Goal: Task Accomplishment & Management: Use online tool/utility

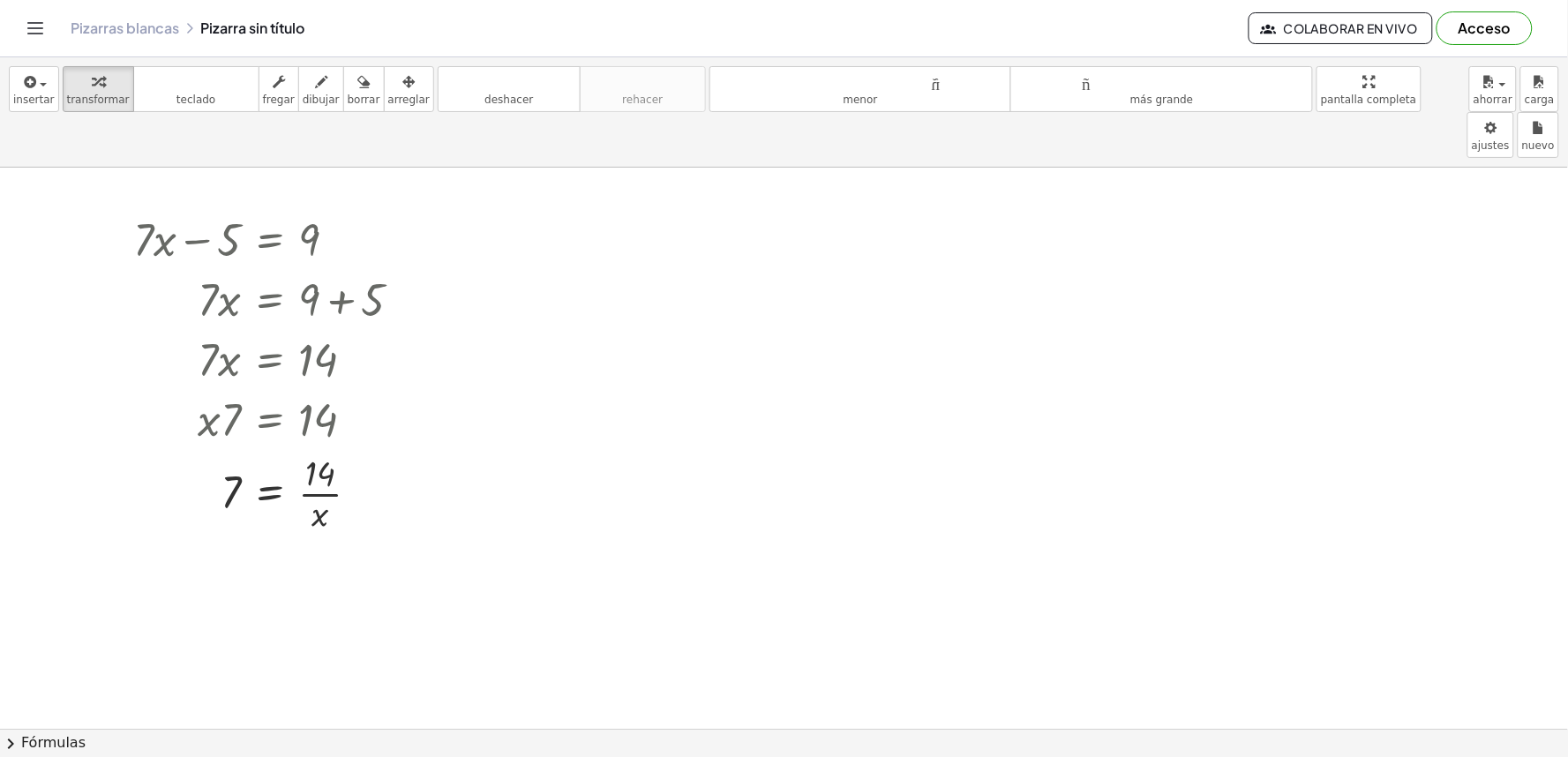
scroll to position [5155, 0]
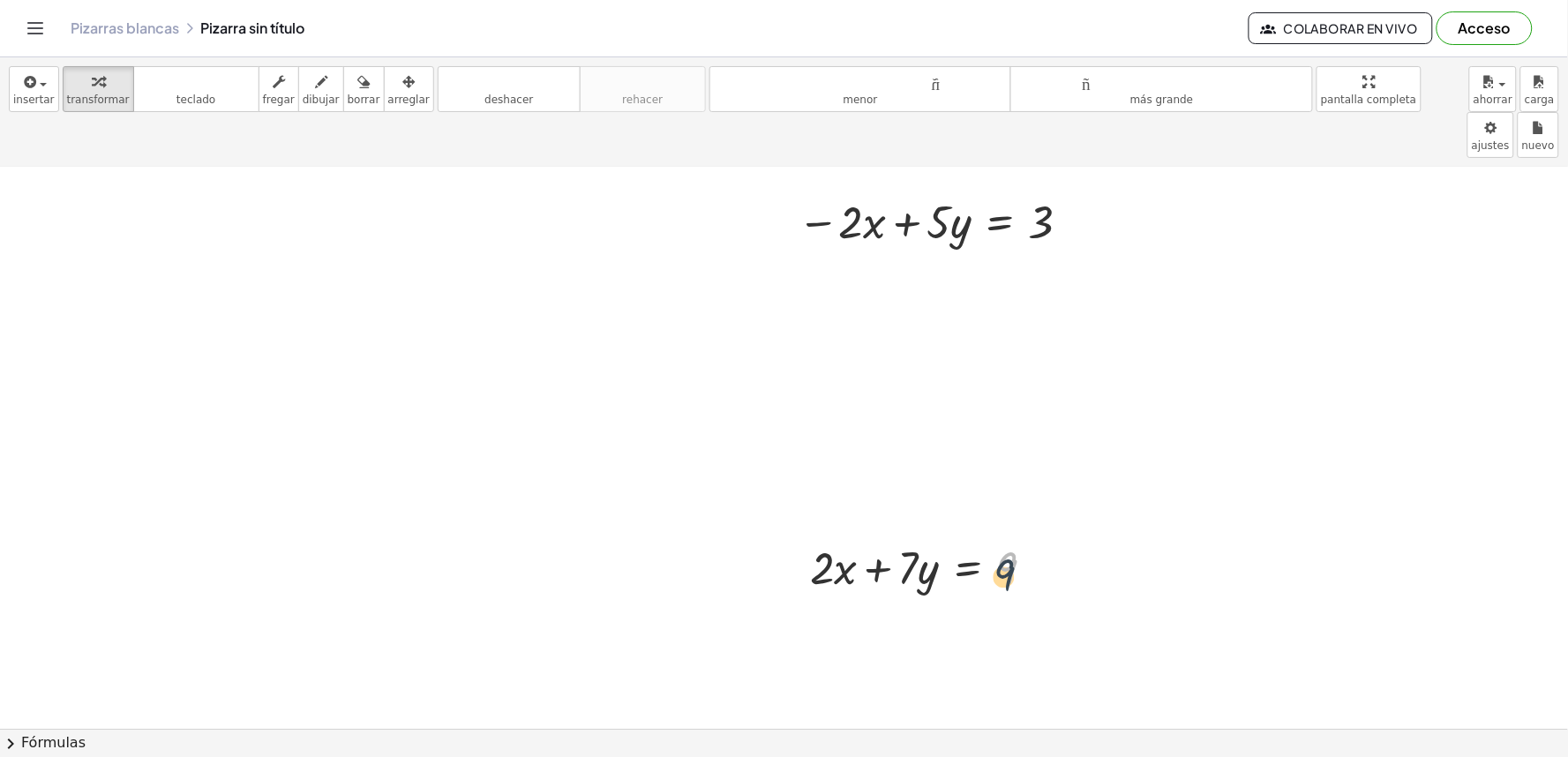
drag, startPoint x: 1034, startPoint y: 503, endPoint x: 1030, endPoint y: 515, distance: 12.6
click at [1030, 537] on div at bounding box center [930, 567] width 257 height 60
click at [980, 537] on div at bounding box center [930, 567] width 257 height 60
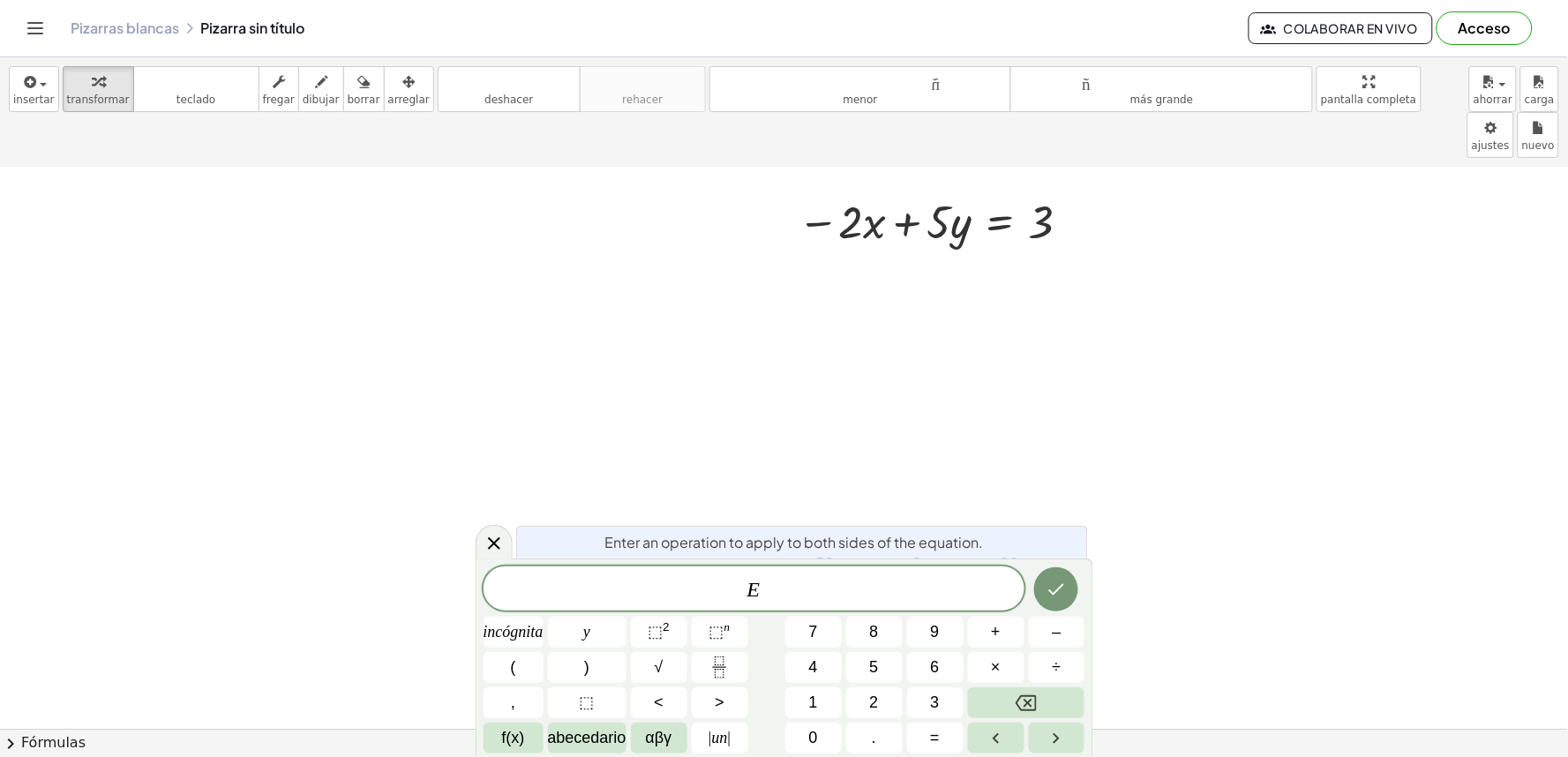
click at [1045, 537] on div at bounding box center [930, 567] width 257 height 60
click at [481, 545] on div at bounding box center [494, 542] width 37 height 34
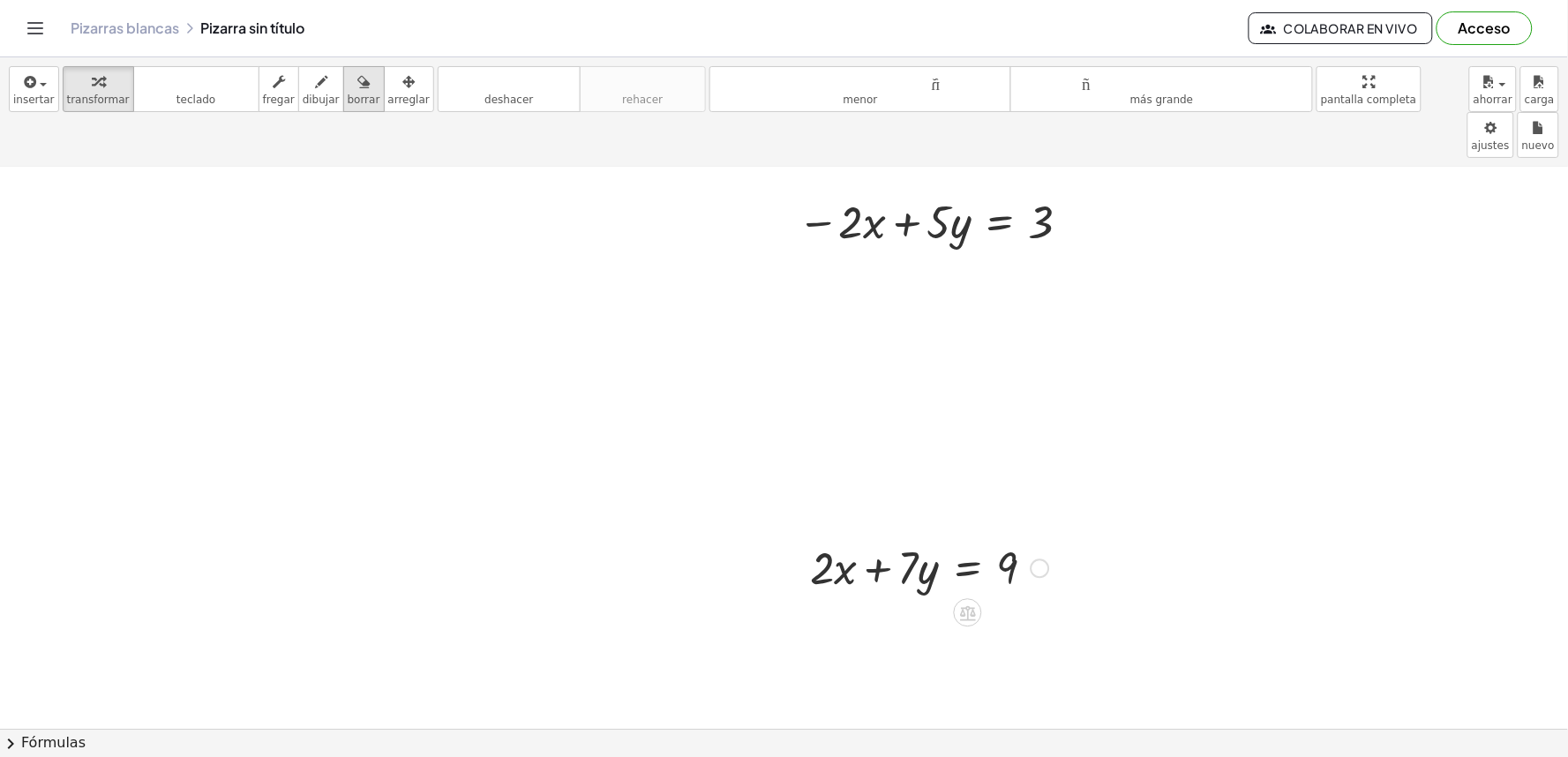
click at [354, 88] on div "button" at bounding box center [363, 81] width 33 height 21
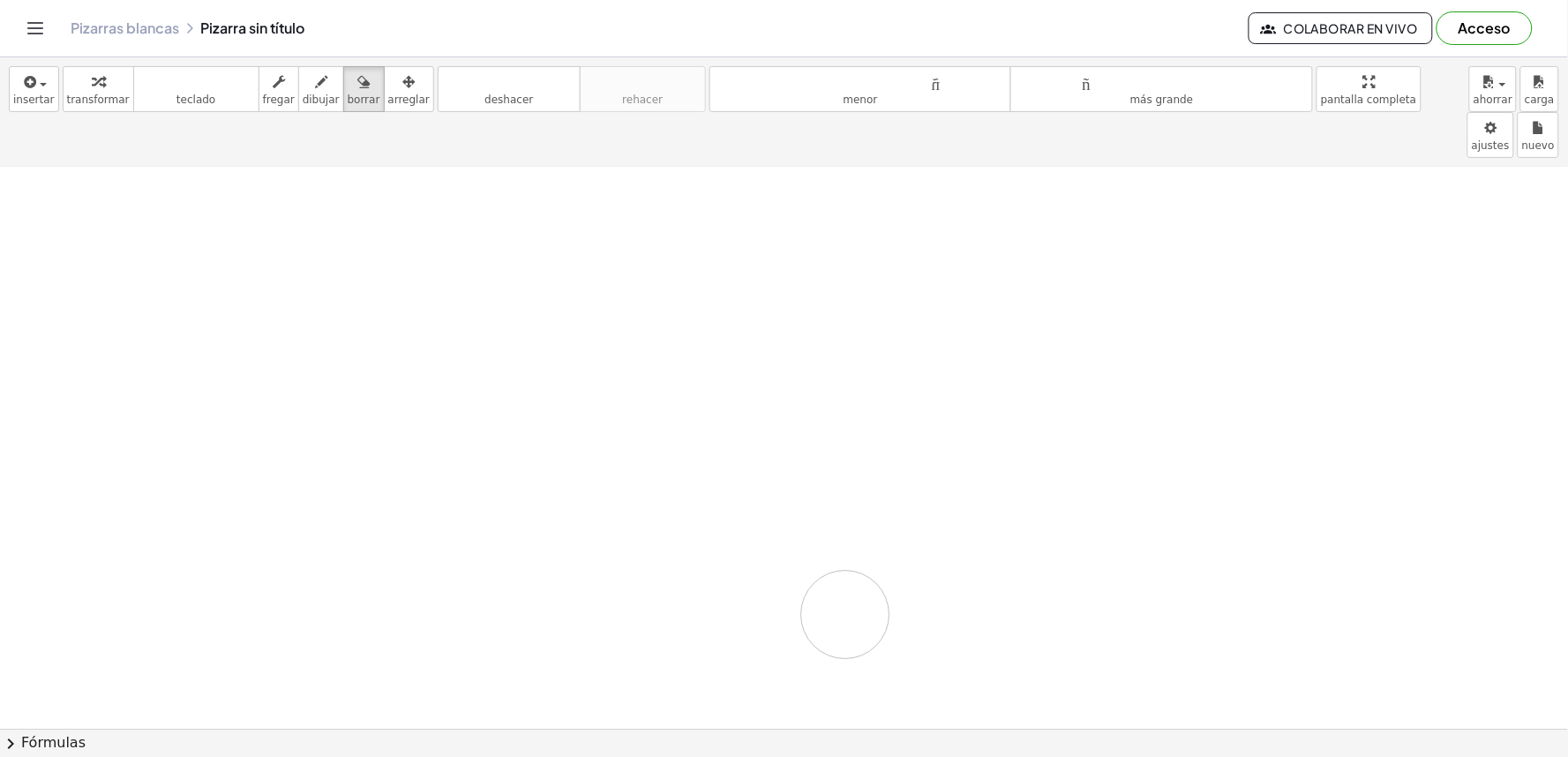
drag, startPoint x: 807, startPoint y: 178, endPoint x: 1232, endPoint y: 385, distance: 472.7
drag, startPoint x: 815, startPoint y: 196, endPoint x: 1068, endPoint y: 193, distance: 253.0
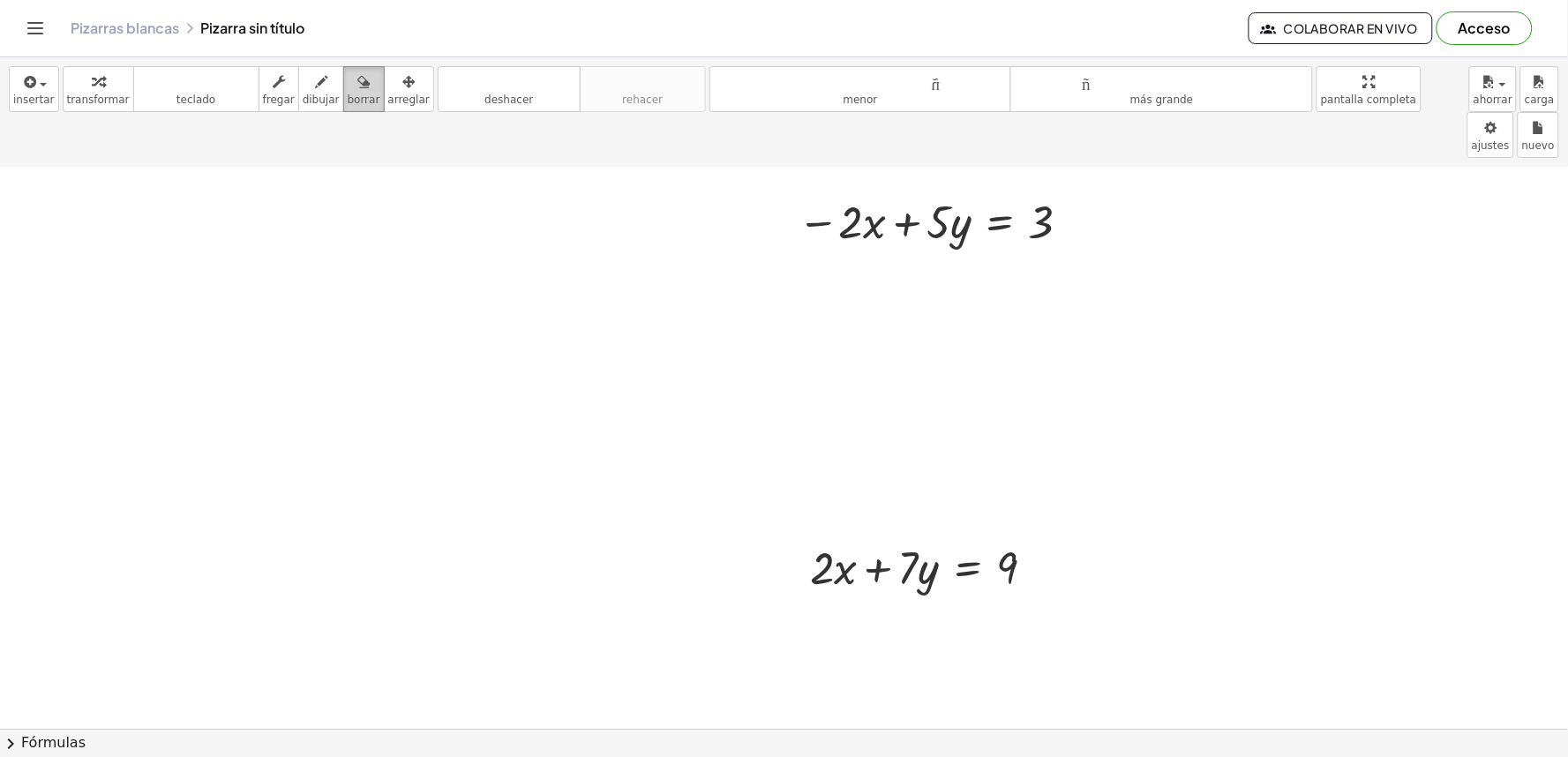
click at [358, 92] on icon "button" at bounding box center [363, 82] width 12 height 21
drag, startPoint x: 772, startPoint y: 180, endPoint x: 1223, endPoint y: 198, distance: 451.4
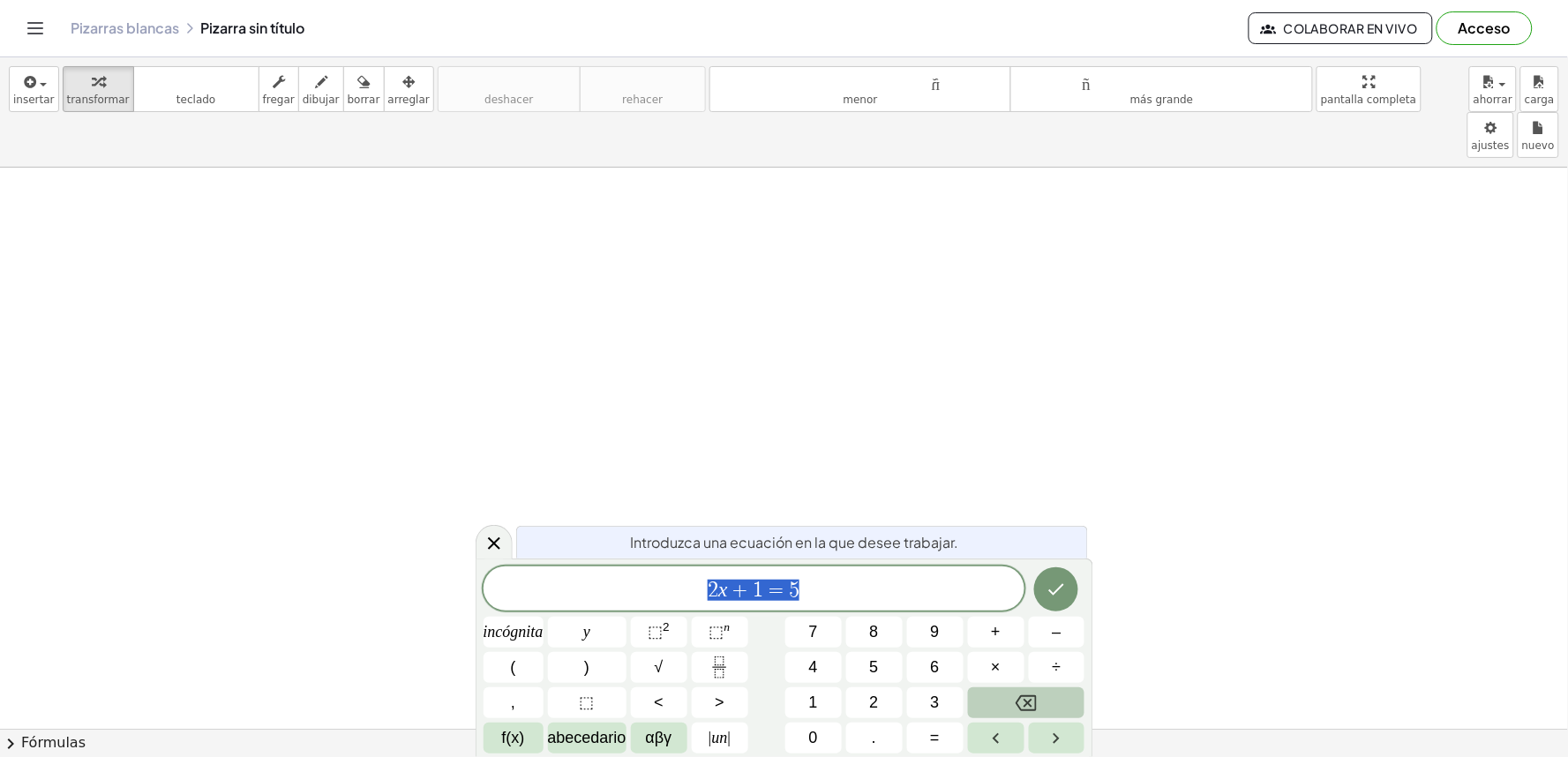
click at [1033, 710] on icon "Retroceso" at bounding box center [1026, 703] width 21 height 16
click at [1027, 693] on icon "Retroceso" at bounding box center [1026, 703] width 21 height 21
click at [791, 624] on button "7" at bounding box center [814, 632] width 57 height 31
click at [1007, 659] on button "×" at bounding box center [996, 667] width 57 height 31
click at [1076, 636] on button "–" at bounding box center [1057, 632] width 57 height 31
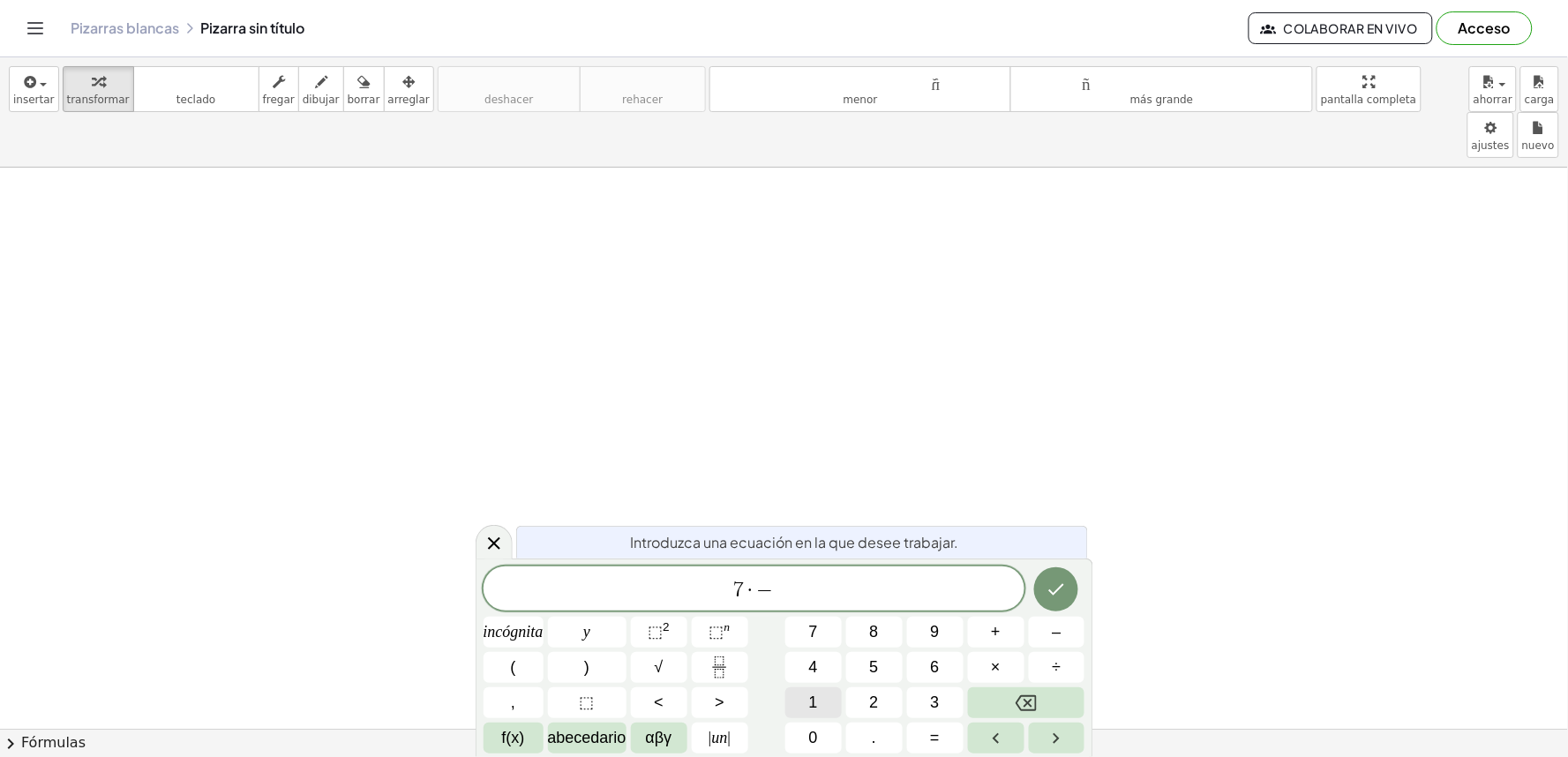
click at [837, 702] on button "1" at bounding box center [814, 702] width 57 height 31
click at [957, 737] on button "=" at bounding box center [935, 737] width 57 height 31
click at [860, 710] on button "2" at bounding box center [874, 702] width 57 height 31
click at [792, 738] on button "0" at bounding box center [814, 737] width 57 height 31
click at [1052, 583] on icon "Hecho" at bounding box center [1056, 589] width 21 height 21
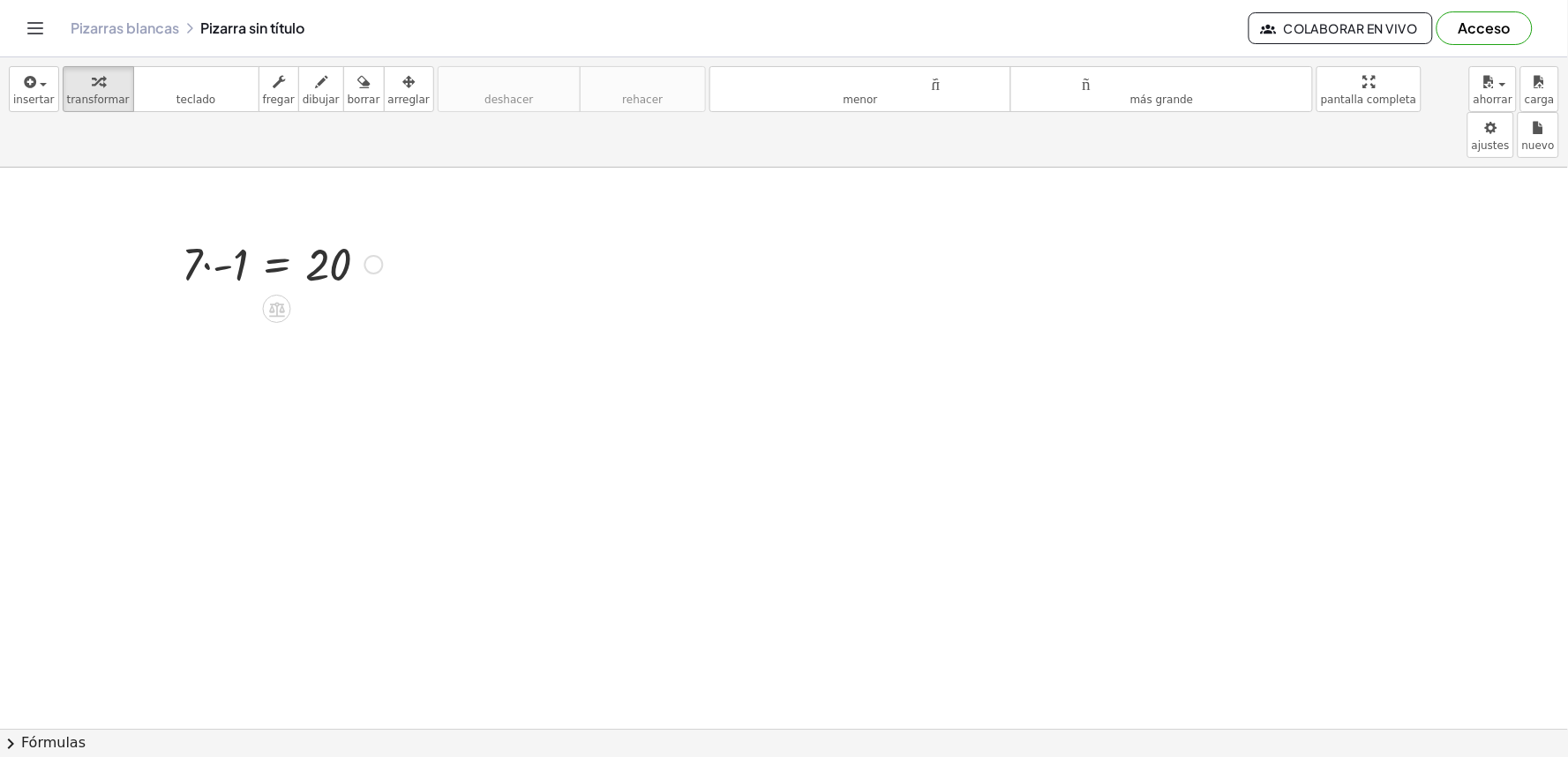
click at [365, 255] on div at bounding box center [373, 264] width 20 height 20
click at [263, 247] on div at bounding box center [282, 263] width 219 height 60
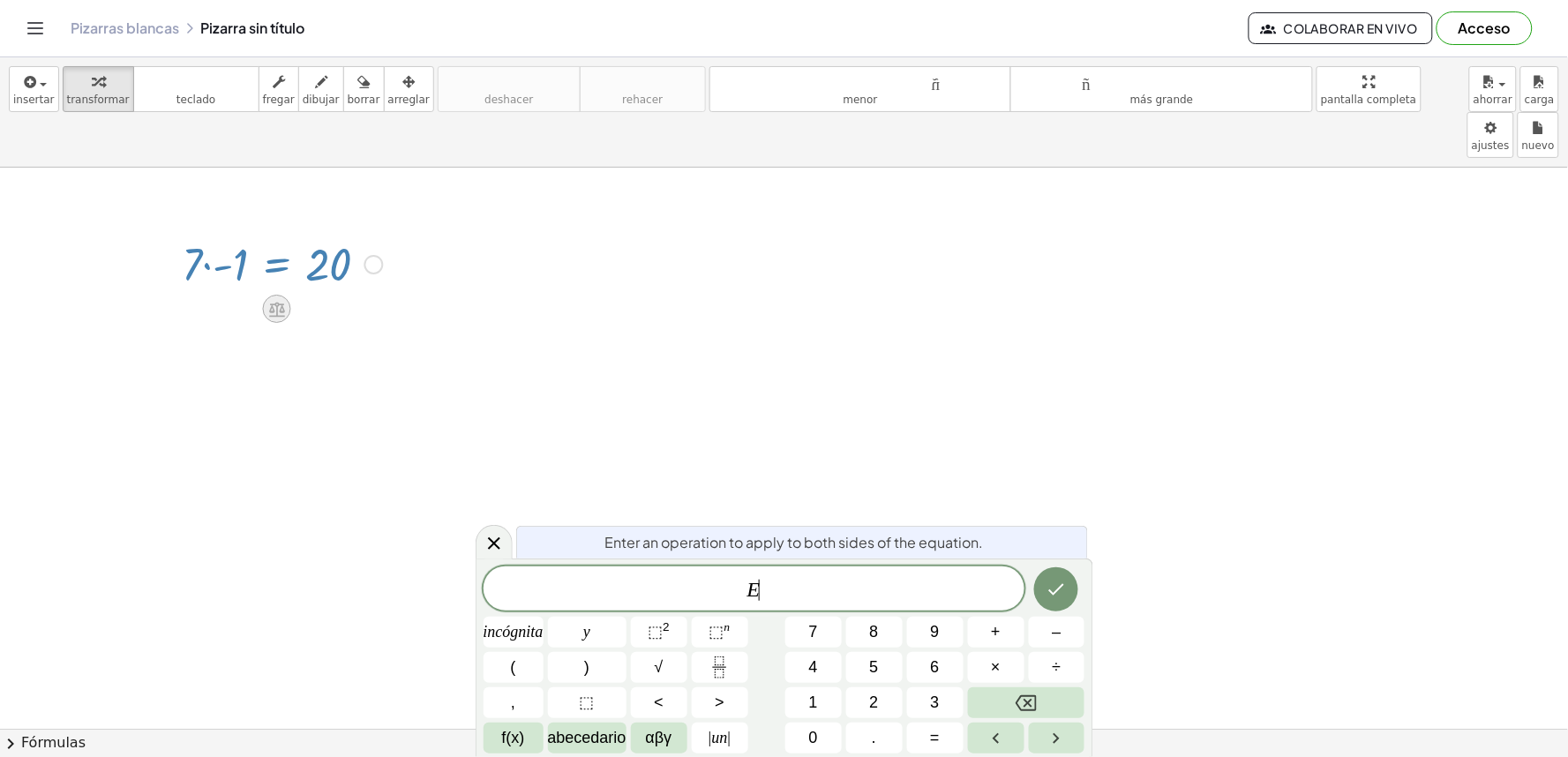
click at [276, 300] on icon at bounding box center [277, 309] width 19 height 19
click at [1027, 696] on icon "Retroceso" at bounding box center [1026, 703] width 21 height 21
click at [1075, 634] on button "–" at bounding box center [1057, 632] width 57 height 31
click at [947, 642] on button "9" at bounding box center [935, 632] width 57 height 31
click at [941, 747] on button "=" at bounding box center [935, 737] width 57 height 31
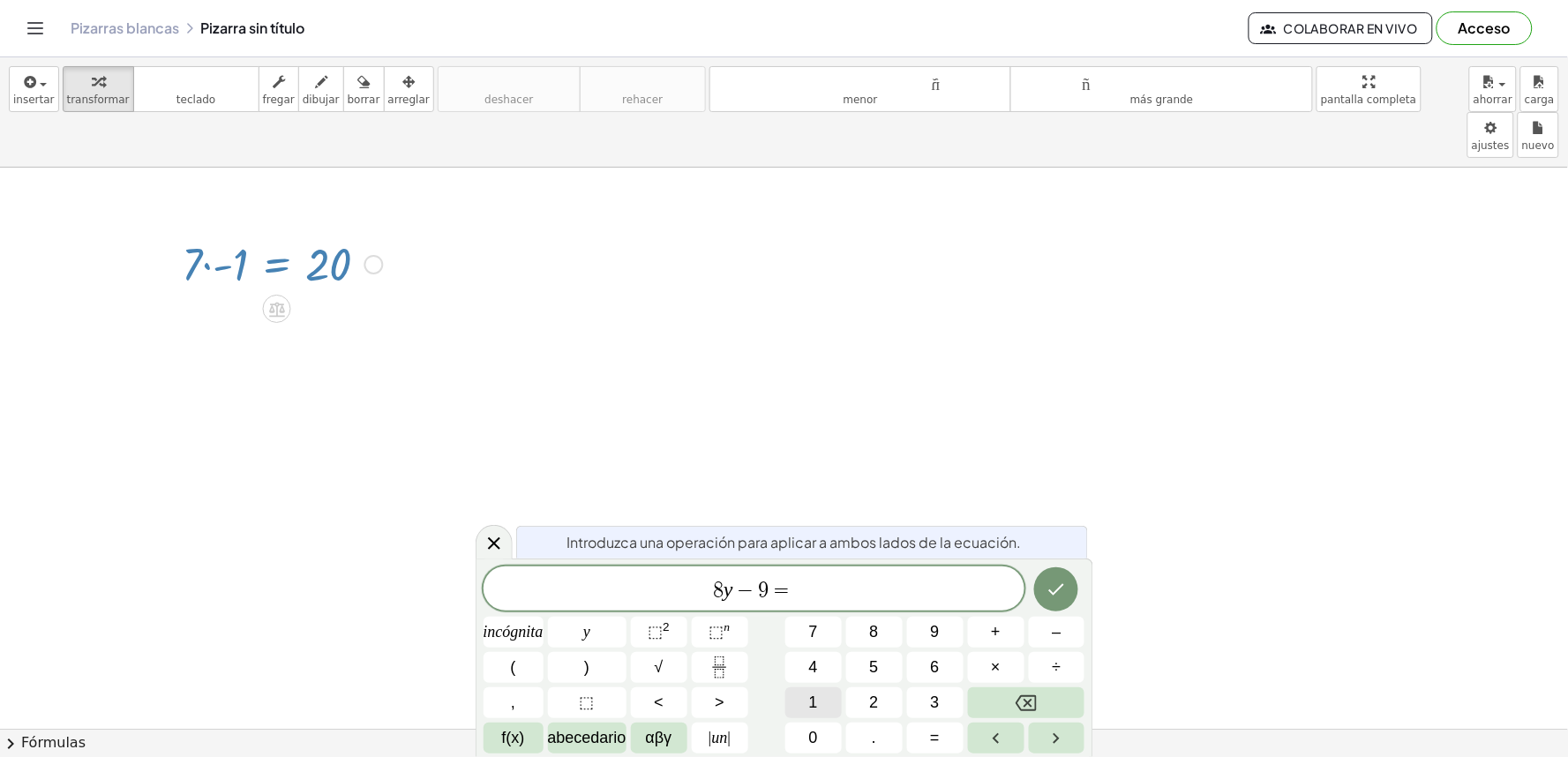
click at [838, 694] on button "1" at bounding box center [814, 702] width 57 height 31
click at [874, 672] on font "5" at bounding box center [874, 667] width 8 height 18
click at [1072, 602] on button "Hecho" at bounding box center [1056, 588] width 44 height 44
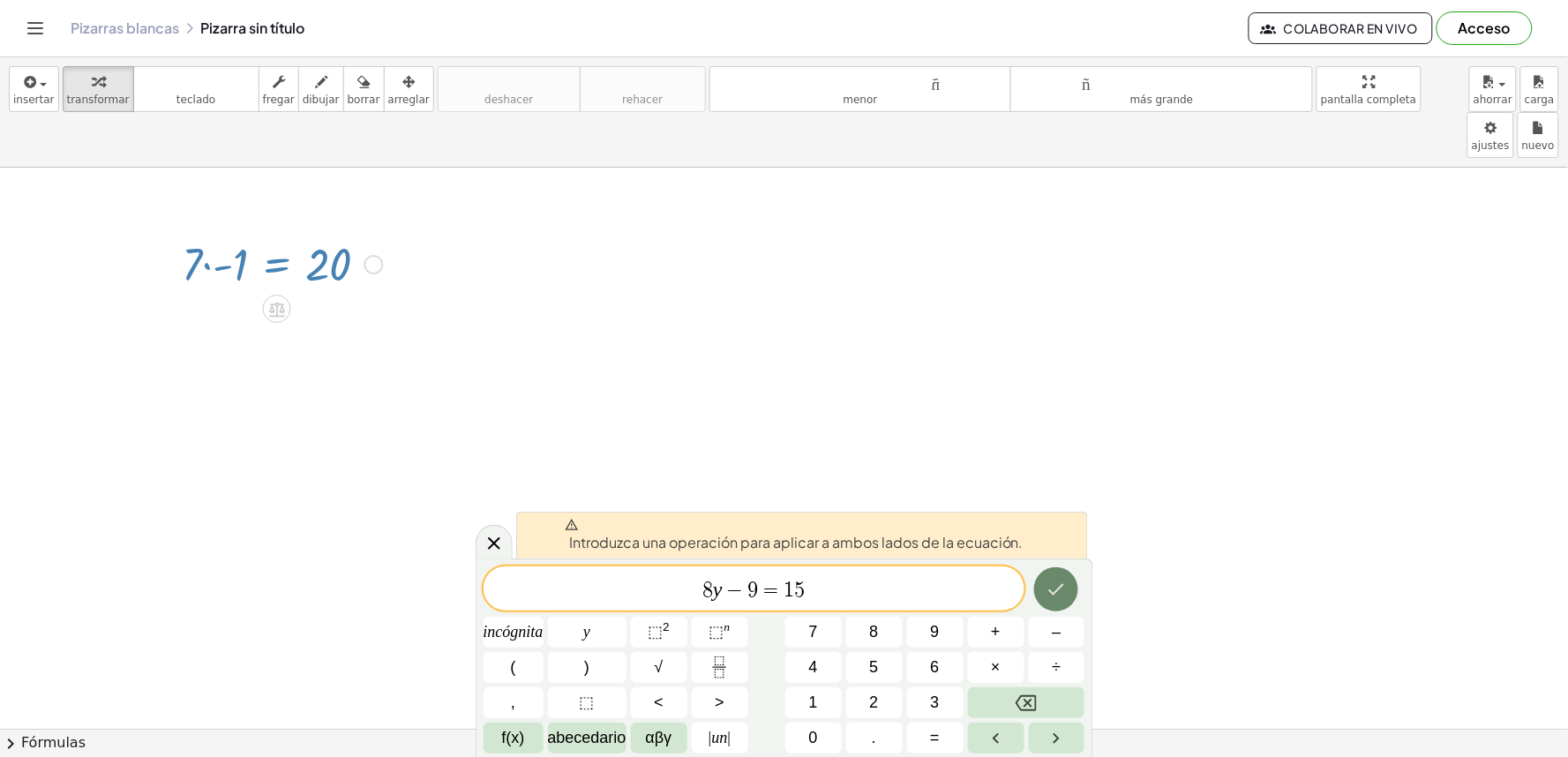
click at [1037, 585] on button "Hecho" at bounding box center [1056, 588] width 44 height 44
click at [1062, 588] on icon "Hecho" at bounding box center [1056, 589] width 21 height 21
click at [1050, 734] on icon "Flecha derecha" at bounding box center [1056, 738] width 21 height 21
click at [1041, 698] on button "Retroceso" at bounding box center [1027, 702] width 117 height 31
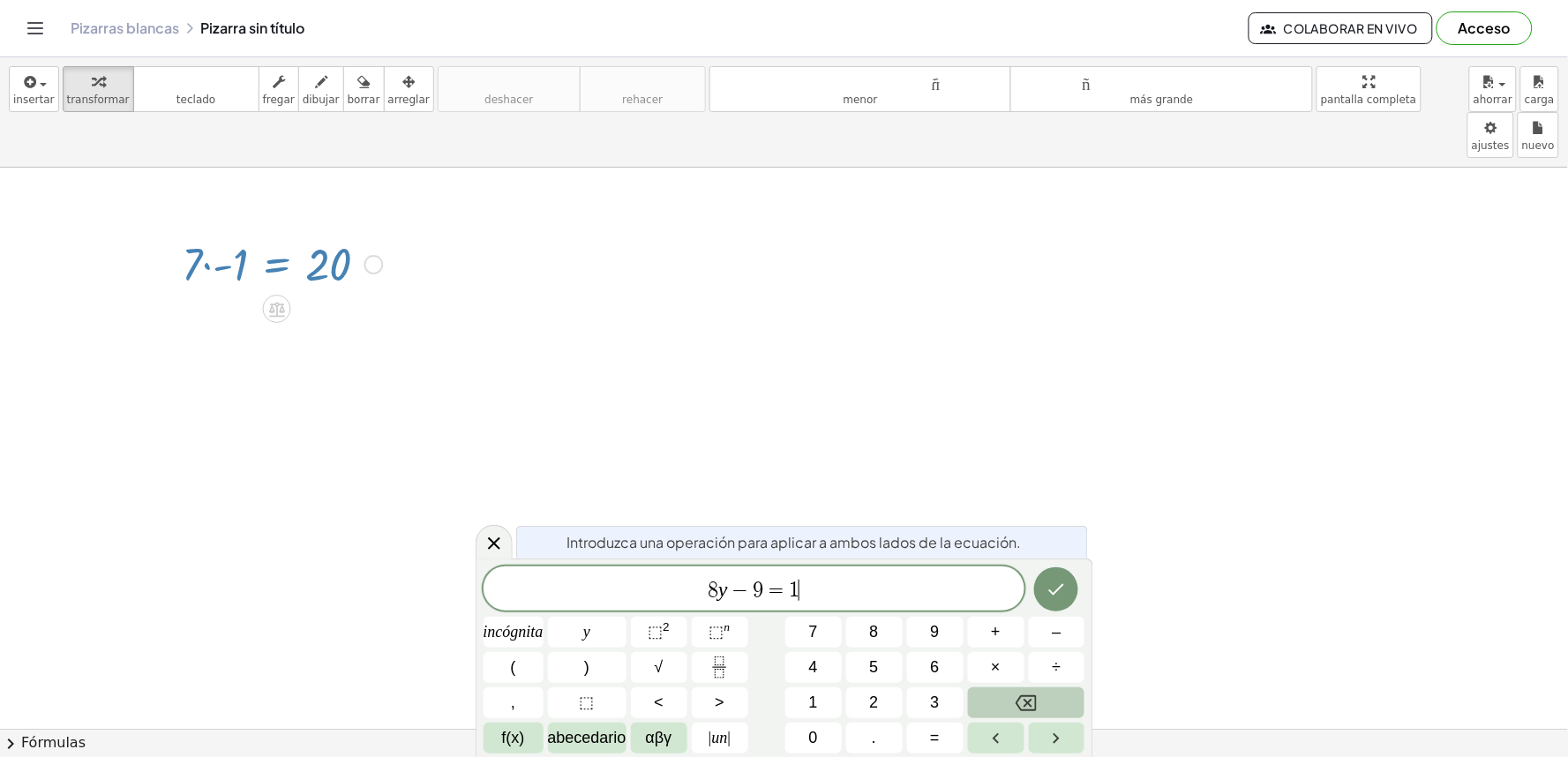
click at [1041, 698] on button "Retroceso" at bounding box center [1027, 702] width 117 height 31
click at [1029, 699] on button "Retroceso" at bounding box center [1027, 702] width 117 height 31
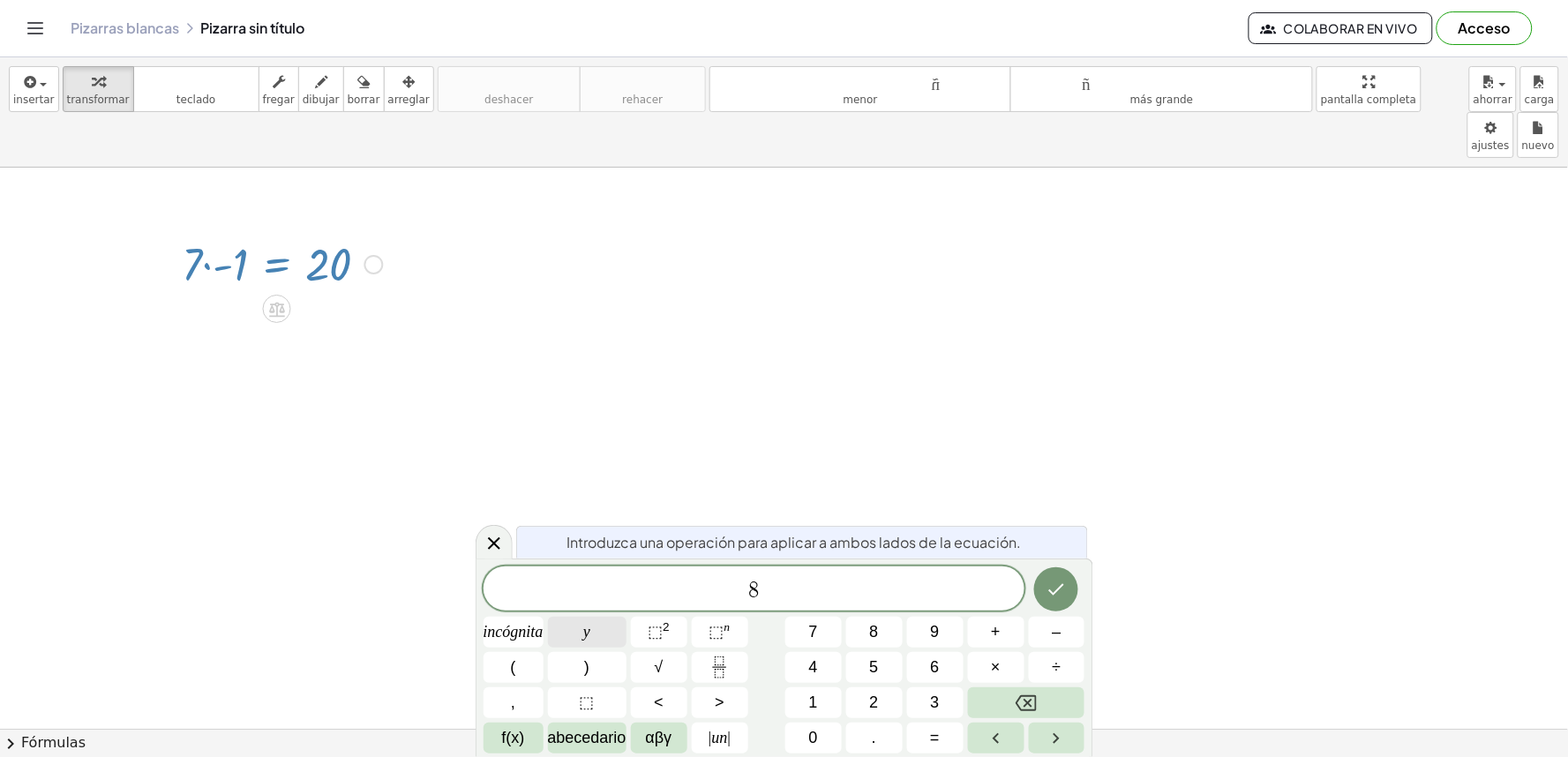
click at [589, 623] on font "y" at bounding box center [588, 631] width 7 height 18
click at [1054, 640] on font "–" at bounding box center [1056, 631] width 8 height 18
click at [934, 632] on font "9" at bounding box center [935, 631] width 8 height 18
click at [951, 729] on button "=" at bounding box center [935, 737] width 57 height 31
click at [812, 701] on font "1" at bounding box center [813, 702] width 8 height 18
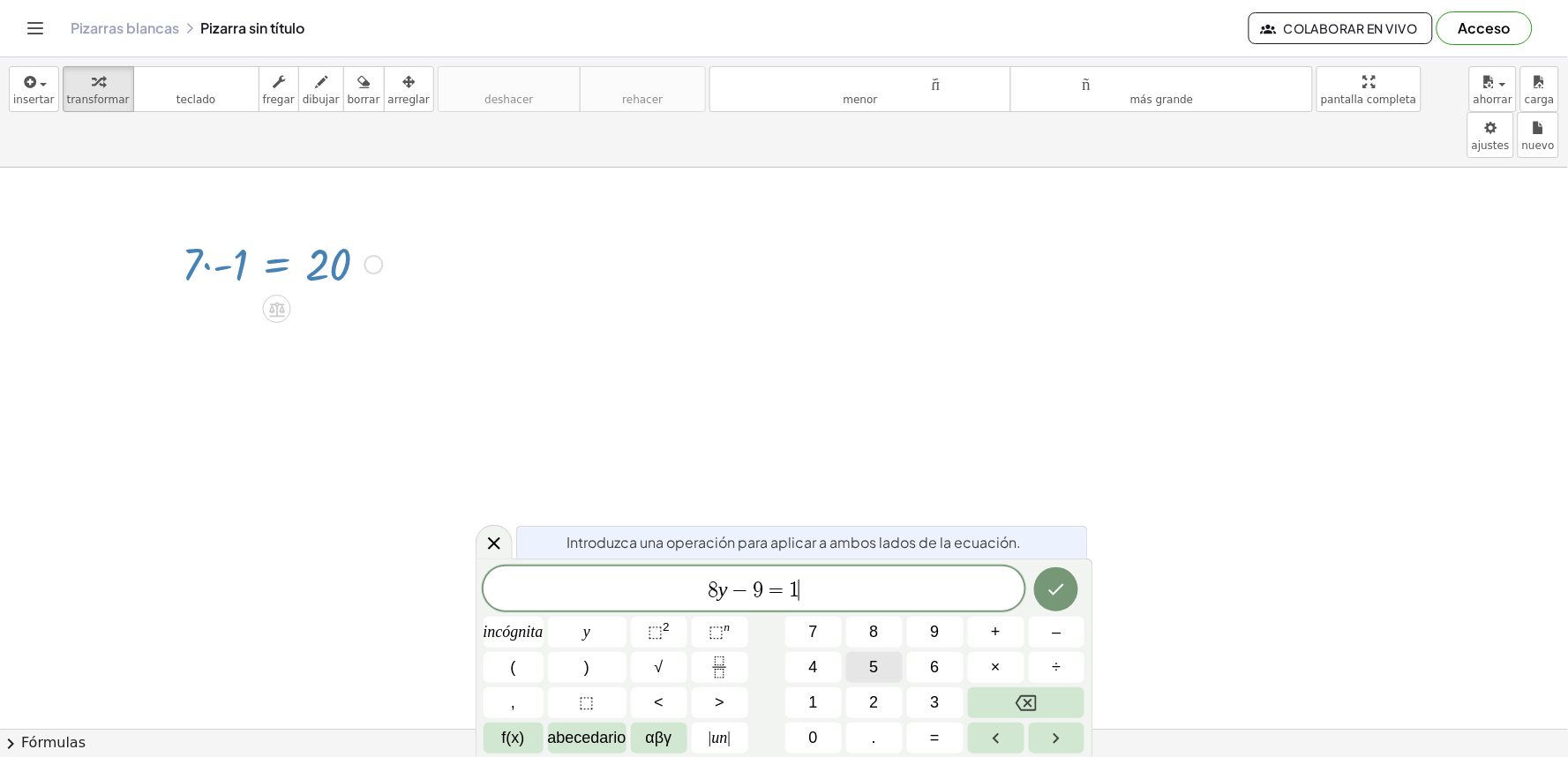
click at [876, 663] on font "5" at bounding box center [874, 667] width 8 height 18
click at [1068, 607] on button "Hecho" at bounding box center [1056, 588] width 44 height 44
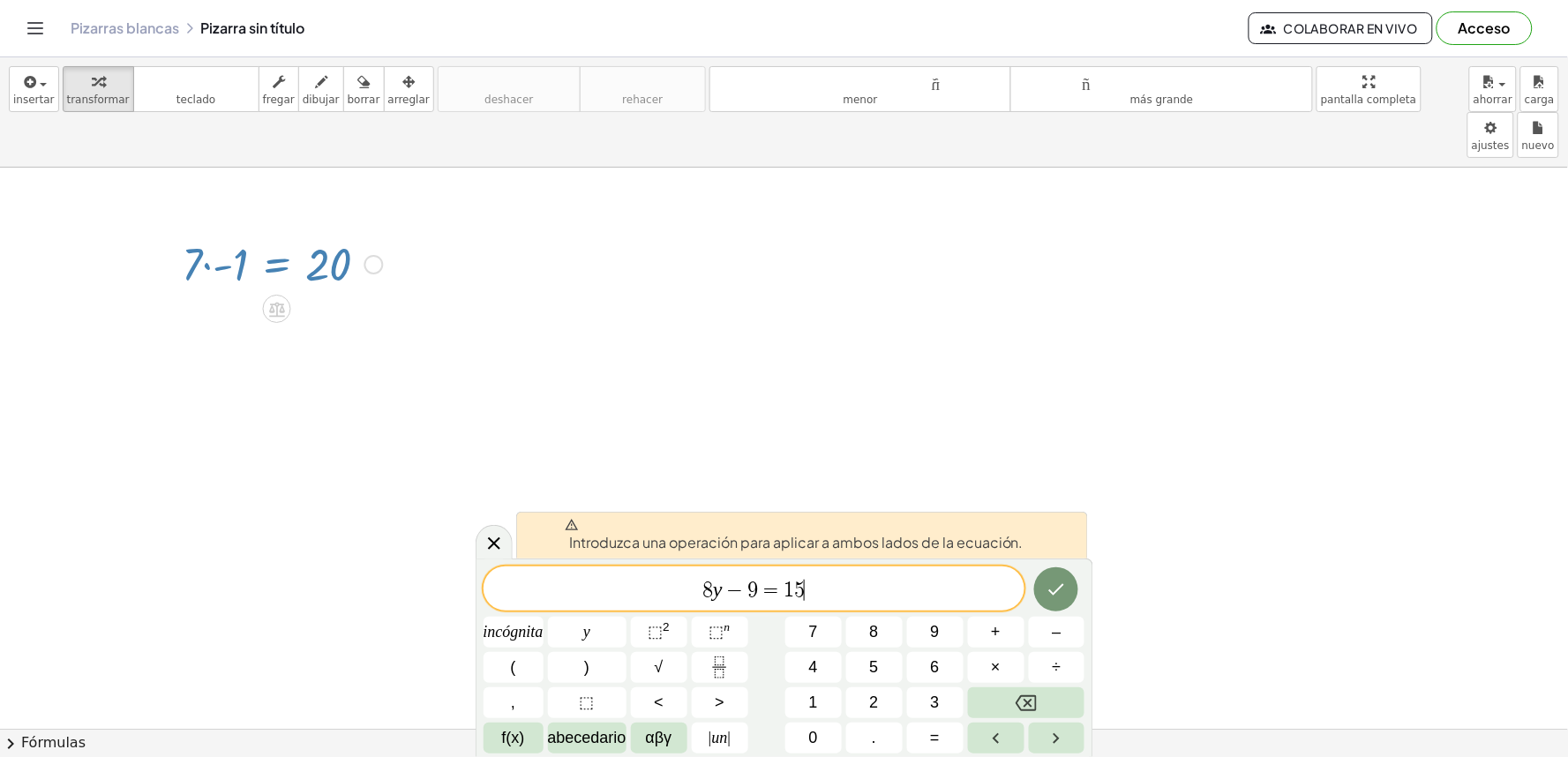
click at [531, 548] on div "Introduzca una operación para aplicar a ambos lados de la ecuación." at bounding box center [802, 535] width 572 height 47
click at [521, 550] on div "Introduzca una operación para aplicar a ambos lados de la ecuación." at bounding box center [802, 535] width 572 height 47
click at [507, 554] on div at bounding box center [494, 542] width 37 height 34
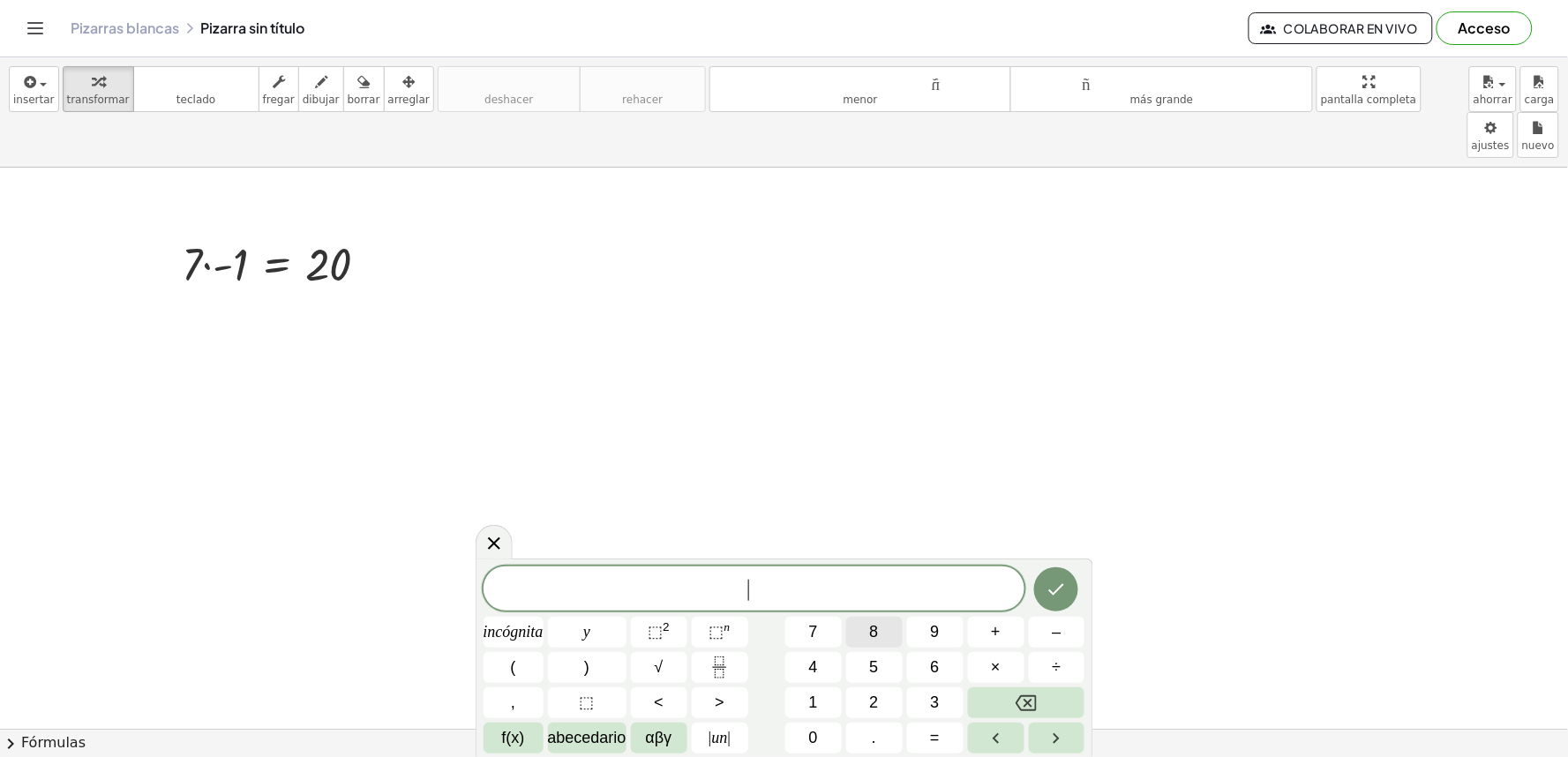
click at [852, 640] on button "8" at bounding box center [874, 632] width 57 height 31
click at [1020, 695] on icon "Retroceso" at bounding box center [1026, 703] width 21 height 21
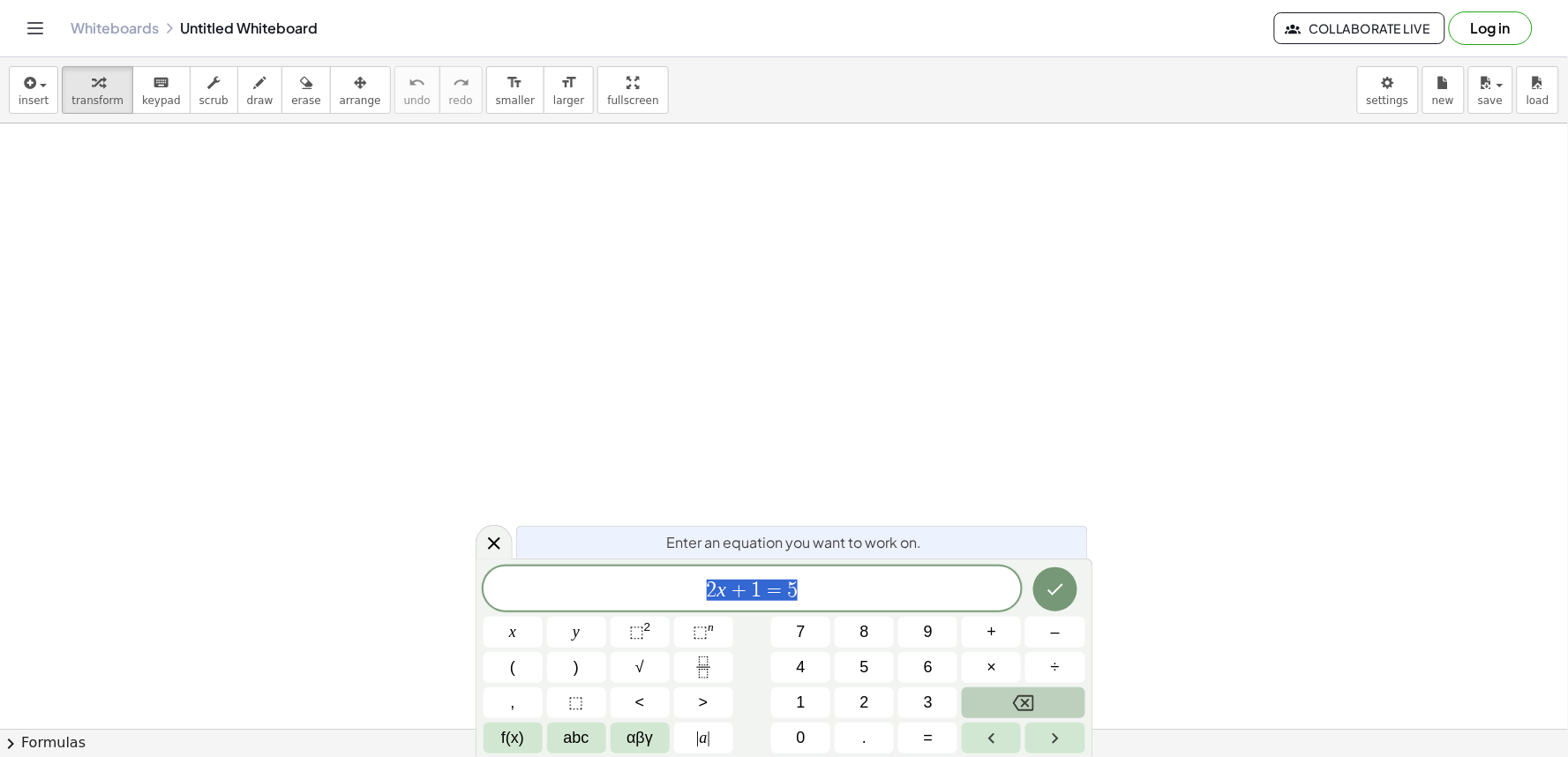
click at [1036, 703] on button "Backspace" at bounding box center [1023, 702] width 123 height 31
click at [1039, 702] on button "Backspace" at bounding box center [1023, 702] width 123 height 31
click at [1037, 709] on button "Backspace" at bounding box center [1023, 702] width 123 height 31
click at [1022, 691] on button "Backspace" at bounding box center [1023, 702] width 123 height 31
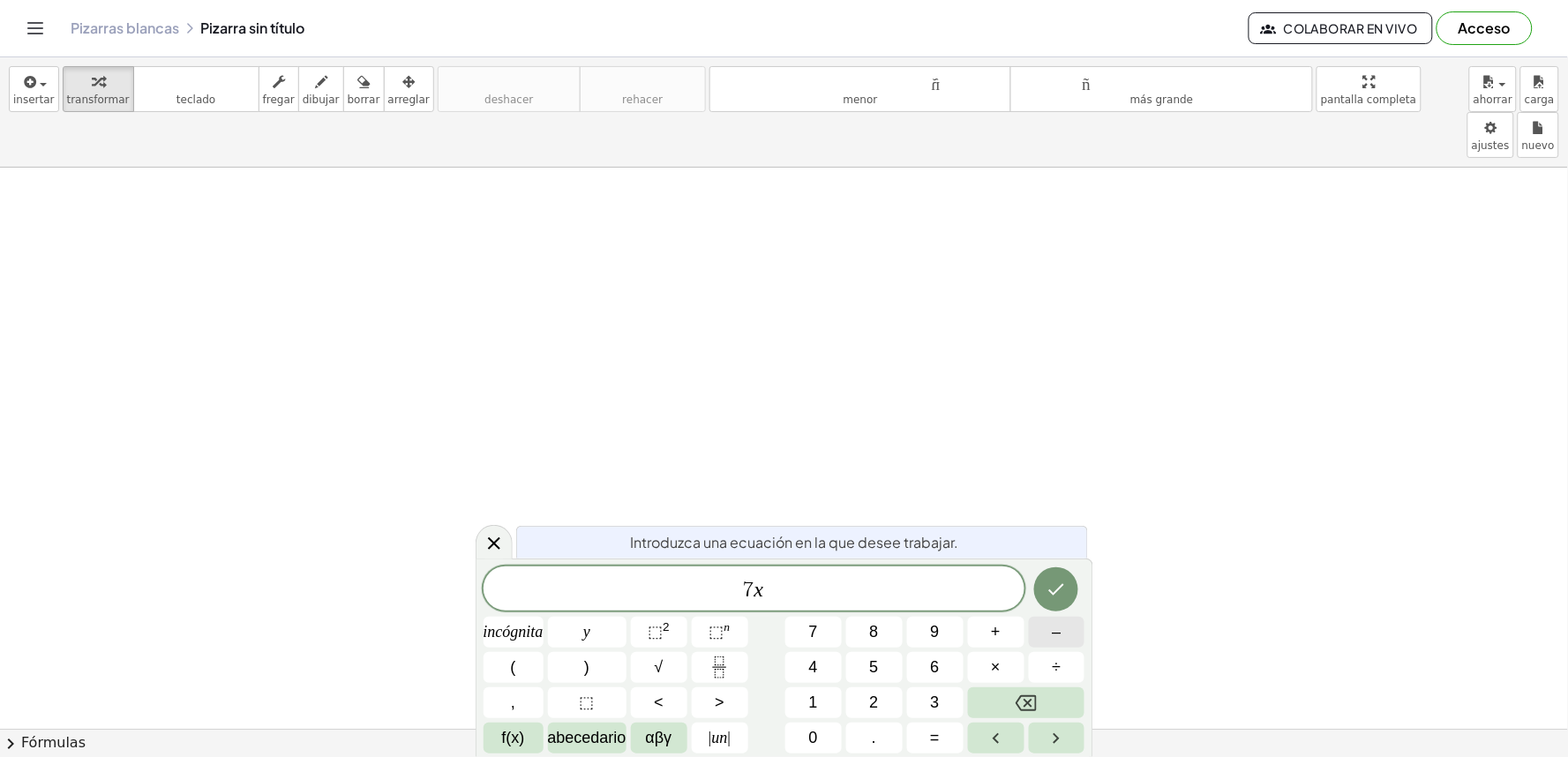
click at [1042, 636] on button "–" at bounding box center [1057, 632] width 57 height 31
click at [939, 750] on span "=" at bounding box center [935, 738] width 9 height 24
click at [823, 710] on button "1" at bounding box center [814, 702] width 57 height 31
click at [915, 704] on button "3" at bounding box center [935, 702] width 57 height 31
click at [1061, 606] on button "Hecho" at bounding box center [1056, 588] width 44 height 44
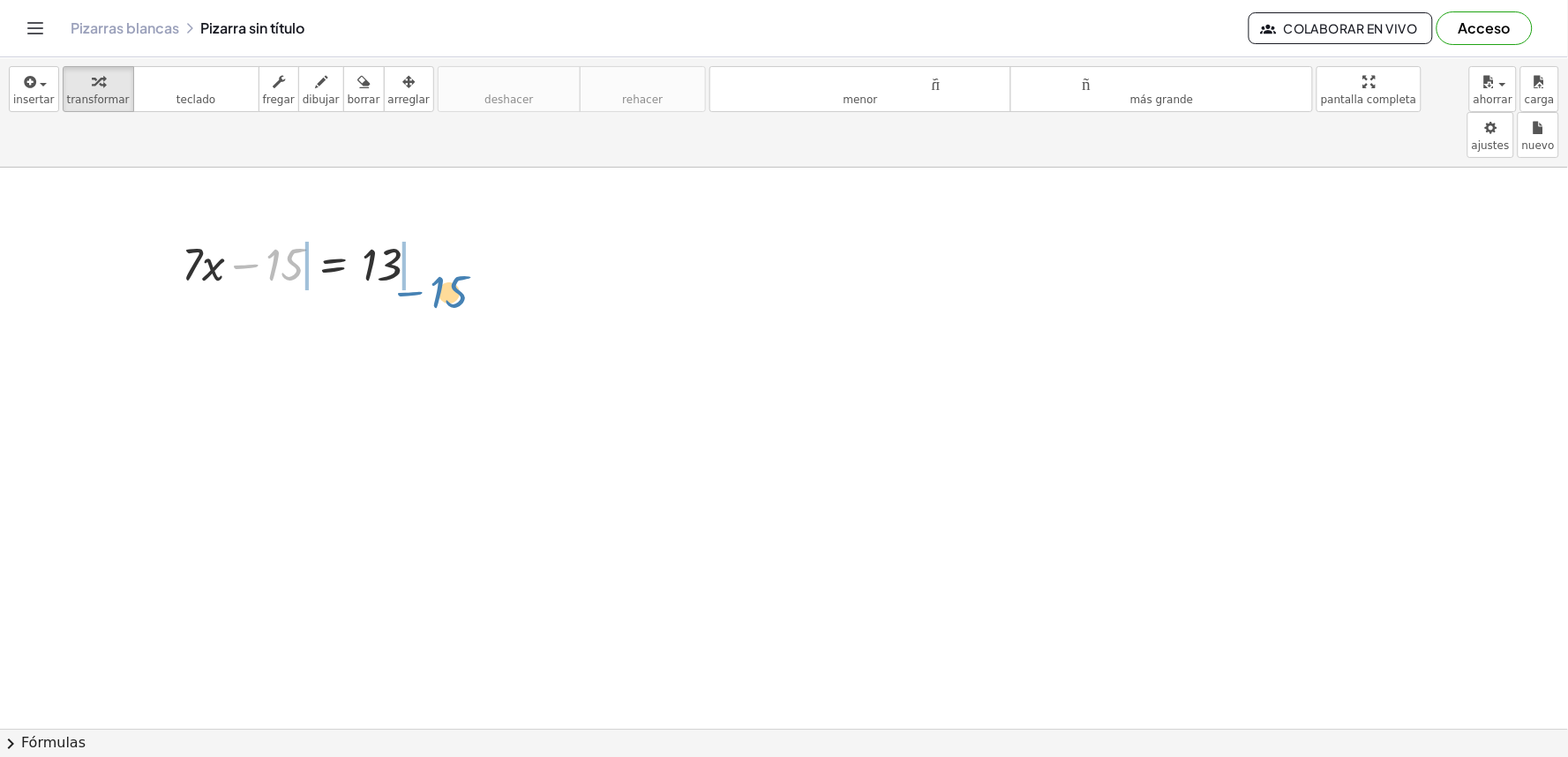
drag, startPoint x: 304, startPoint y: 218, endPoint x: 477, endPoint y: 210, distance: 173.2
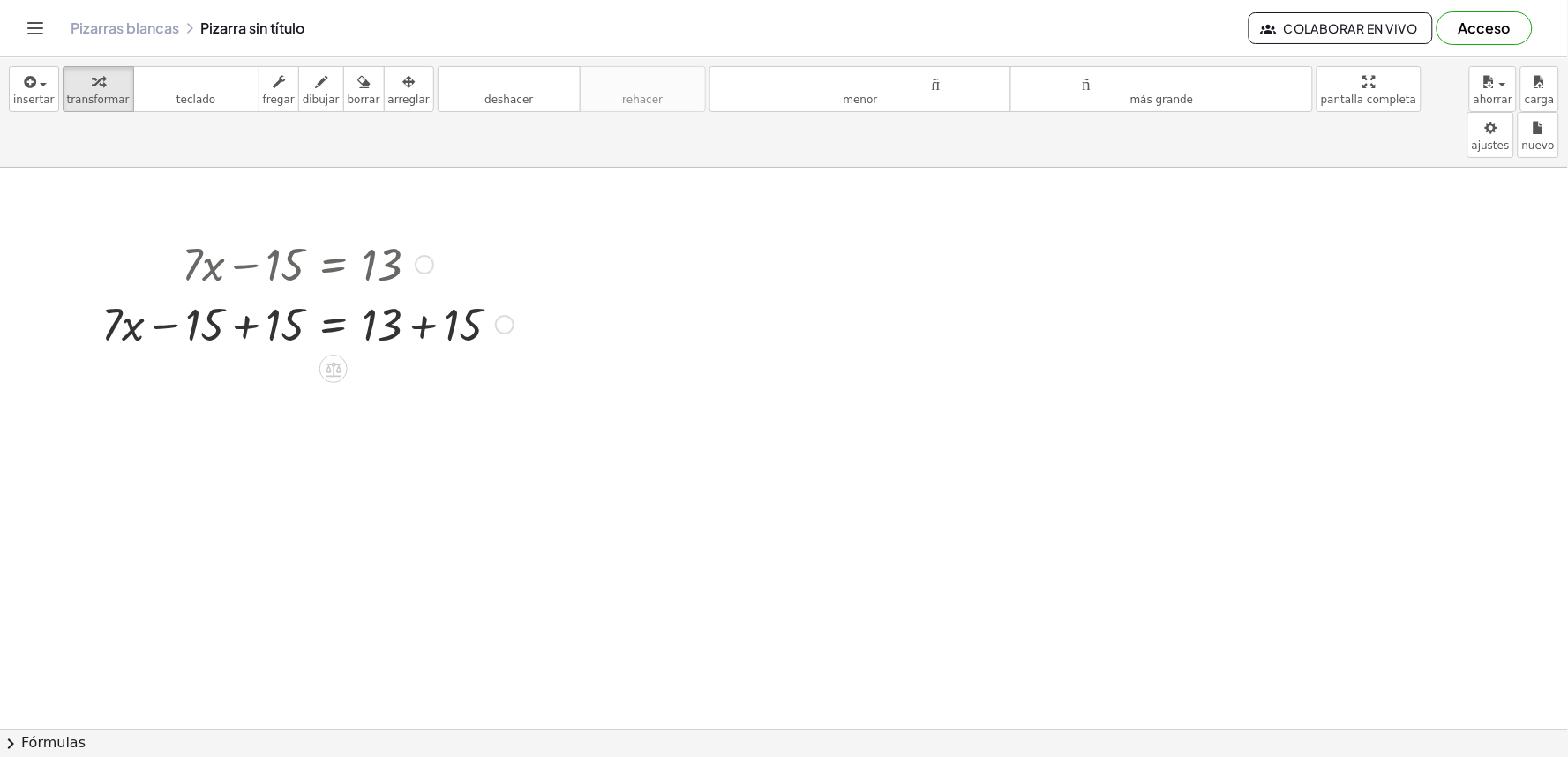
drag, startPoint x: 394, startPoint y: 325, endPoint x: 306, endPoint y: 291, distance: 94.3
drag, startPoint x: 282, startPoint y: 275, endPoint x: 436, endPoint y: 327, distance: 162.5
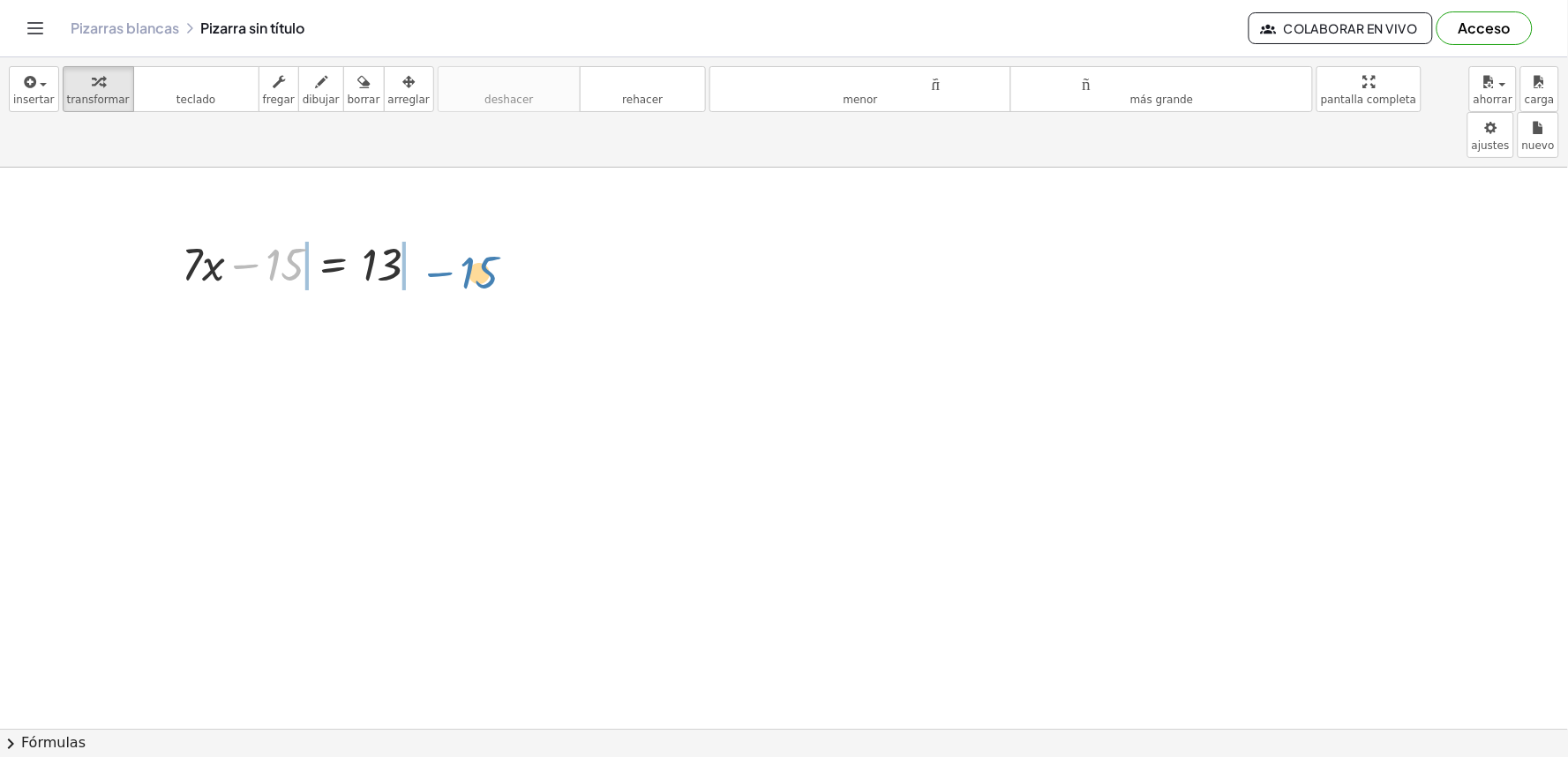
drag, startPoint x: 256, startPoint y: 222, endPoint x: 517, endPoint y: 210, distance: 261.3
click at [425, 233] on div at bounding box center [307, 263] width 269 height 60
drag, startPoint x: 250, startPoint y: 222, endPoint x: 419, endPoint y: 221, distance: 169.0
click at [419, 233] on div at bounding box center [307, 263] width 269 height 60
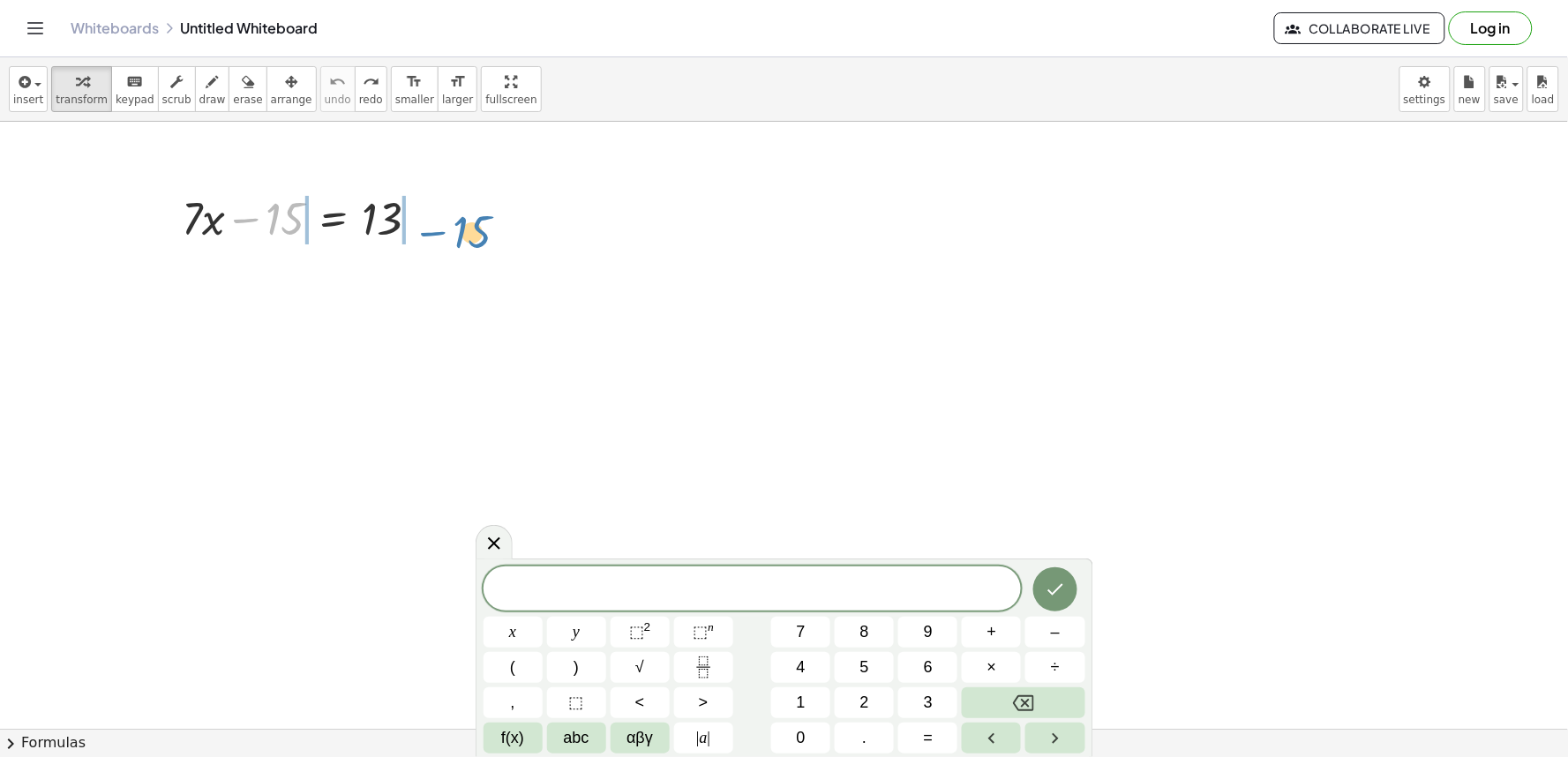
drag, startPoint x: 290, startPoint y: 214, endPoint x: 469, endPoint y: 213, distance: 179.0
click at [1440, 76] on body "Graspable Math Activities Get Started Activity Bank Assigned Work Classes White…" at bounding box center [784, 378] width 1568 height 757
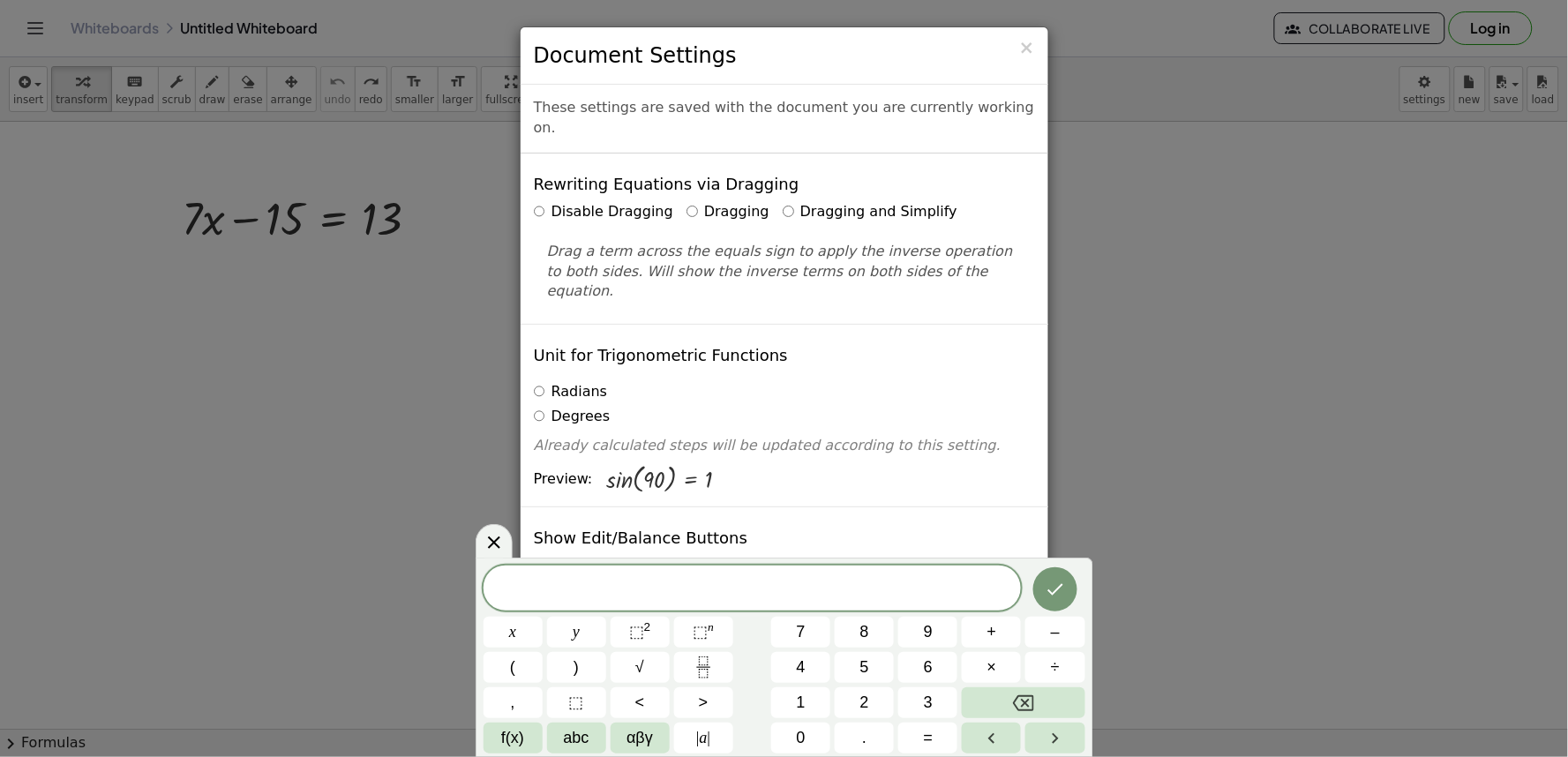
click at [783, 202] on label "Dragging and Simplify" at bounding box center [871, 212] width 175 height 20
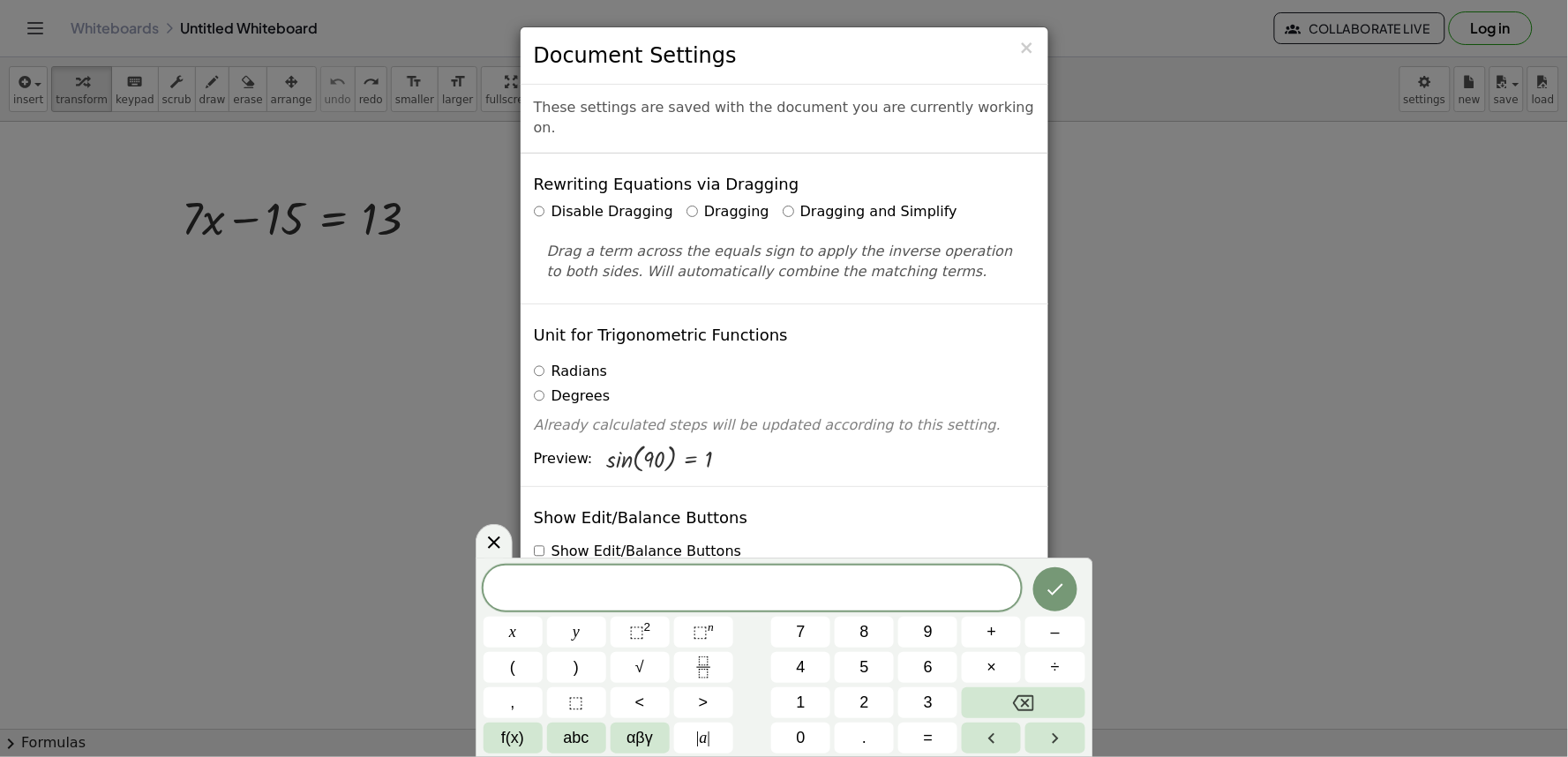
click at [1026, 210] on div "Rewriting Equations via Dragging Disable Dragging Dragging Dragging and Simplif…" at bounding box center [784, 228] width 528 height 150
click at [1035, 42] on div "× Document Settings" at bounding box center [784, 56] width 528 height 58
click at [1022, 50] on span "×" at bounding box center [1027, 47] width 16 height 21
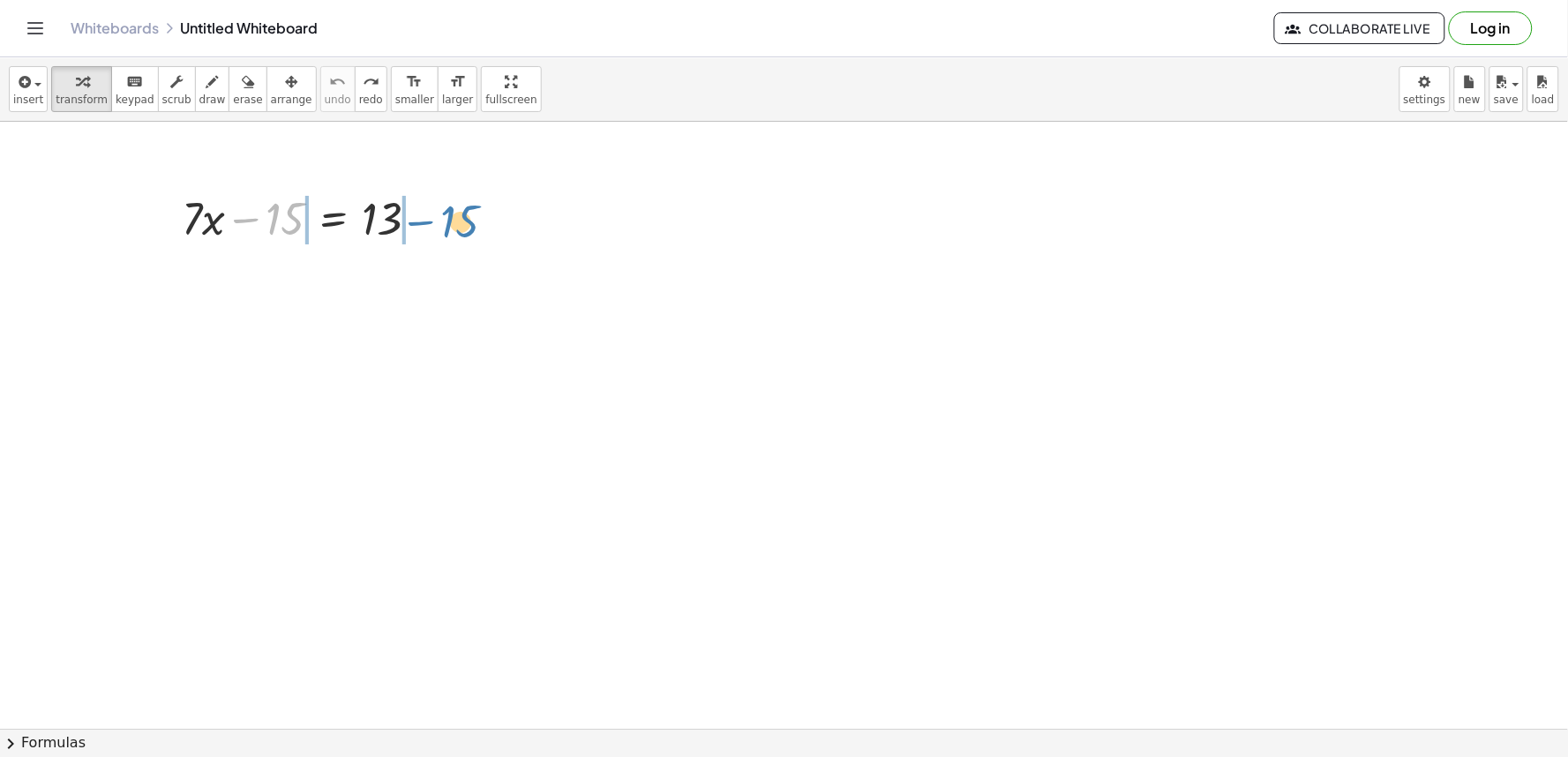
drag, startPoint x: 270, startPoint y: 219, endPoint x: 446, endPoint y: 221, distance: 176.0
click at [446, 221] on div "− 15 + · 7 · x − 15 = 13" at bounding box center [301, 217] width 291 height 69
drag, startPoint x: 288, startPoint y: 224, endPoint x: 448, endPoint y: 238, distance: 160.6
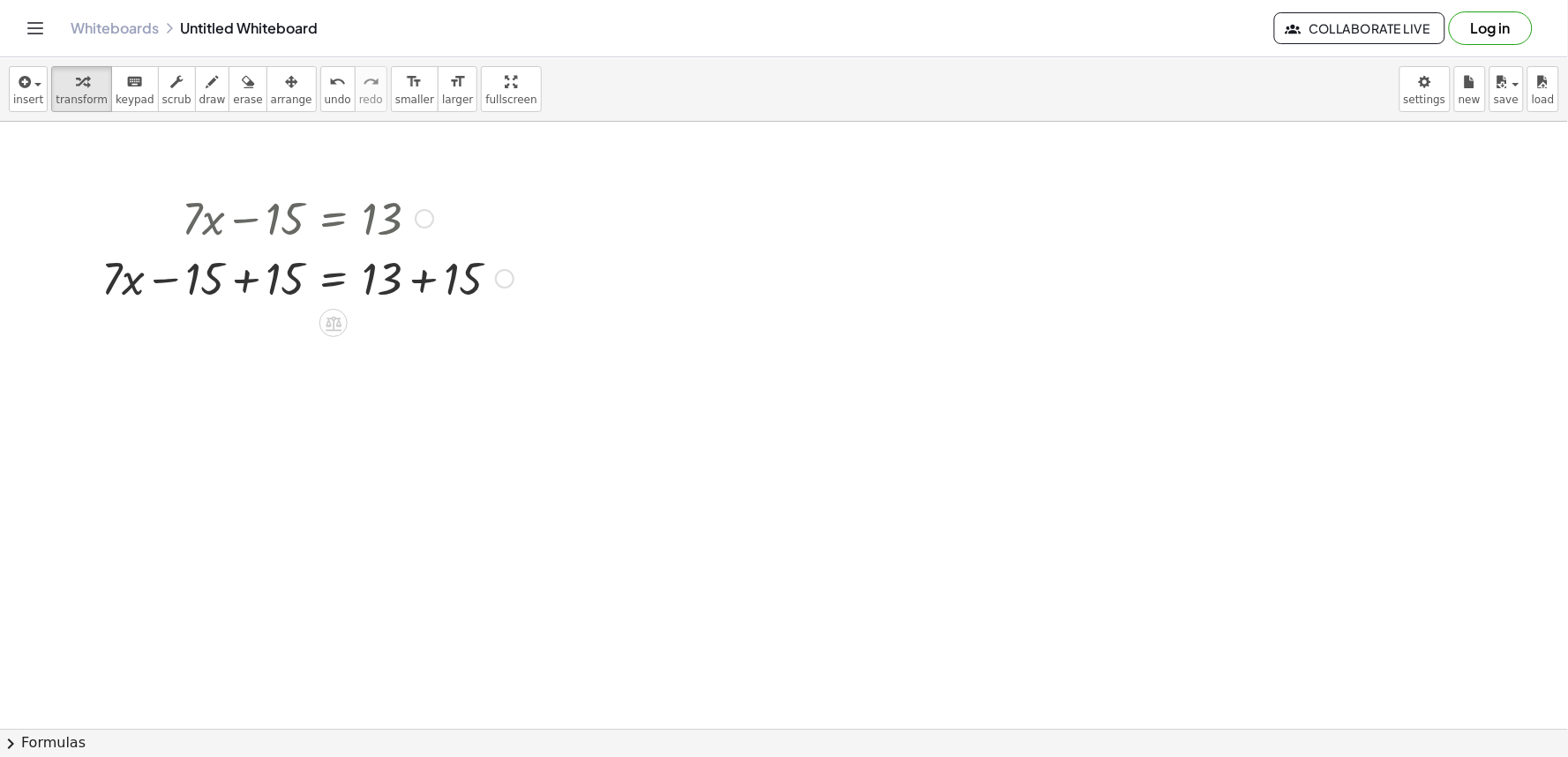
click at [418, 279] on div at bounding box center [308, 277] width 430 height 60
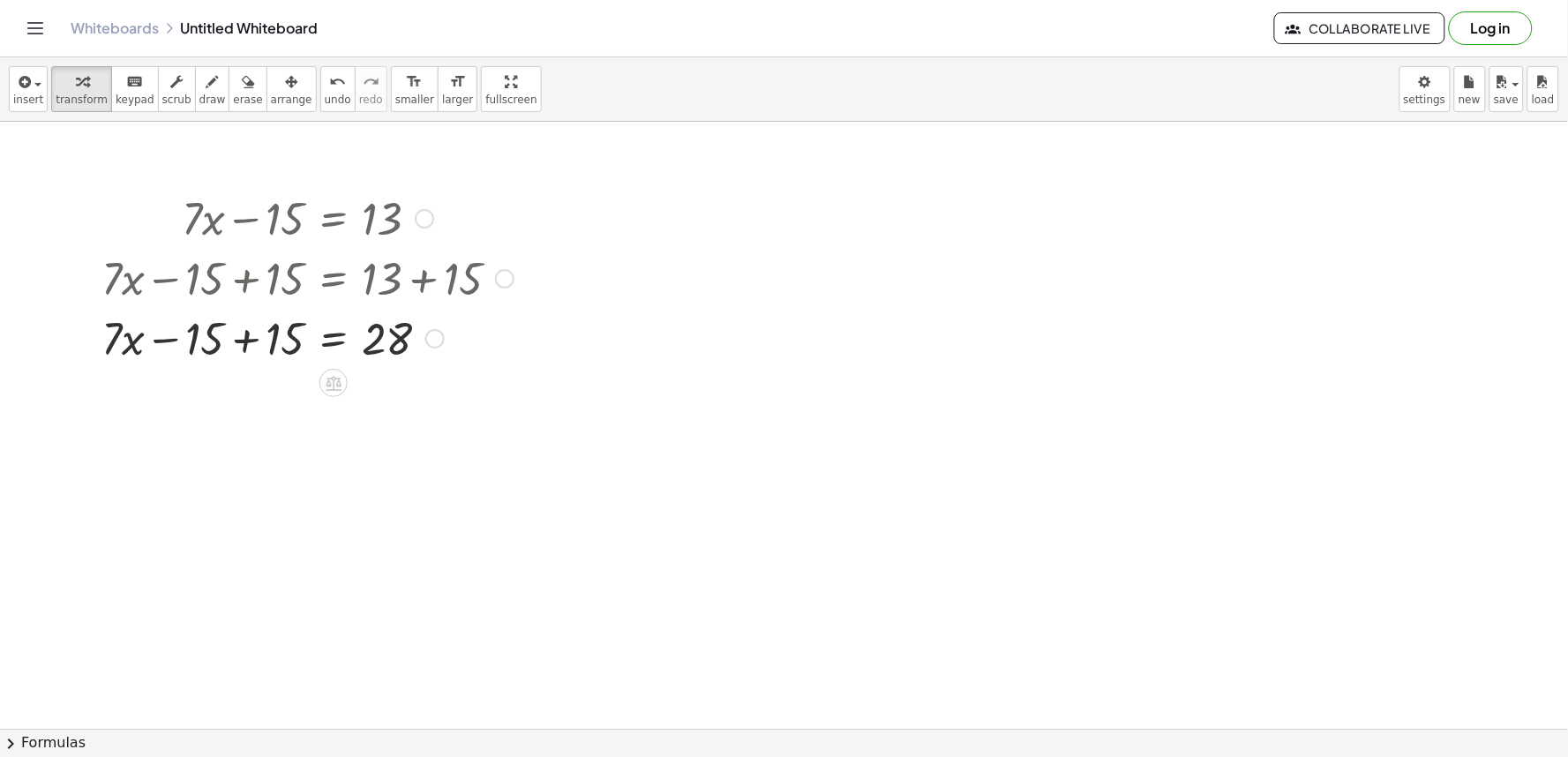
click at [270, 335] on div at bounding box center [308, 337] width 430 height 60
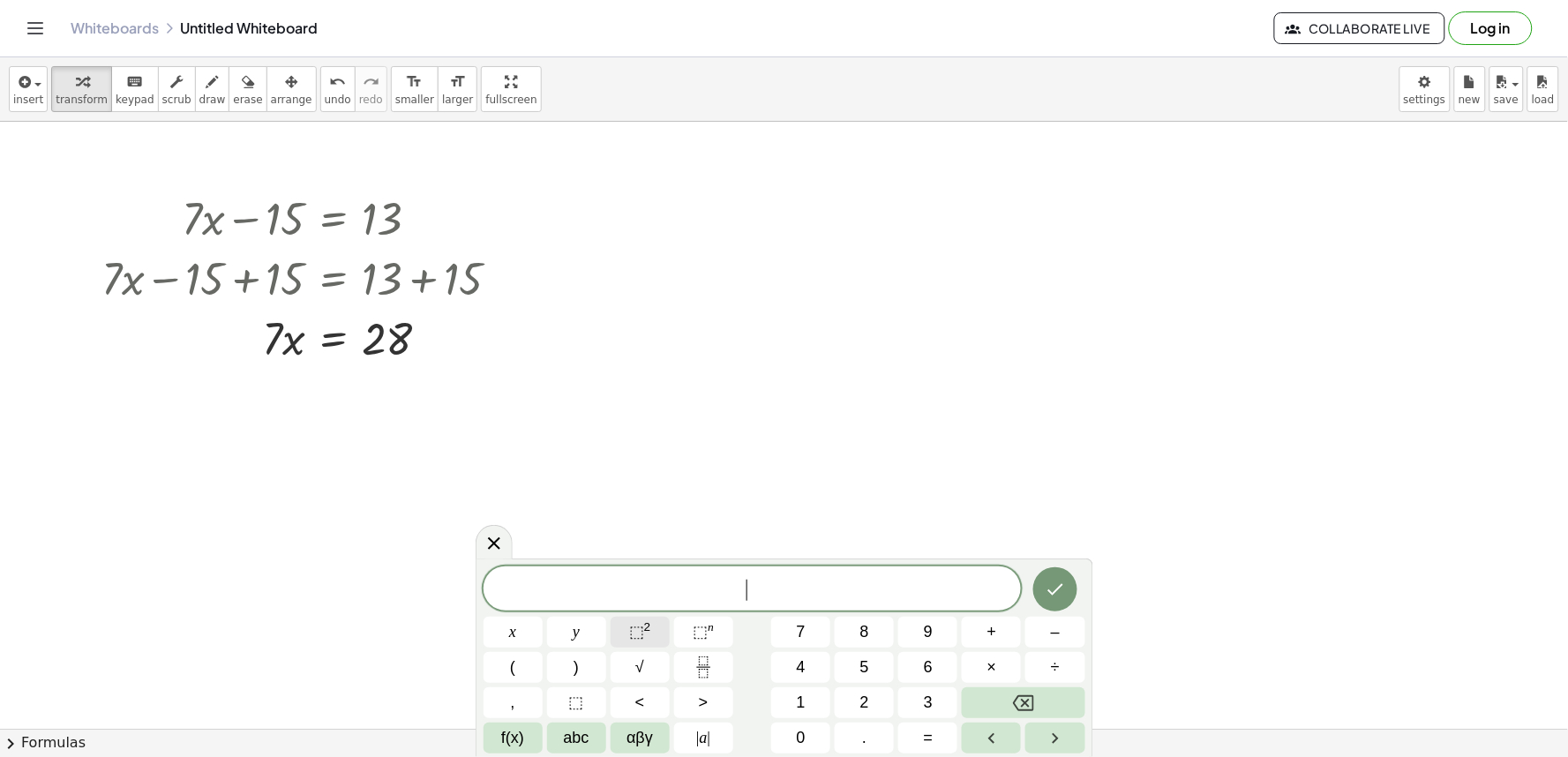
click at [657, 618] on button "⬚ 2" at bounding box center [641, 632] width 60 height 31
click at [967, 644] on button "+" at bounding box center [992, 632] width 60 height 31
click at [901, 747] on button "=" at bounding box center [928, 737] width 60 height 31
click at [827, 634] on button "7" at bounding box center [801, 632] width 60 height 31
click at [860, 663] on span "5" at bounding box center [864, 668] width 8 height 24
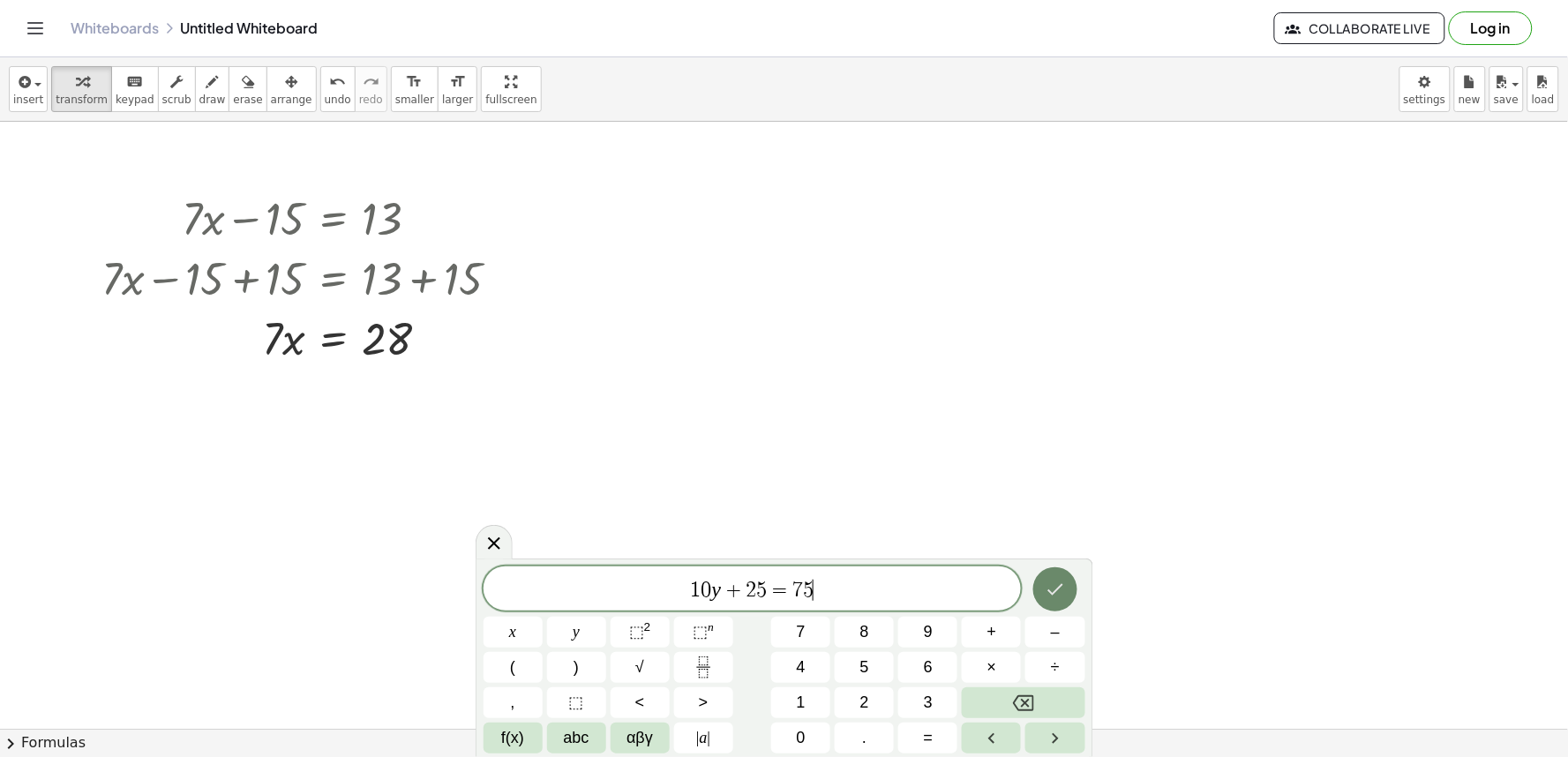
click at [1050, 591] on icon "Done" at bounding box center [1055, 589] width 16 height 11
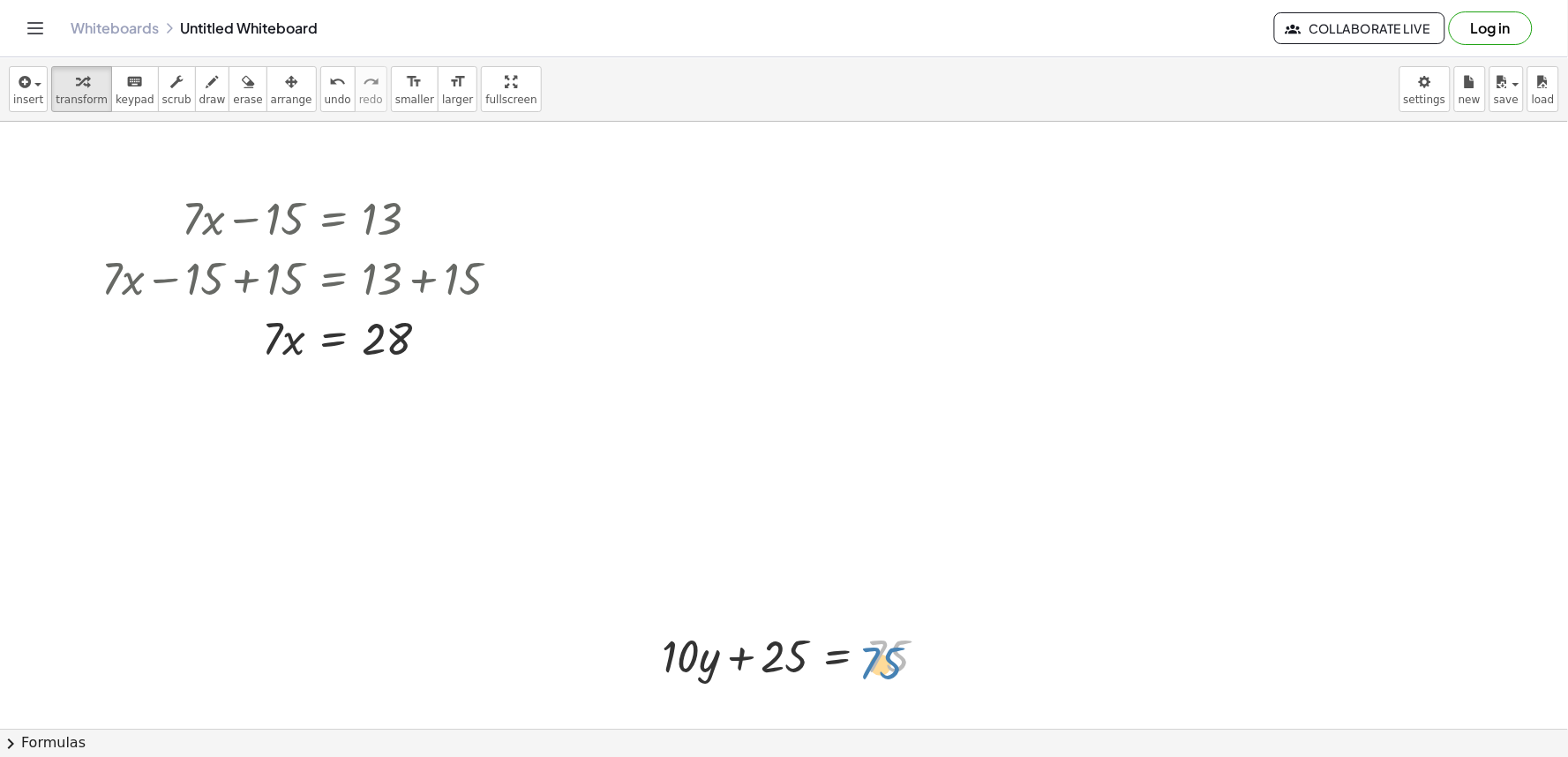
drag, startPoint x: 870, startPoint y: 666, endPoint x: 861, endPoint y: 674, distance: 12.0
click at [861, 674] on div at bounding box center [801, 655] width 297 height 60
drag, startPoint x: 689, startPoint y: 656, endPoint x: 689, endPoint y: 618, distance: 38.0
click at [683, 625] on div at bounding box center [801, 655] width 297 height 60
drag, startPoint x: 778, startPoint y: 653, endPoint x: 950, endPoint y: 640, distance: 172.5
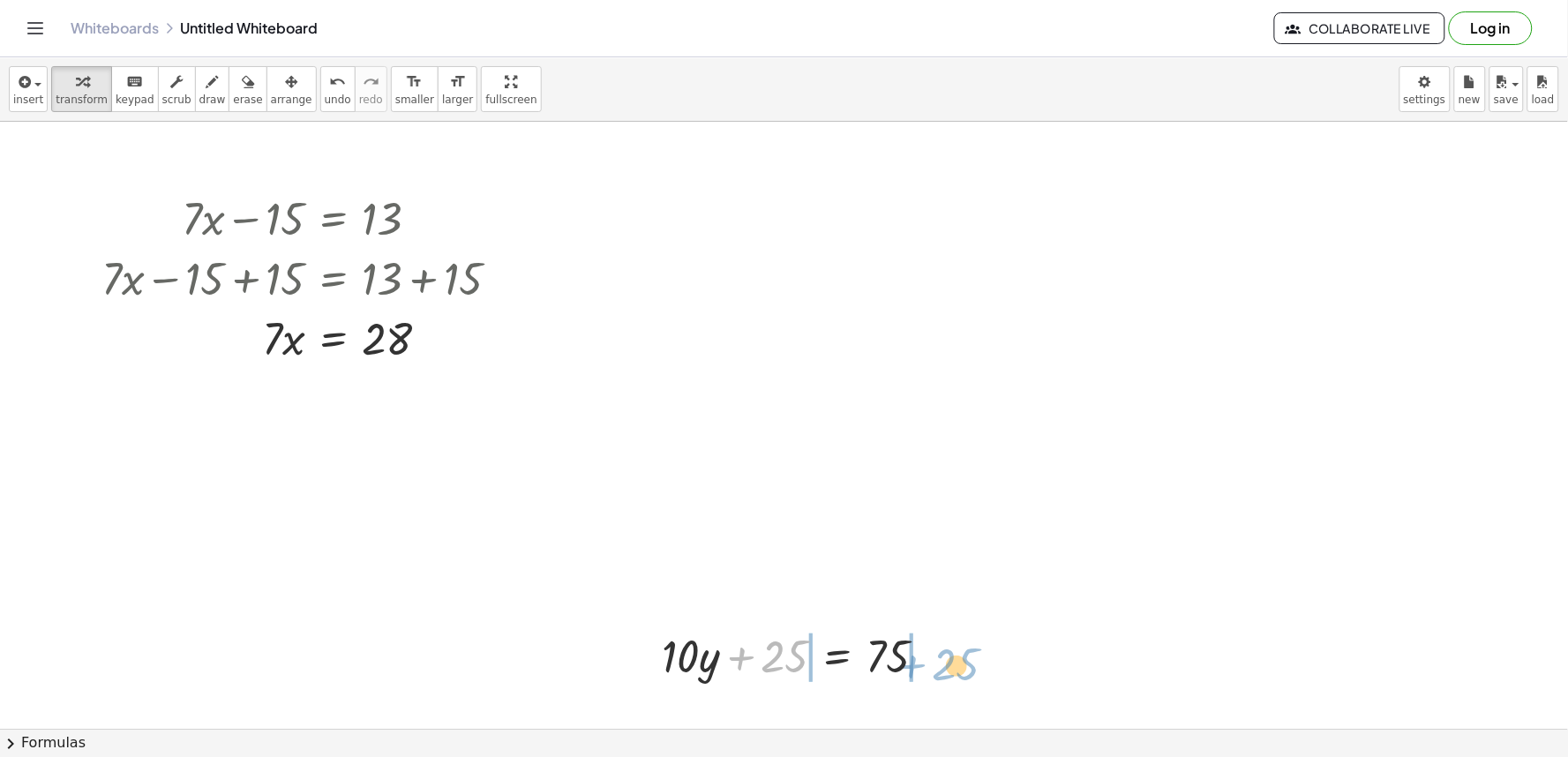
click at [950, 640] on div "+ 25 · 10 + · 10 · y + 25 = 75" at bounding box center [794, 655] width 319 height 69
drag, startPoint x: 611, startPoint y: 675, endPoint x: 824, endPoint y: 646, distance: 215.0
click at [852, 749] on div "insert select one: Math Expression Function Text Youtube Video Graphing Geometr…" at bounding box center [784, 408] width 1568 height 700
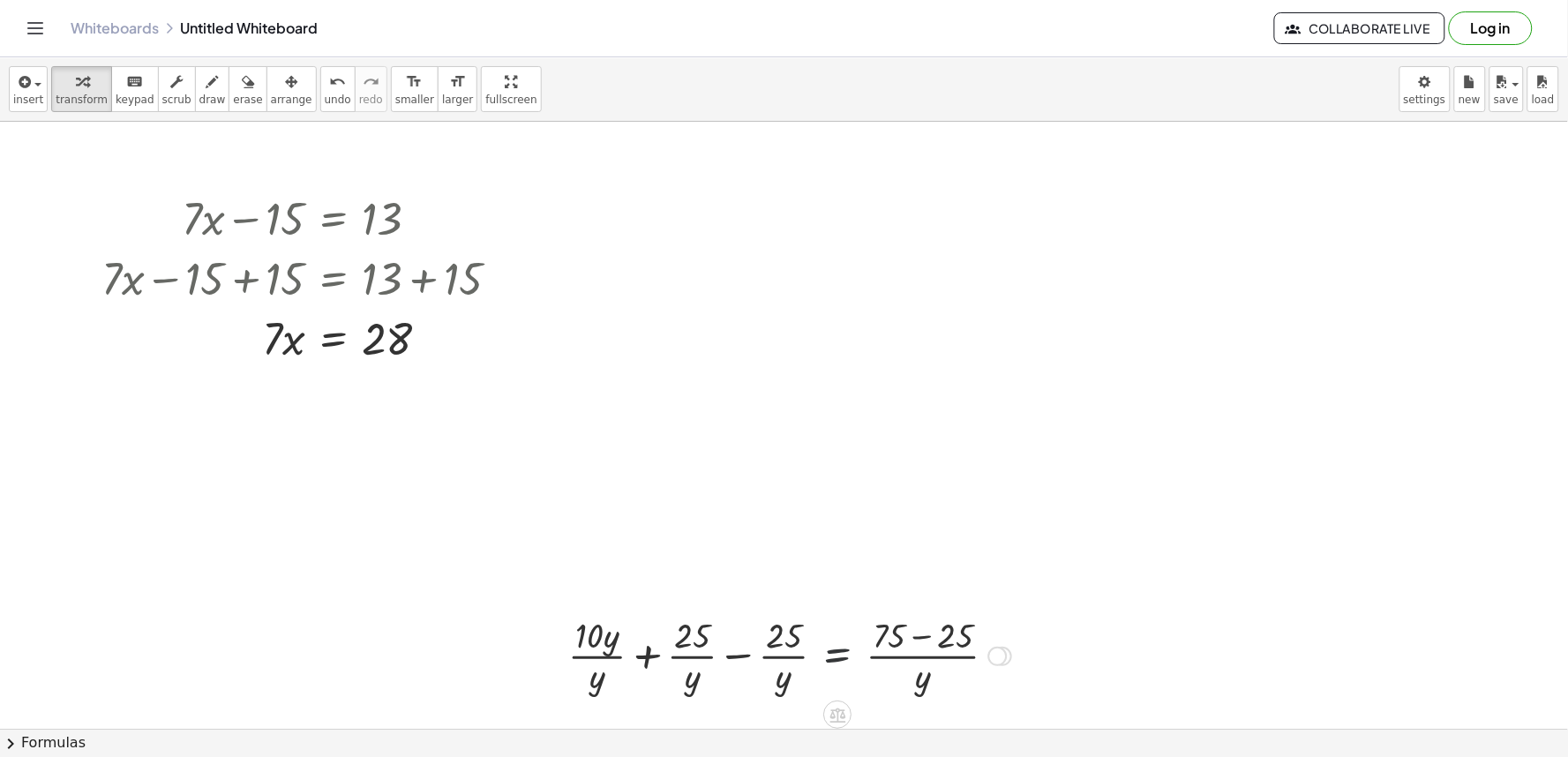
click at [830, 650] on div at bounding box center [790, 655] width 461 height 88
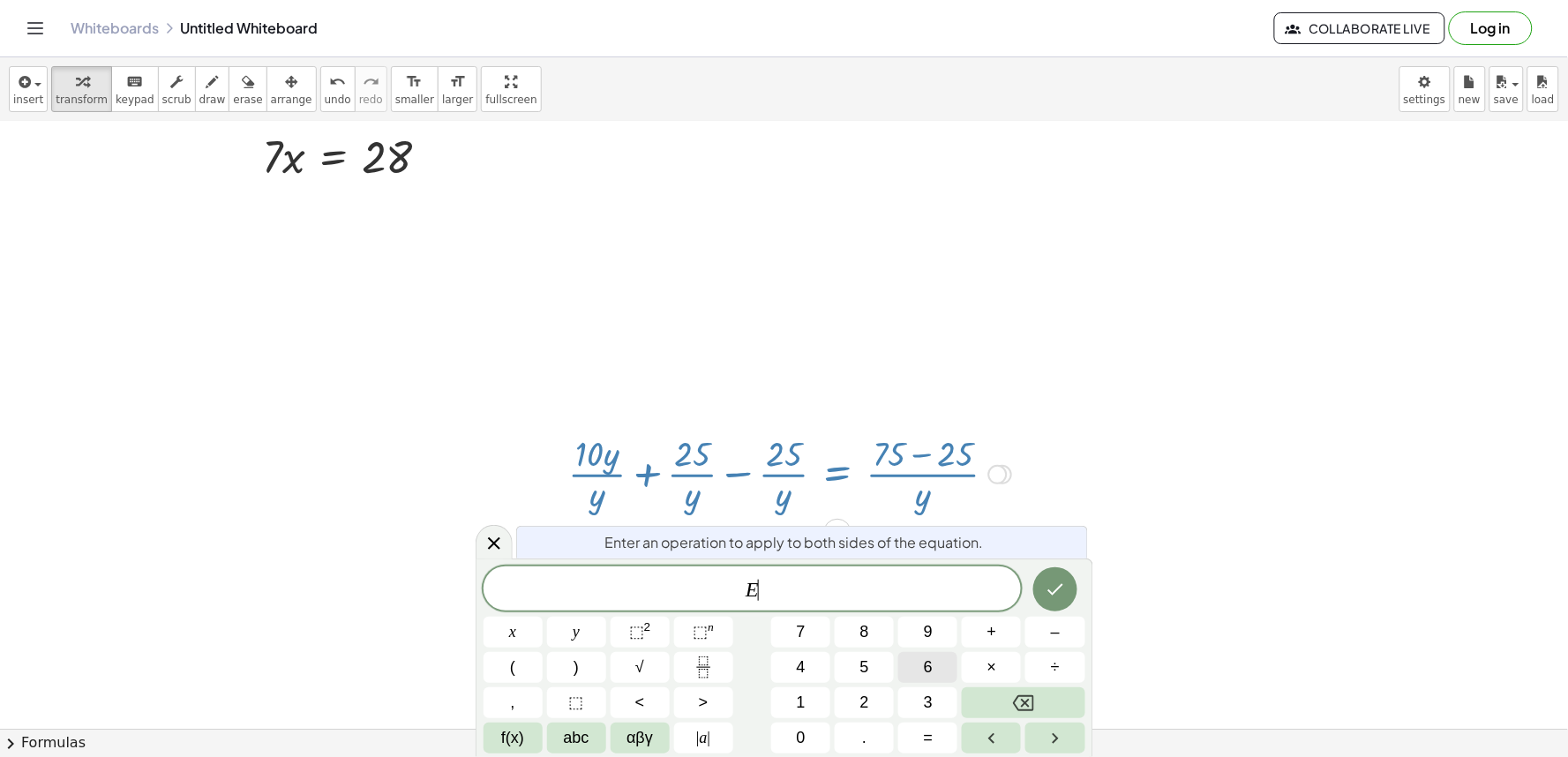
scroll to position [189, 0]
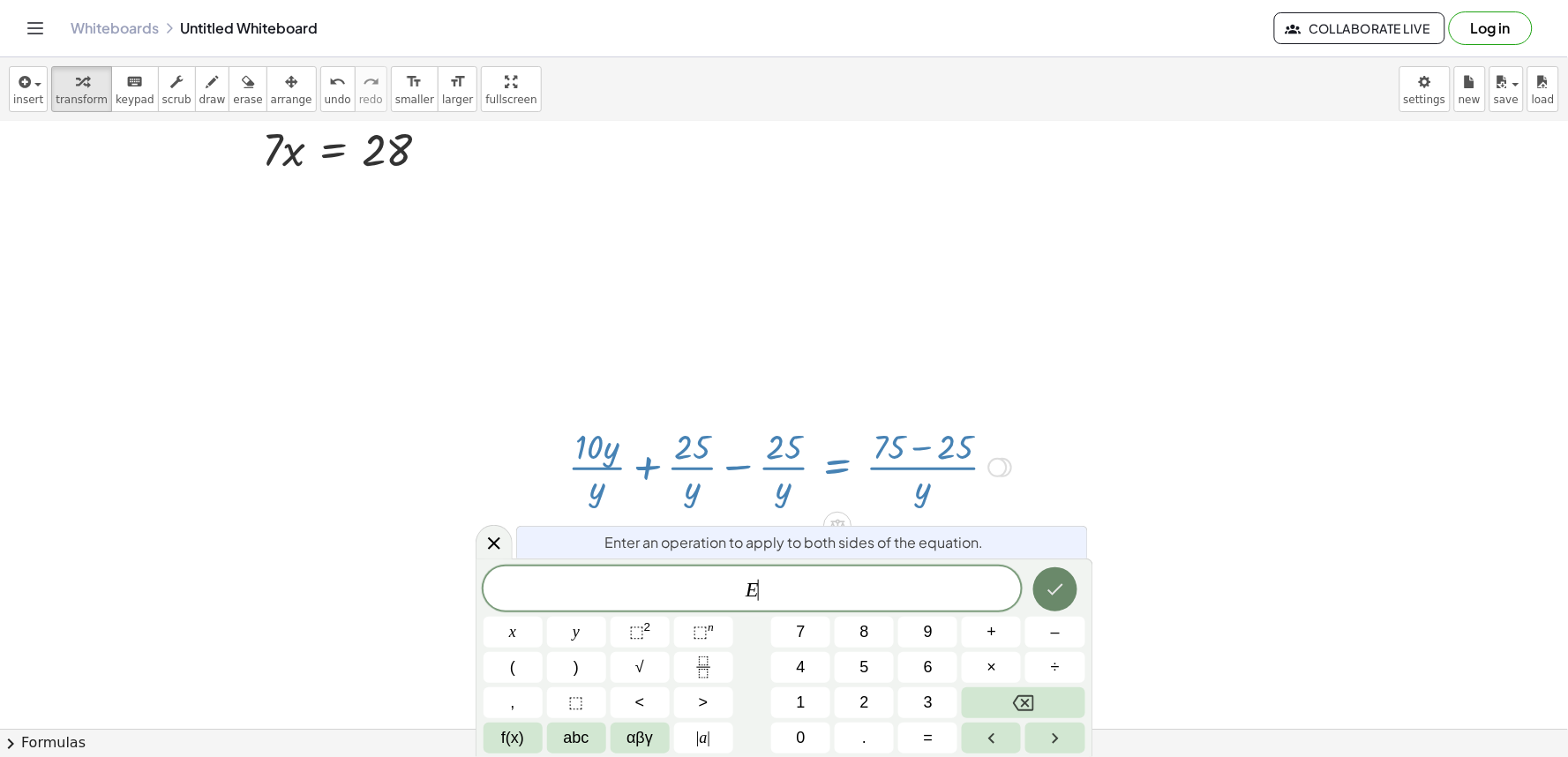
click at [1061, 583] on button "Done" at bounding box center [1055, 588] width 44 height 44
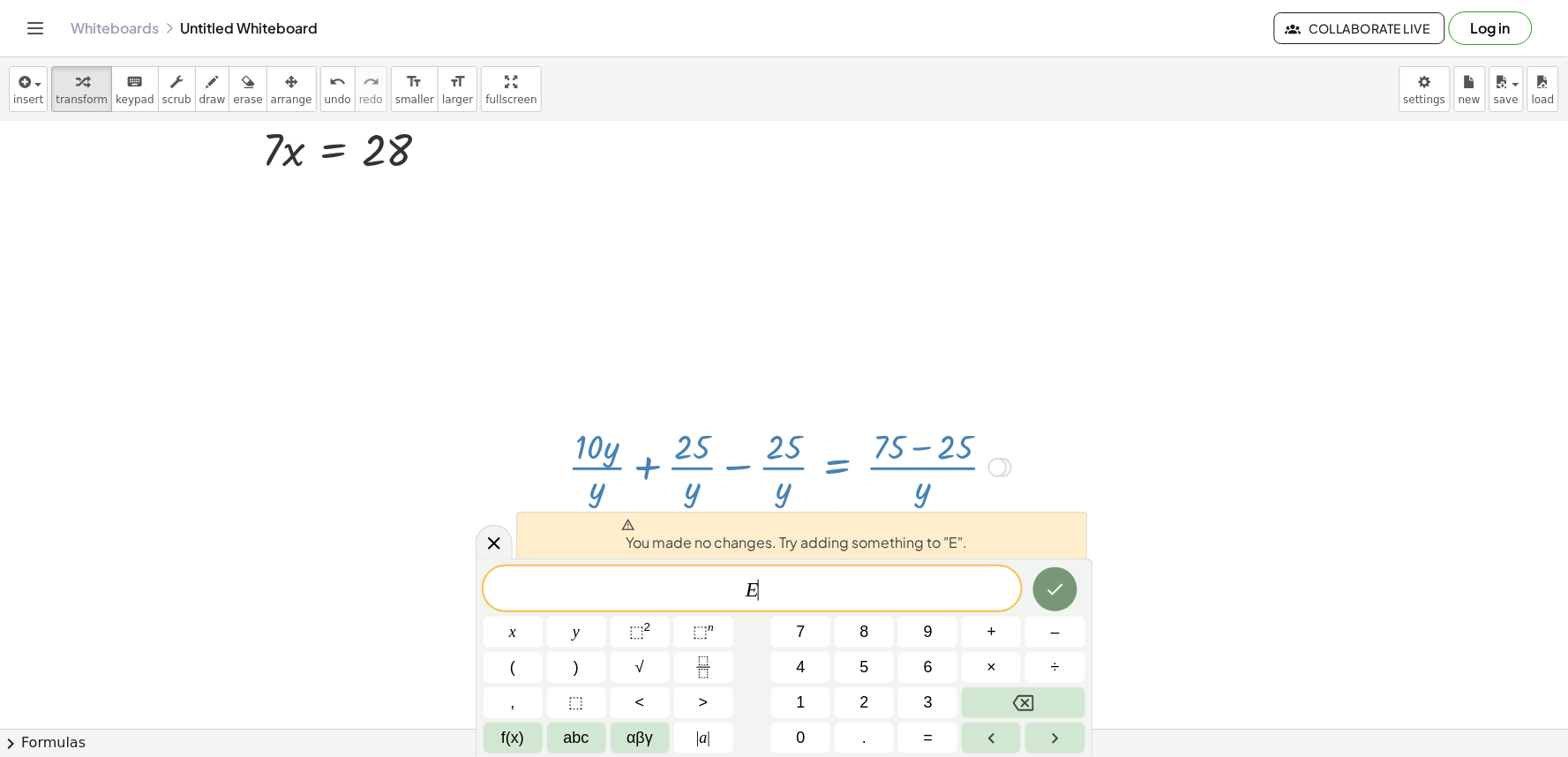
click at [1468, 528] on div at bounding box center [784, 596] width 1568 height 1327
click at [499, 549] on icon at bounding box center [493, 544] width 21 height 21
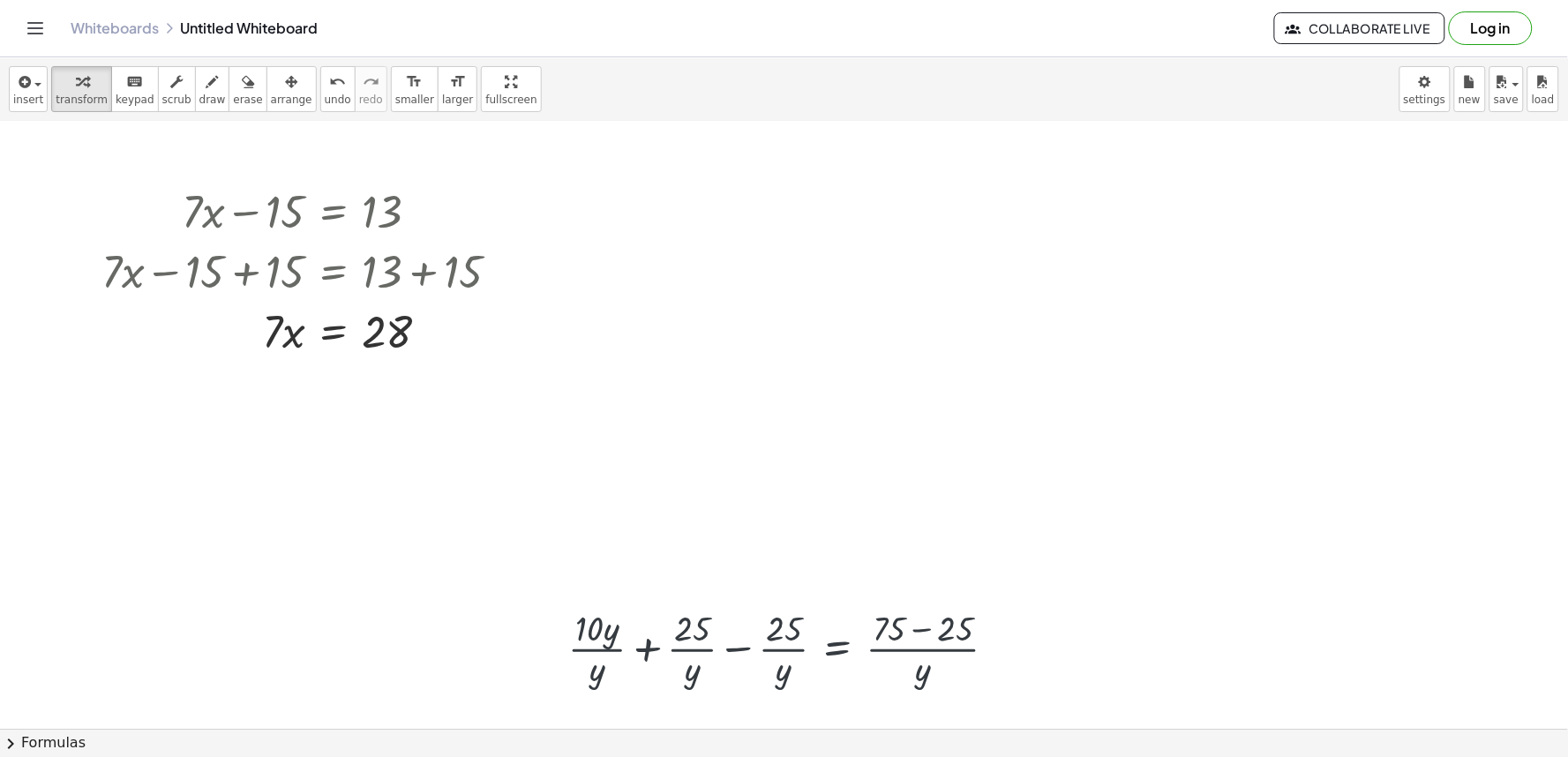
scroll to position [0, 0]
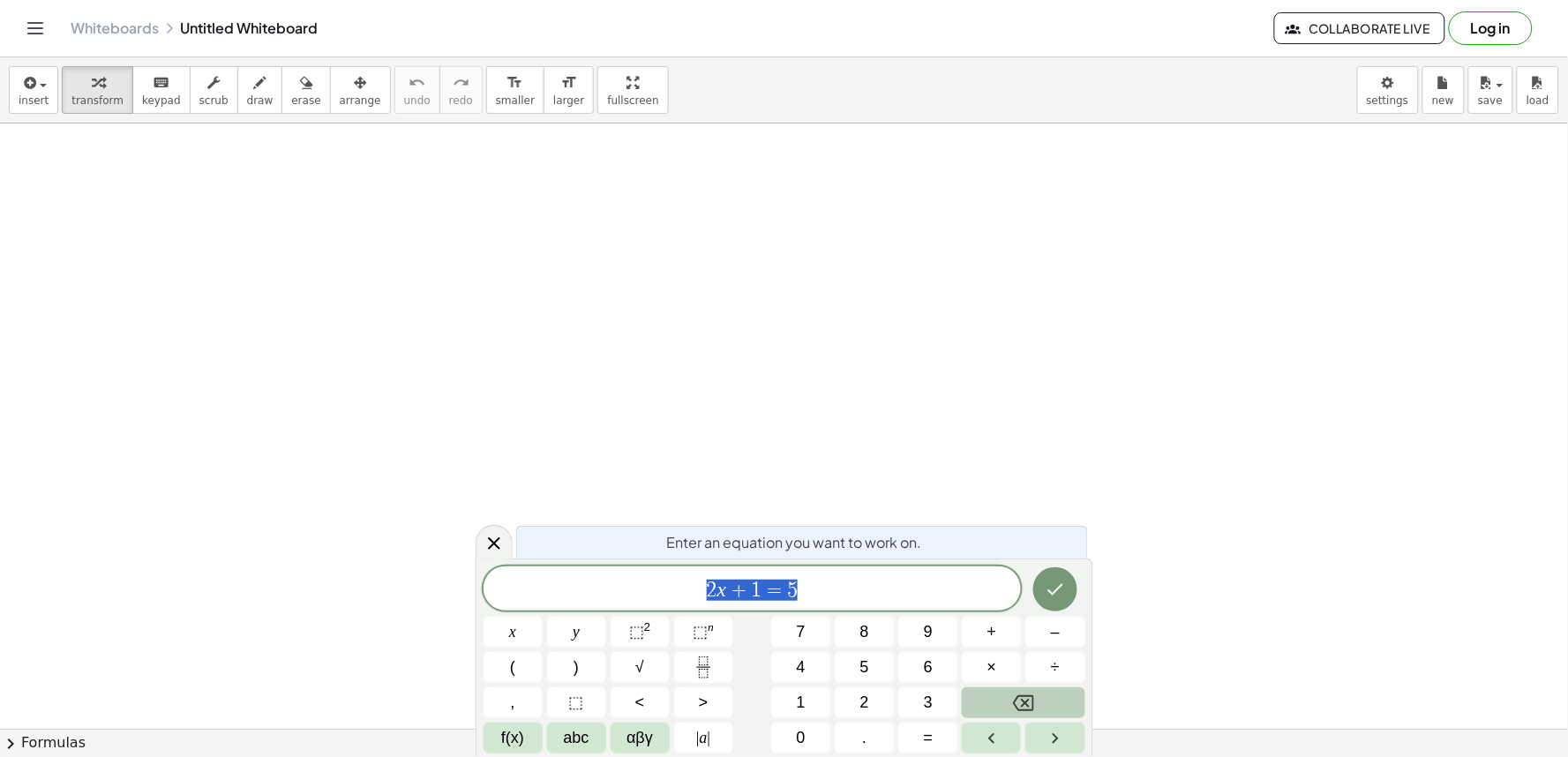
click at [1013, 707] on icon "Backspace" at bounding box center [1023, 703] width 21 height 21
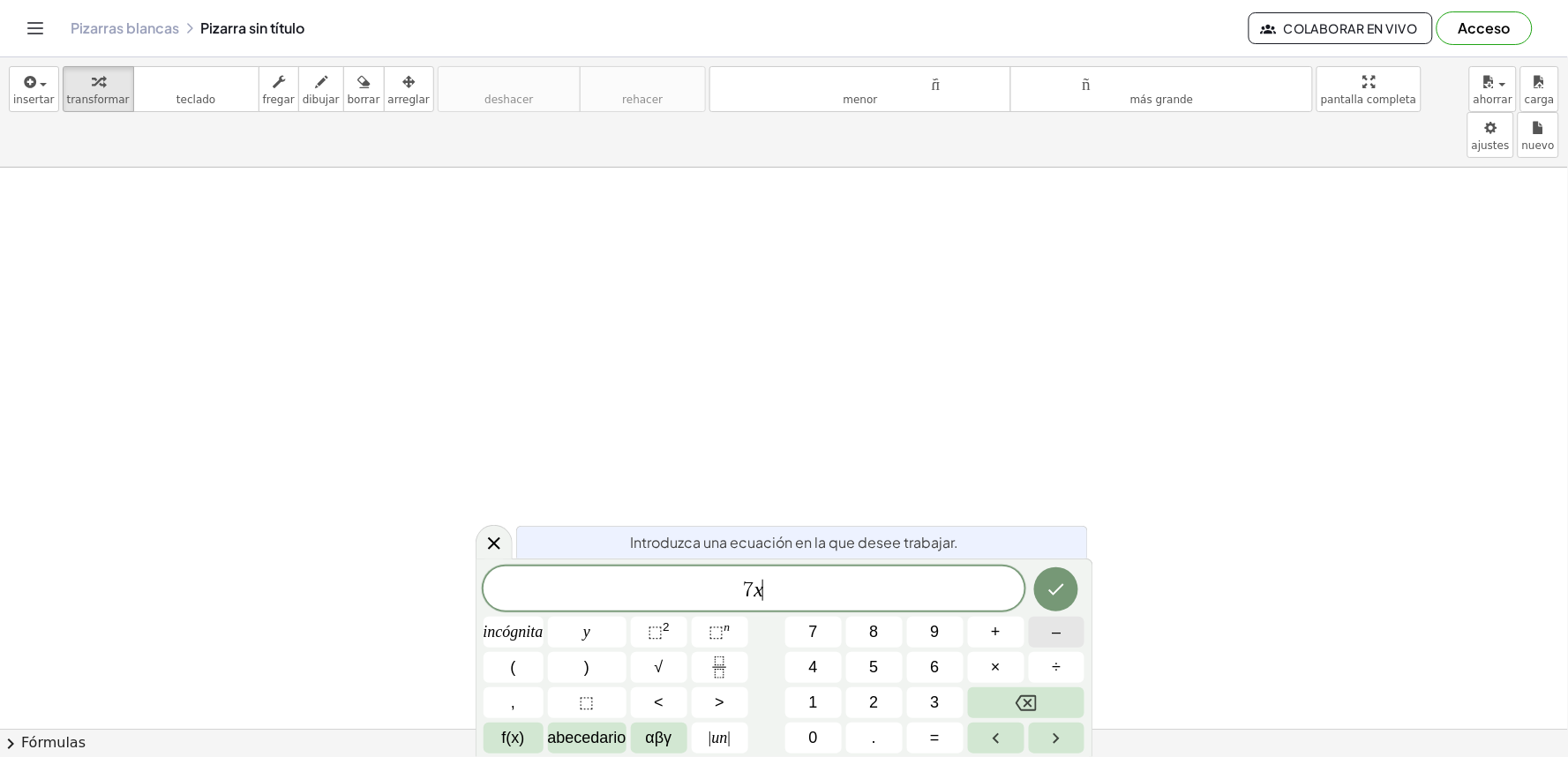
click at [1068, 629] on button "–" at bounding box center [1057, 632] width 57 height 31
click at [920, 710] on button "3" at bounding box center [935, 702] width 57 height 31
click at [801, 696] on button "1" at bounding box center [814, 702] width 57 height 31
click at [925, 731] on button "=" at bounding box center [935, 737] width 57 height 31
click at [833, 707] on button "1" at bounding box center [814, 702] width 57 height 31
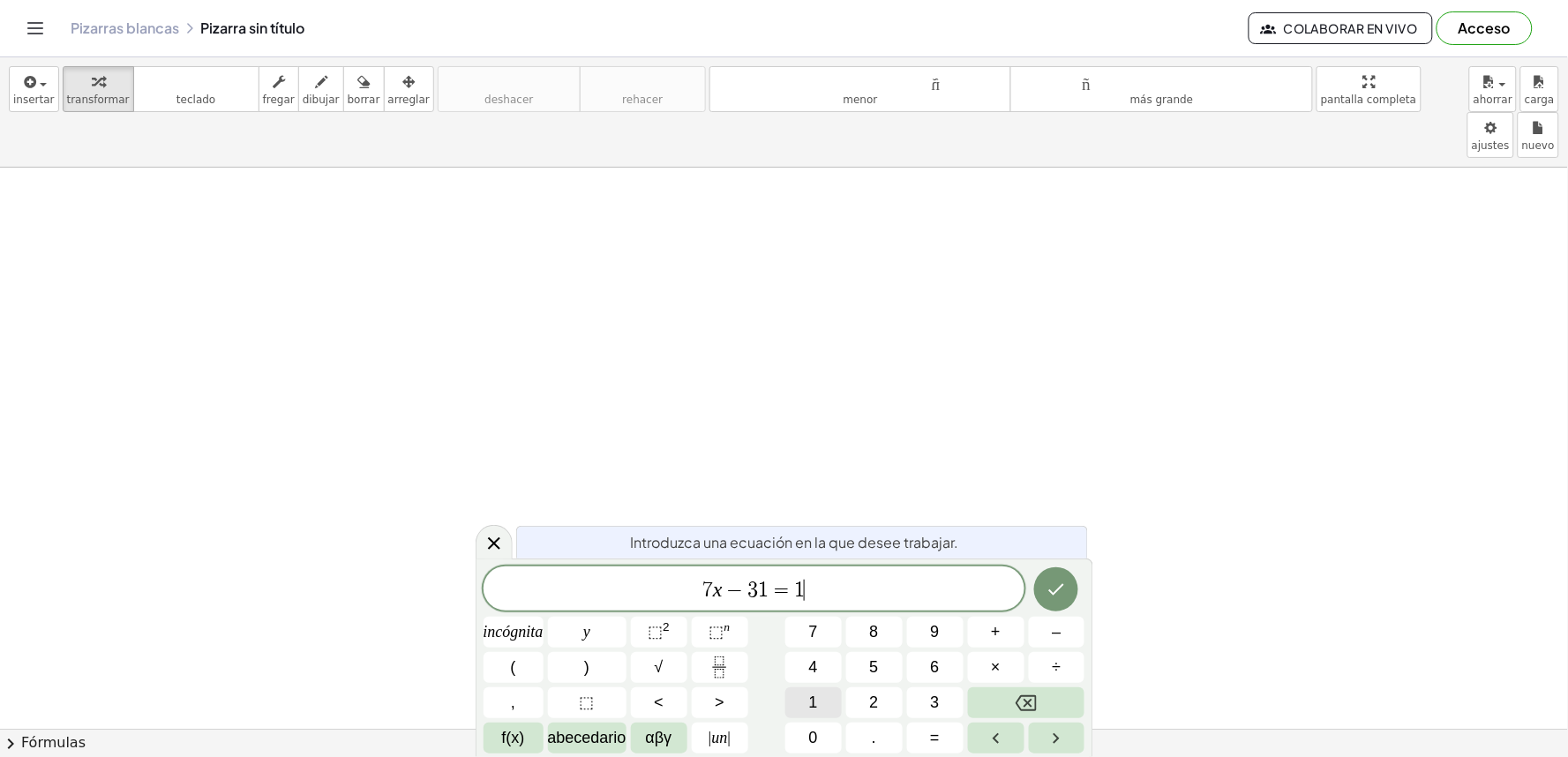
click at [833, 707] on button "1" at bounding box center [814, 702] width 57 height 31
click at [1061, 597] on icon "Hecho" at bounding box center [1056, 589] width 21 height 21
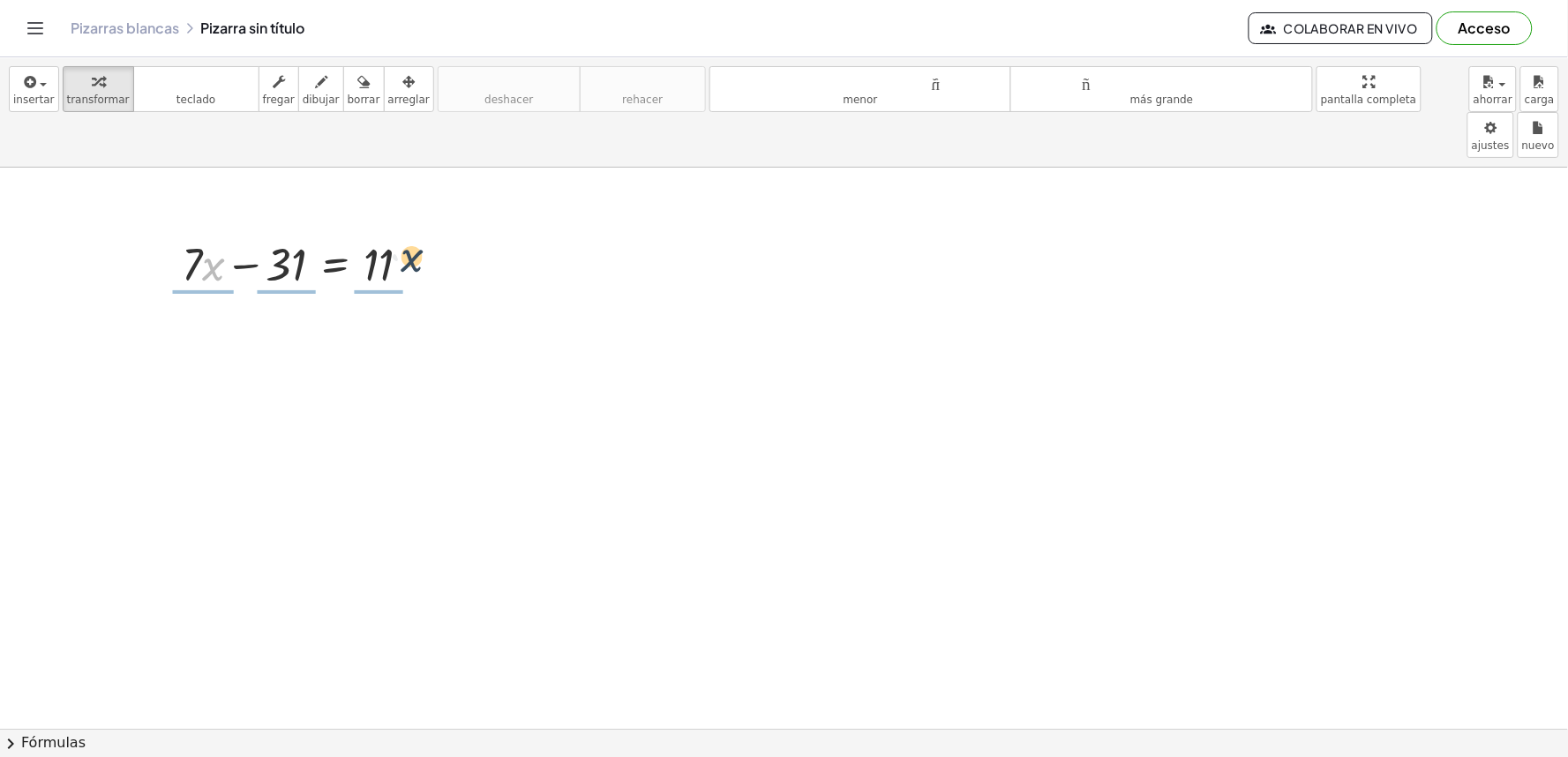
drag, startPoint x: 215, startPoint y: 228, endPoint x: 419, endPoint y: 218, distance: 204.2
click at [419, 233] on div at bounding box center [304, 263] width 262 height 60
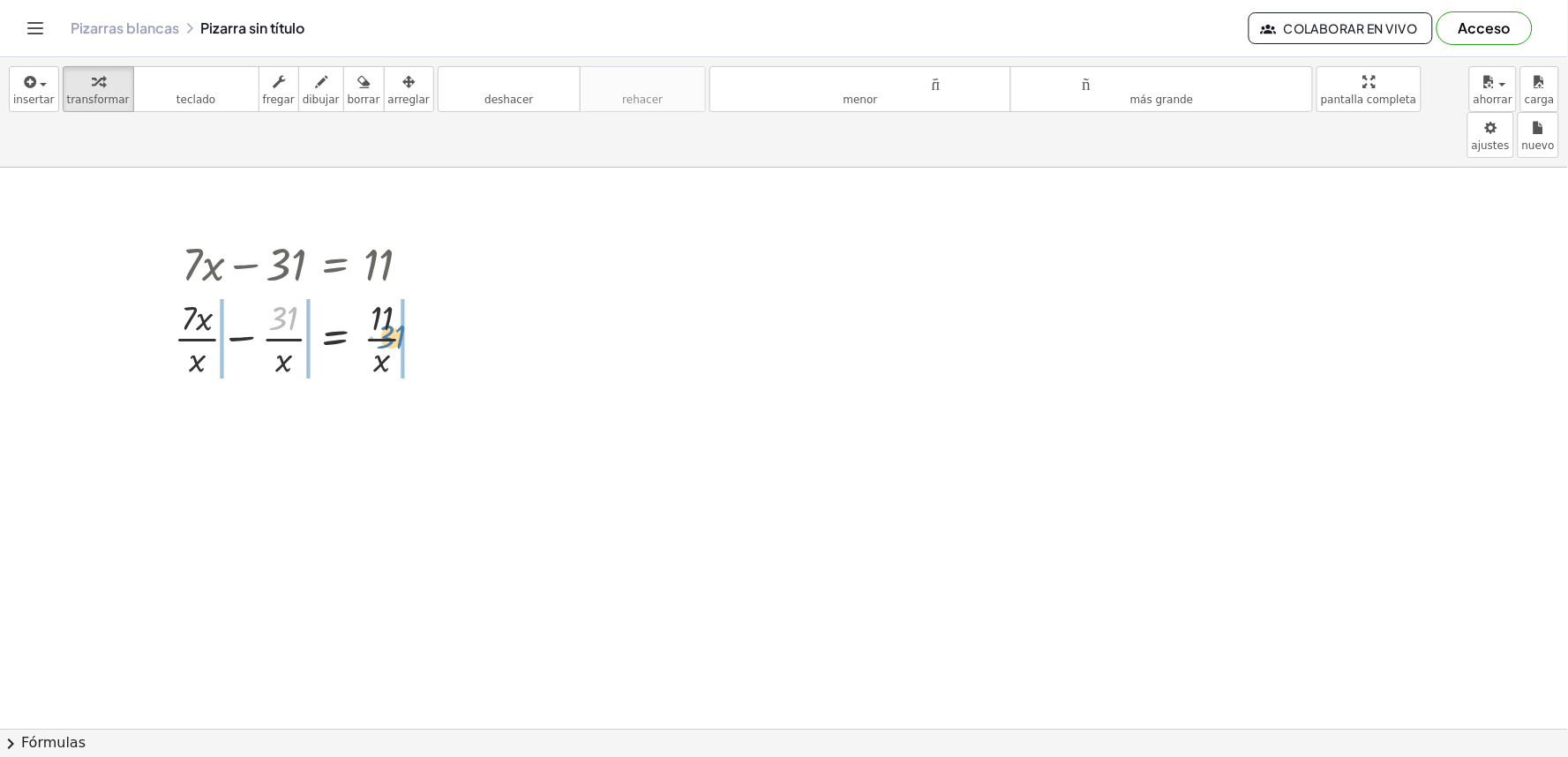
drag, startPoint x: 266, startPoint y: 257, endPoint x: 399, endPoint y: 257, distance: 133.0
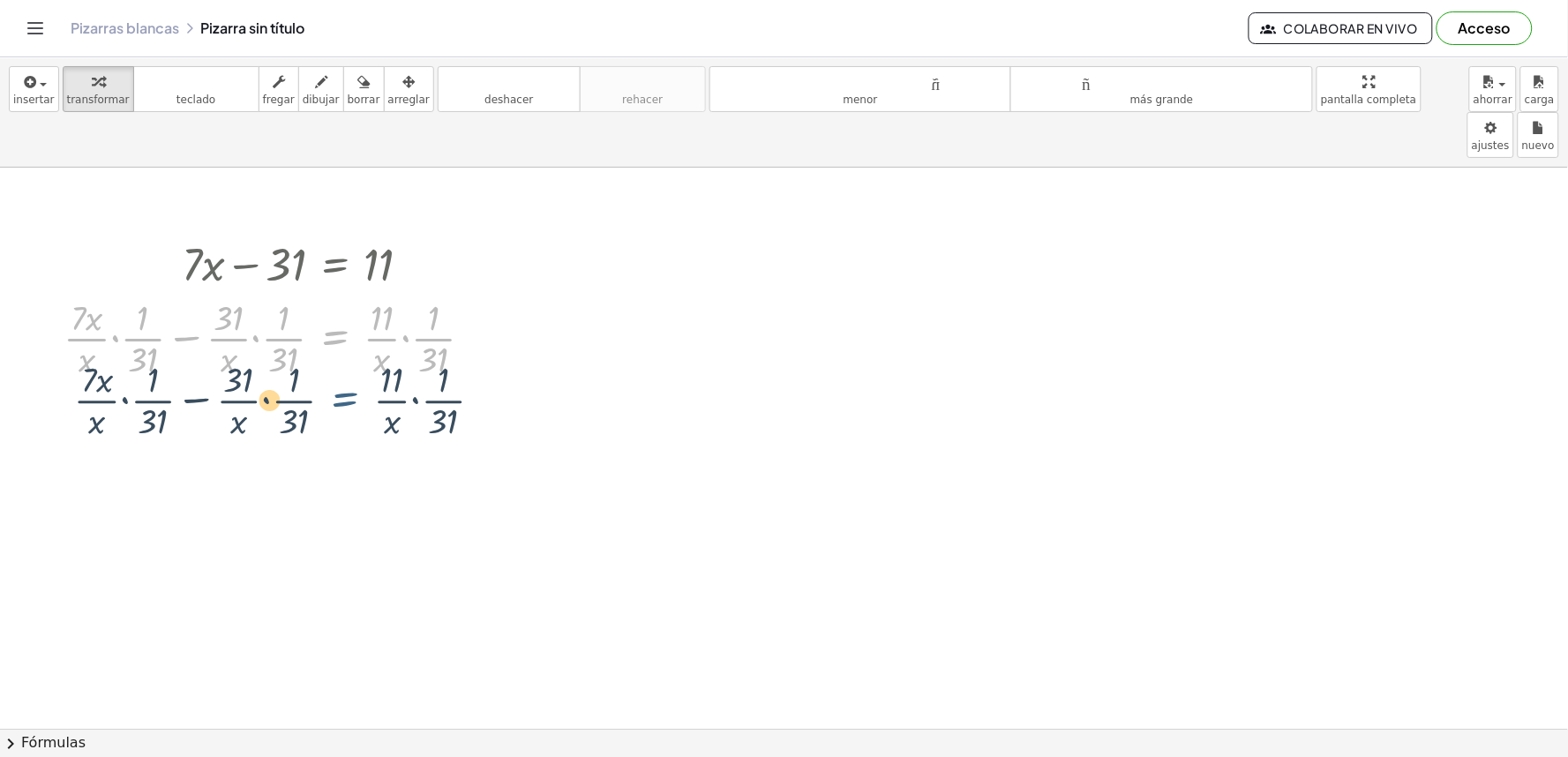
drag, startPoint x: 362, startPoint y: 280, endPoint x: 510, endPoint y: 345, distance: 161.6
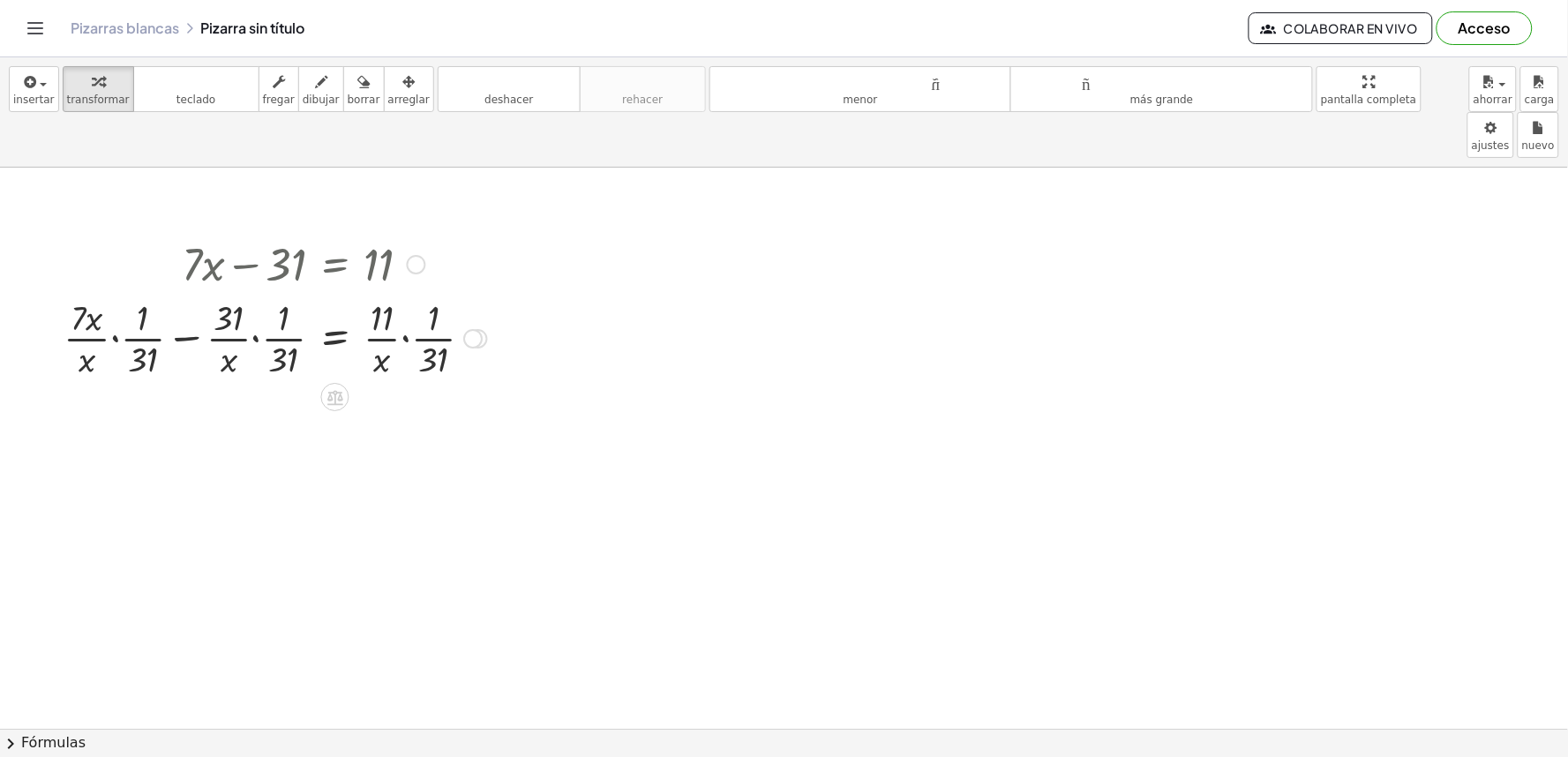
drag, startPoint x: 303, startPoint y: 196, endPoint x: 357, endPoint y: 339, distance: 152.9
click at [356, 339] on div "+ · 7 · x − 31 = 11 + · 7 · x · x − · 31 · x = · 11 · x + · 7 − = 11 · x · x · …" at bounding box center [269, 306] width 464 height 157
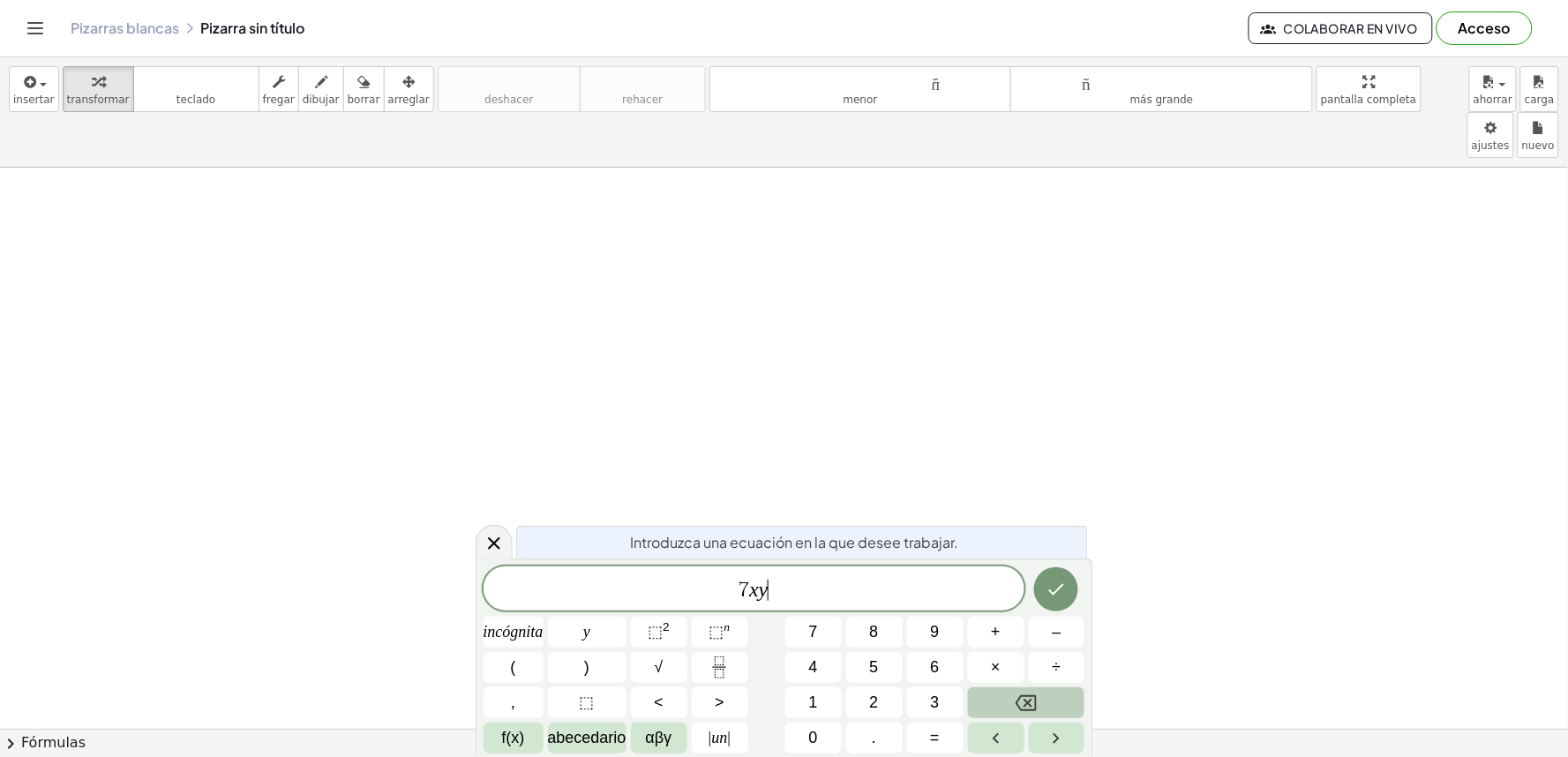
click at [1017, 698] on icon "Retroceso" at bounding box center [1026, 703] width 21 height 21
click at [997, 676] on font "×" at bounding box center [995, 667] width 9 height 18
click at [1009, 702] on button "Retroceso" at bounding box center [1027, 702] width 117 height 31
click at [992, 638] on font "+" at bounding box center [995, 631] width 9 height 18
click at [927, 730] on button "=" at bounding box center [935, 737] width 57 height 31
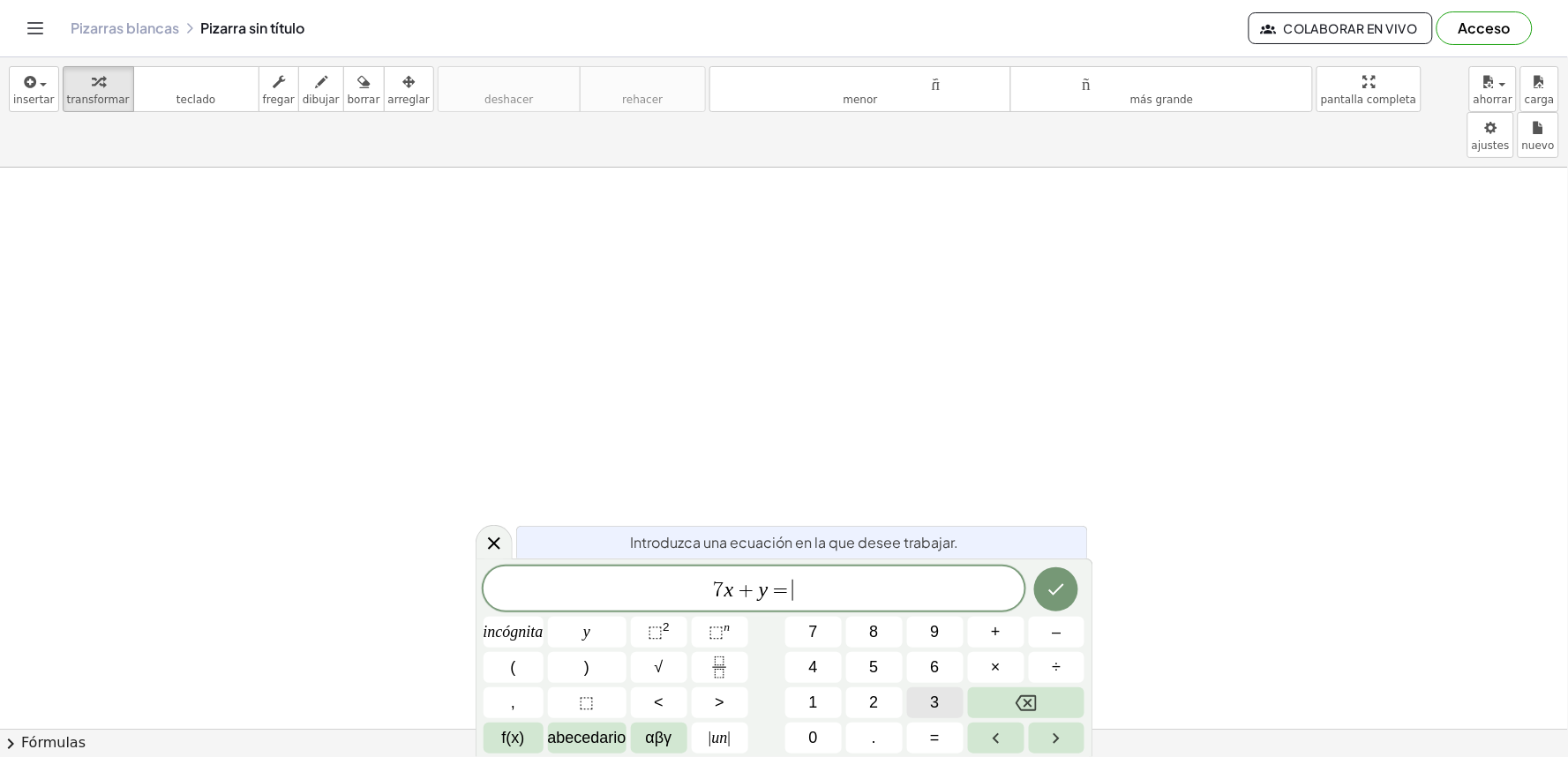
click at [931, 698] on font "3" at bounding box center [935, 702] width 8 height 18
click at [1057, 577] on button "Hecho" at bounding box center [1056, 588] width 44 height 44
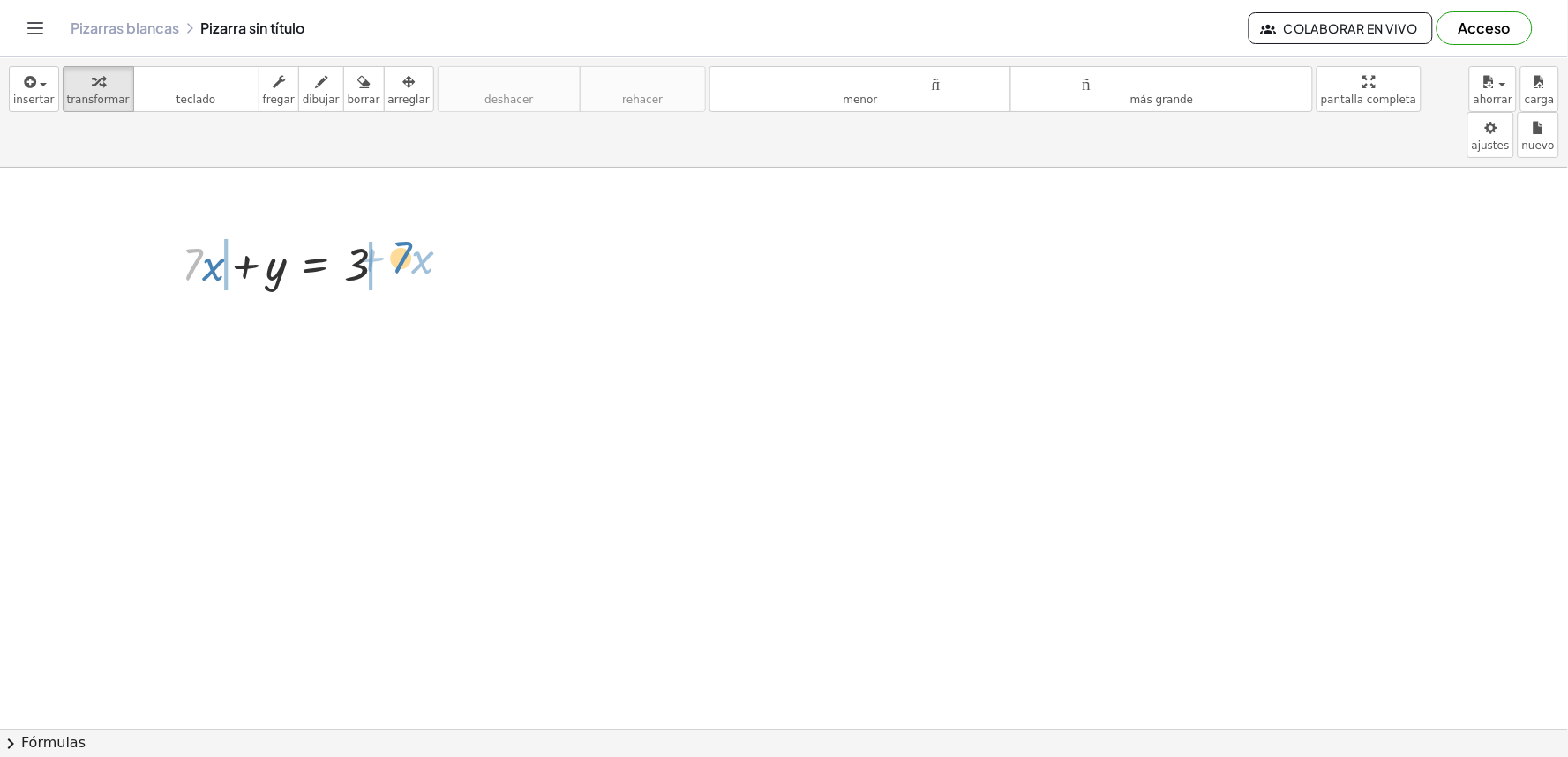
drag, startPoint x: 210, startPoint y: 278, endPoint x: 395, endPoint y: 187, distance: 206.2
click at [395, 233] on div at bounding box center [291, 263] width 236 height 60
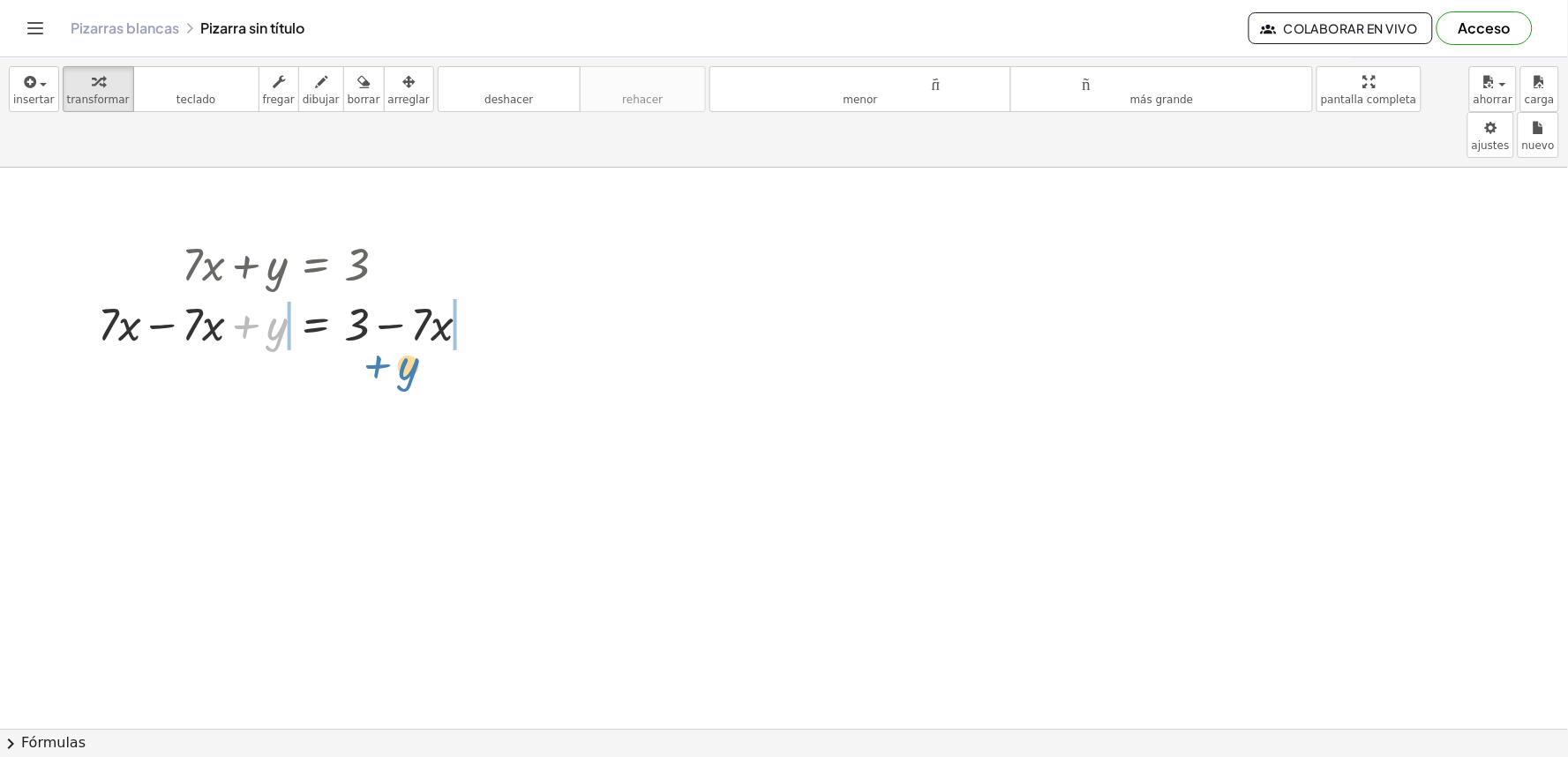
drag, startPoint x: 277, startPoint y: 277, endPoint x: 456, endPoint y: 311, distance: 182.2
drag, startPoint x: 275, startPoint y: 277, endPoint x: 557, endPoint y: 343, distance: 289.6
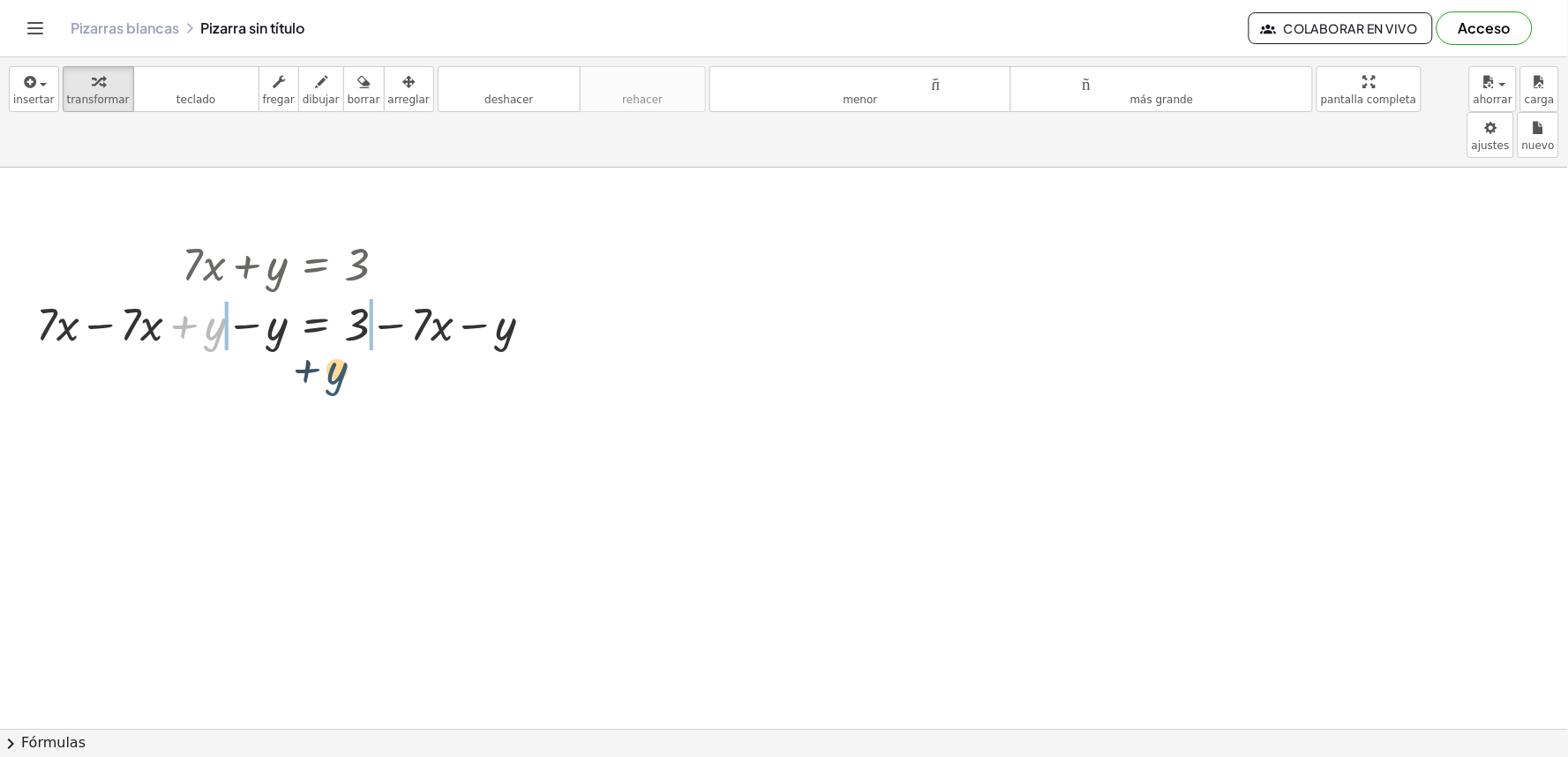
drag, startPoint x: 215, startPoint y: 285, endPoint x: 164, endPoint y: 307, distance: 55.5
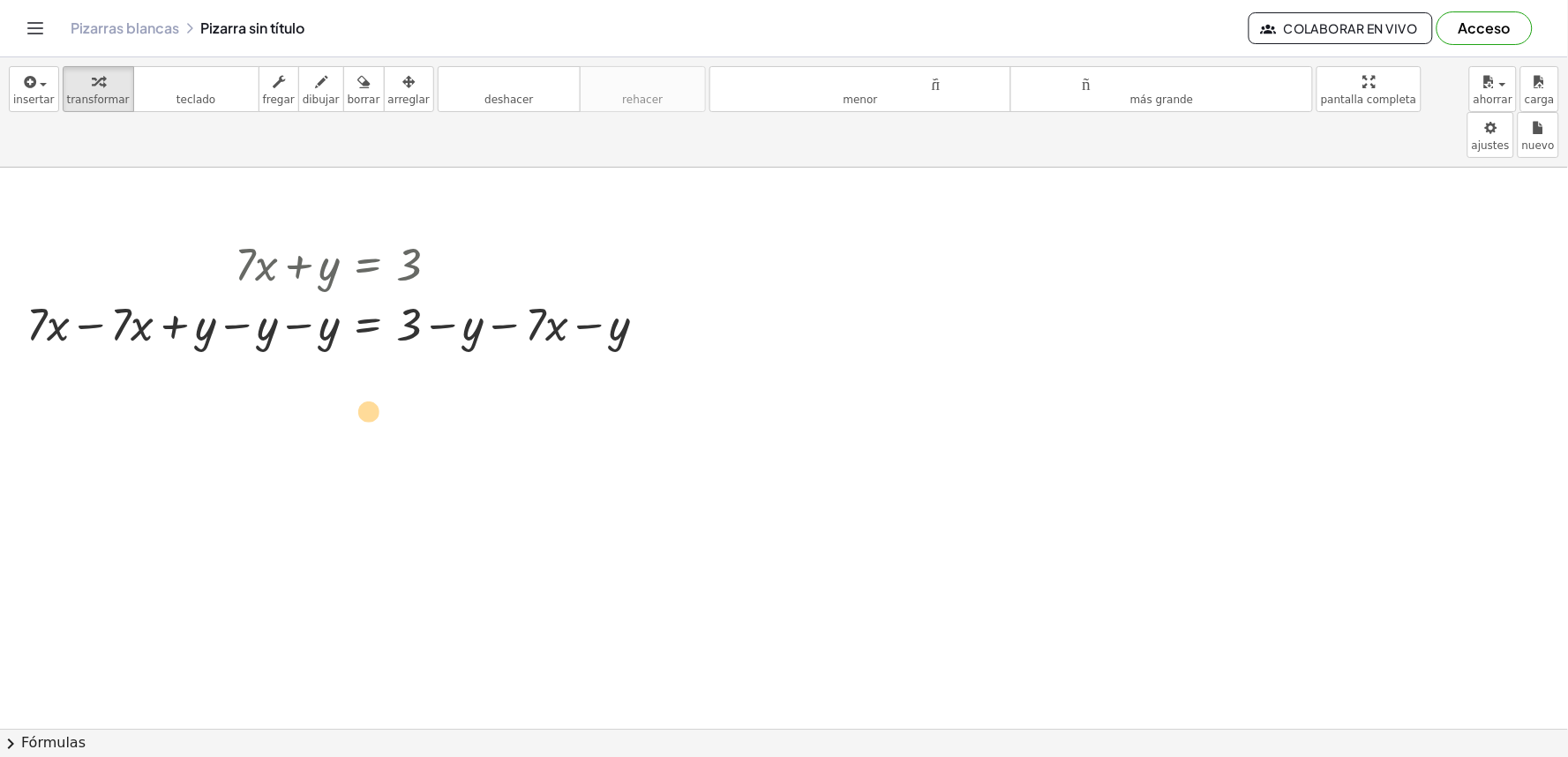
drag, startPoint x: 192, startPoint y: 285, endPoint x: 366, endPoint y: 358, distance: 188.7
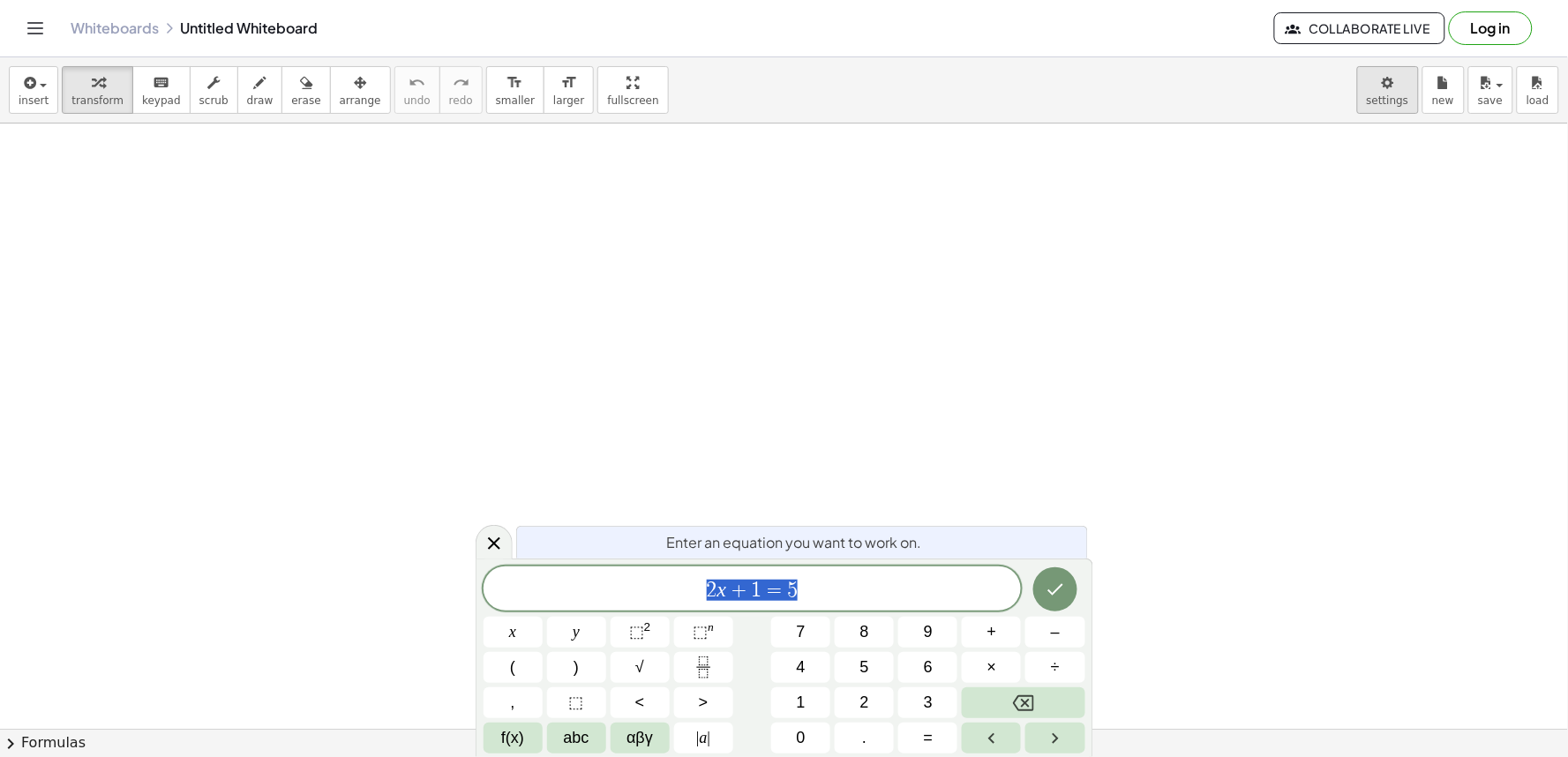
click at [1399, 77] on body "Graspable Math Activities Get Started Activity Bank Assigned Work Classes White…" at bounding box center [784, 378] width 1568 height 757
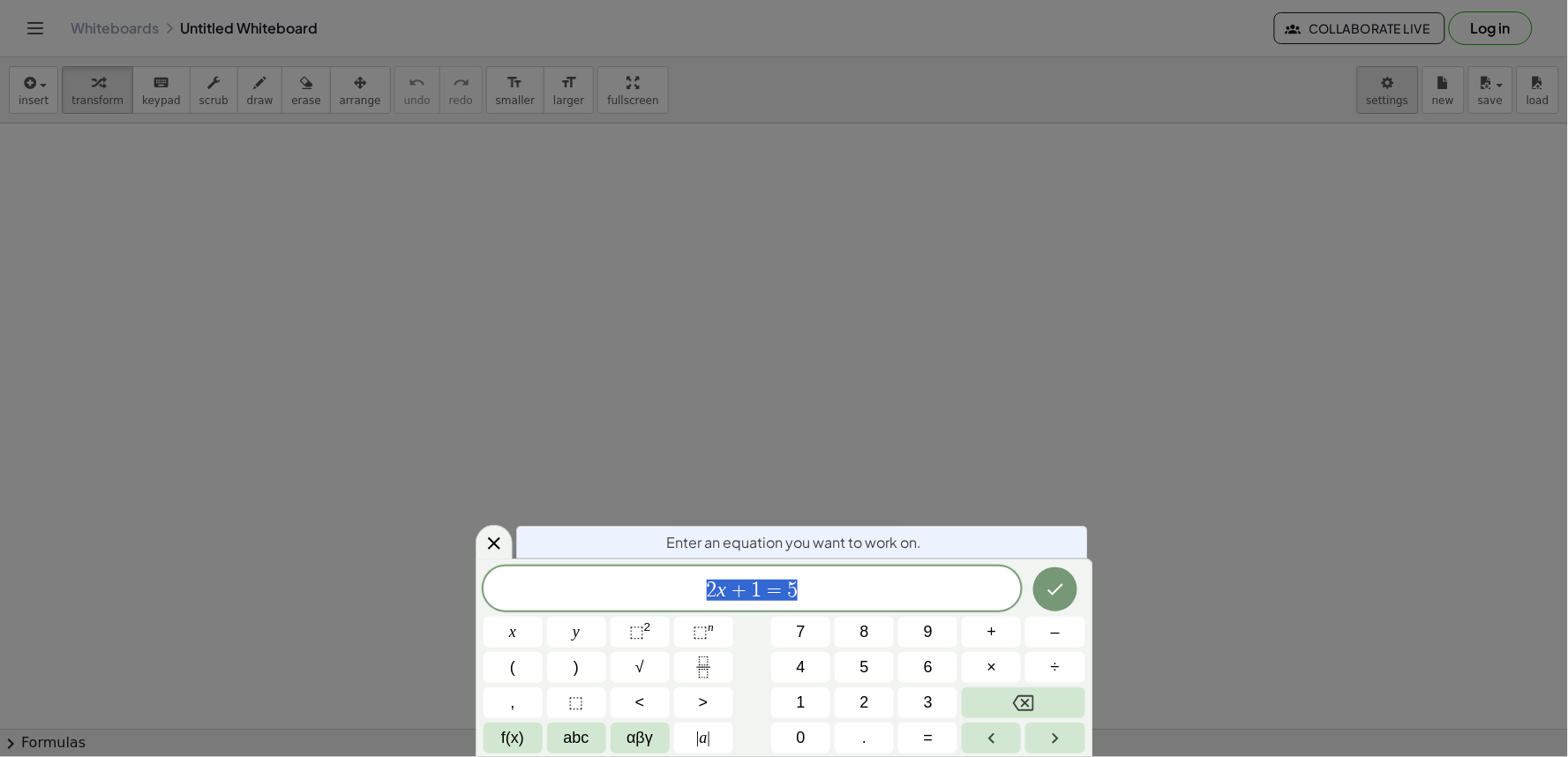
click at [1384, 106] on div at bounding box center [784, 378] width 1568 height 757
click at [1391, 94] on div at bounding box center [784, 378] width 1568 height 757
click at [490, 533] on div at bounding box center [494, 542] width 37 height 34
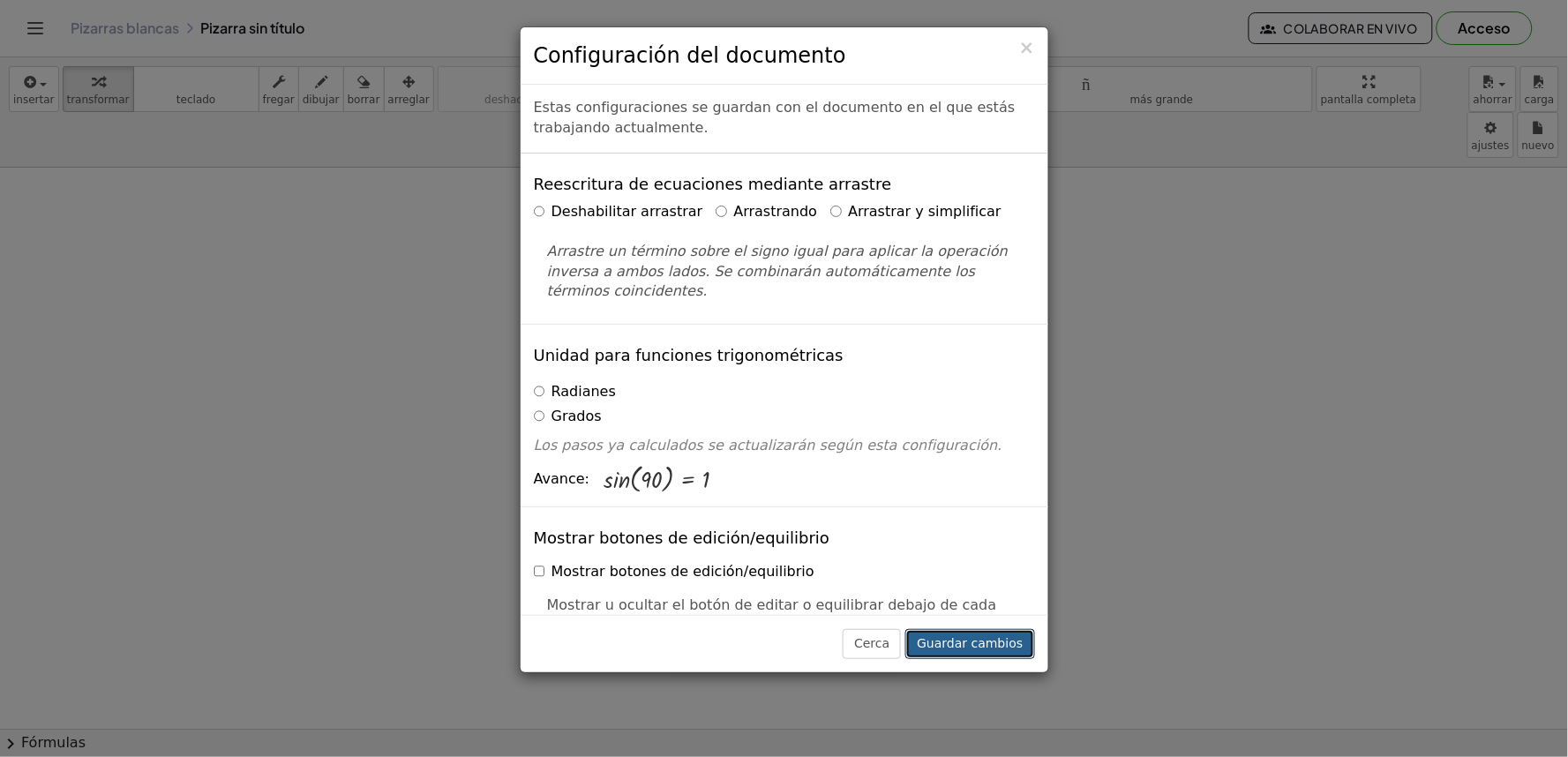
click at [976, 641] on font "Guardar cambios" at bounding box center [970, 642] width 106 height 14
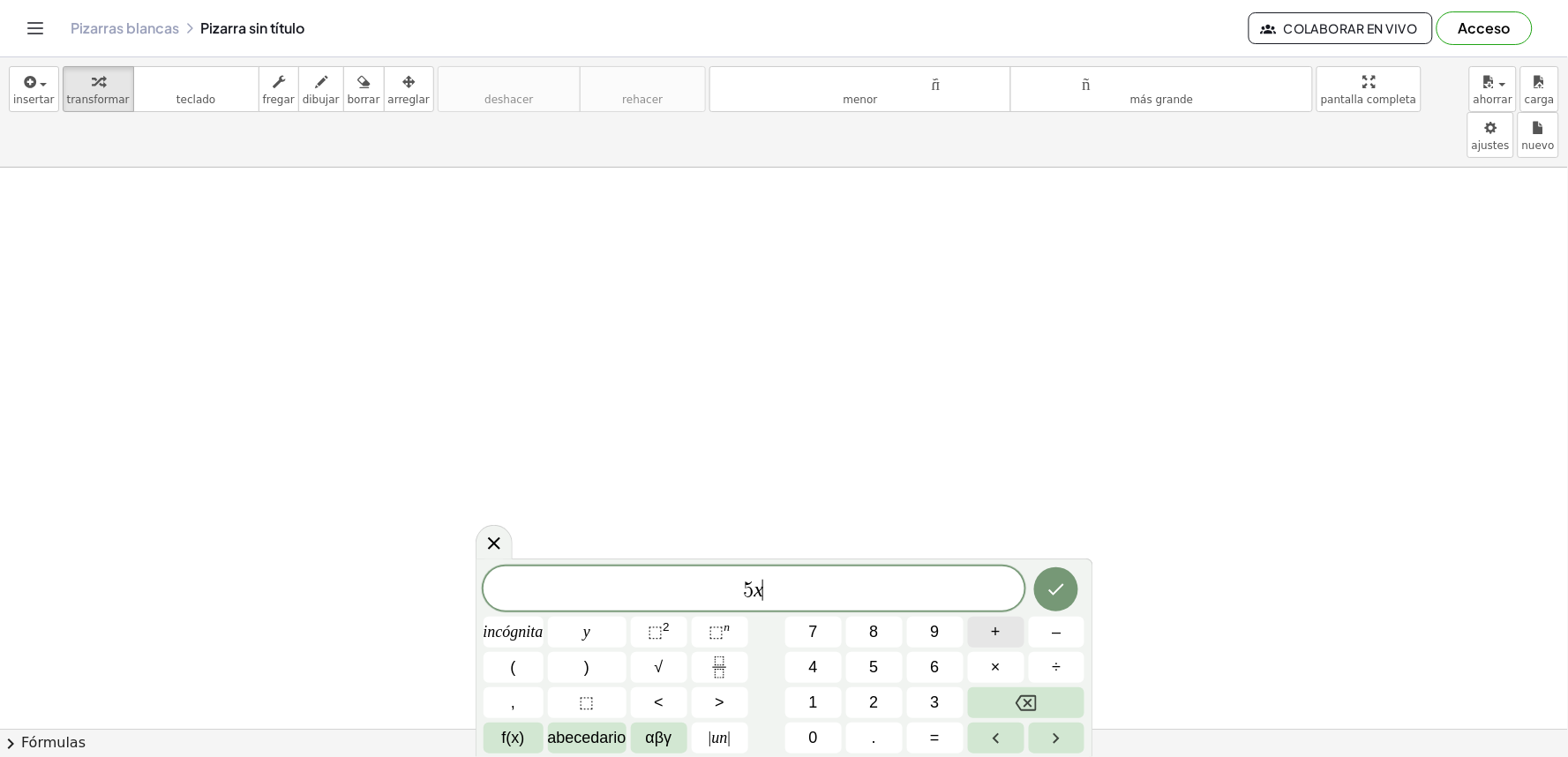
click at [998, 627] on font "+" at bounding box center [995, 631] width 9 height 18
click at [939, 730] on button "=" at bounding box center [935, 737] width 57 height 31
click at [868, 706] on button "2" at bounding box center [874, 702] width 57 height 31
click at [812, 738] on font "0" at bounding box center [813, 737] width 8 height 18
click at [1069, 581] on button "Hecho" at bounding box center [1056, 588] width 44 height 44
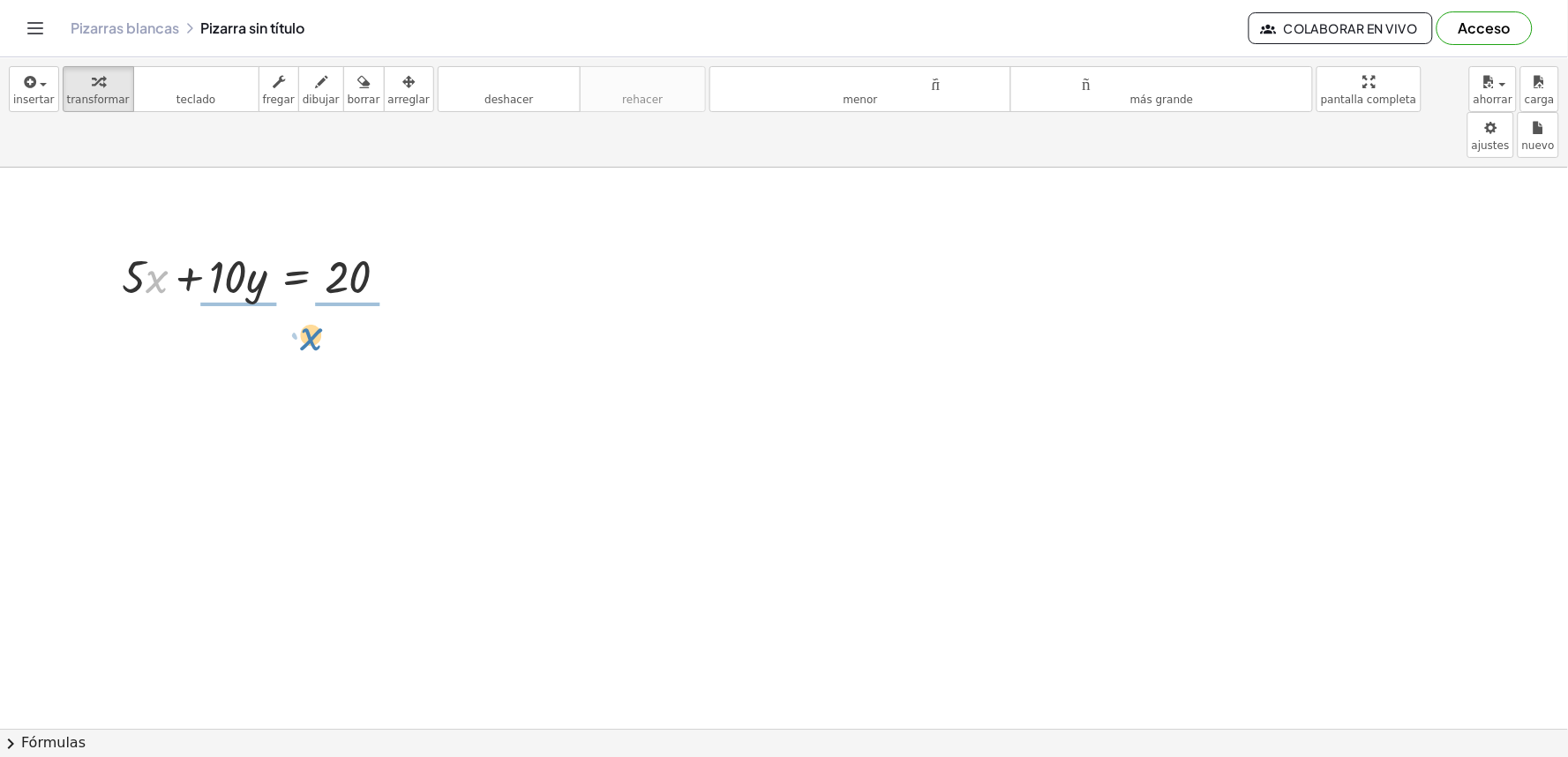
drag, startPoint x: 145, startPoint y: 236, endPoint x: 311, endPoint y: 320, distance: 186.0
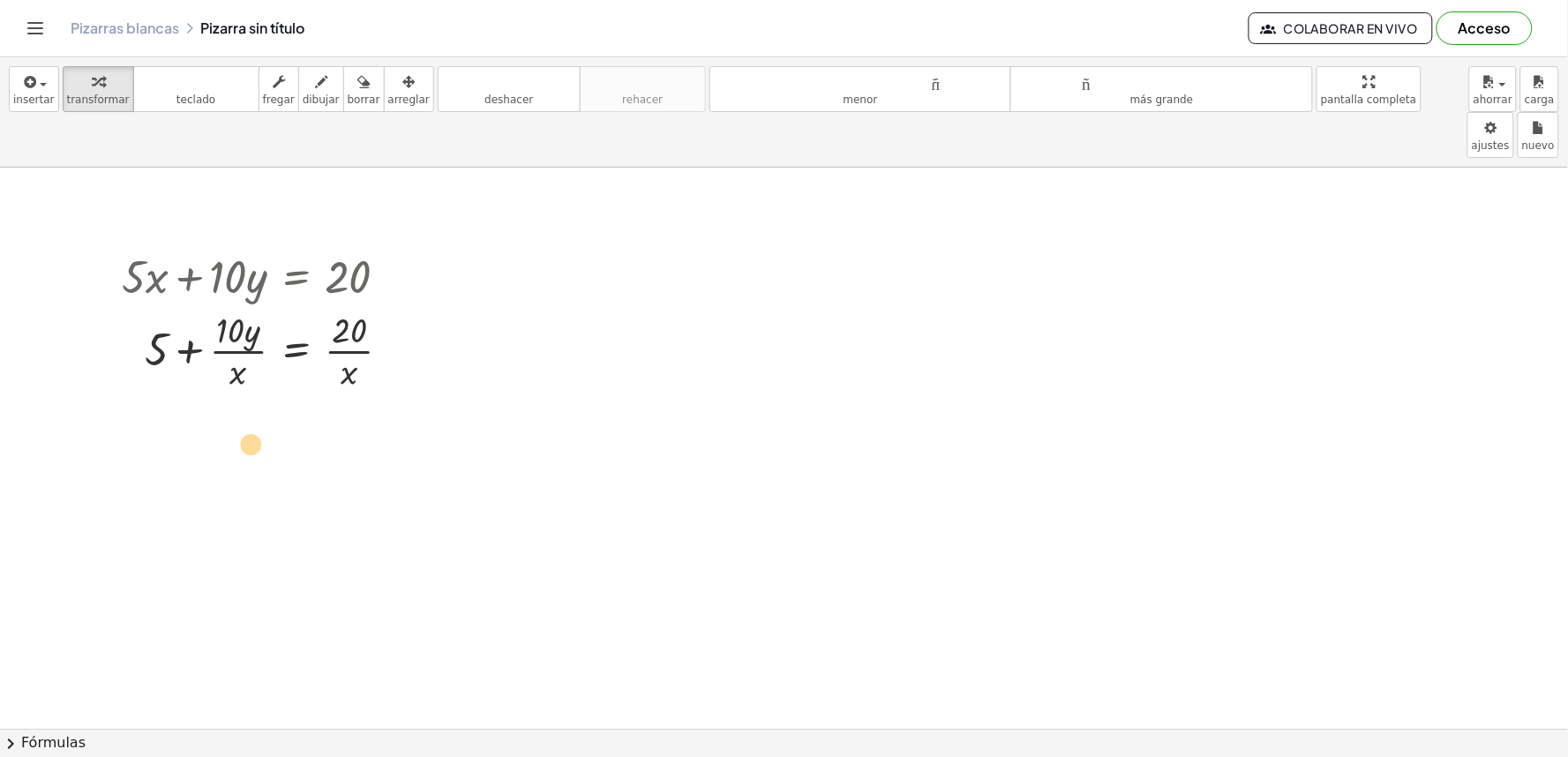
drag, startPoint x: 239, startPoint y: 392, endPoint x: 139, endPoint y: 369, distance: 102.6
drag, startPoint x: 155, startPoint y: 304, endPoint x: 335, endPoint y: 376, distance: 193.9
drag, startPoint x: 372, startPoint y: 394, endPoint x: 358, endPoint y: 489, distance: 96.0
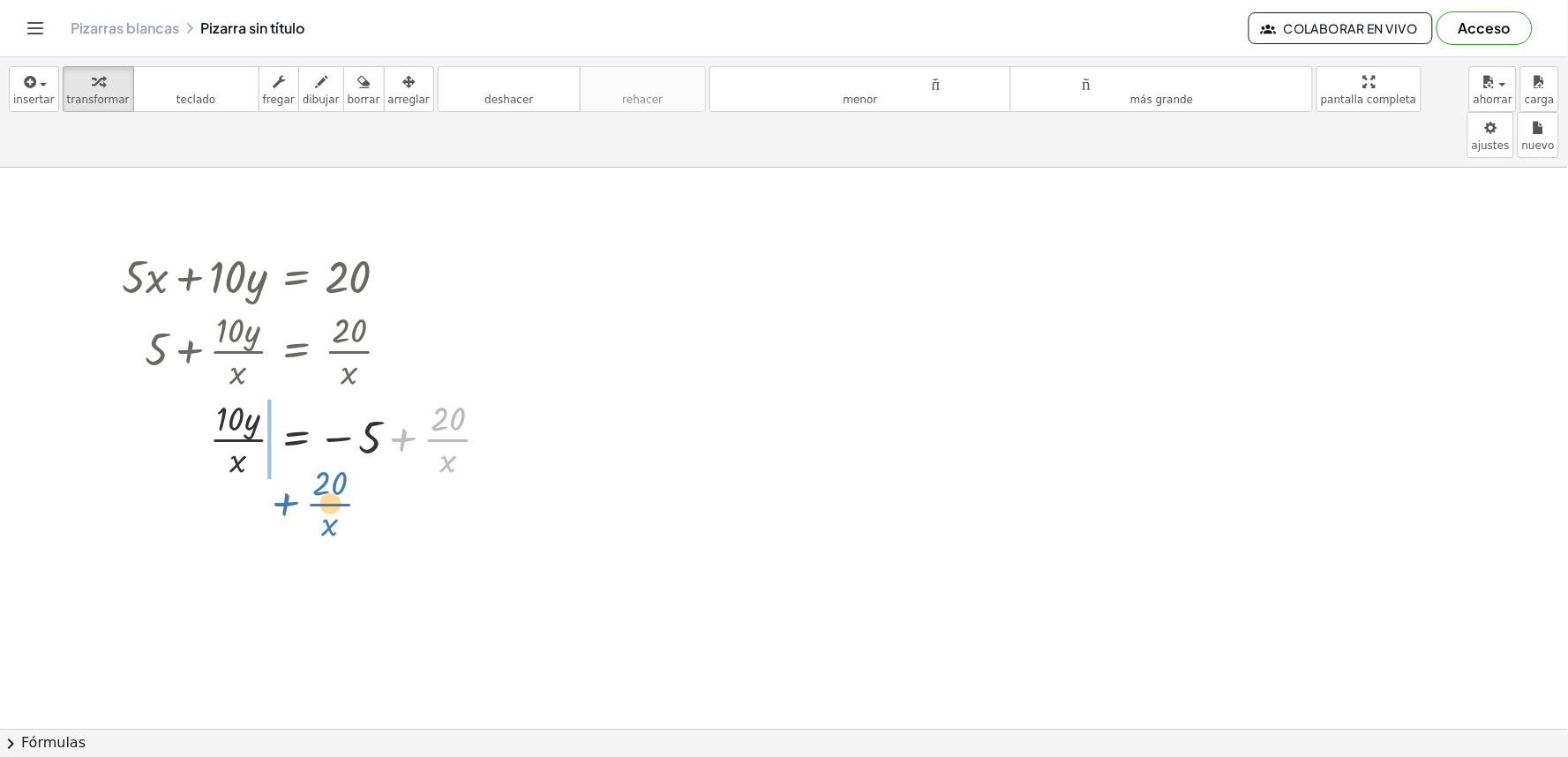
drag, startPoint x: 426, startPoint y: 399, endPoint x: 259, endPoint y: 448, distance: 174.0
drag, startPoint x: 615, startPoint y: 278, endPoint x: 652, endPoint y: 398, distance: 125.6
drag, startPoint x: 554, startPoint y: 530, endPoint x: 1077, endPoint y: 593, distance: 526.8
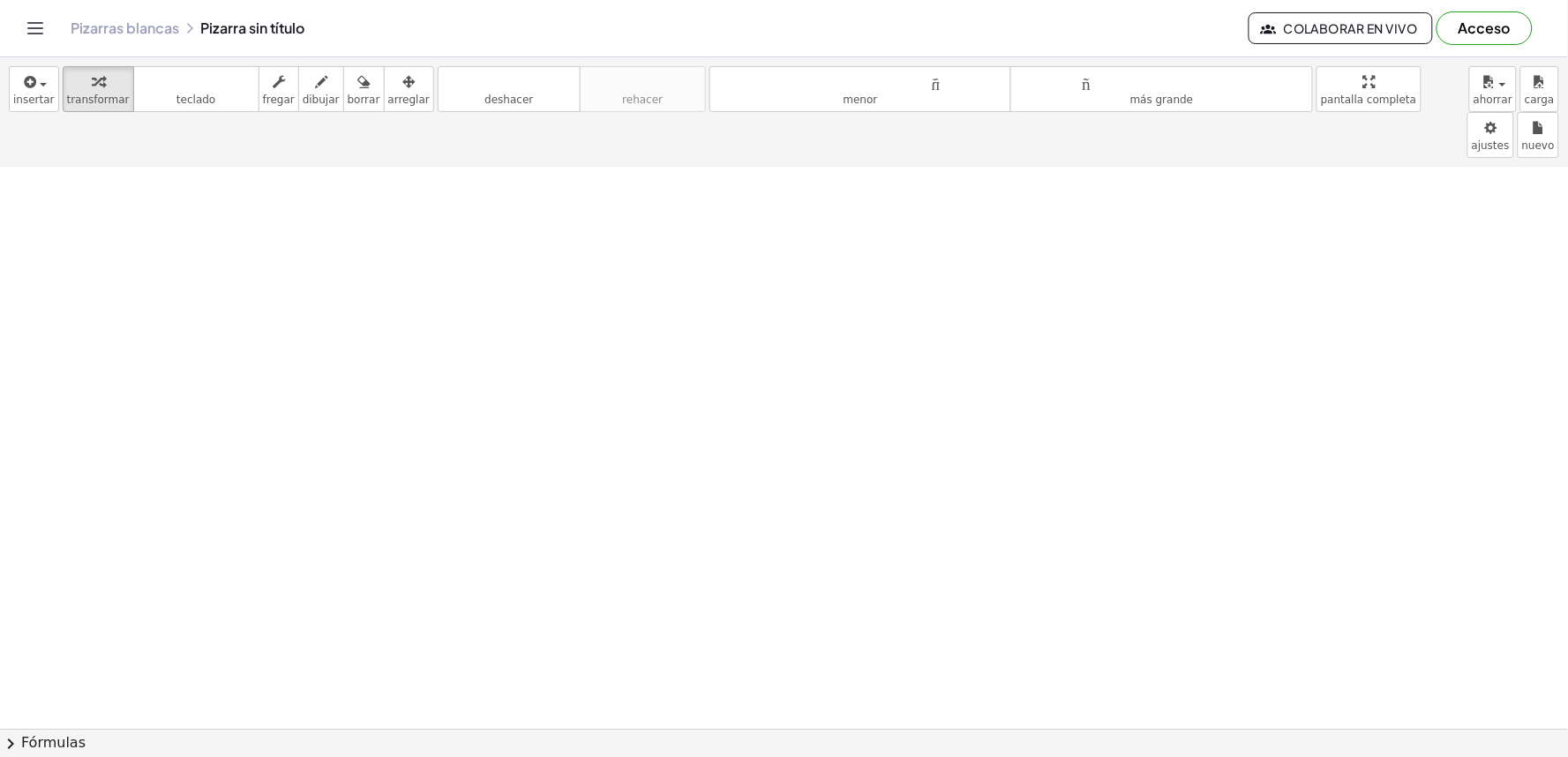
scroll to position [634, 0]
drag, startPoint x: 735, startPoint y: 231, endPoint x: 756, endPoint y: 338, distance: 109.0
click at [756, 338] on div at bounding box center [784, 197] width 1568 height 1327
drag, startPoint x: 759, startPoint y: 339, endPoint x: 762, endPoint y: 354, distance: 15.3
click at [762, 354] on div at bounding box center [784, 197] width 1568 height 1327
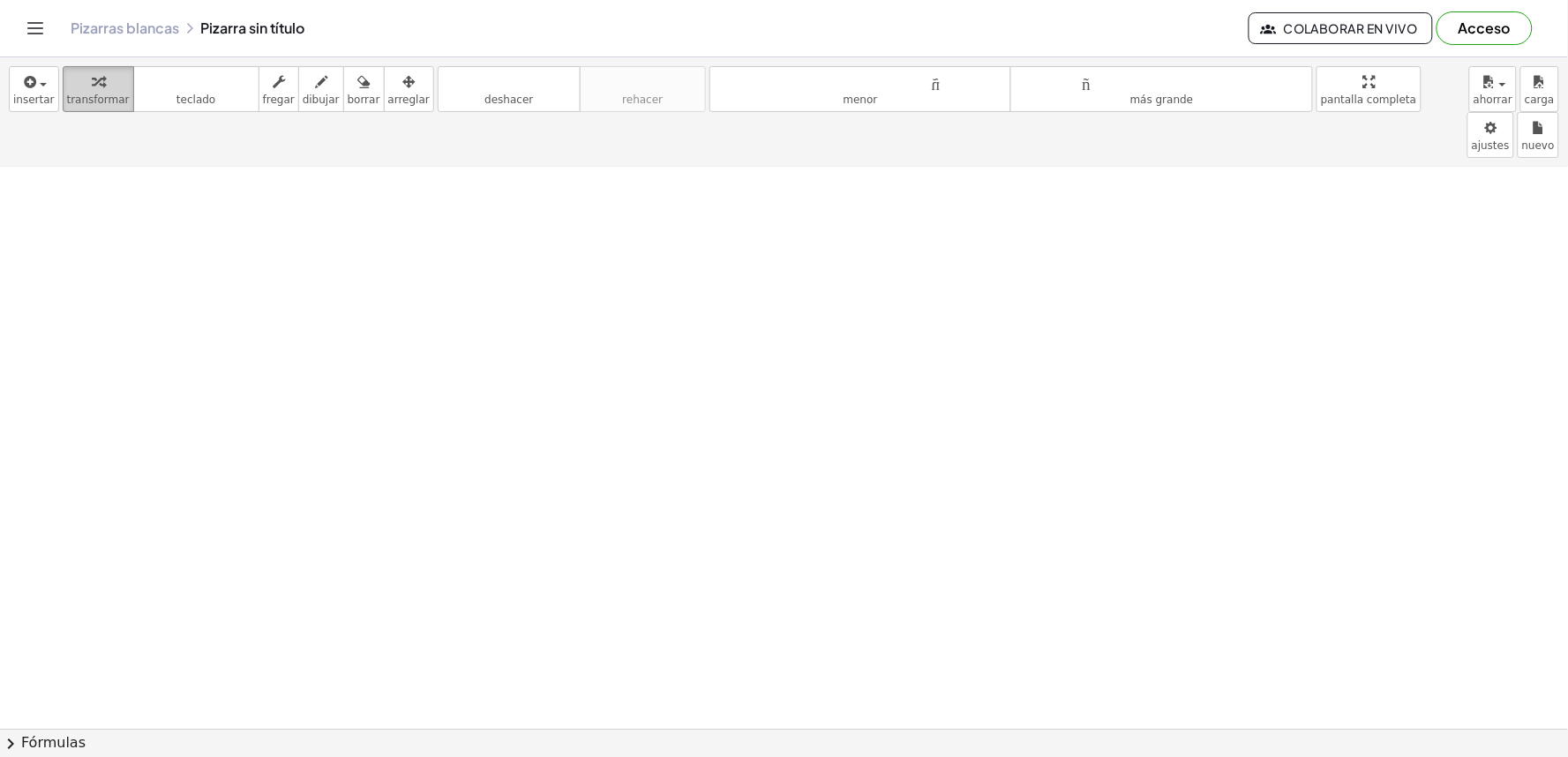
click at [109, 89] on div "button" at bounding box center [98, 81] width 62 height 21
click at [92, 100] on font "transformar" at bounding box center [98, 99] width 62 height 12
click at [478, 395] on div at bounding box center [784, 197] width 1568 height 1327
click at [479, 410] on div at bounding box center [784, 197] width 1568 height 1327
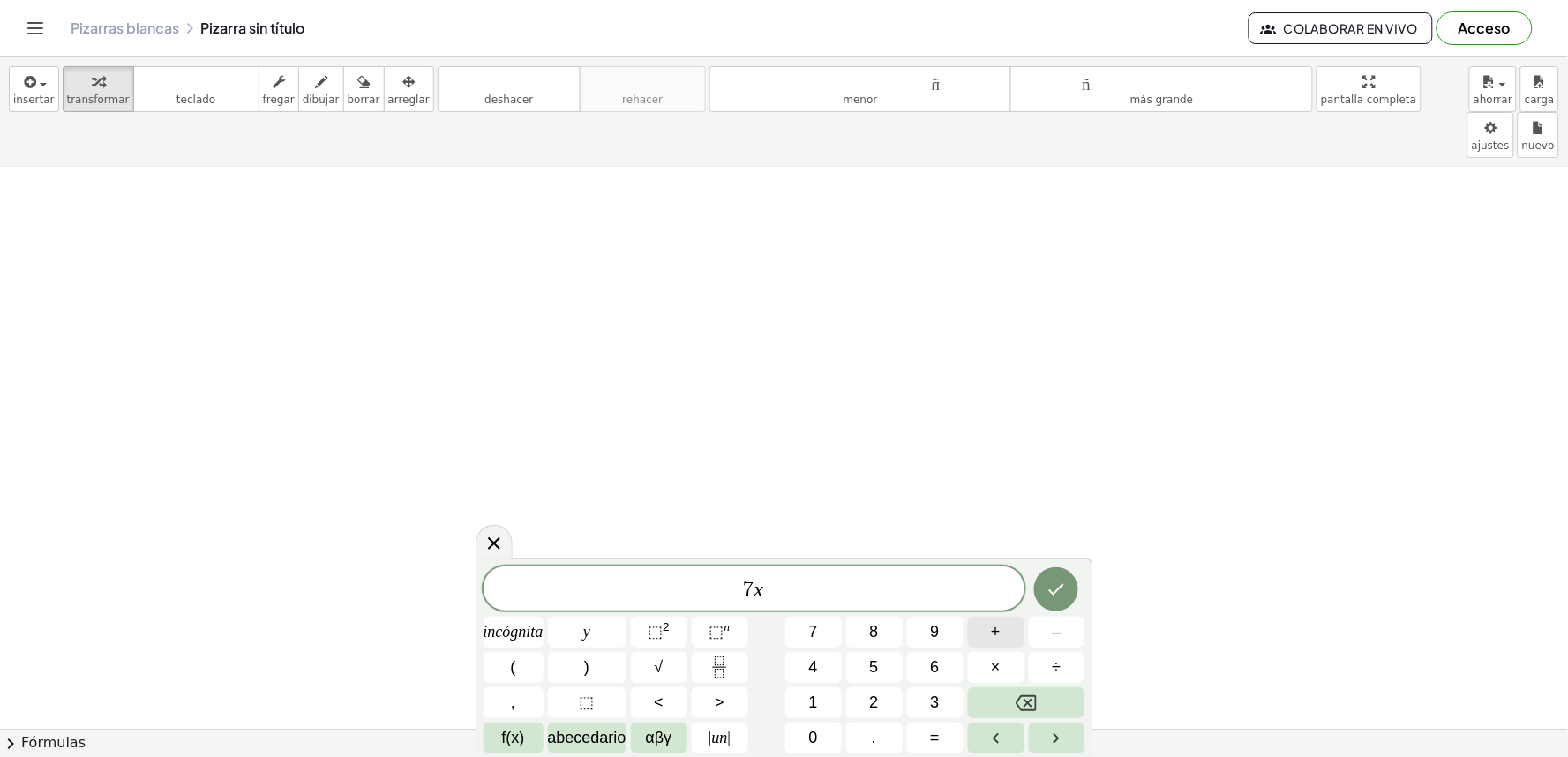
click at [1007, 618] on button "+" at bounding box center [996, 632] width 57 height 31
click at [941, 728] on button "=" at bounding box center [935, 737] width 57 height 31
click at [884, 712] on button "2" at bounding box center [874, 702] width 57 height 31
click at [819, 700] on button "1" at bounding box center [814, 702] width 57 height 31
click at [1046, 594] on icon "Hecho" at bounding box center [1056, 589] width 21 height 21
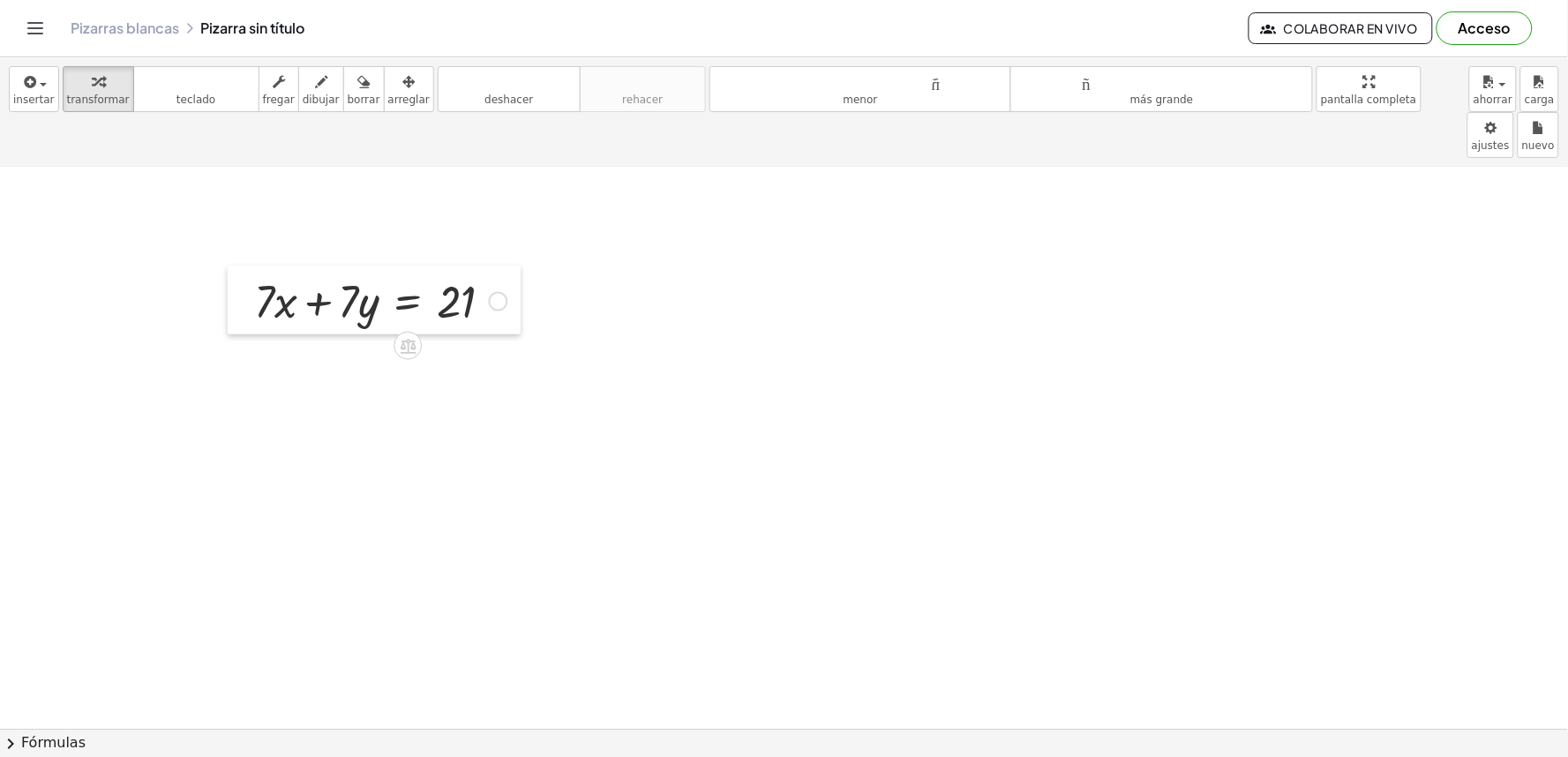
drag, startPoint x: 494, startPoint y: 434, endPoint x: 240, endPoint y: 254, distance: 311.3
click at [240, 265] on div at bounding box center [241, 300] width 26 height 69
drag, startPoint x: 286, startPoint y: 260, endPoint x: 294, endPoint y: 268, distance: 11.3
click at [294, 268] on div at bounding box center [376, 294] width 271 height 60
drag, startPoint x: 263, startPoint y: 254, endPoint x: 504, endPoint y: 270, distance: 241.5
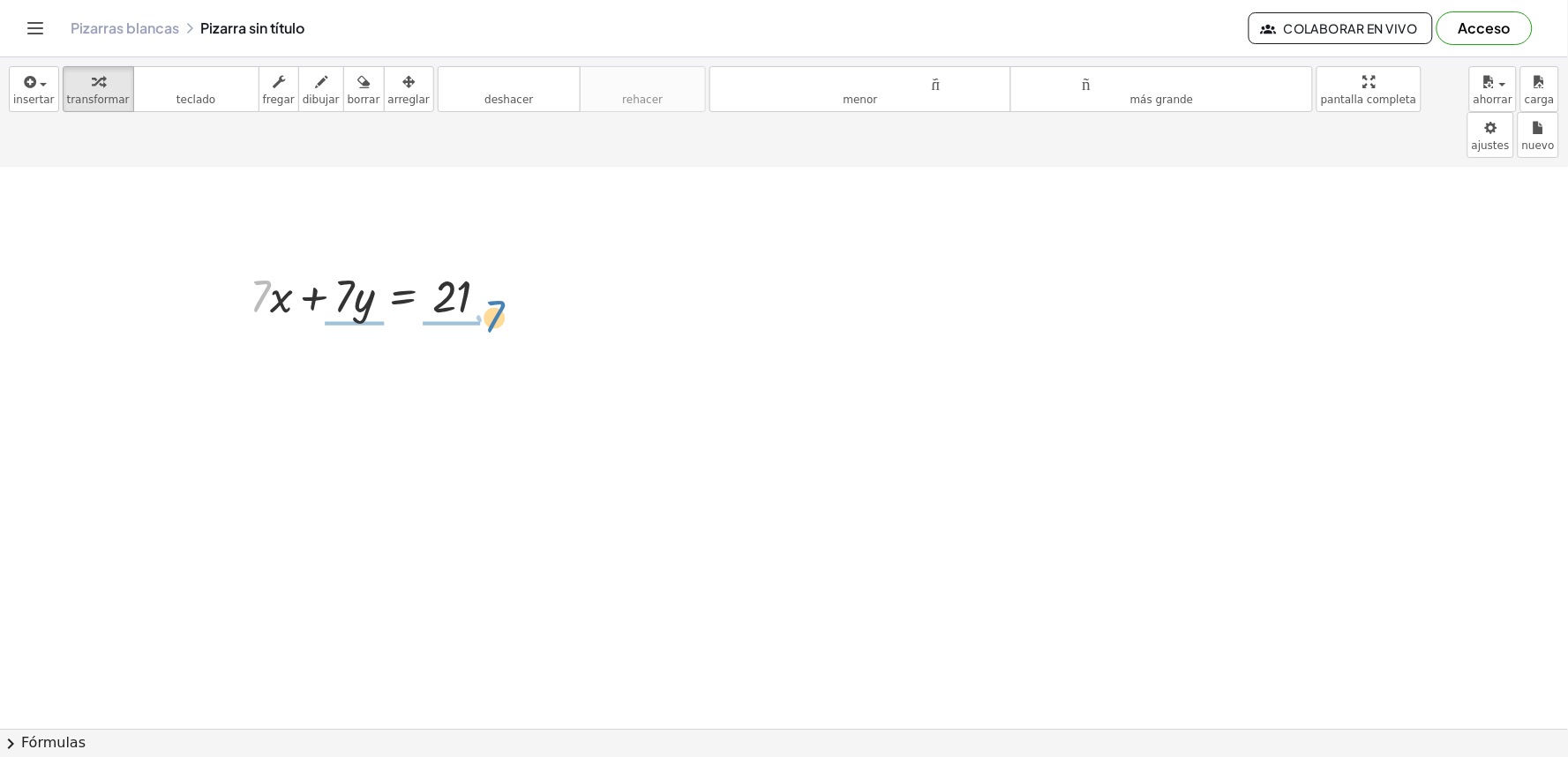
click at [504, 270] on div at bounding box center [376, 294] width 271 height 60
drag, startPoint x: 448, startPoint y: 323, endPoint x: 470, endPoint y: 331, distance: 23.4
click at [470, 331] on div at bounding box center [418, 355] width 355 height 60
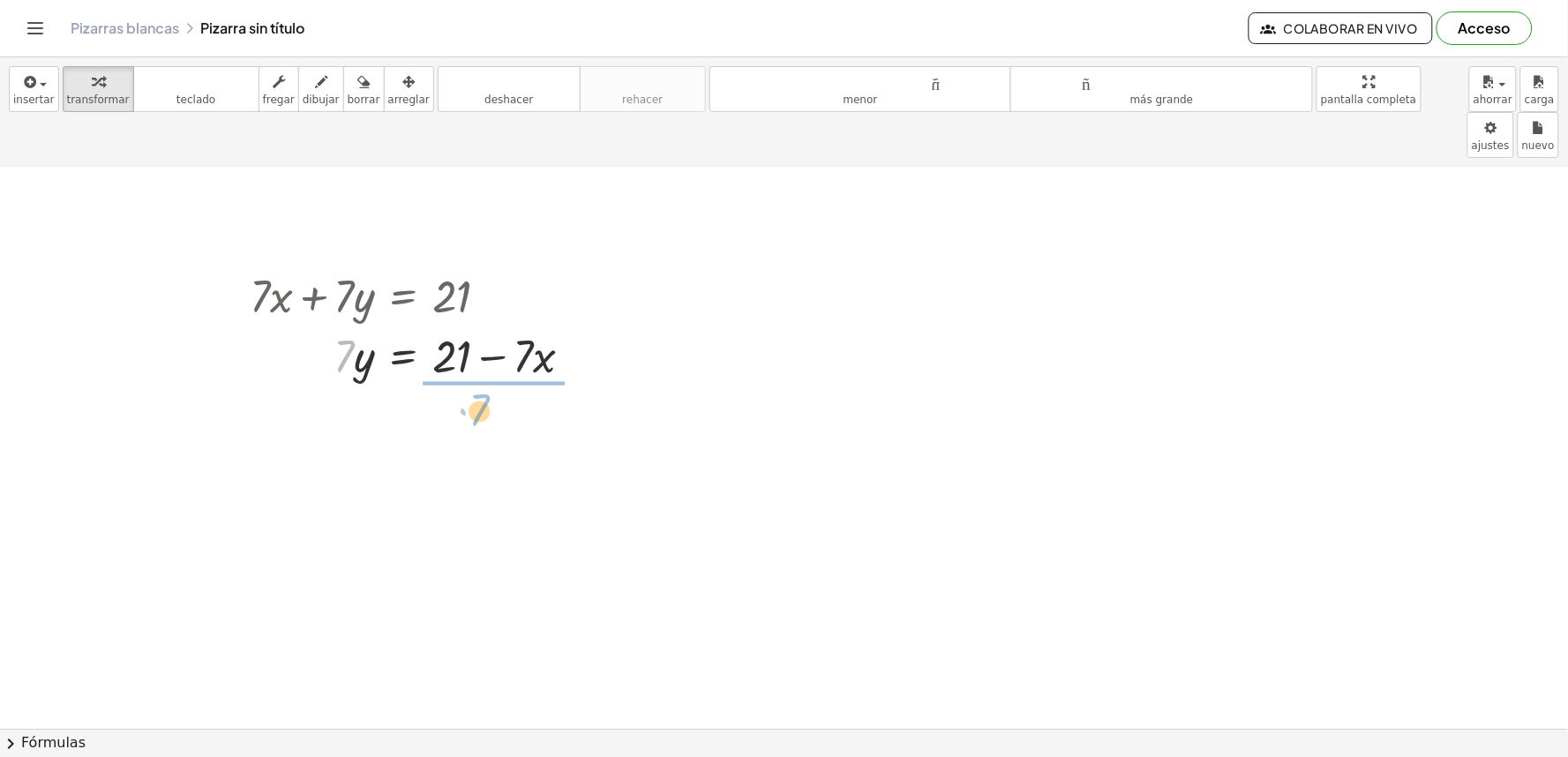
drag, startPoint x: 345, startPoint y: 319, endPoint x: 489, endPoint y: 328, distance: 144.3
click at [487, 330] on div at bounding box center [418, 355] width 355 height 60
drag, startPoint x: 480, startPoint y: 399, endPoint x: 460, endPoint y: 376, distance: 30.5
click at [460, 385] on div at bounding box center [418, 428] width 355 height 88
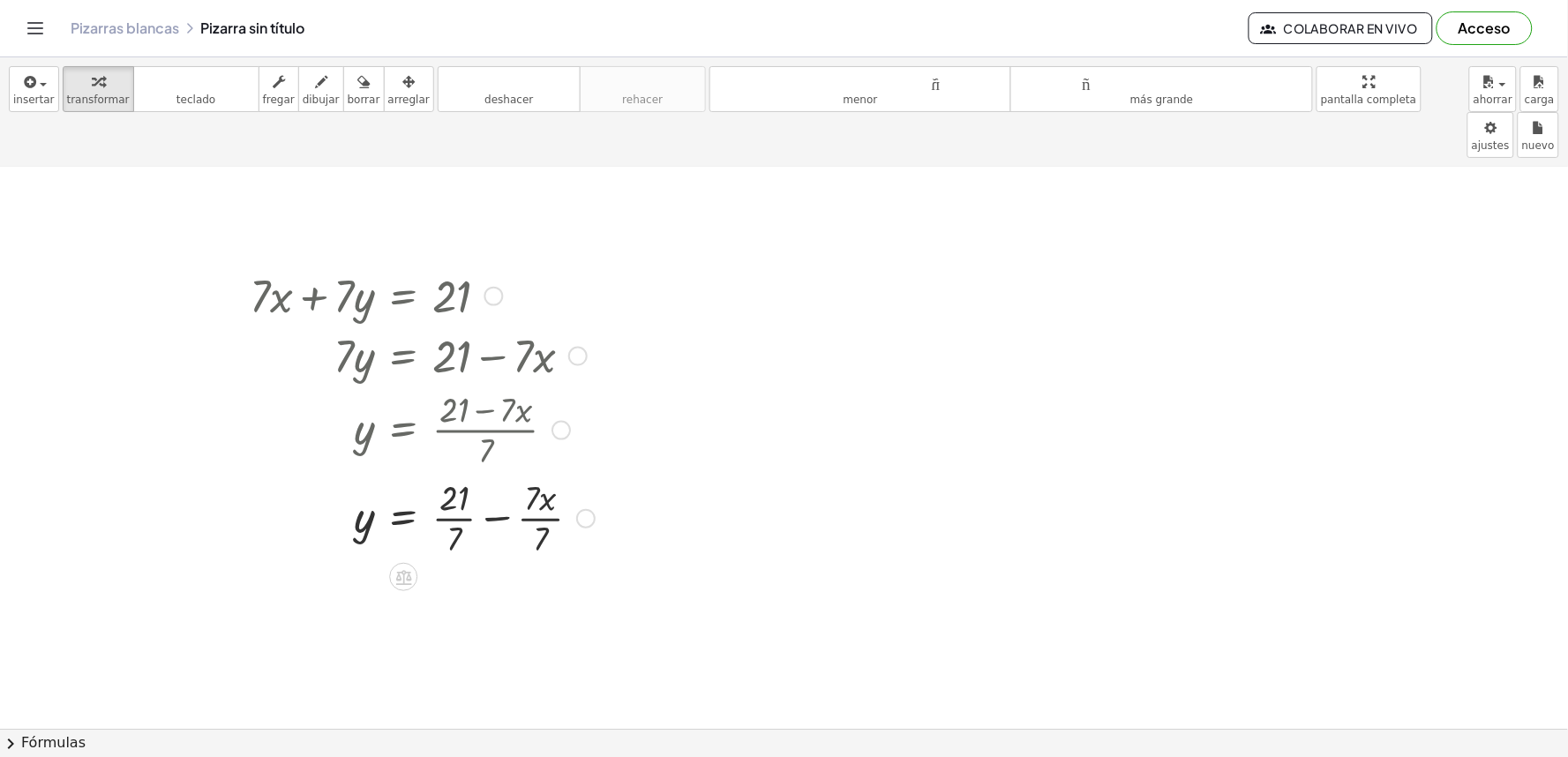
click at [456, 473] on div at bounding box center [423, 517] width 363 height 88
click at [530, 561] on div at bounding box center [423, 605] width 363 height 88
click at [787, 354] on div at bounding box center [784, 197] width 1568 height 1327
click at [883, 439] on div at bounding box center [784, 197] width 1568 height 1327
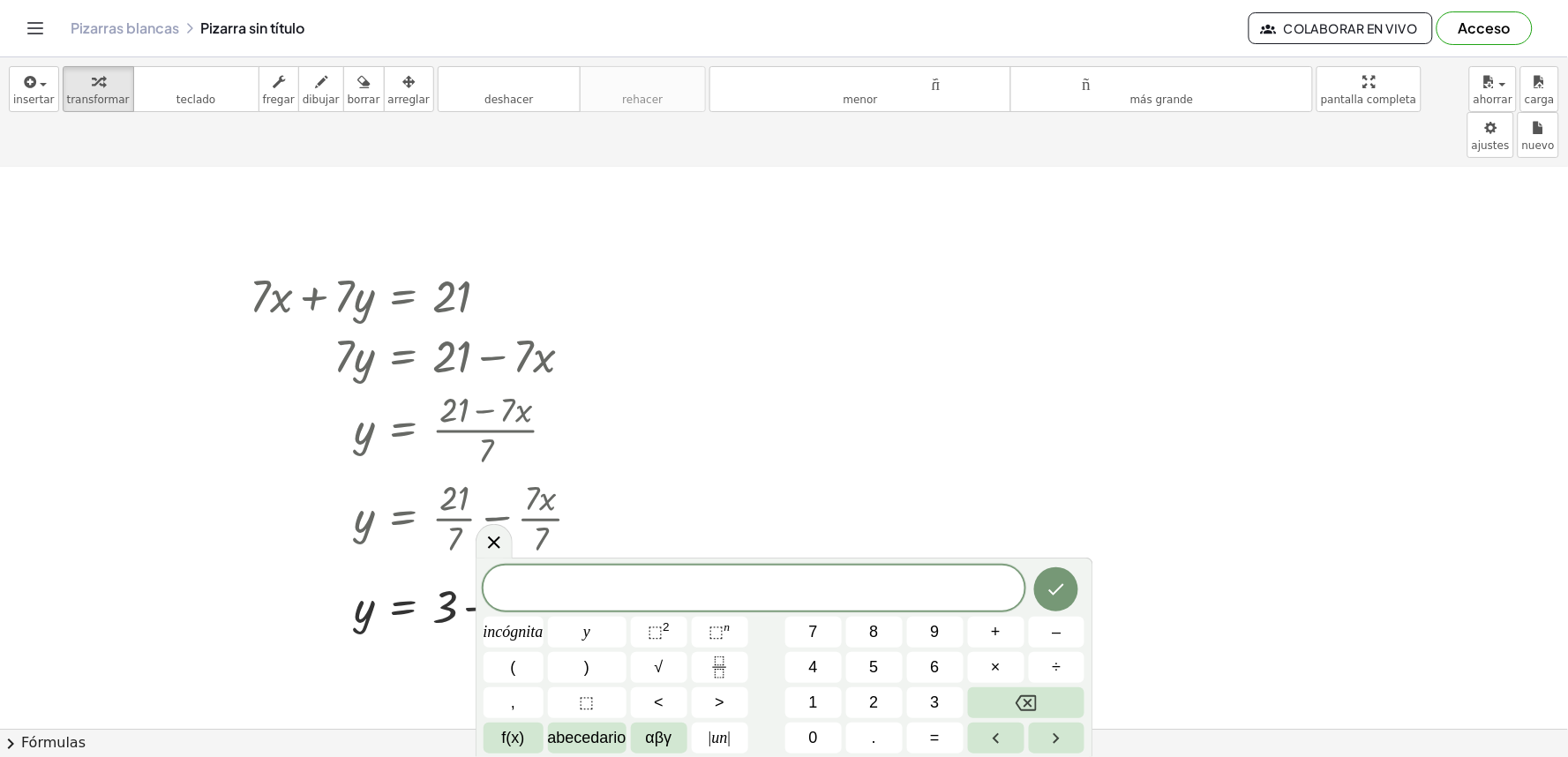
drag, startPoint x: 876, startPoint y: 434, endPoint x: 871, endPoint y: 419, distance: 15.8
click at [873, 426] on div at bounding box center [784, 197] width 1568 height 1327
click at [873, 426] on div at bounding box center [784, 197] width 1568 height 1327
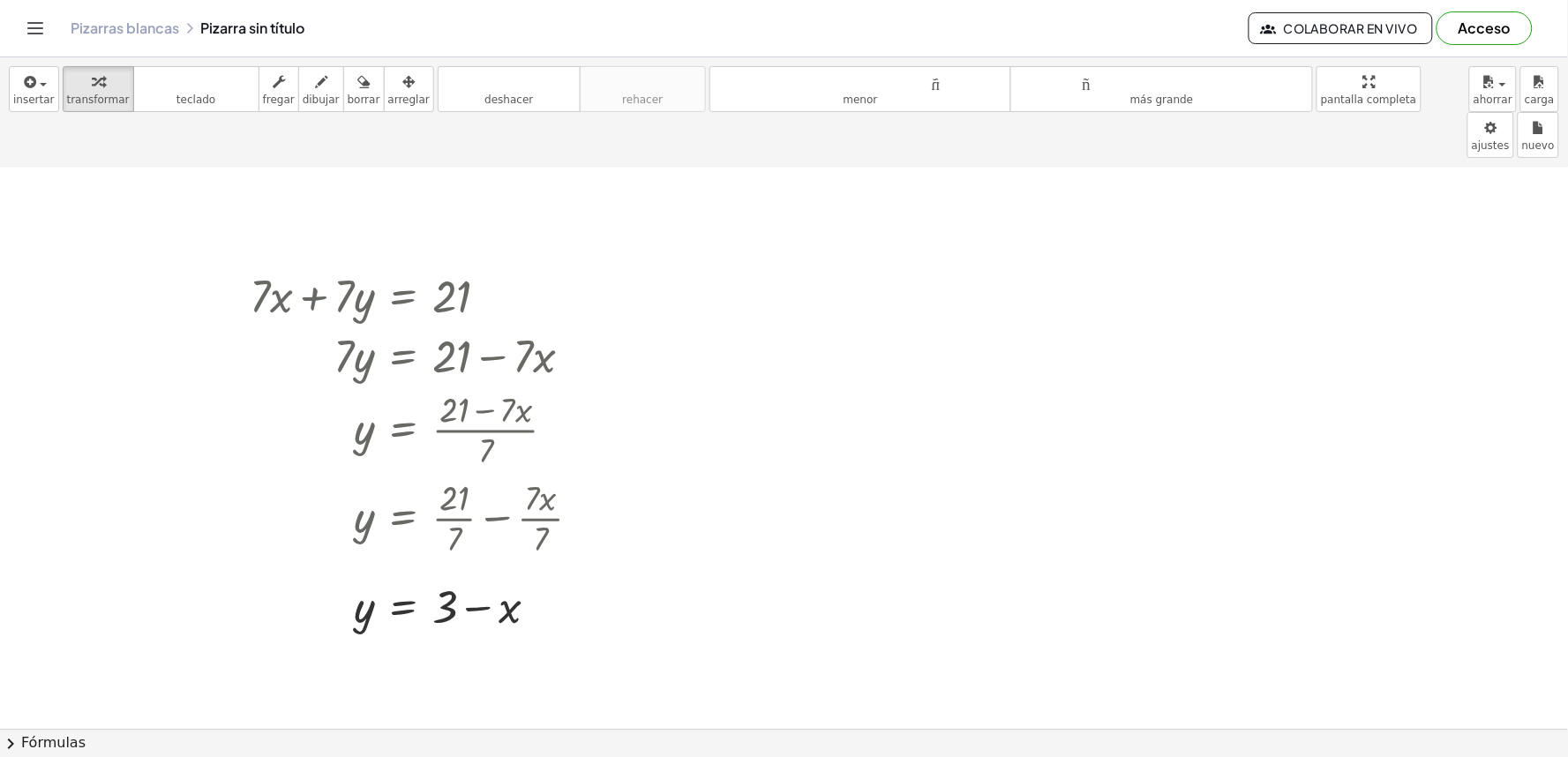
click at [872, 434] on div at bounding box center [784, 197] width 1568 height 1327
click at [886, 508] on div at bounding box center [784, 197] width 1568 height 1327
click at [887, 512] on div at bounding box center [784, 197] width 1568 height 1327
click at [887, 515] on div at bounding box center [784, 197] width 1568 height 1327
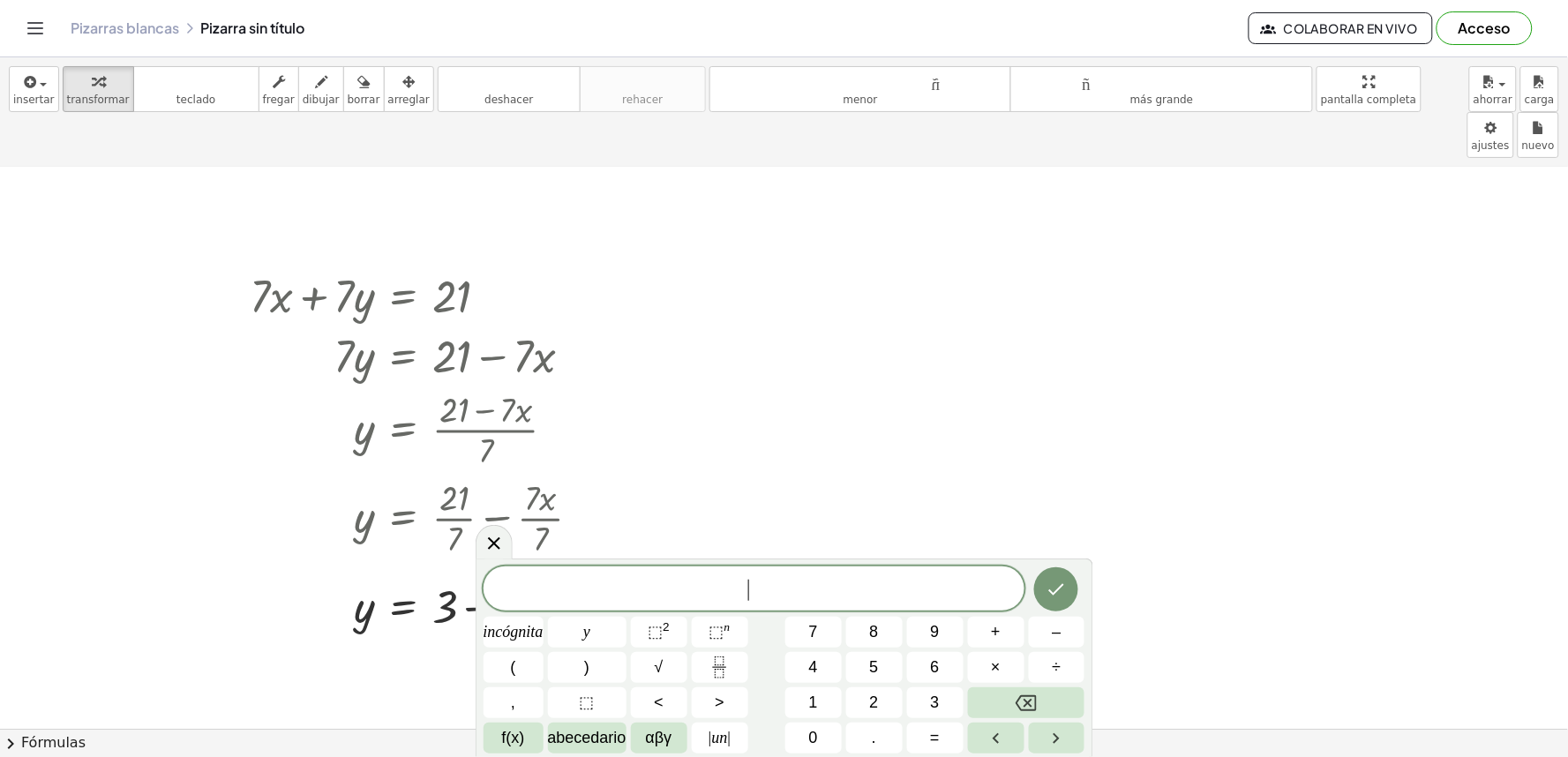
click at [888, 515] on div at bounding box center [784, 197] width 1568 height 1327
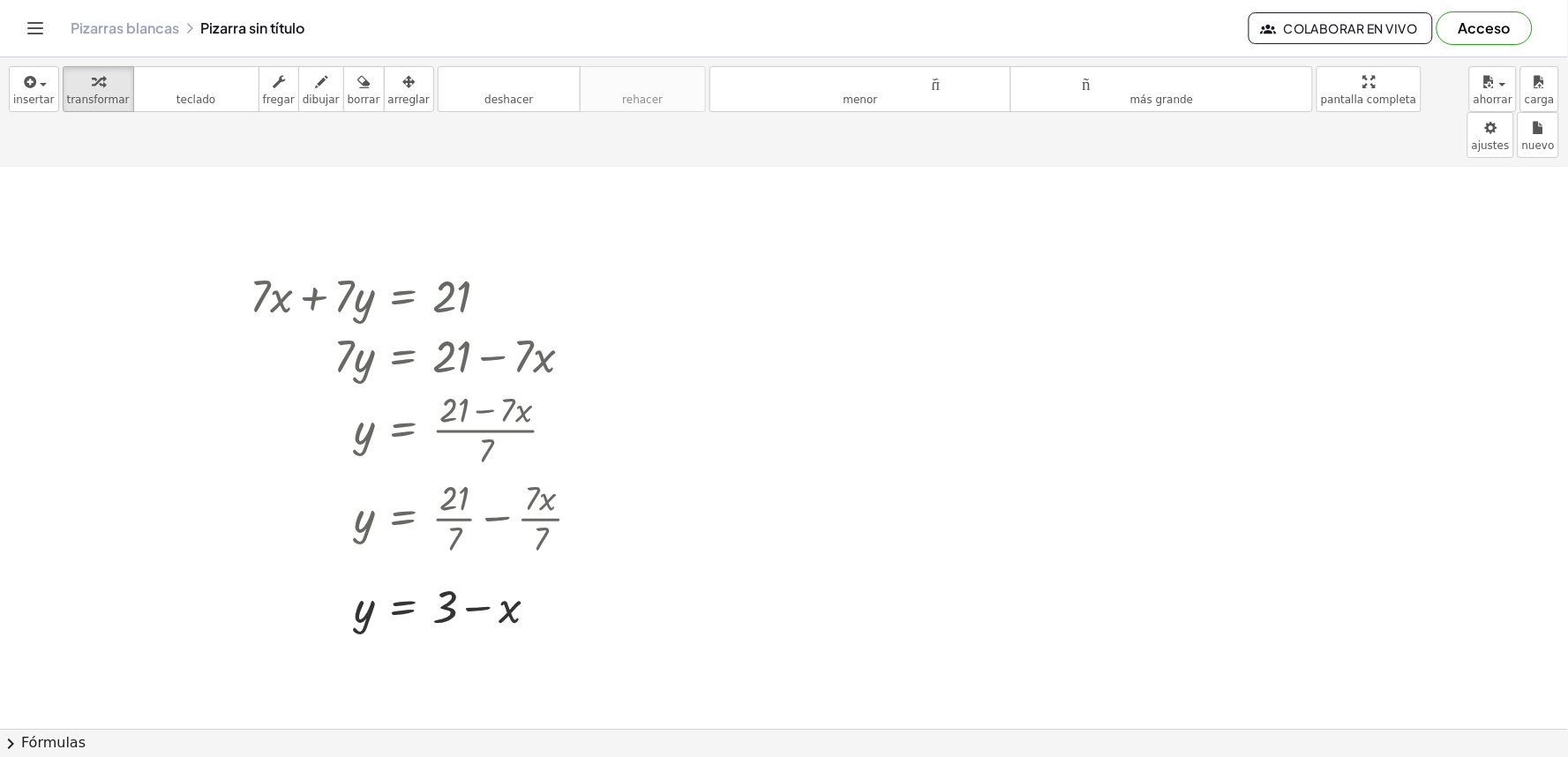
drag, startPoint x: 888, startPoint y: 549, endPoint x: 891, endPoint y: 539, distance: 10.4
click at [888, 548] on div at bounding box center [784, 197] width 1568 height 1327
click at [891, 546] on div at bounding box center [784, 197] width 1568 height 1327
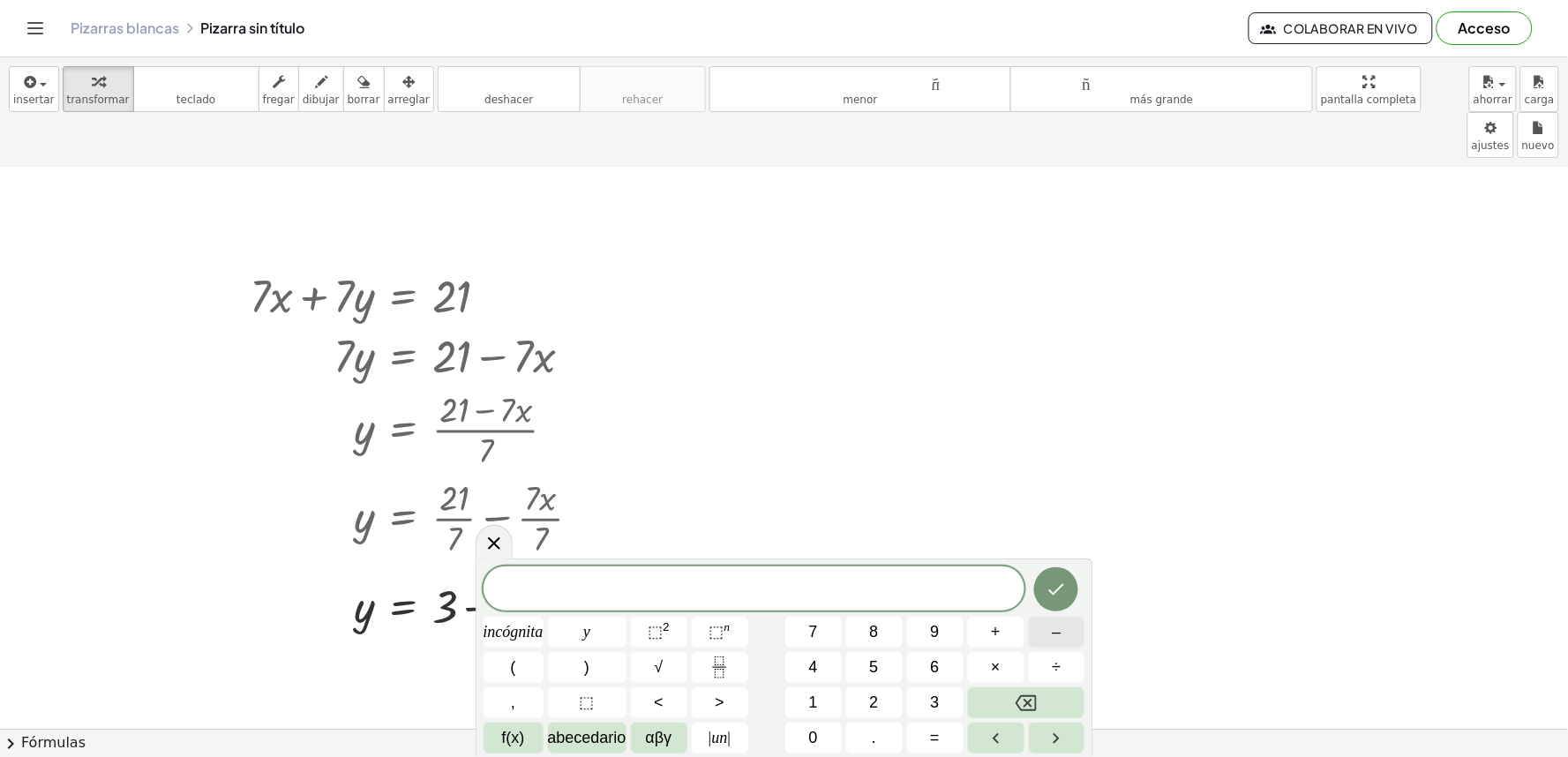
click at [1057, 628] on font "–" at bounding box center [1056, 631] width 8 height 18
click at [1000, 677] on span "×" at bounding box center [995, 668] width 9 height 24
click at [992, 628] on font "+" at bounding box center [995, 631] width 9 height 18
click at [929, 698] on button "3" at bounding box center [935, 702] width 57 height 31
click at [944, 735] on button "=" at bounding box center [935, 737] width 57 height 31
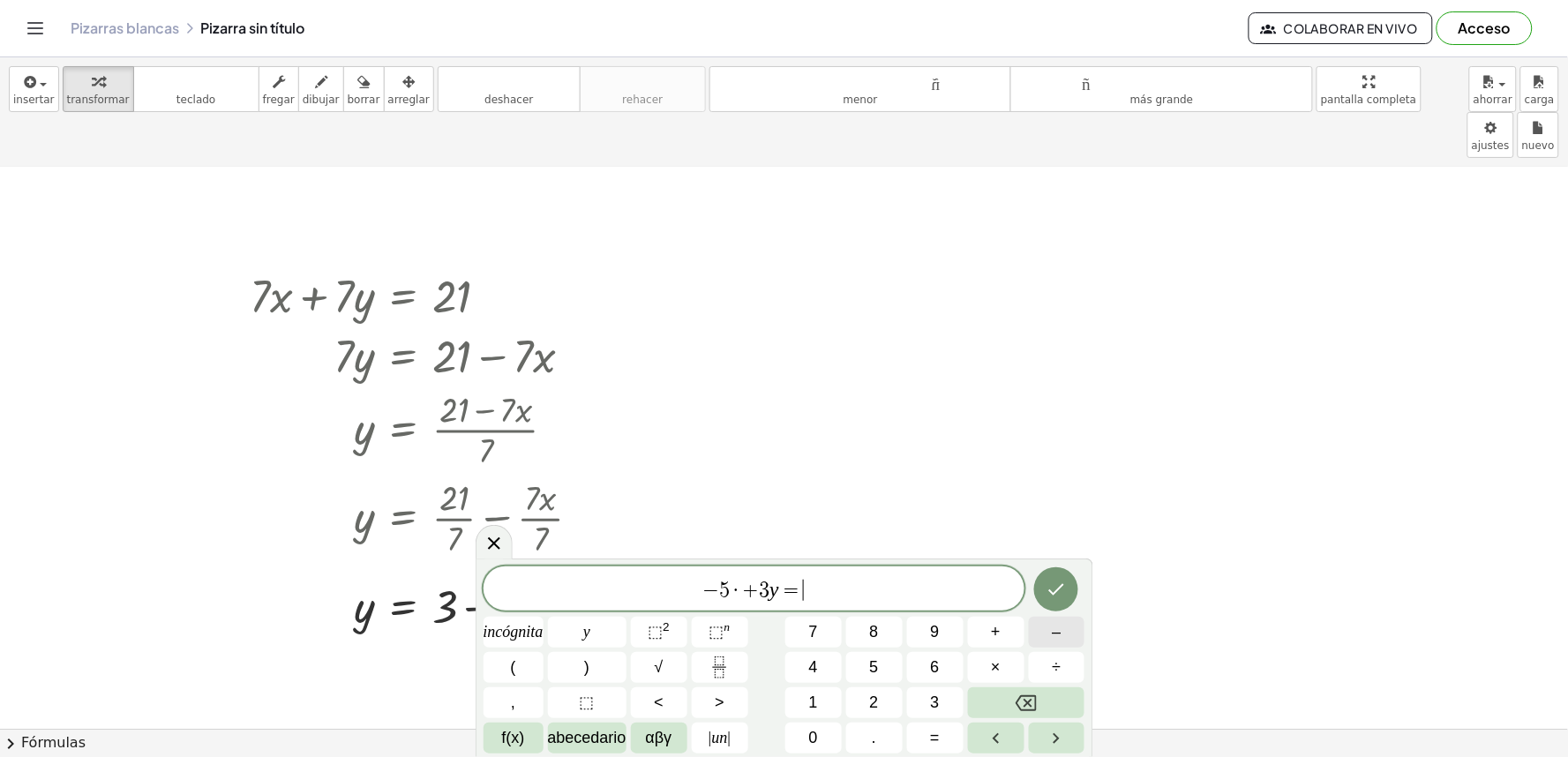
click at [1039, 647] on button "–" at bounding box center [1057, 632] width 57 height 31
click at [1069, 583] on button "Hecho" at bounding box center [1056, 588] width 44 height 44
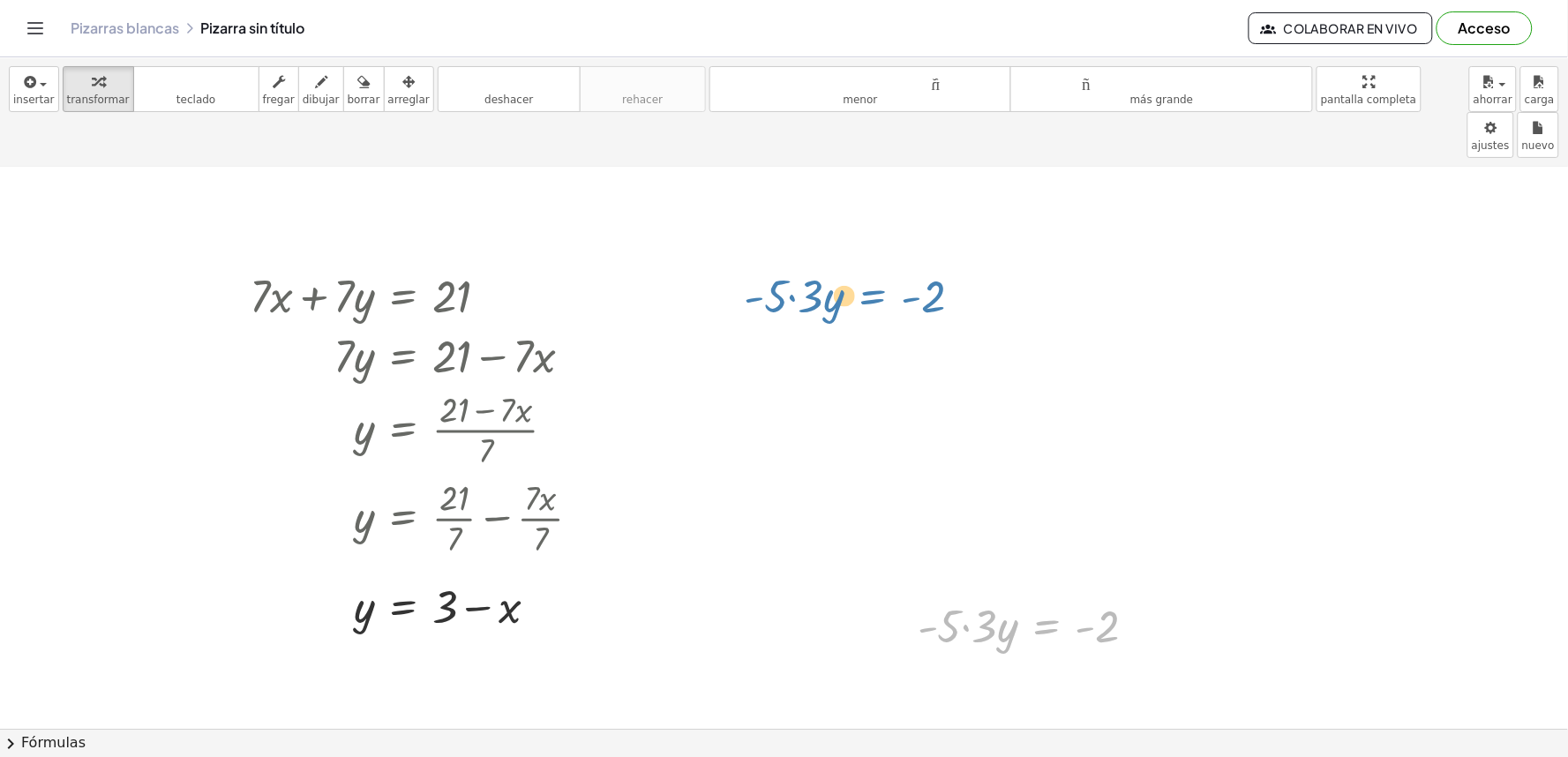
drag, startPoint x: 1065, startPoint y: 601, endPoint x: 891, endPoint y: 269, distance: 374.8
click at [891, 269] on div "+ · 5 · x + · 10 · y = 20 + 5 + · 10 · y · x = · 20 · x · 10 · y · x = − 5 + · …" at bounding box center [784, 197] width 1568 height 1327
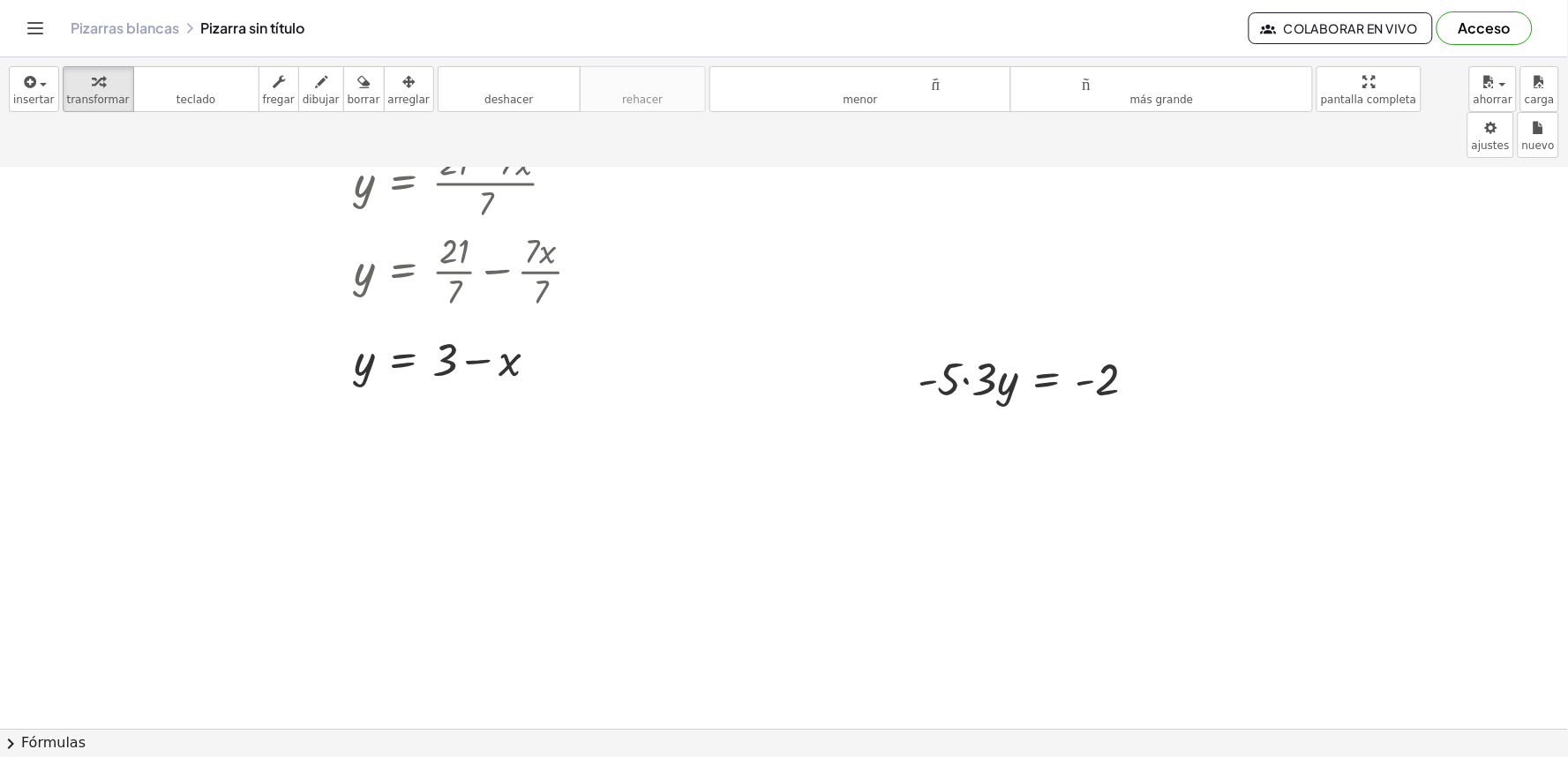
scroll to position [872, 0]
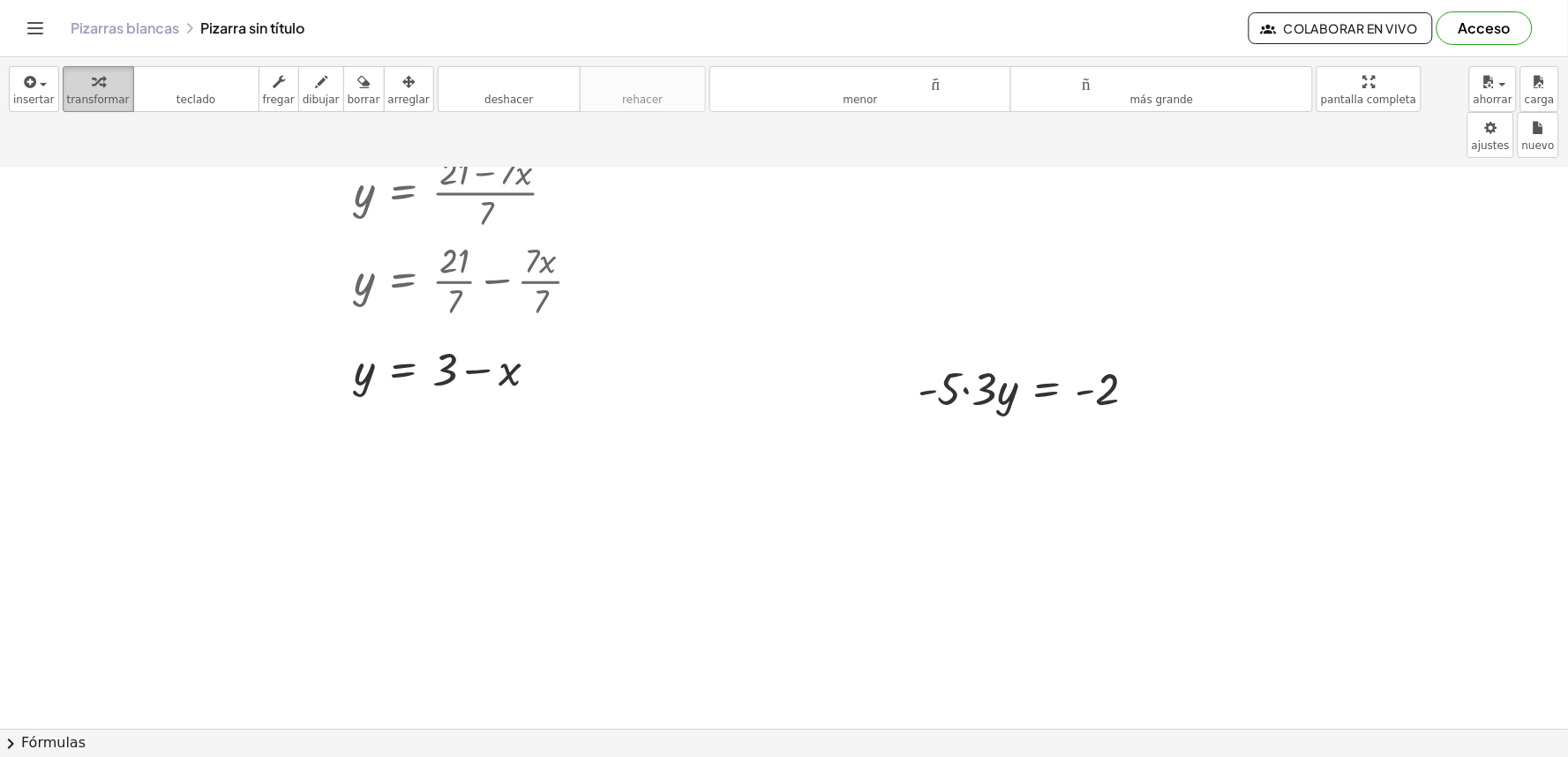
click at [83, 71] on div "button" at bounding box center [98, 81] width 62 height 21
click at [764, 487] on div at bounding box center [784, 209] width 1568 height 1823
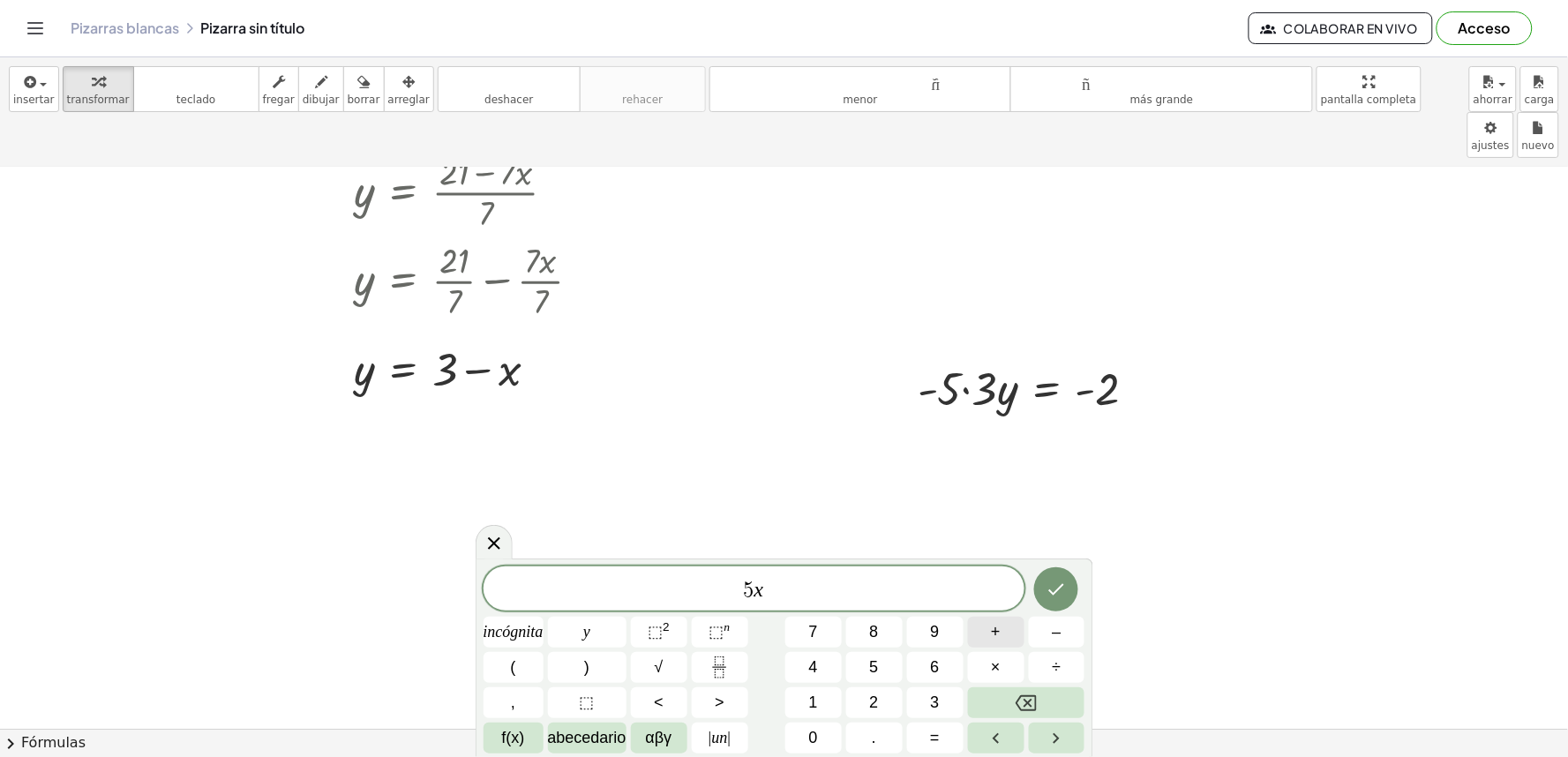
click at [998, 633] on font "+" at bounding box center [995, 631] width 9 height 18
click at [926, 737] on button "=" at bounding box center [935, 737] width 57 height 31
click at [824, 702] on button "1" at bounding box center [814, 702] width 57 height 31
click at [860, 702] on button "2" at bounding box center [874, 702] width 57 height 31
click at [1075, 588] on button "Hecho" at bounding box center [1056, 588] width 44 height 44
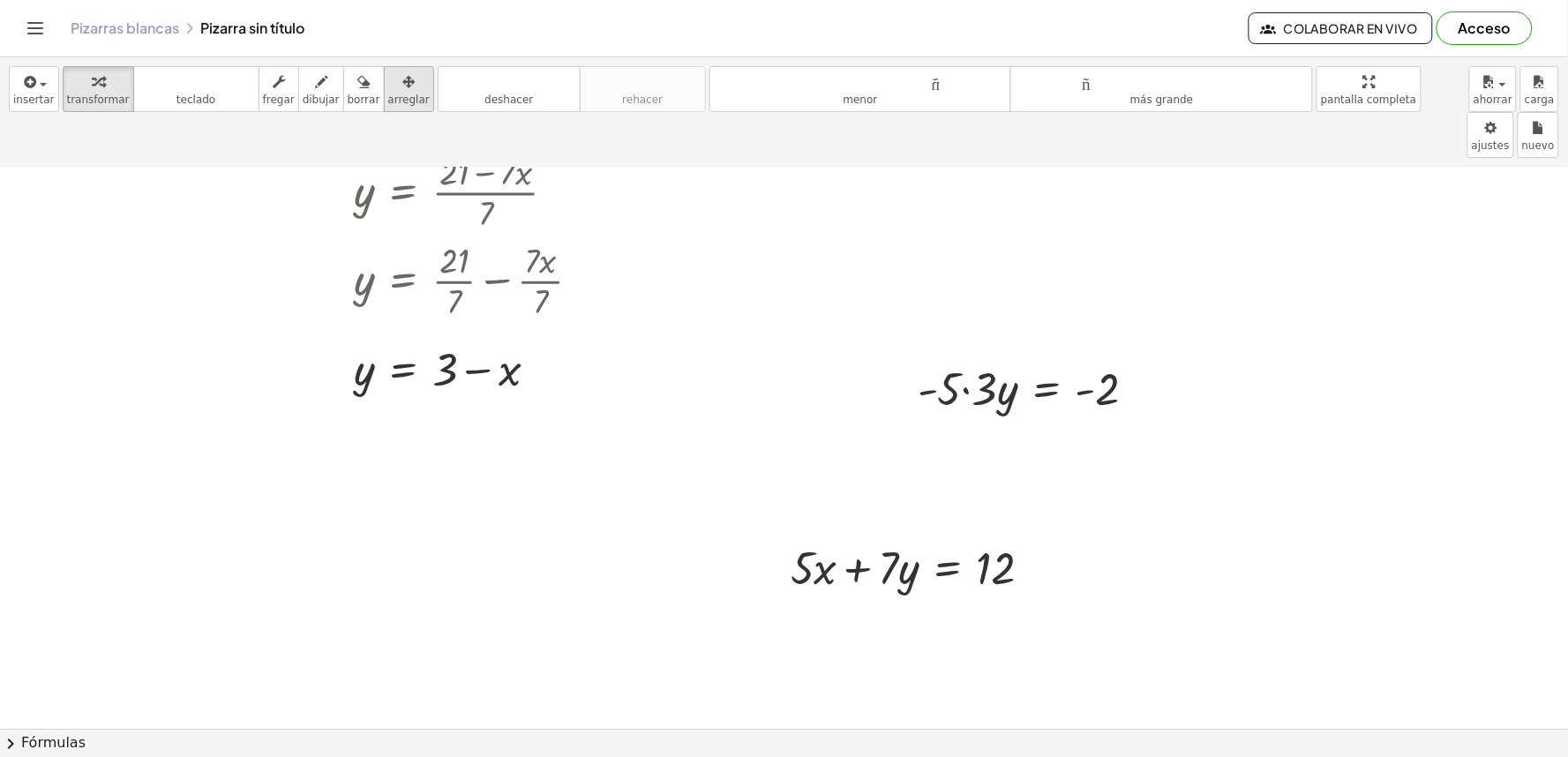
click at [388, 76] on div "button" at bounding box center [409, 81] width 42 height 21
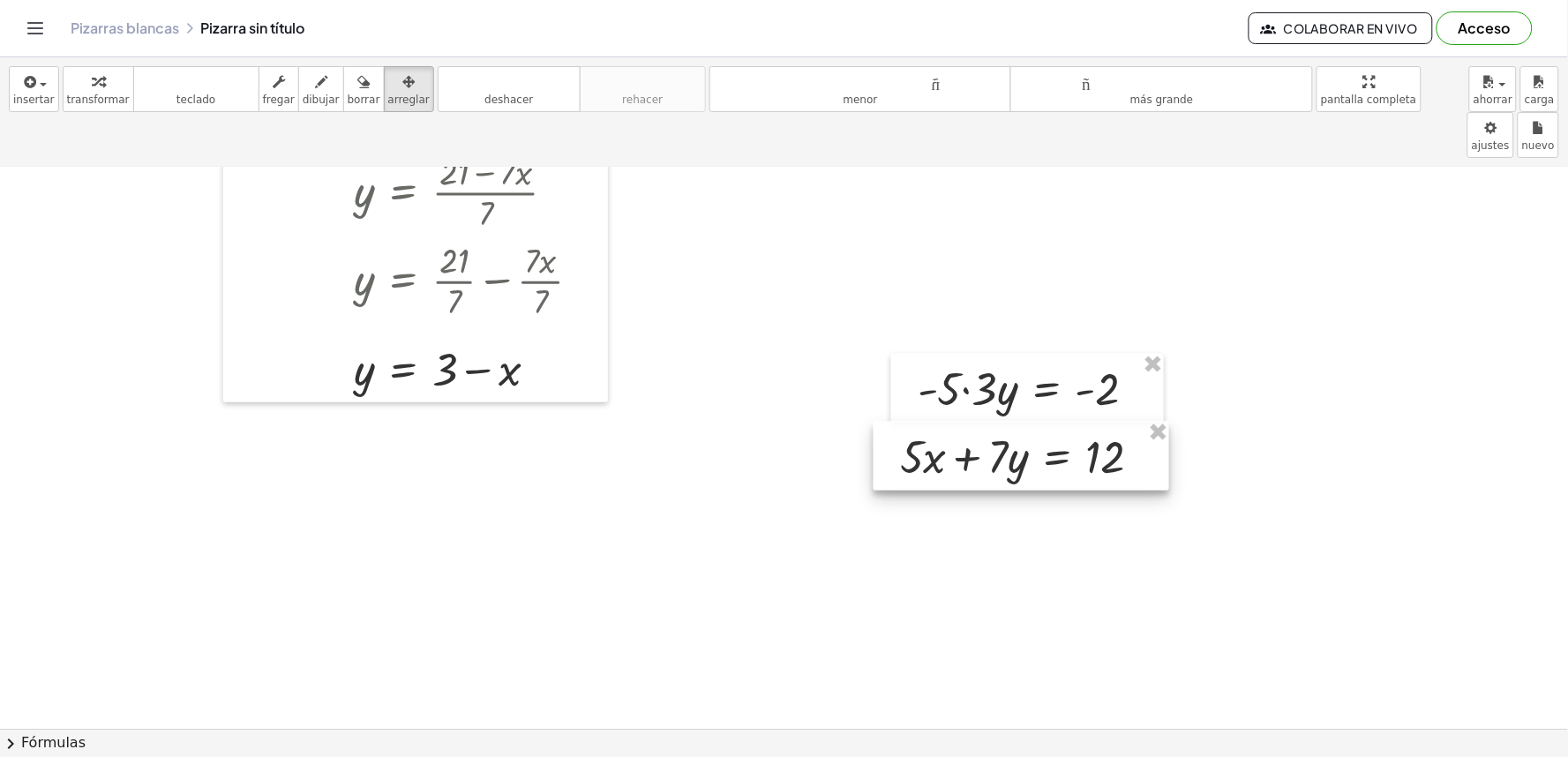
drag, startPoint x: 898, startPoint y: 515, endPoint x: 1007, endPoint y: 403, distance: 156.3
click at [1007, 422] on div at bounding box center [1021, 456] width 296 height 69
click at [145, 83] on font "teclado" at bounding box center [196, 82] width 117 height 17
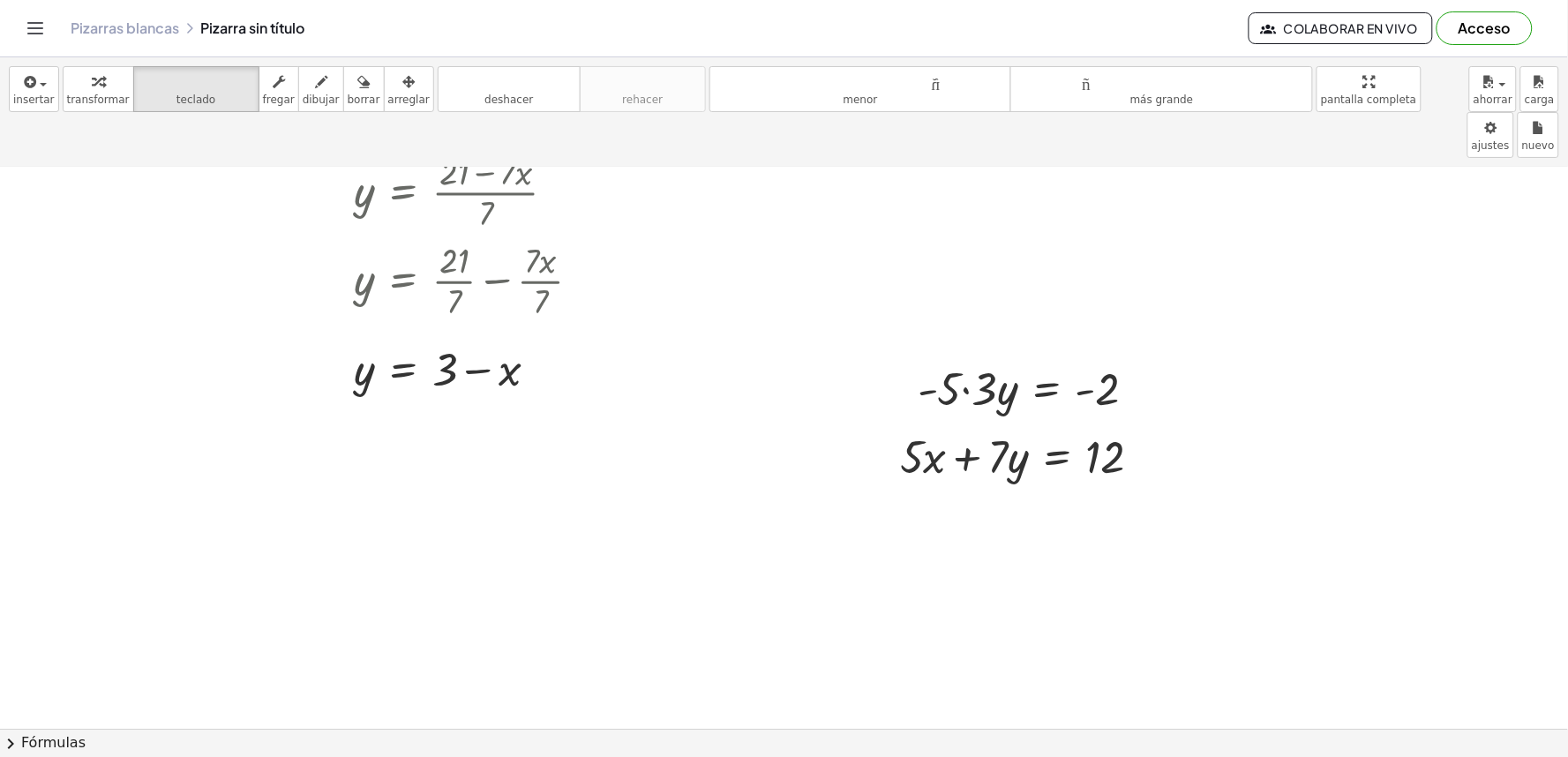
click at [764, 543] on div at bounding box center [784, 209] width 1568 height 1823
drag, startPoint x: 763, startPoint y: 525, endPoint x: 777, endPoint y: 524, distance: 14.0
click at [777, 524] on div at bounding box center [784, 209] width 1568 height 1823
click at [791, 612] on div at bounding box center [784, 209] width 1568 height 1823
drag, startPoint x: 791, startPoint y: 610, endPoint x: 799, endPoint y: 579, distance: 32.0
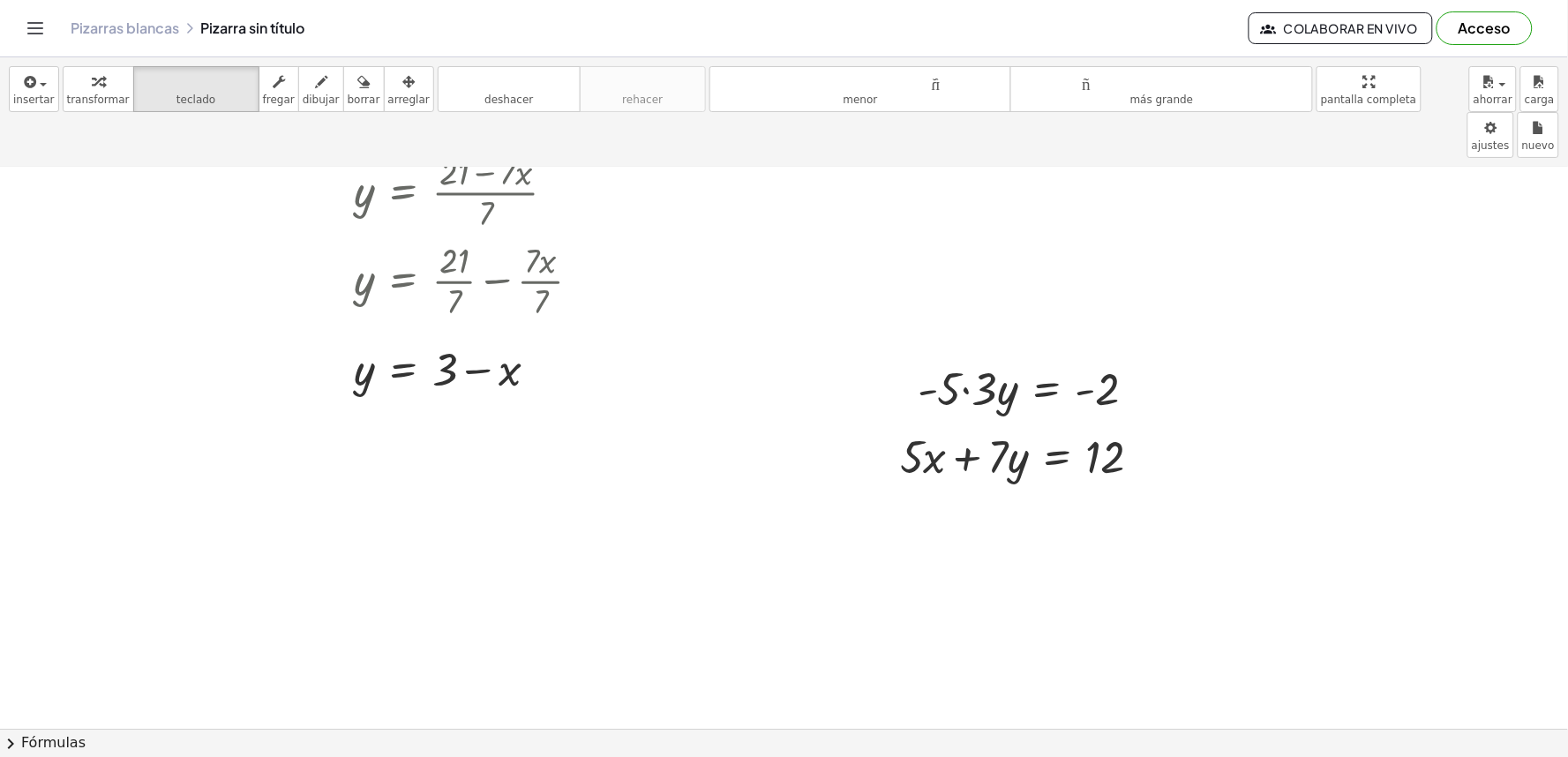
click at [799, 591] on div at bounding box center [784, 209] width 1568 height 1823
click at [795, 563] on div at bounding box center [784, 209] width 1568 height 1823
drag, startPoint x: 792, startPoint y: 557, endPoint x: 777, endPoint y: 618, distance: 62.8
click at [791, 559] on div at bounding box center [784, 209] width 1568 height 1823
drag, startPoint x: 777, startPoint y: 618, endPoint x: 777, endPoint y: 599, distance: 19.0
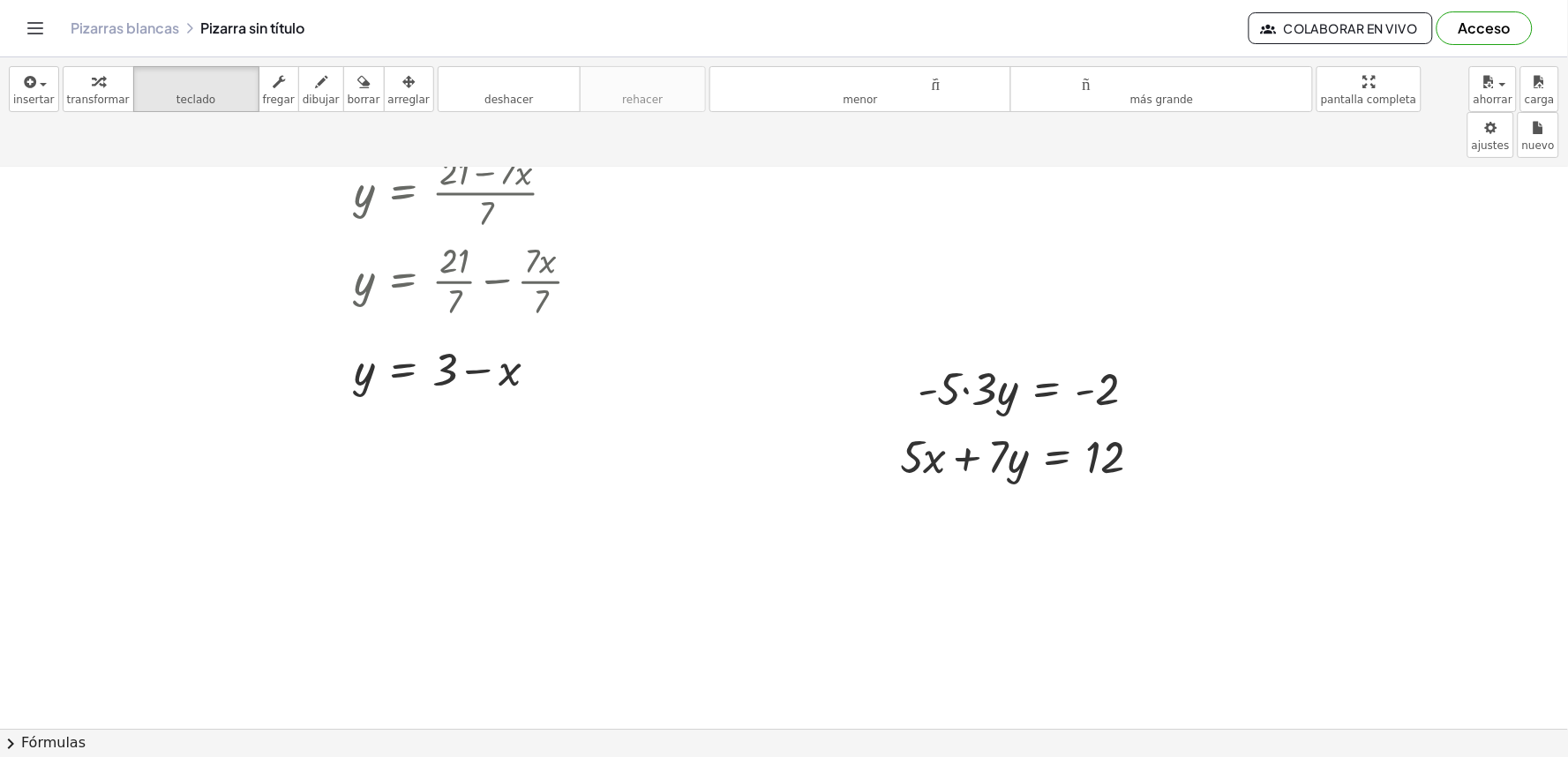
click at [777, 621] on div at bounding box center [784, 209] width 1568 height 1823
click at [777, 599] on div at bounding box center [784, 209] width 1568 height 1823
click at [773, 615] on div at bounding box center [784, 209] width 1568 height 1823
click at [773, 615] on div at bounding box center [784, 209] width 1568 height 1823
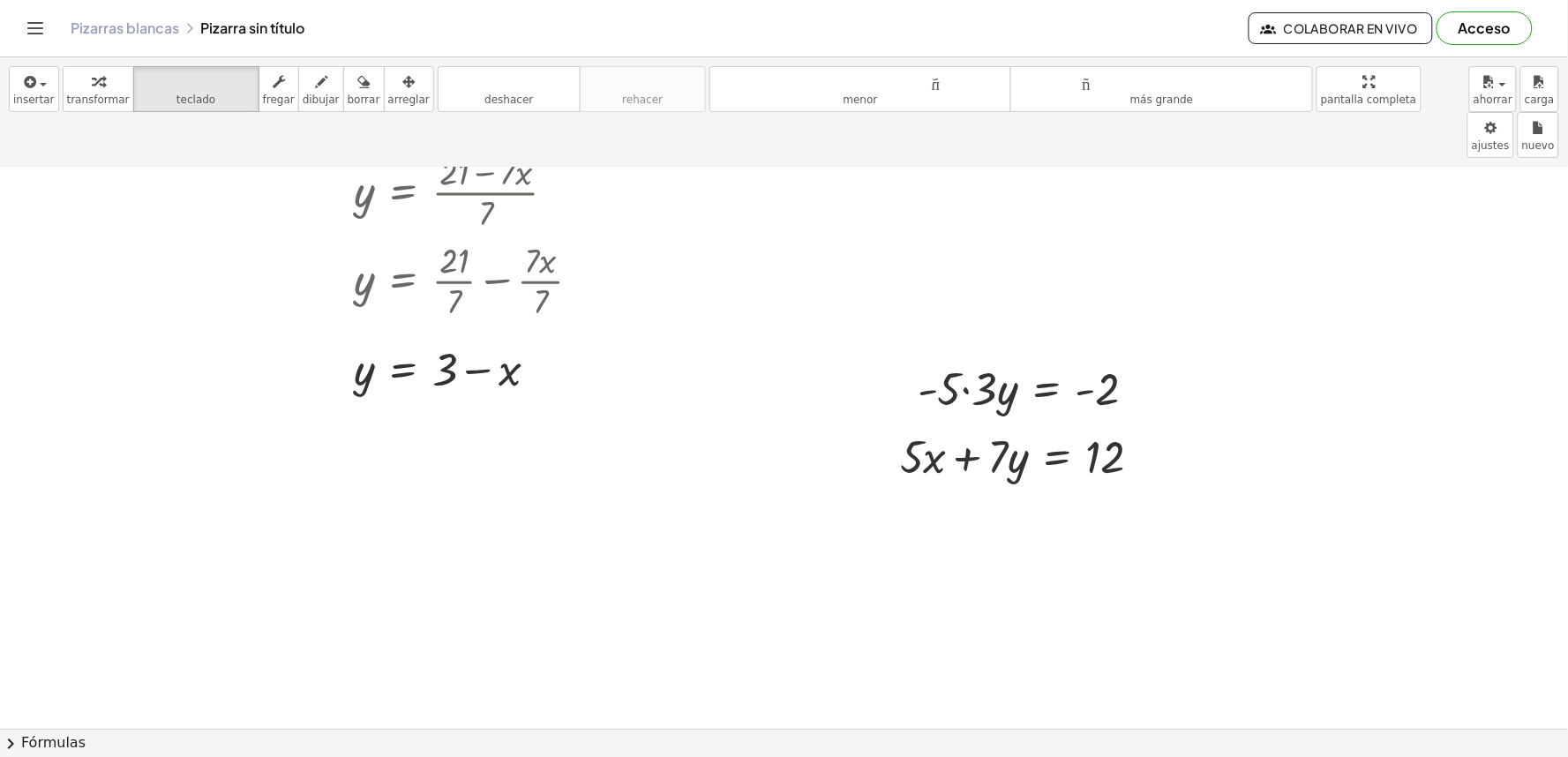
click at [771, 602] on div at bounding box center [784, 209] width 1568 height 1823
click at [92, 82] on icon "button" at bounding box center [98, 82] width 12 height 21
click at [597, 607] on div at bounding box center [784, 209] width 1568 height 1823
click at [0, 0] on div "incógnita y ⬚ 2 ⬚ n 7 8 9 + – ( ) √ 4 5 6 × ÷ , ⬚ < > 1 2 3 f(x) abecedario αβγ…" at bounding box center [0, 0] width 0 height 0
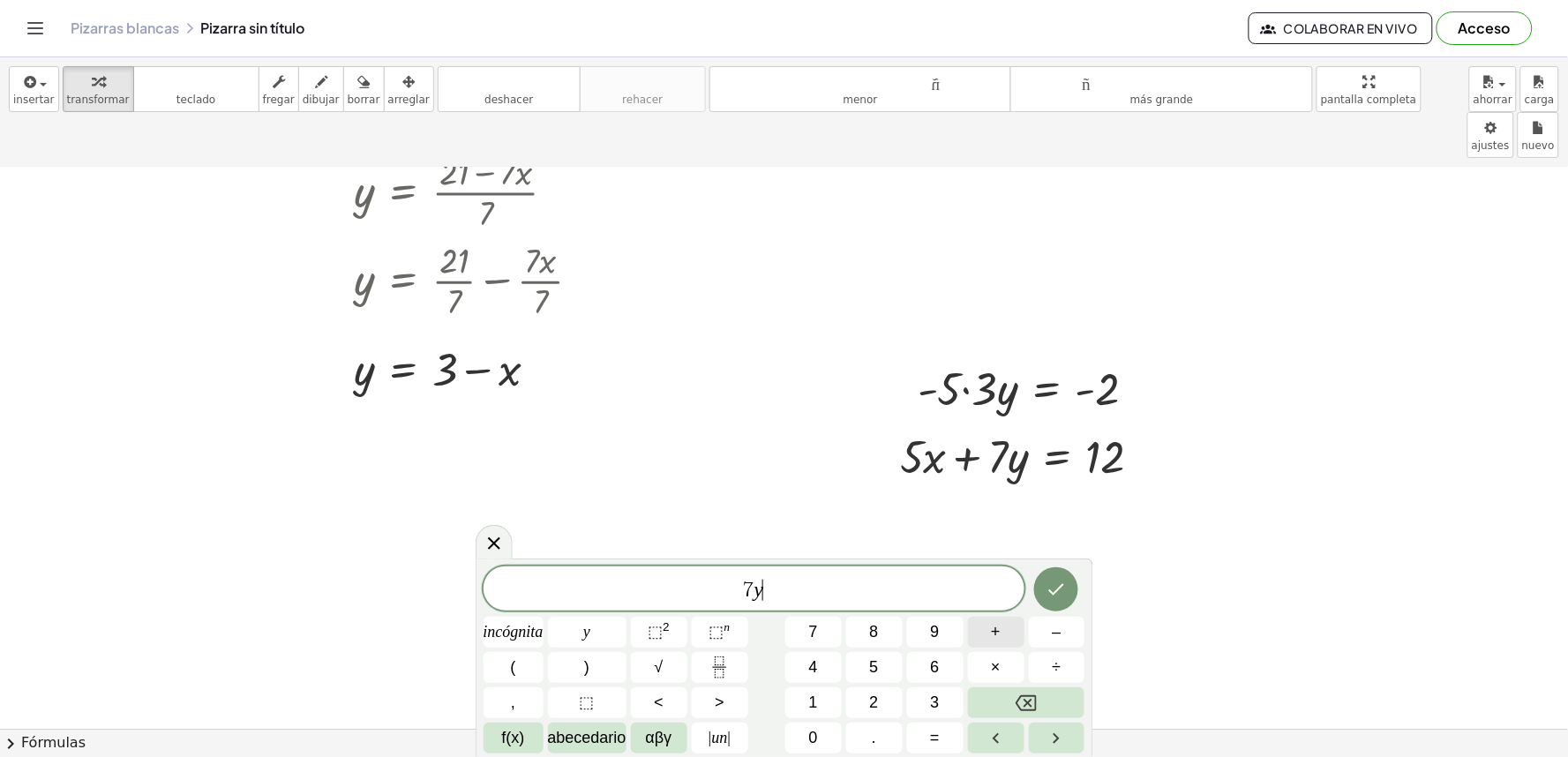
click at [1009, 634] on button "+" at bounding box center [996, 632] width 57 height 31
click at [947, 726] on button "=" at bounding box center [935, 737] width 57 height 31
click at [1041, 632] on button "–" at bounding box center [1057, 632] width 57 height 31
click at [892, 697] on button "2" at bounding box center [874, 702] width 57 height 31
click at [975, 624] on button "+" at bounding box center [996, 632] width 57 height 31
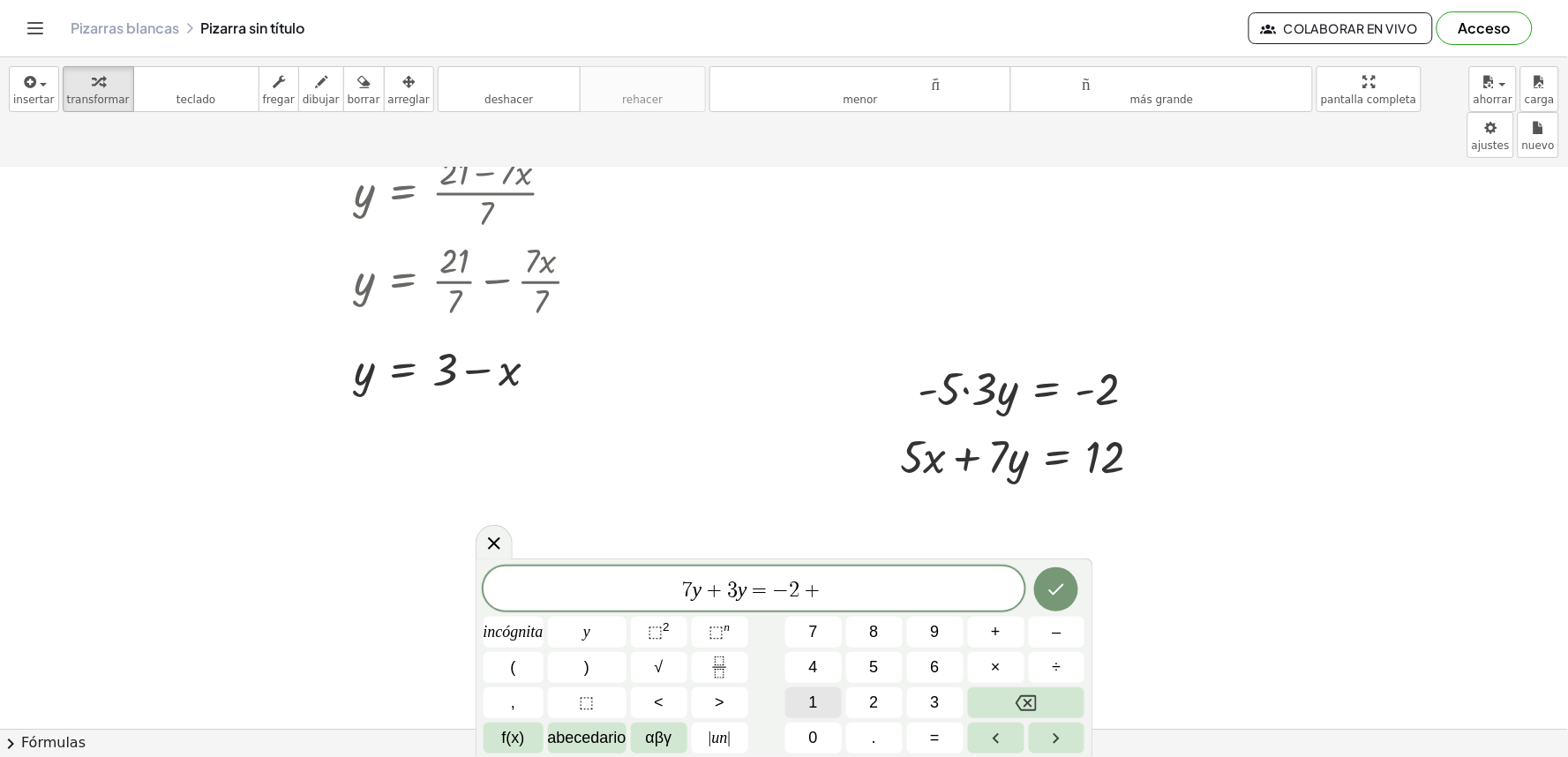
click at [822, 693] on button "1" at bounding box center [814, 702] width 57 height 31
click at [858, 701] on button "2" at bounding box center [874, 702] width 57 height 31
click at [1072, 589] on button "Hecho" at bounding box center [1056, 588] width 44 height 44
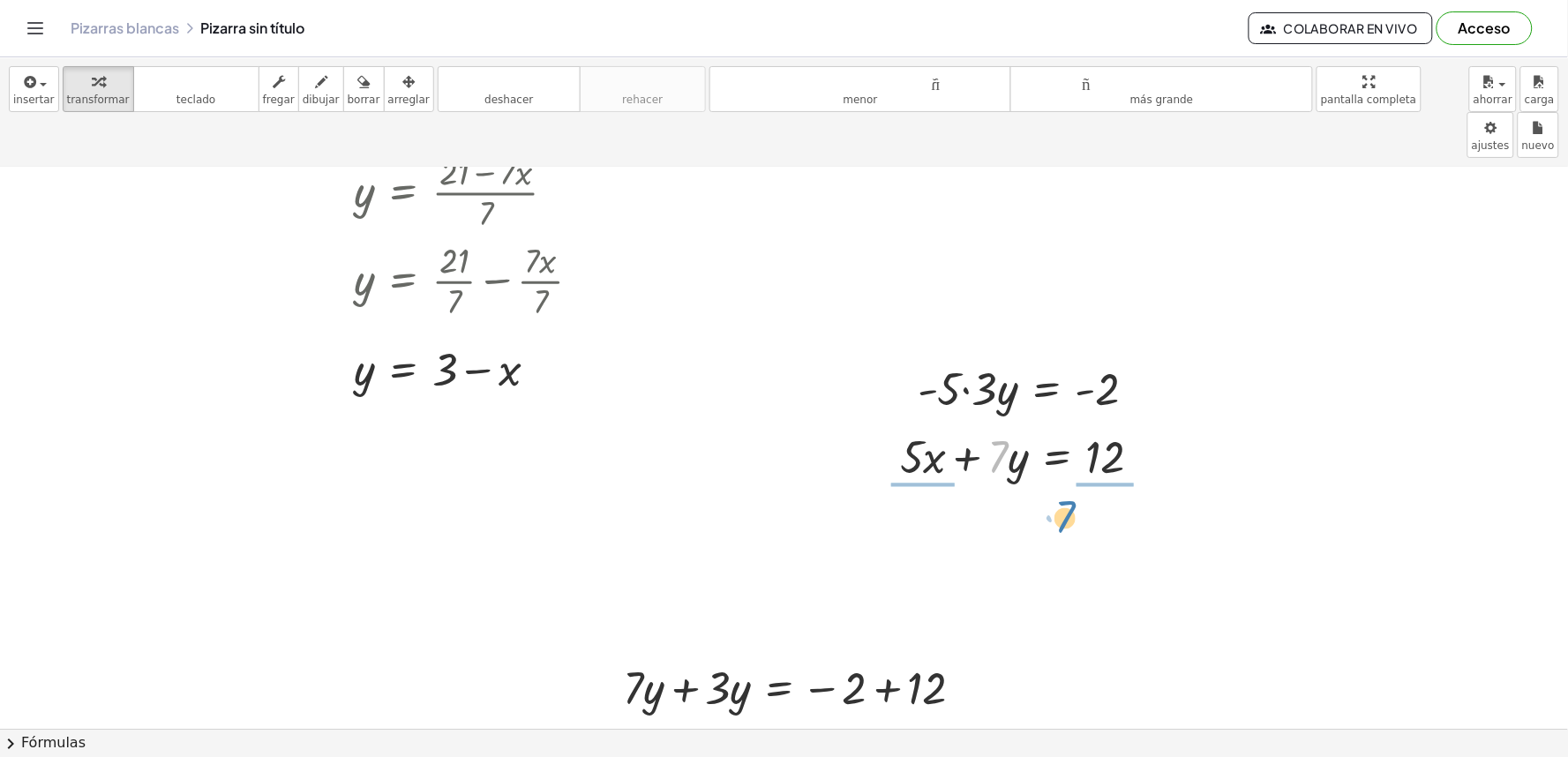
drag, startPoint x: 1002, startPoint y: 412, endPoint x: 1075, endPoint y: 468, distance: 92.0
drag, startPoint x: 1005, startPoint y: 486, endPoint x: 1053, endPoint y: 519, distance: 58.2
click at [1053, 519] on div at bounding box center [1030, 530] width 278 height 88
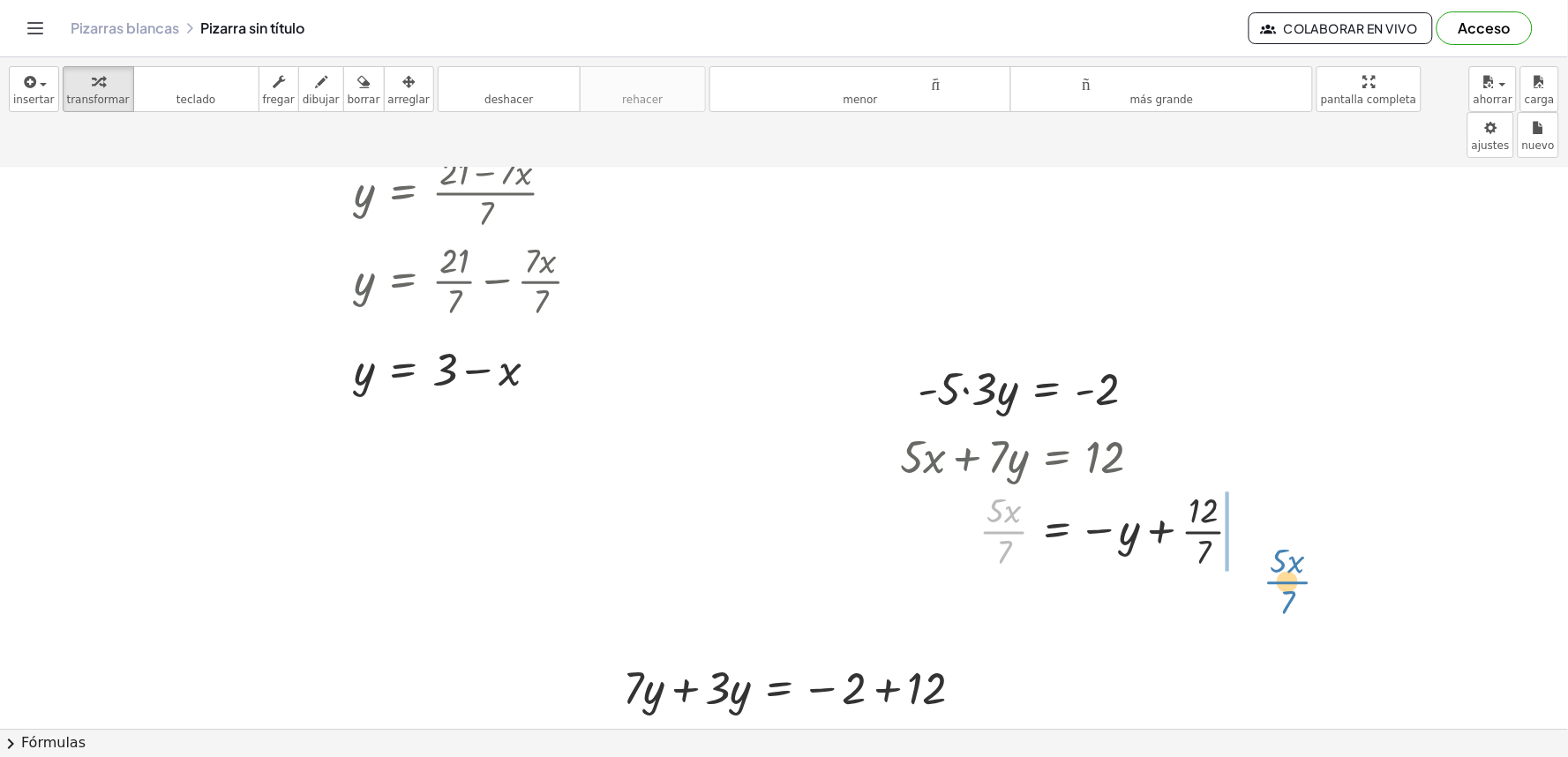
drag, startPoint x: 1012, startPoint y: 494, endPoint x: 1280, endPoint y: 518, distance: 269.1
drag, startPoint x: 1113, startPoint y: 483, endPoint x: 1253, endPoint y: 515, distance: 143.6
click at [1244, 520] on div at bounding box center [1123, 530] width 465 height 88
drag, startPoint x: 1028, startPoint y: 469, endPoint x: 1149, endPoint y: 552, distance: 146.7
click at [1149, 552] on div "+ · 5 · x + · 10 · y = 20 + 5 + · 10 · y · x = · 20 · x · 10 · y · x = − 5 + · …" at bounding box center [784, 209] width 1568 height 1823
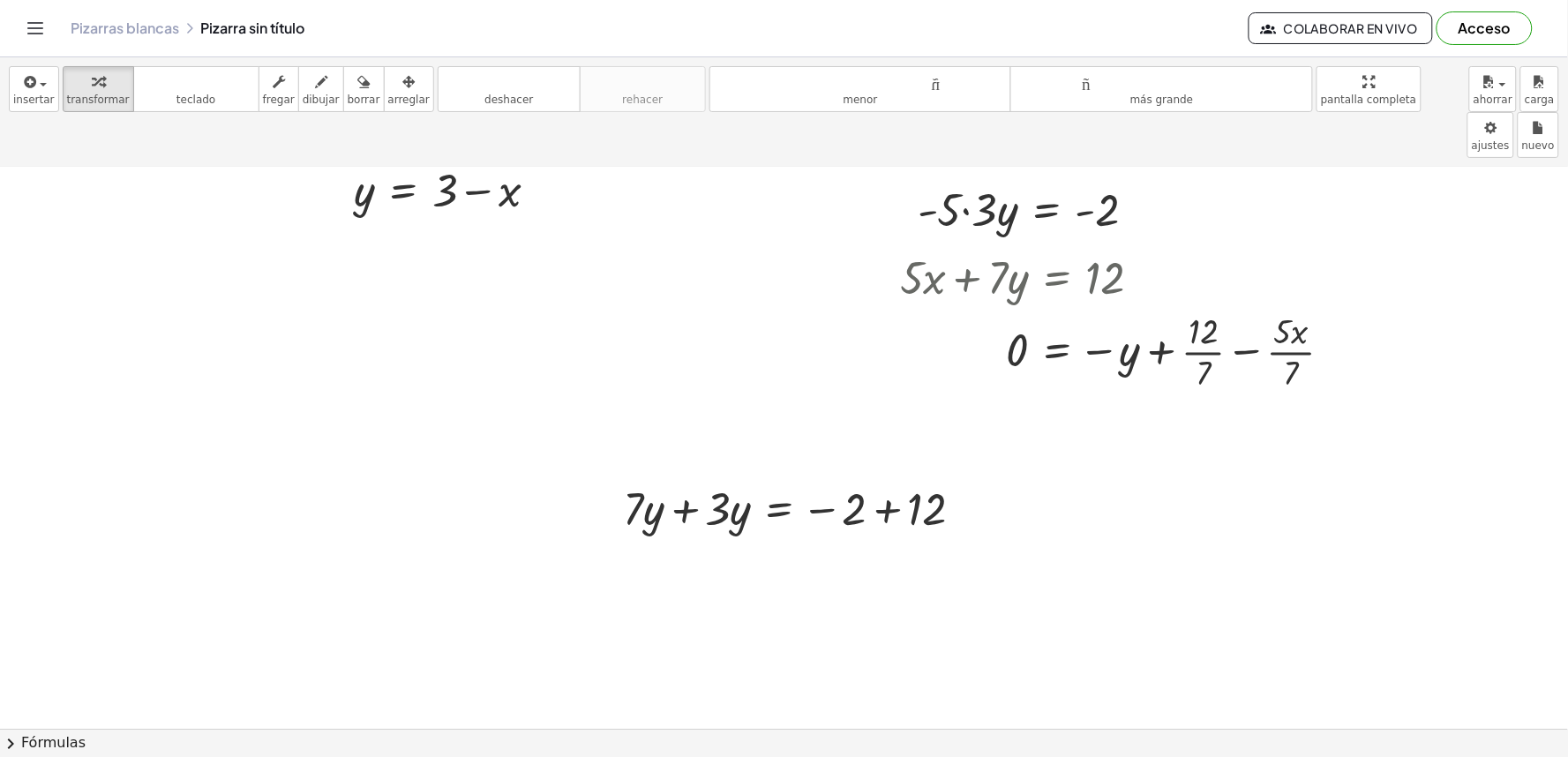
scroll to position [1214, 0]
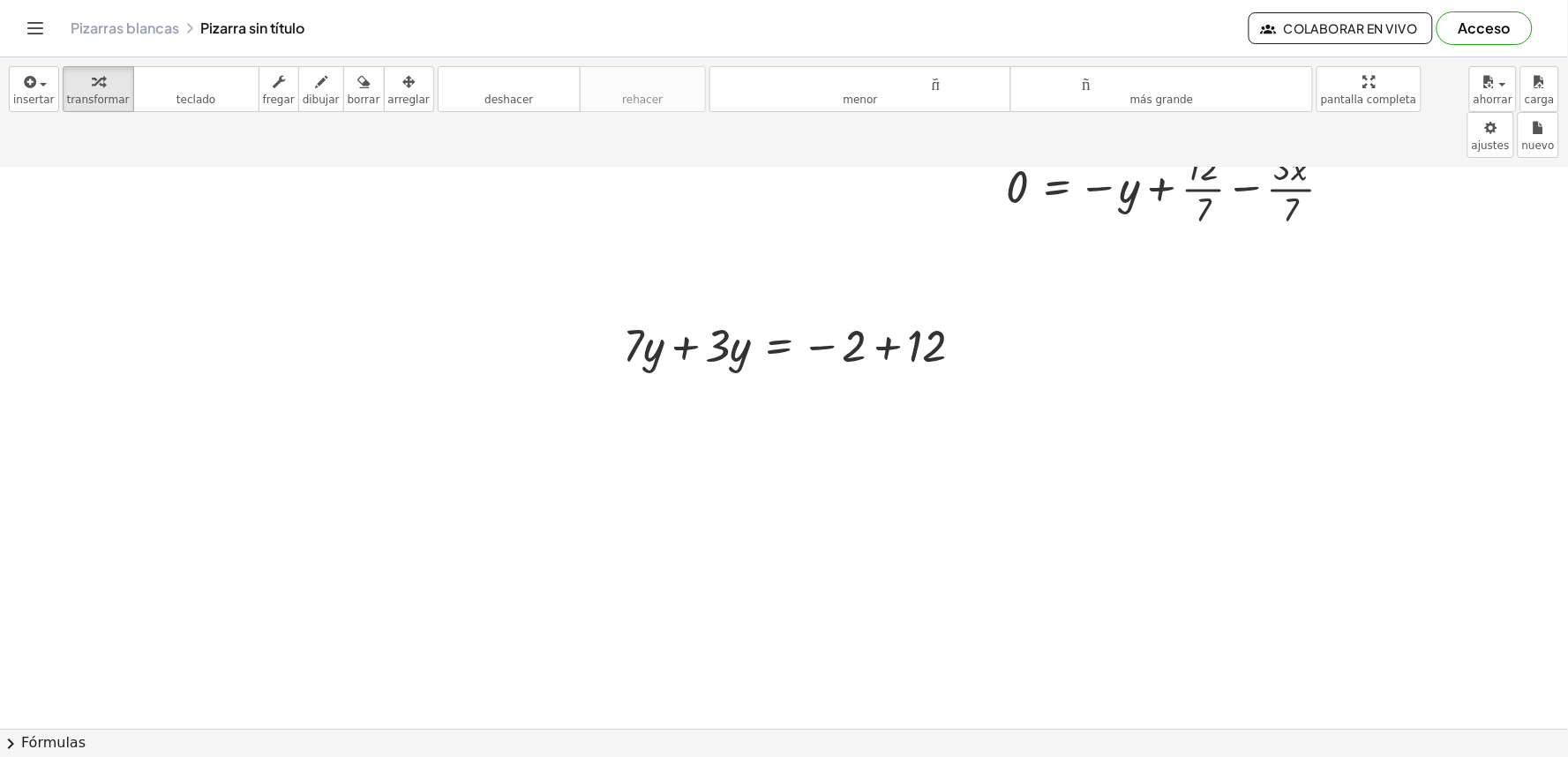
click at [757, 353] on div "+ · 5 · x + · 10 · y = 20 + 5 + · 10 · y · x = · 20 · x · 10 · y · x = − 5 + · …" at bounding box center [784, 169] width 1568 height 2430
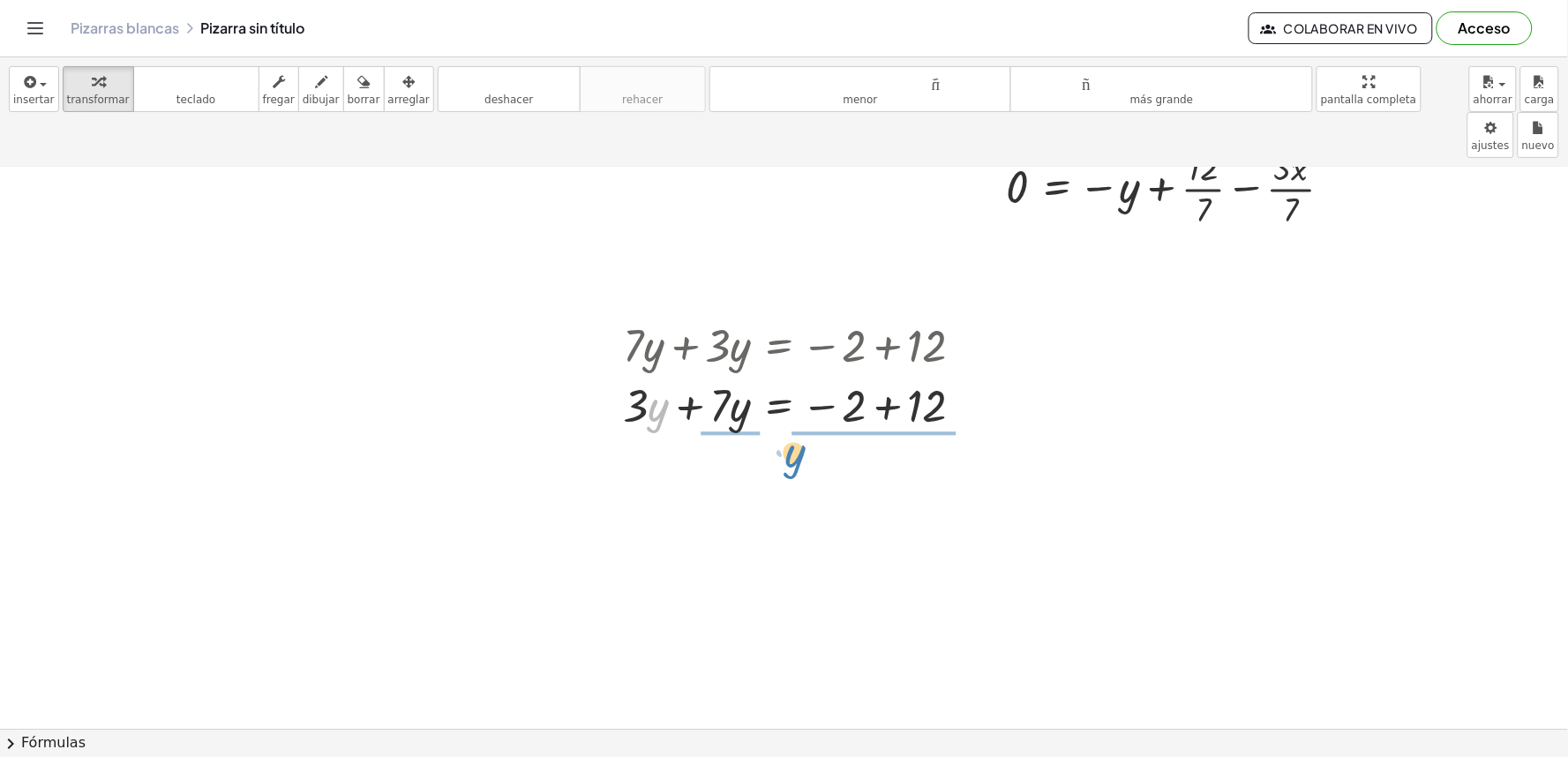
drag, startPoint x: 652, startPoint y: 304, endPoint x: 790, endPoint y: 360, distance: 148.9
click at [795, 374] on div at bounding box center [801, 404] width 372 height 60
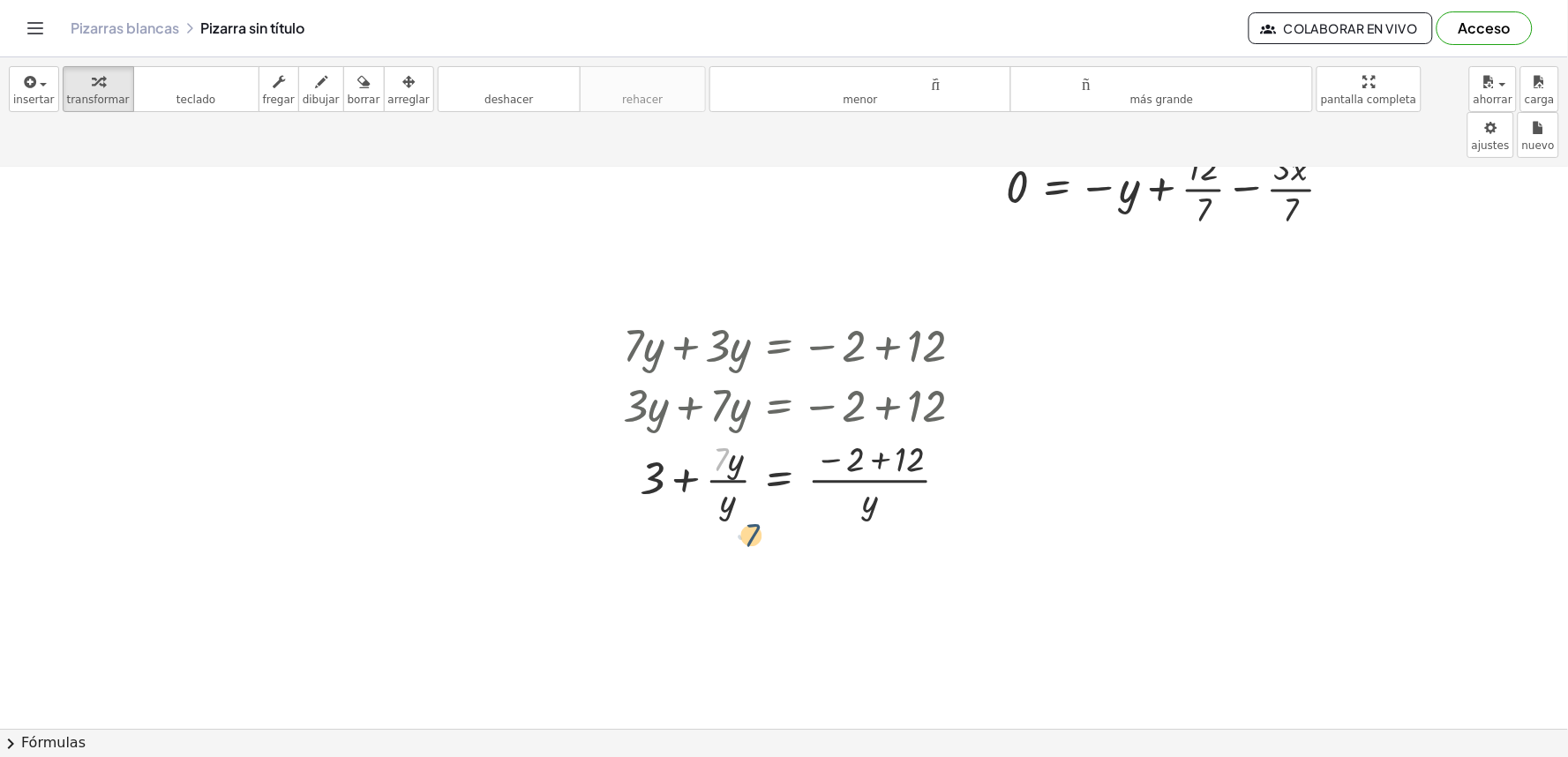
drag, startPoint x: 702, startPoint y: 400, endPoint x: 746, endPoint y: 477, distance: 88.7
click at [746, 477] on div "+ · 7 · y + · 3 · y = − 2 + 12 + · 3 · y + · 7 · y = − 2 + 12 · 7 + · 7 · y + 3…" at bounding box center [794, 418] width 395 height 217
drag, startPoint x: 719, startPoint y: 493, endPoint x: 799, endPoint y: 517, distance: 83.5
drag, startPoint x: 848, startPoint y: 400, endPoint x: 911, endPoint y: 385, distance: 64.8
click at [743, 490] on div "+ · 5 · x + · 10 · y = 20 + 5 + · 10 · y · x = · 20 · x · 10 · y · x = − 5 + · …" at bounding box center [784, 169] width 1568 height 2430
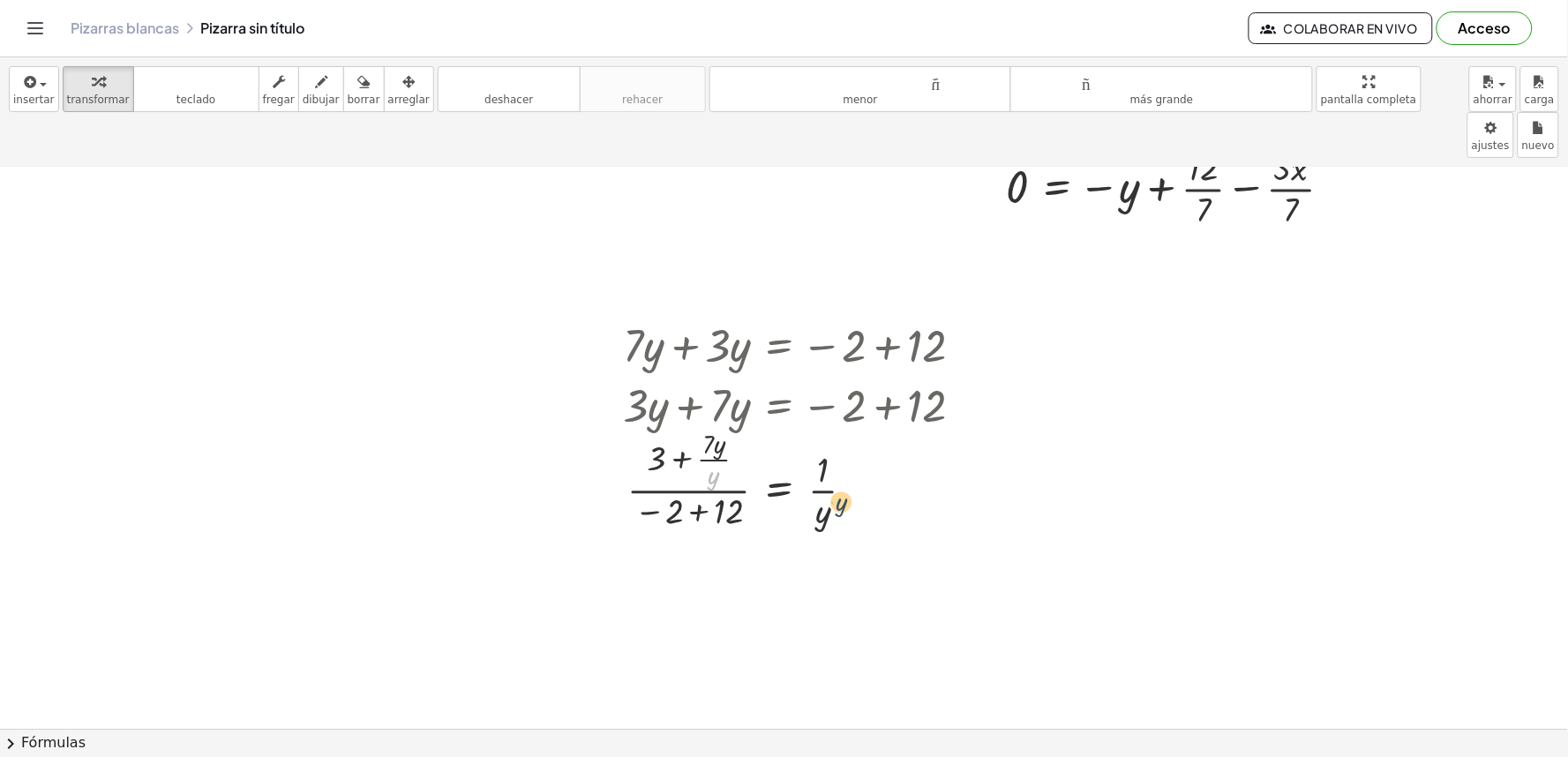
drag, startPoint x: 716, startPoint y: 443, endPoint x: 144, endPoint y: 263, distance: 599.7
click at [885, 424] on div at bounding box center [801, 479] width 372 height 110
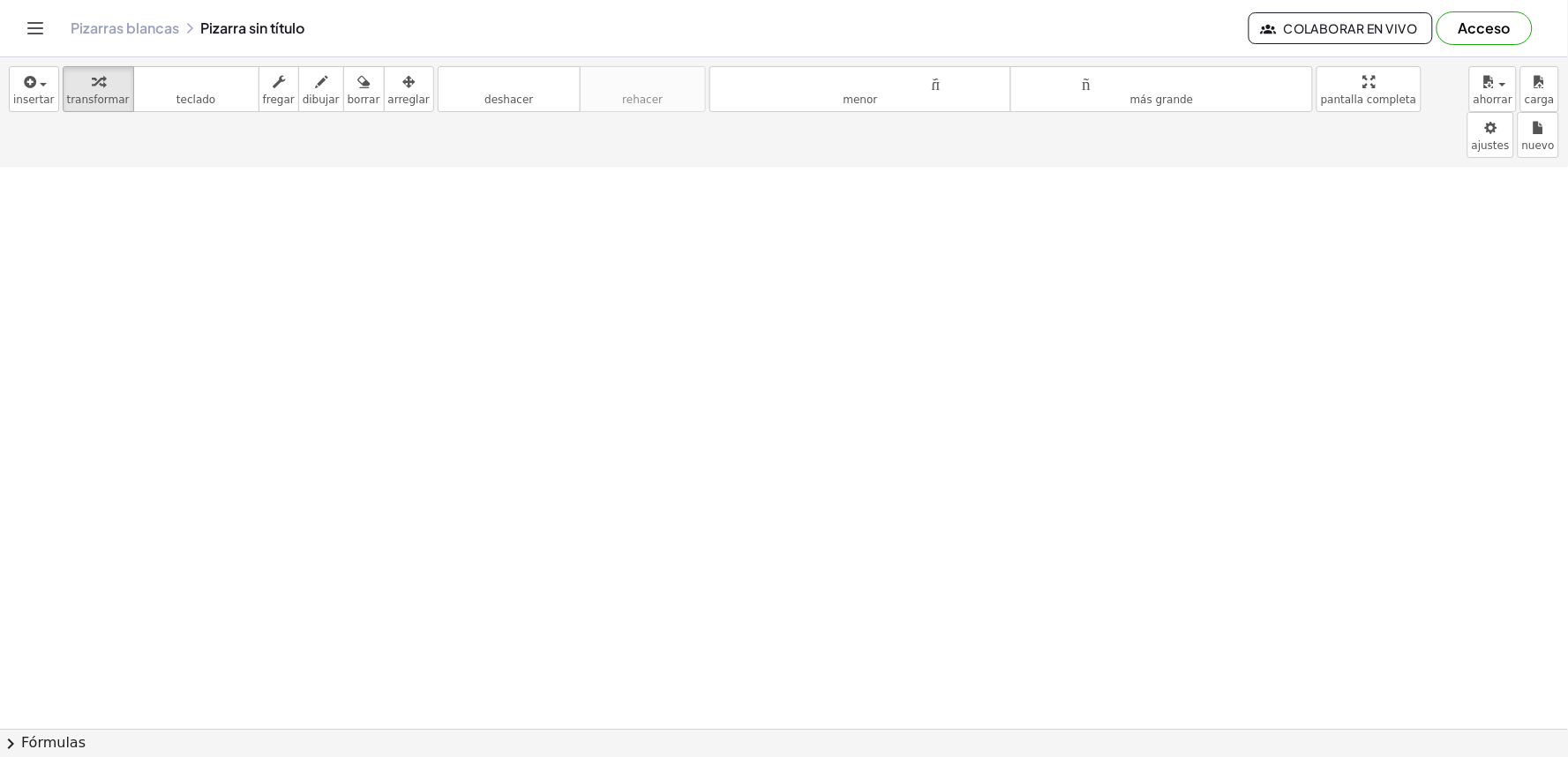
drag, startPoint x: 98, startPoint y: 243, endPoint x: 102, endPoint y: 200, distance: 43.2
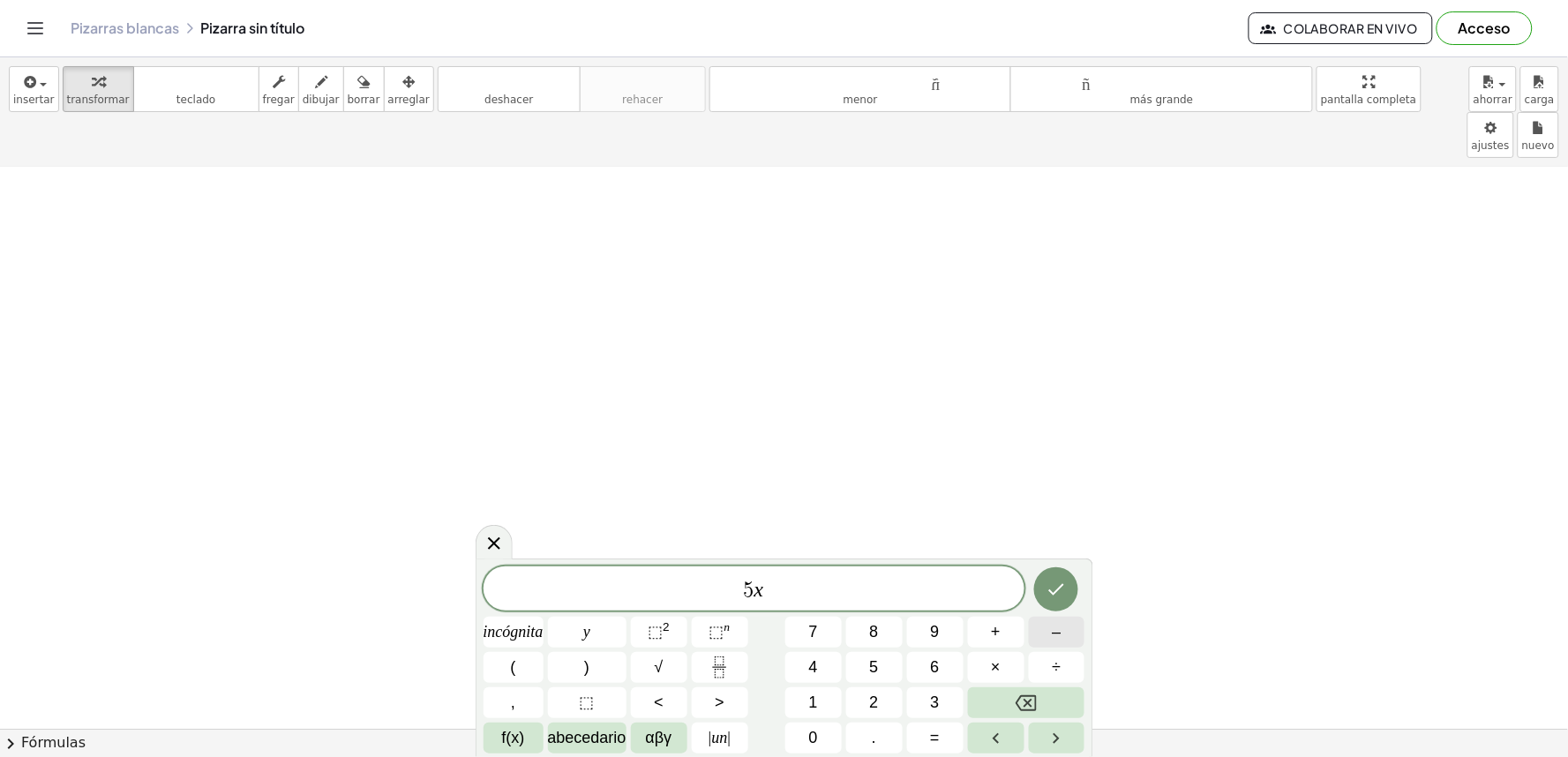
click at [1082, 632] on button "–" at bounding box center [1057, 632] width 57 height 31
click at [937, 702] on font "3" at bounding box center [935, 702] width 8 height 18
click at [939, 725] on button "=" at bounding box center [935, 737] width 57 height 31
click at [818, 669] on button "4" at bounding box center [814, 667] width 57 height 31
click at [1066, 598] on icon "Hecho" at bounding box center [1056, 589] width 21 height 21
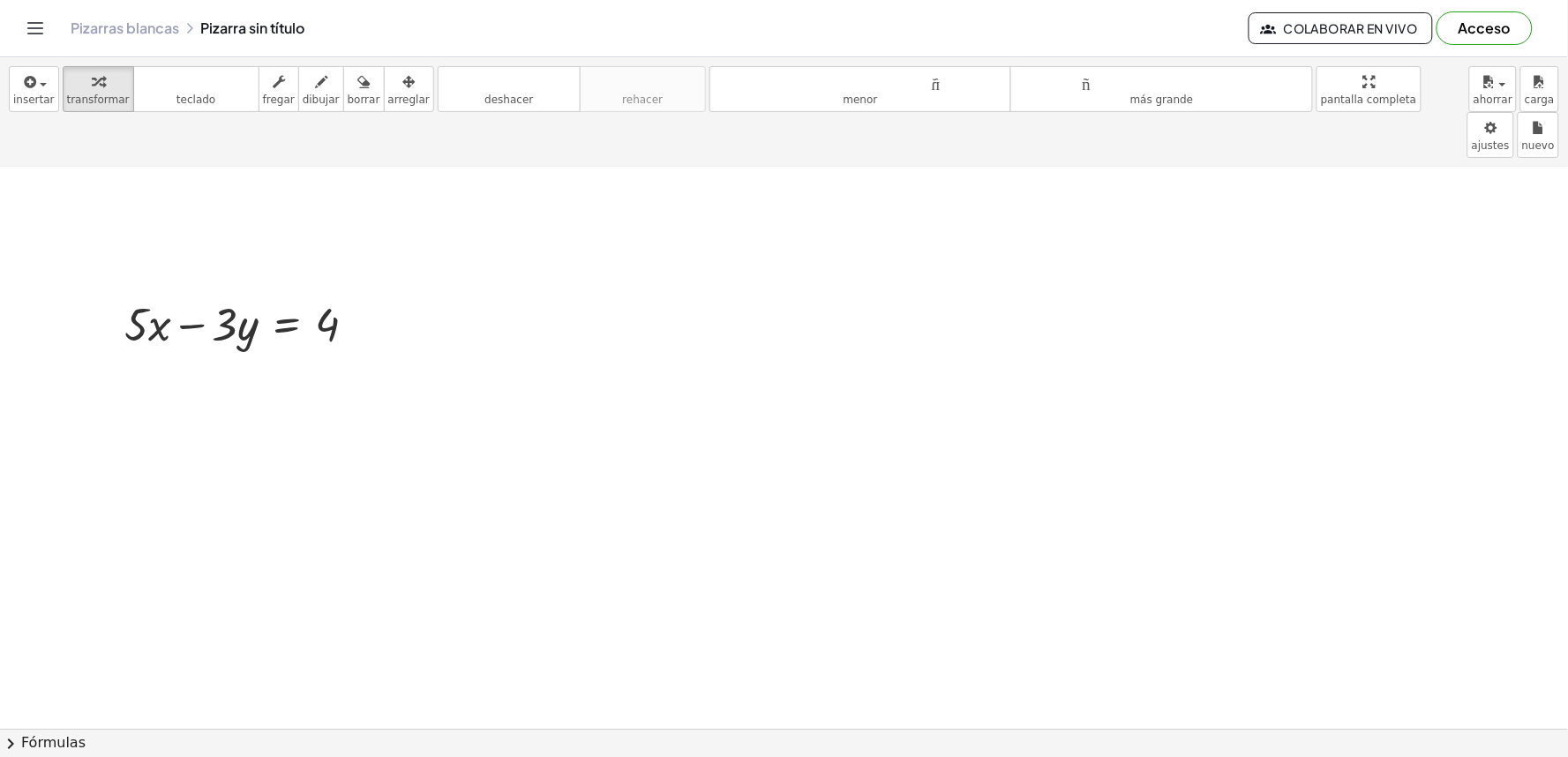
drag, startPoint x: 565, startPoint y: 520, endPoint x: 569, endPoint y: 534, distance: 14.6
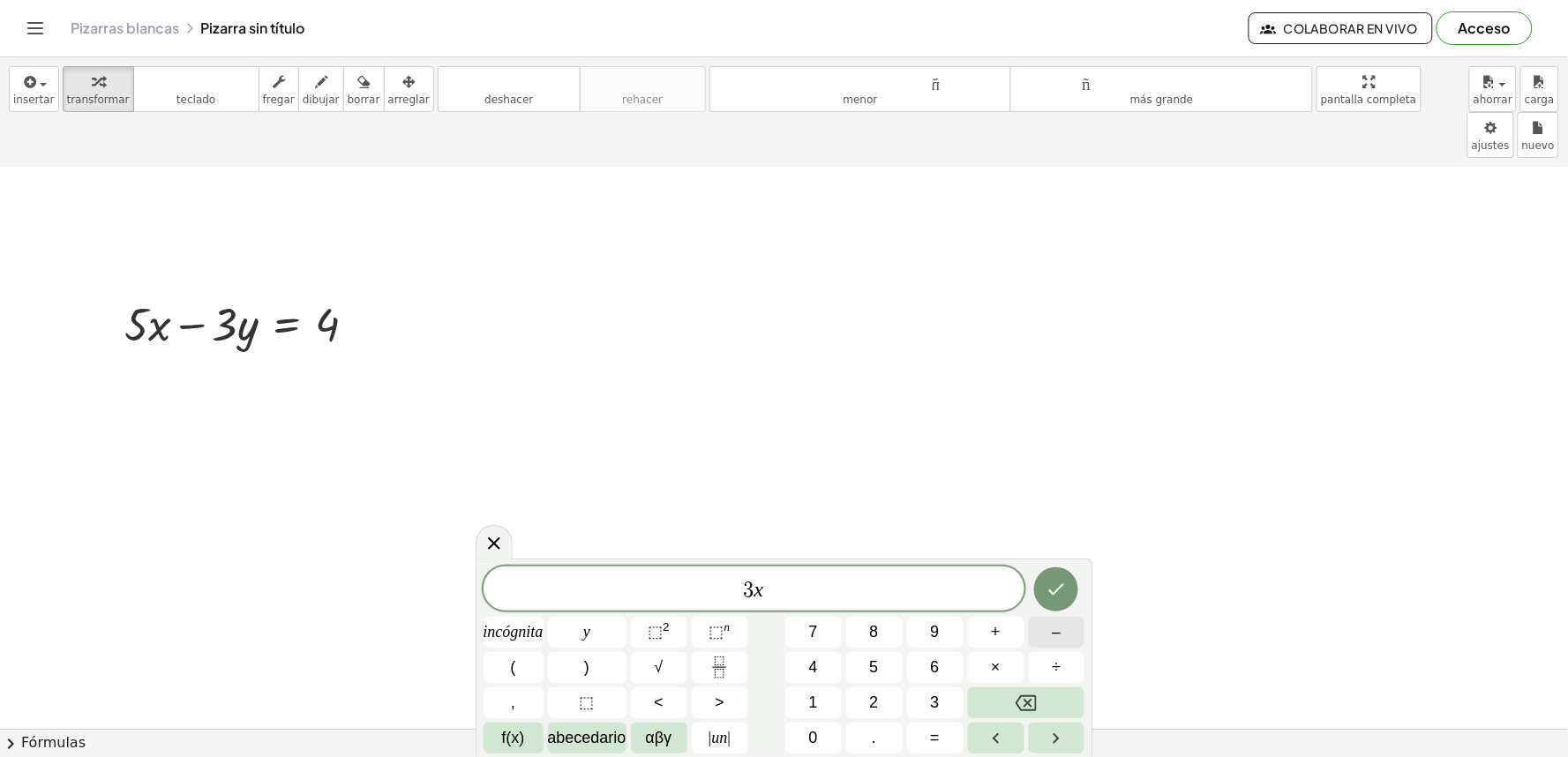
click at [1062, 642] on button "–" at bounding box center [1057, 632] width 57 height 31
click at [939, 734] on font "=" at bounding box center [935, 737] width 9 height 18
click at [715, 585] on span "3" at bounding box center [713, 590] width 10 height 21
click at [822, 583] on span "7 ​ x − 3 y =" at bounding box center [753, 590] width 541 height 25
click at [878, 634] on font "8" at bounding box center [874, 631] width 8 height 18
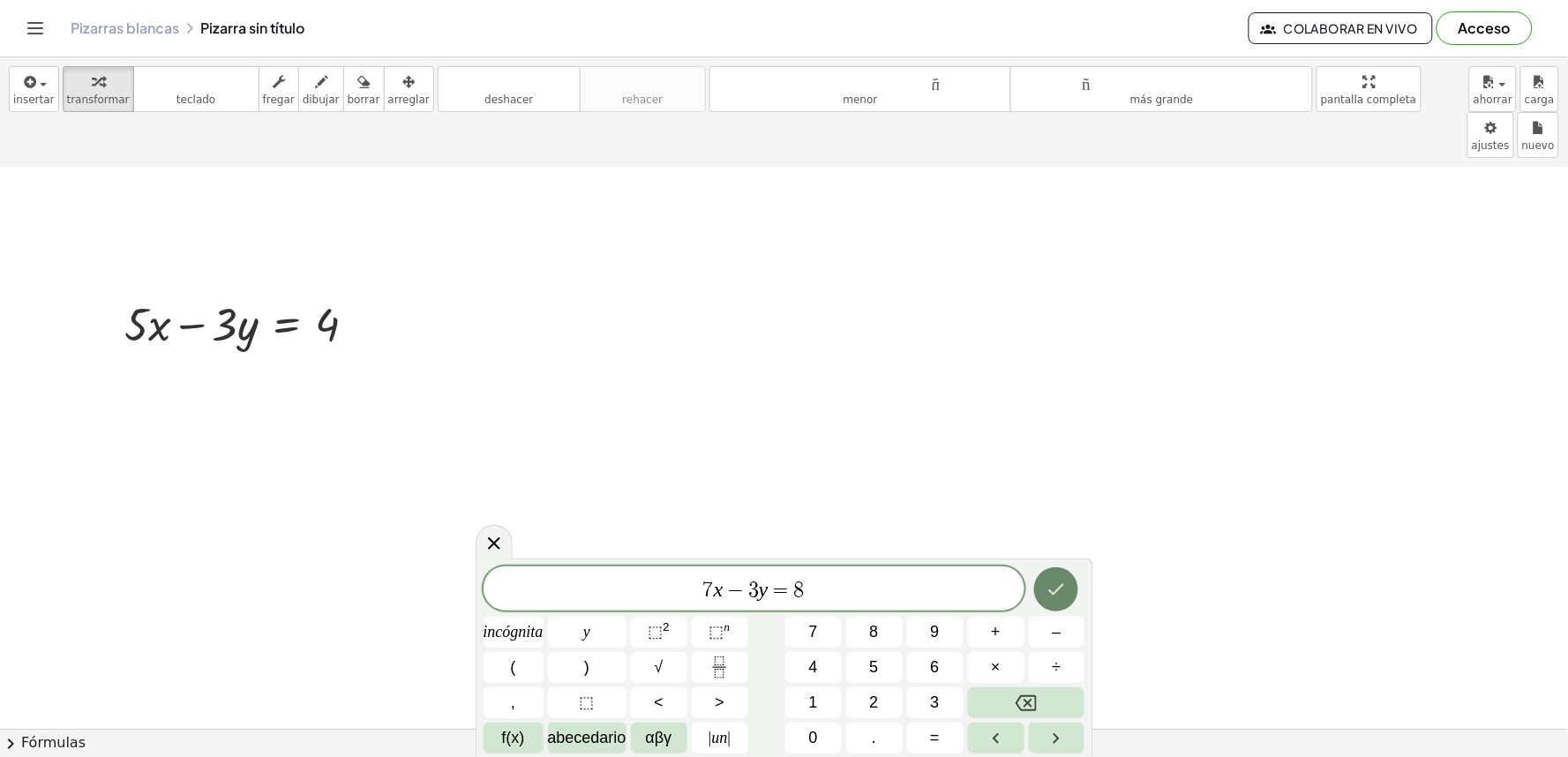
click at [1061, 588] on icon "Hecho" at bounding box center [1057, 589] width 16 height 11
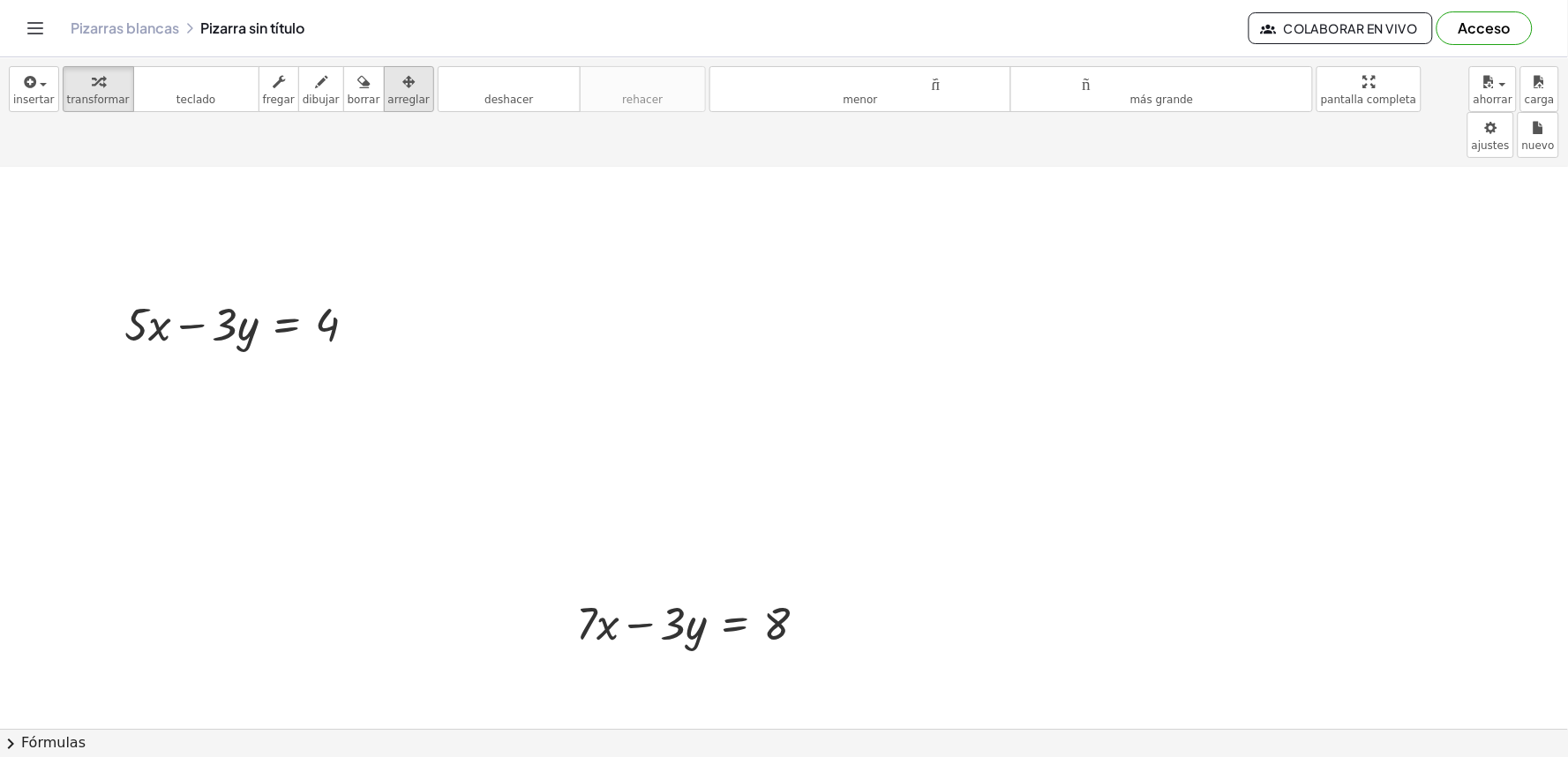
click at [398, 89] on div "button" at bounding box center [409, 81] width 42 height 21
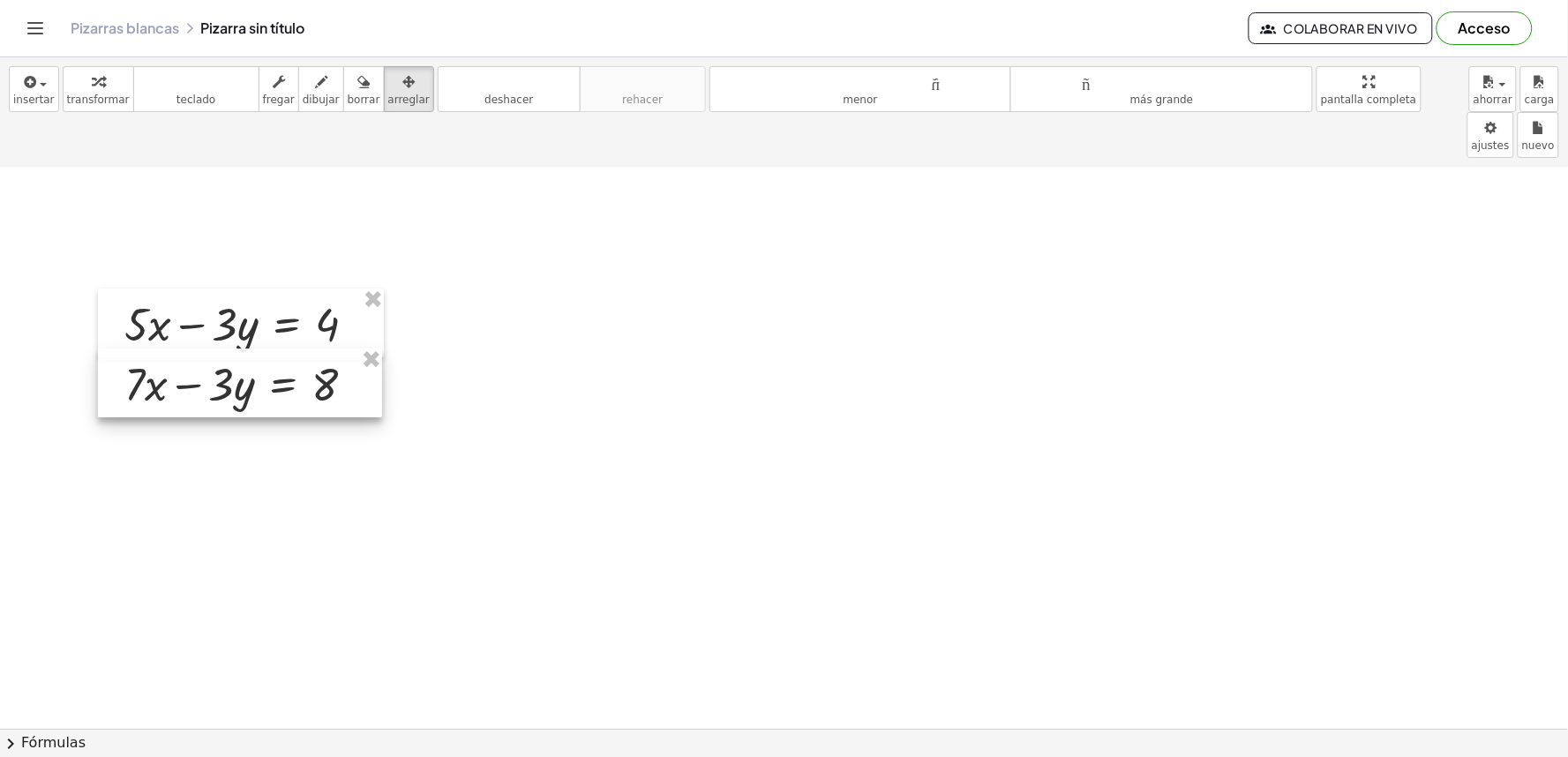
drag, startPoint x: 731, startPoint y: 578, endPoint x: 278, endPoint y: 338, distance: 512.6
click at [278, 348] on div at bounding box center [239, 383] width 284 height 69
click at [67, 81] on div "button" at bounding box center [98, 81] width 62 height 21
click at [402, 85] on icon "button" at bounding box center [408, 82] width 12 height 21
click at [248, 369] on div at bounding box center [239, 383] width 284 height 69
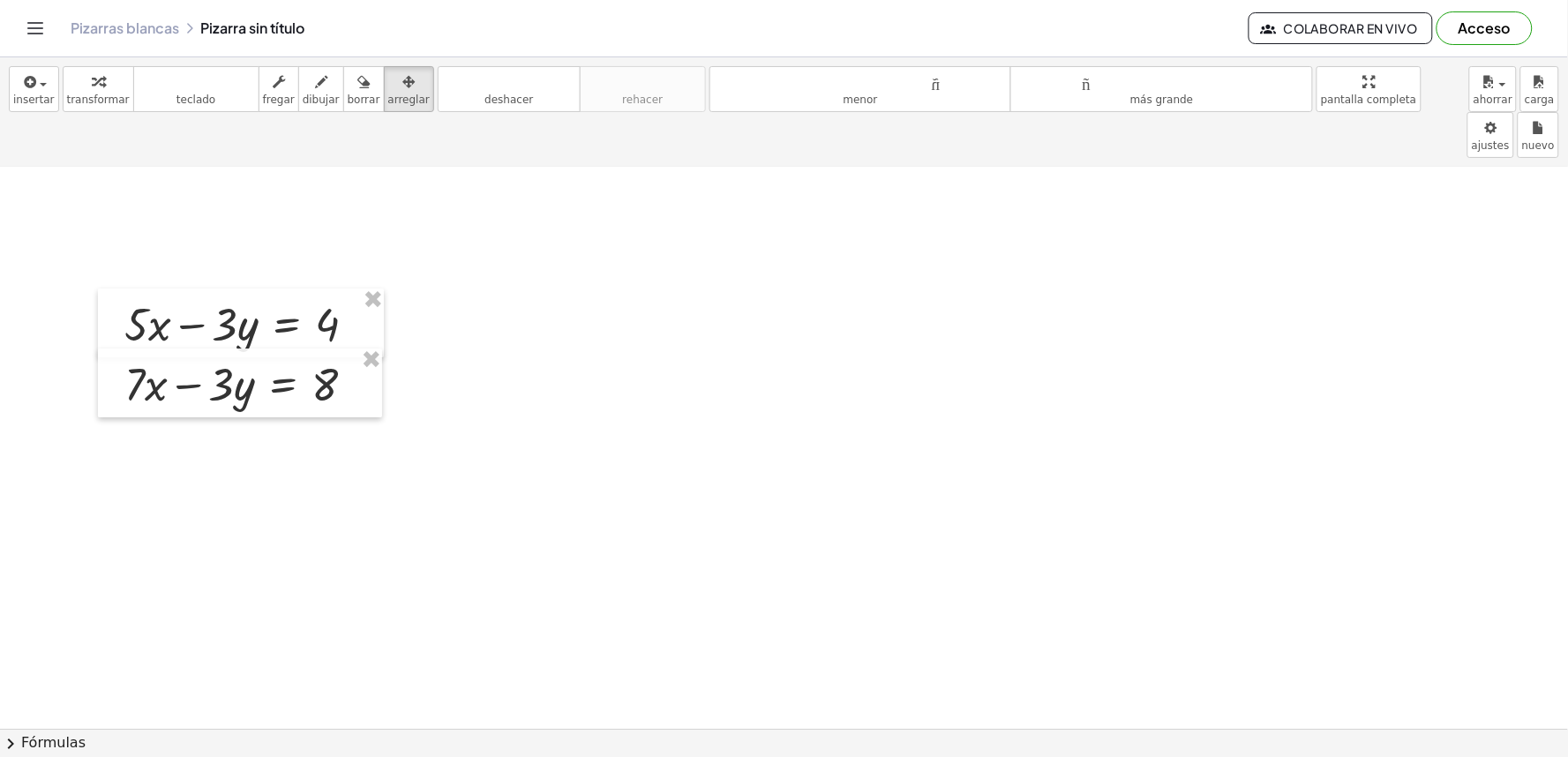
click at [82, 97] on font "transformar" at bounding box center [98, 99] width 62 height 12
click at [225, 353] on div at bounding box center [247, 383] width 263 height 60
click at [192, 353] on div at bounding box center [247, 383] width 263 height 60
click at [182, 106] on font "teclado" at bounding box center [196, 99] width 39 height 12
click at [189, 353] on div at bounding box center [247, 383] width 263 height 60
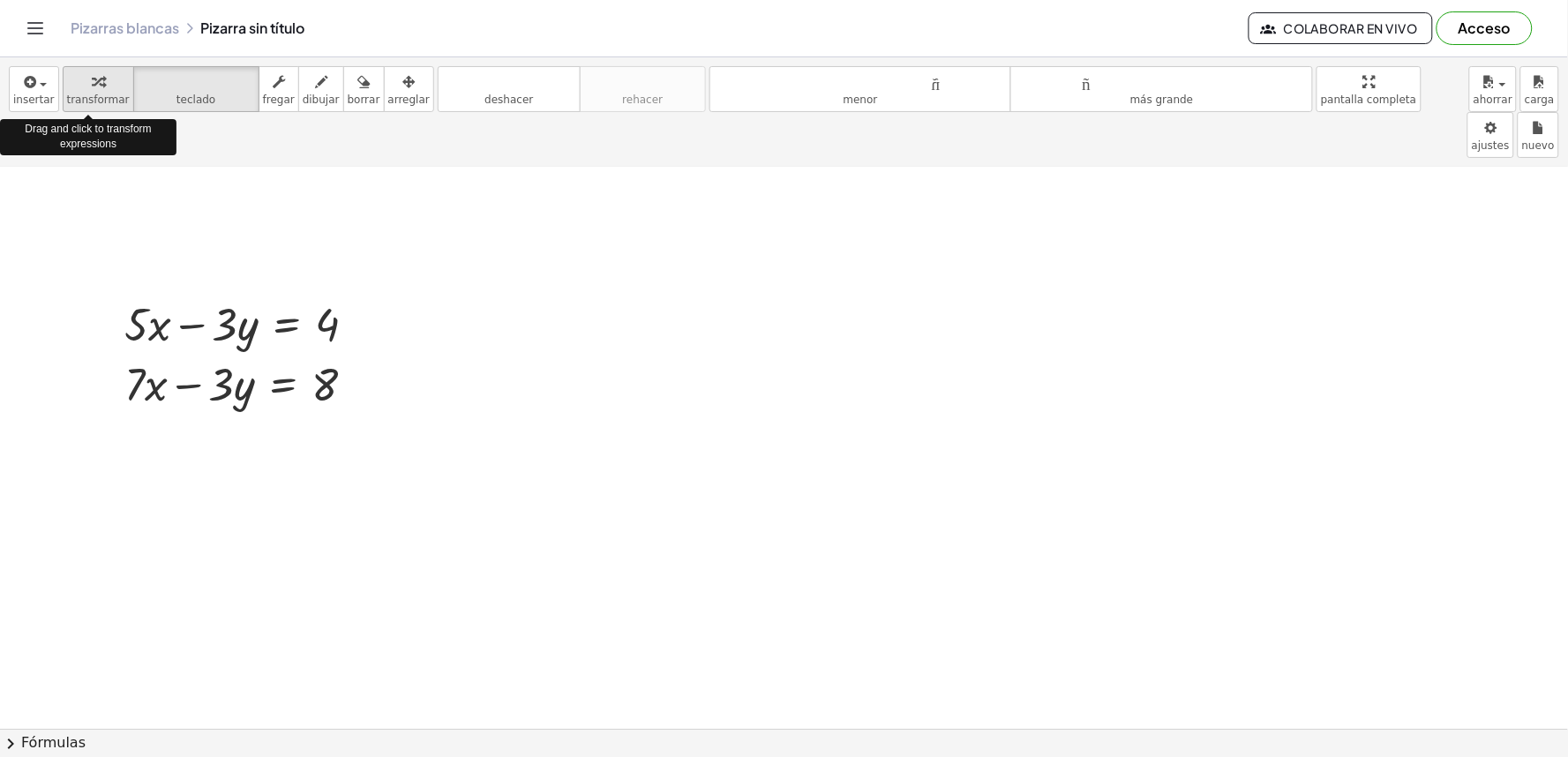
click at [110, 85] on div "button" at bounding box center [98, 81] width 62 height 21
drag, startPoint x: 371, startPoint y: 71, endPoint x: 390, endPoint y: 306, distance: 235.8
click at [388, 86] on div "button" at bounding box center [409, 81] width 42 height 21
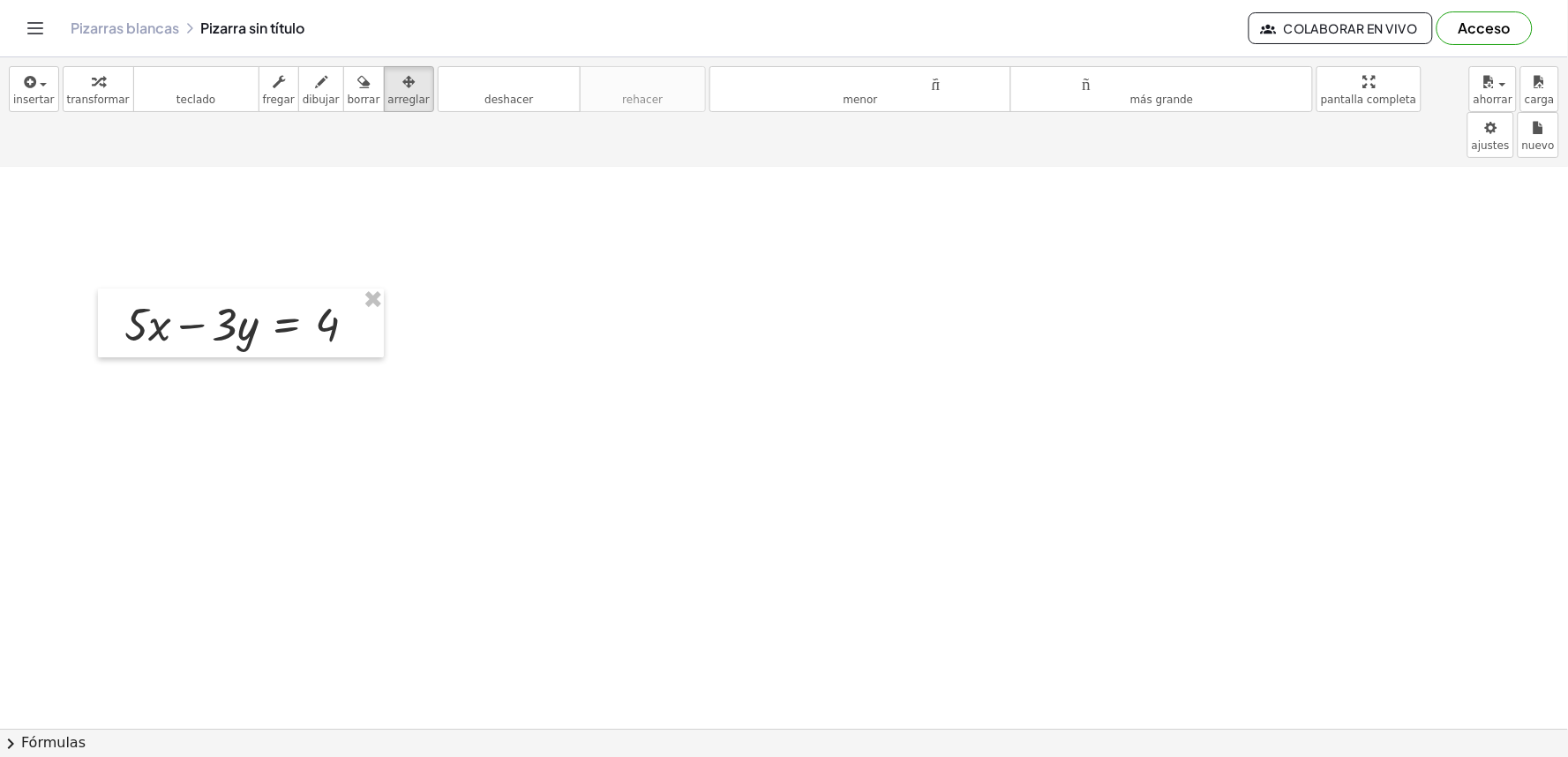
click at [71, 93] on font "transformar" at bounding box center [98, 99] width 62 height 12
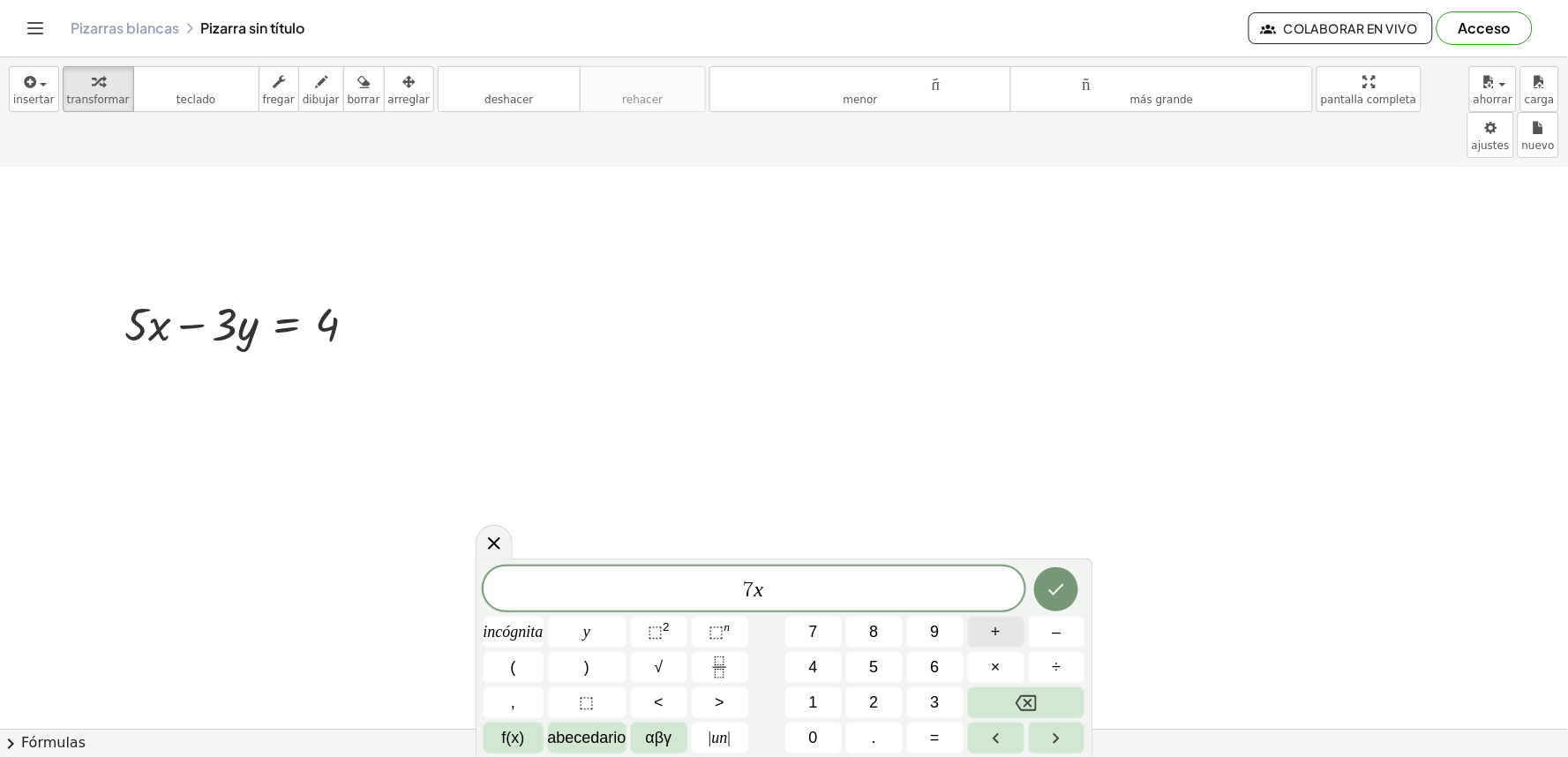
click at [1007, 642] on button "+" at bounding box center [996, 632] width 57 height 31
click at [926, 748] on button "=" at bounding box center [935, 737] width 57 height 31
click at [888, 719] on button "2" at bounding box center [874, 702] width 57 height 31
click at [817, 736] on font "0" at bounding box center [813, 737] width 8 height 18
click at [1066, 577] on button "Hecho" at bounding box center [1056, 588] width 44 height 44
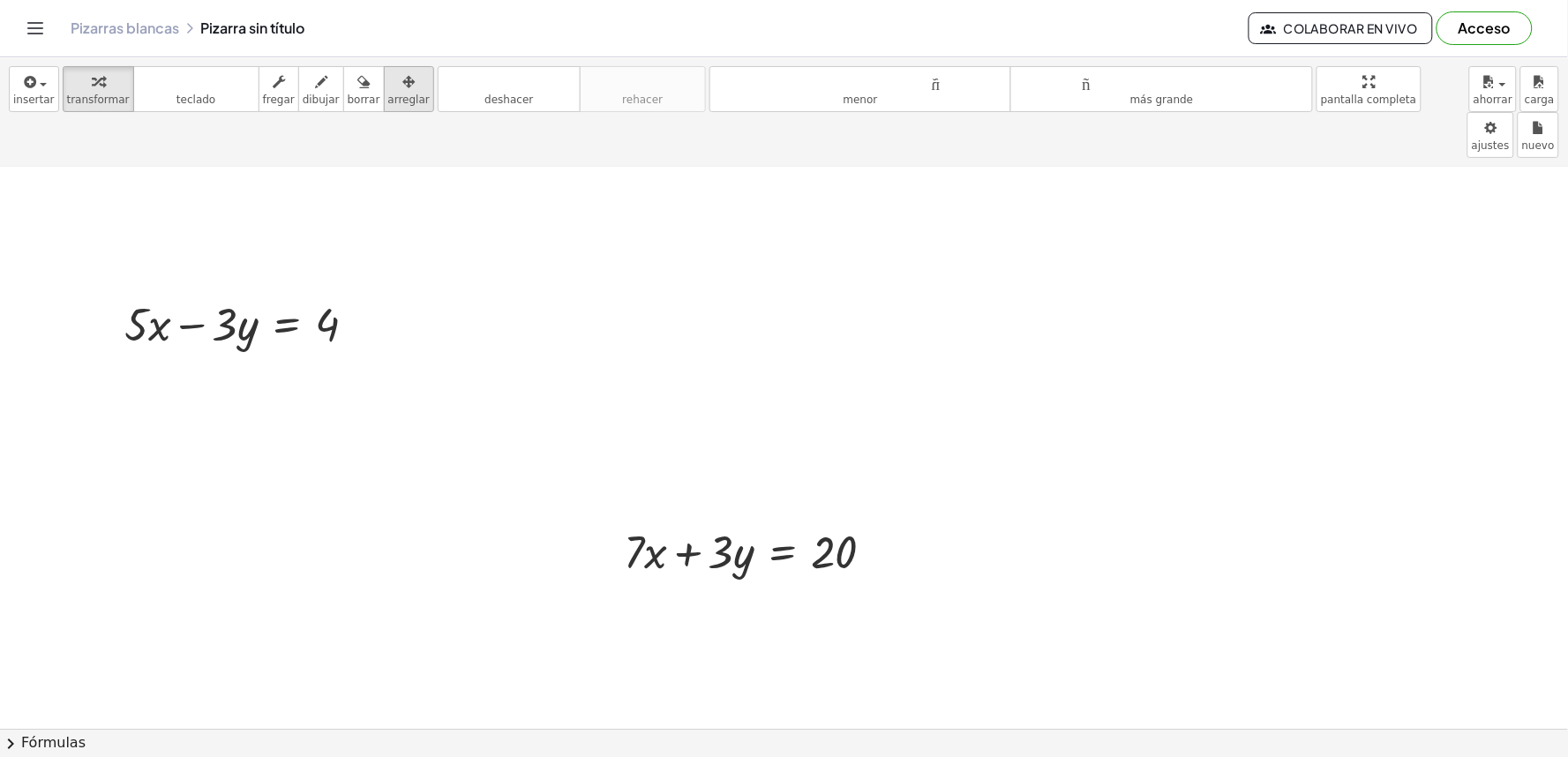
click at [399, 101] on button "arreglar" at bounding box center [409, 88] width 50 height 46
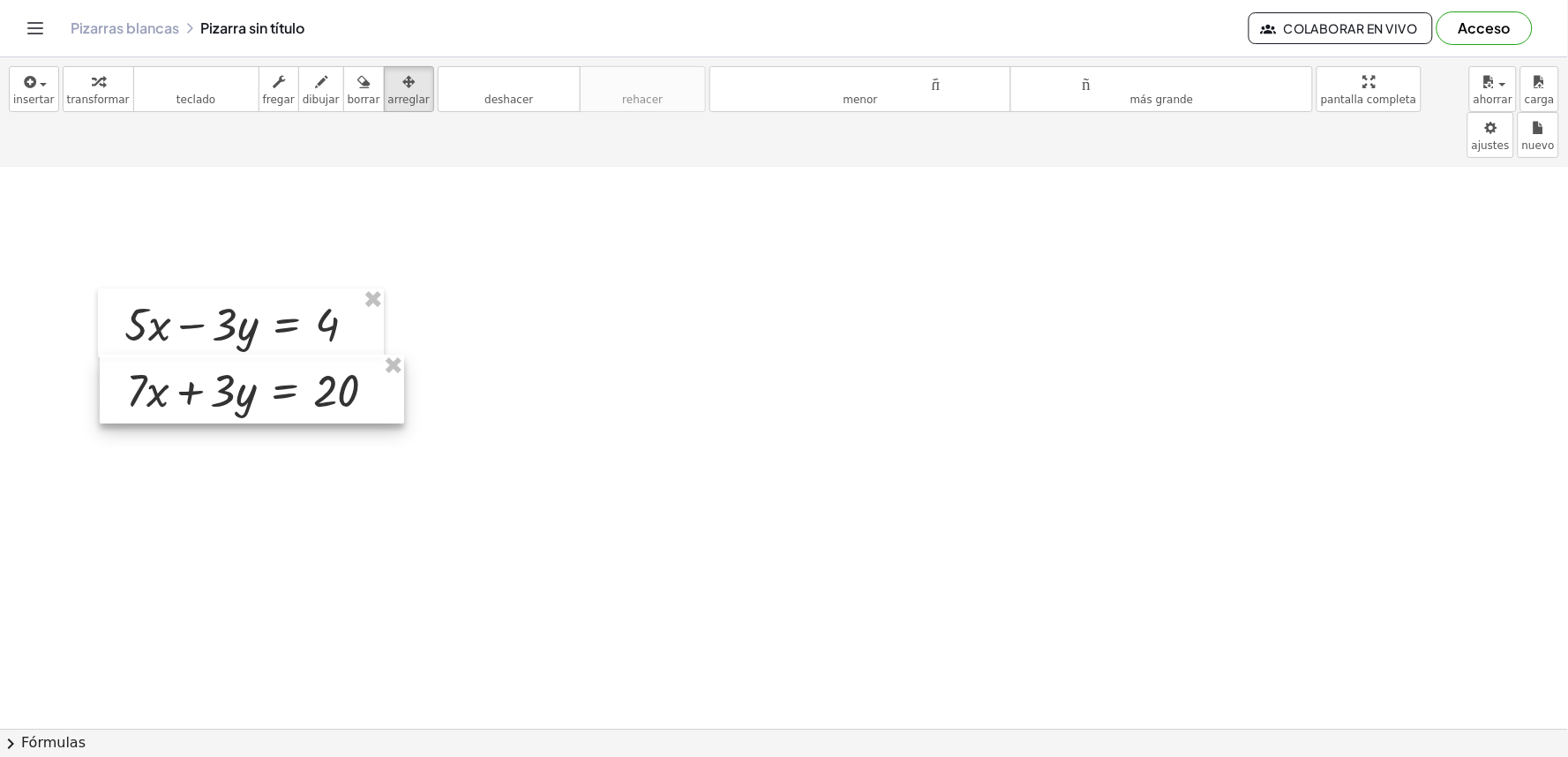
drag, startPoint x: 757, startPoint y: 488, endPoint x: 280, endPoint y: 332, distance: 501.9
click at [280, 355] on div at bounding box center [251, 389] width 304 height 69
drag, startPoint x: 121, startPoint y: 94, endPoint x: 75, endPoint y: 102, distance: 46.7
click at [116, 94] on div "transformar teclado teclado fregar dibujar borrar arreglar" at bounding box center [248, 88] width 372 height 46
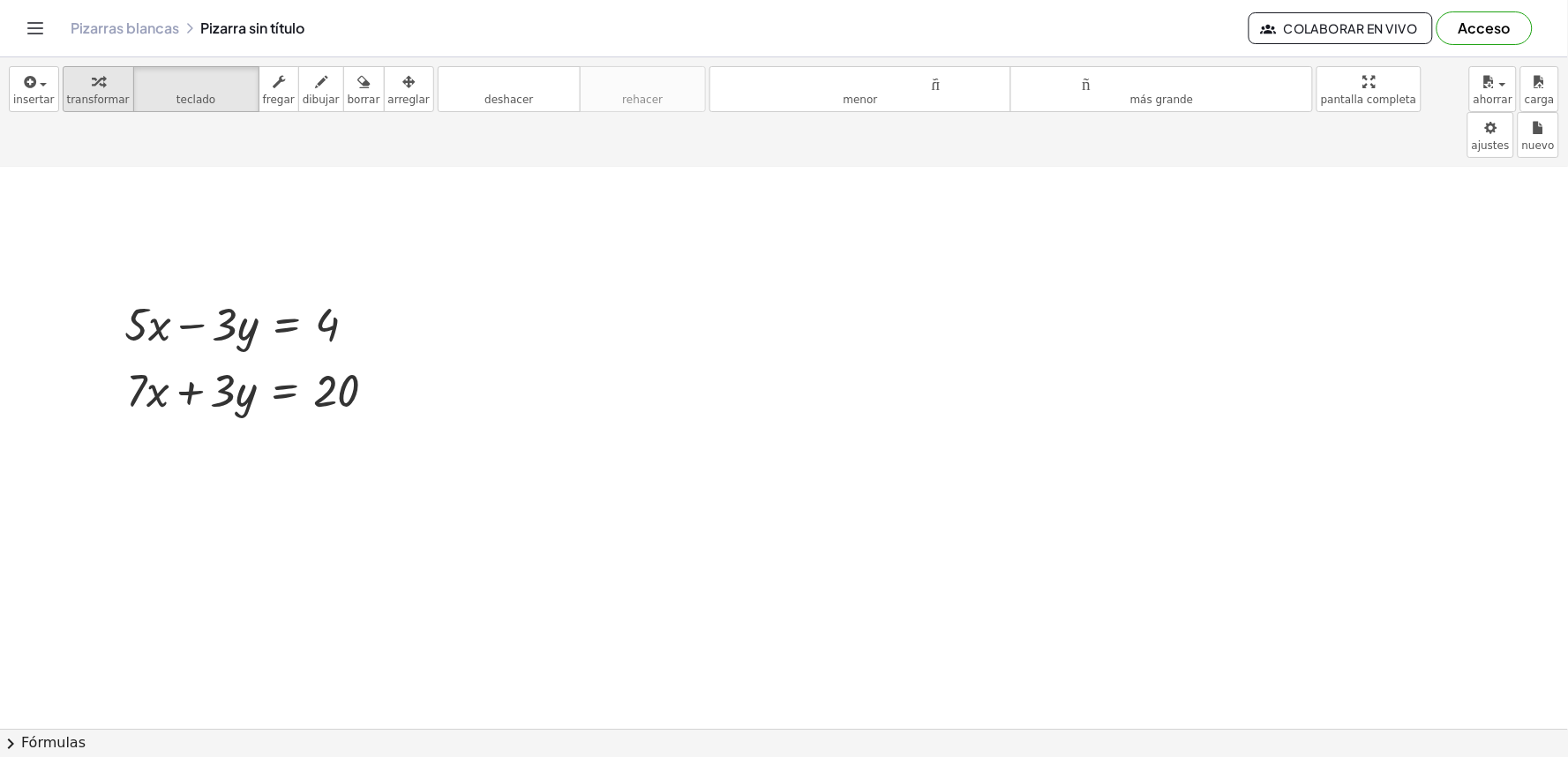
click at [82, 99] on font "transformar" at bounding box center [98, 99] width 62 height 12
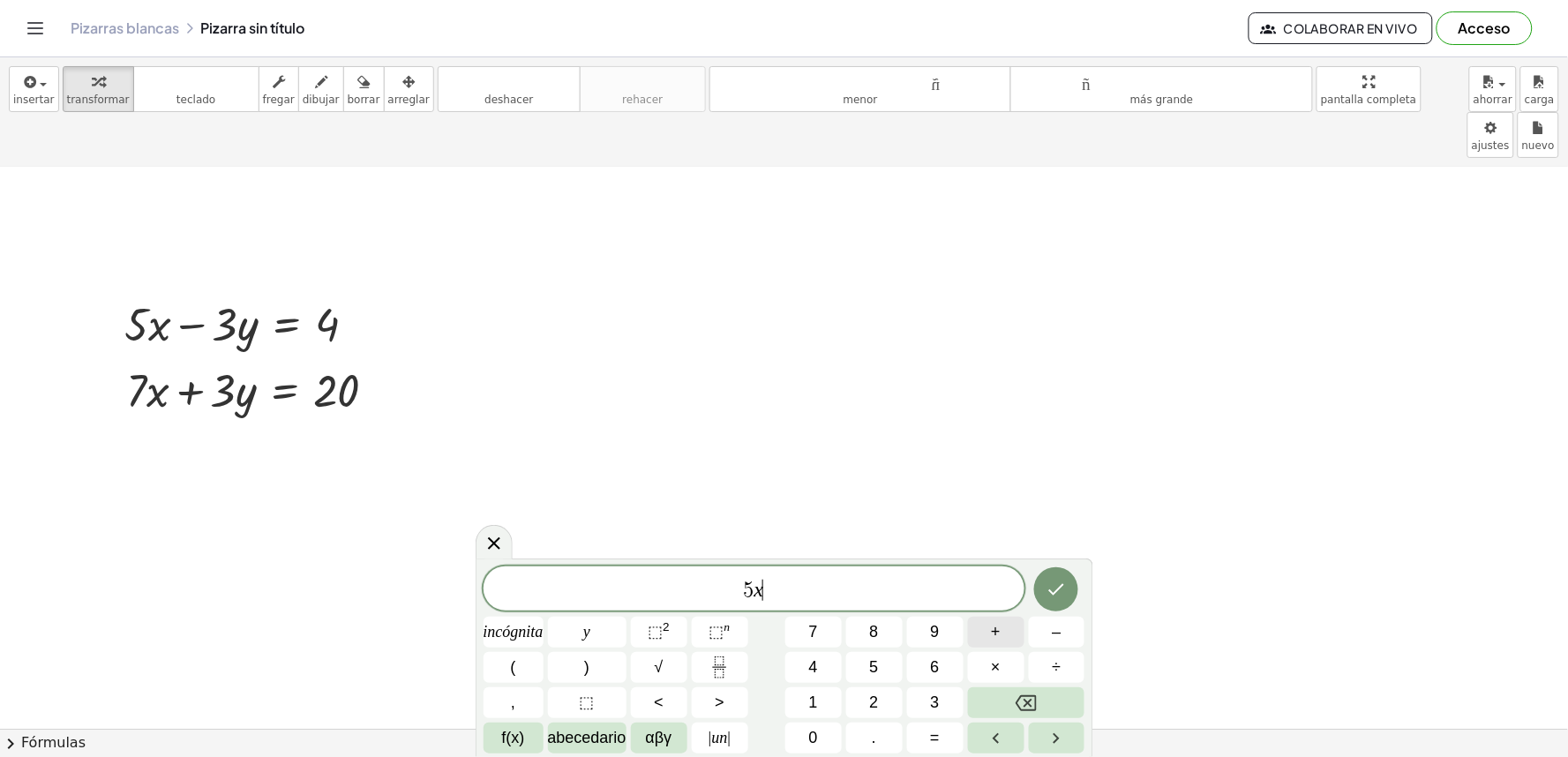
click at [991, 641] on font "+" at bounding box center [995, 631] width 9 height 18
click at [925, 748] on button "=" at bounding box center [935, 737] width 57 height 31
click at [874, 698] on font "2" at bounding box center [874, 702] width 8 height 18
click at [818, 736] on font "0" at bounding box center [813, 737] width 8 height 18
click at [1000, 637] on font "+" at bounding box center [995, 631] width 9 height 18
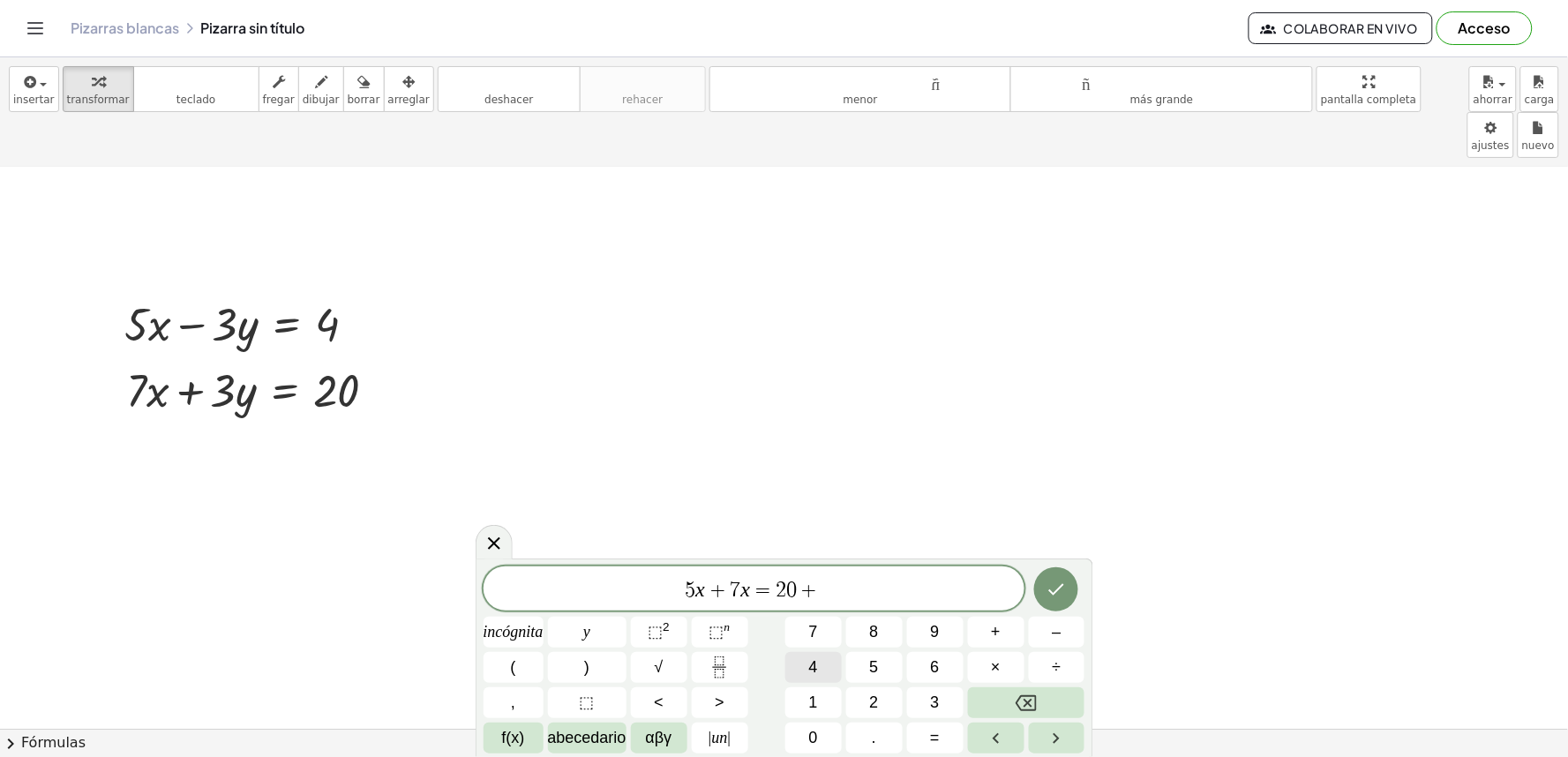
click at [809, 663] on font "4" at bounding box center [813, 667] width 8 height 18
click at [1061, 580] on icon "Hecho" at bounding box center [1056, 589] width 21 height 21
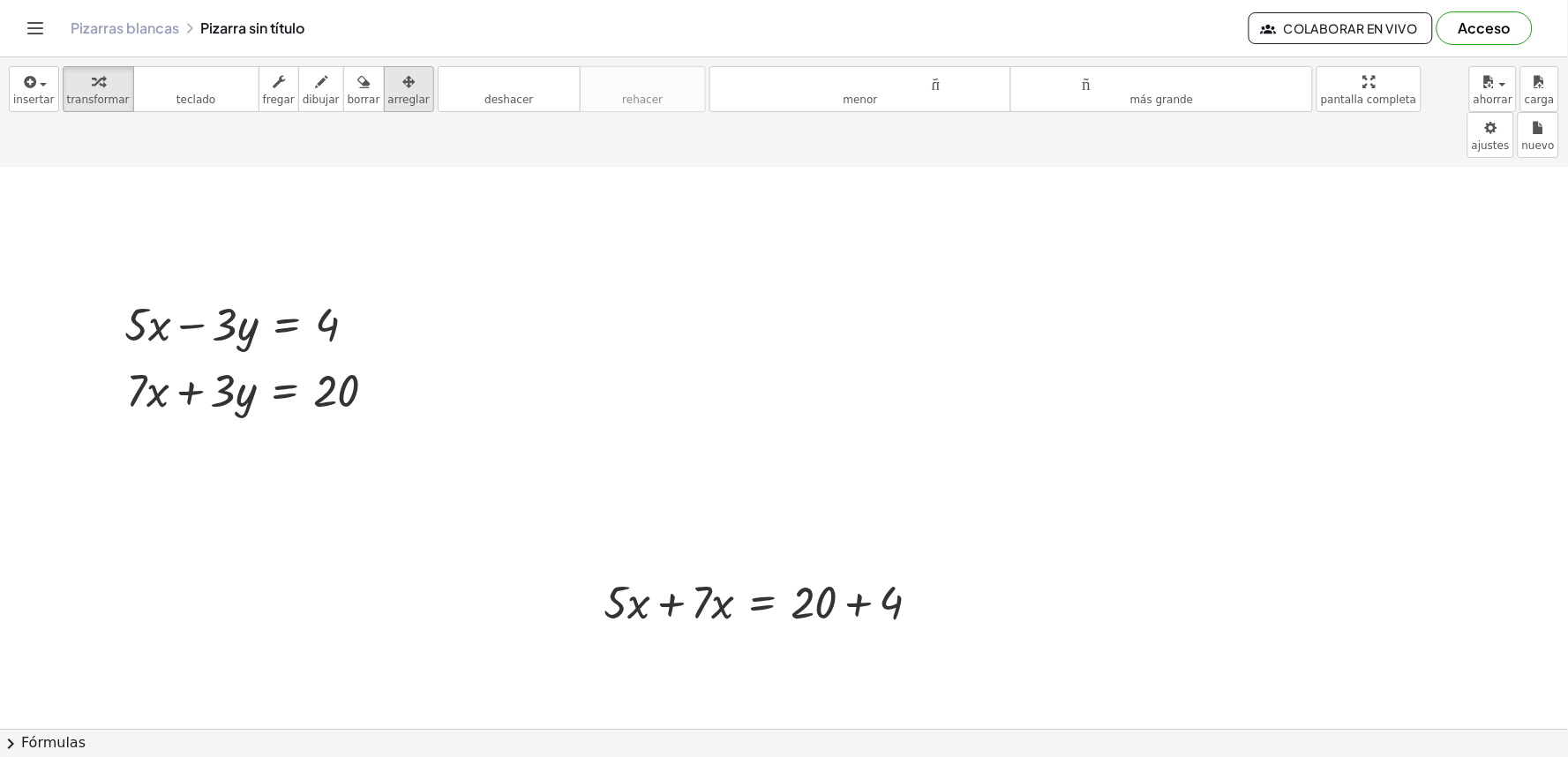
click at [388, 101] on font "arreglar" at bounding box center [409, 99] width 42 height 12
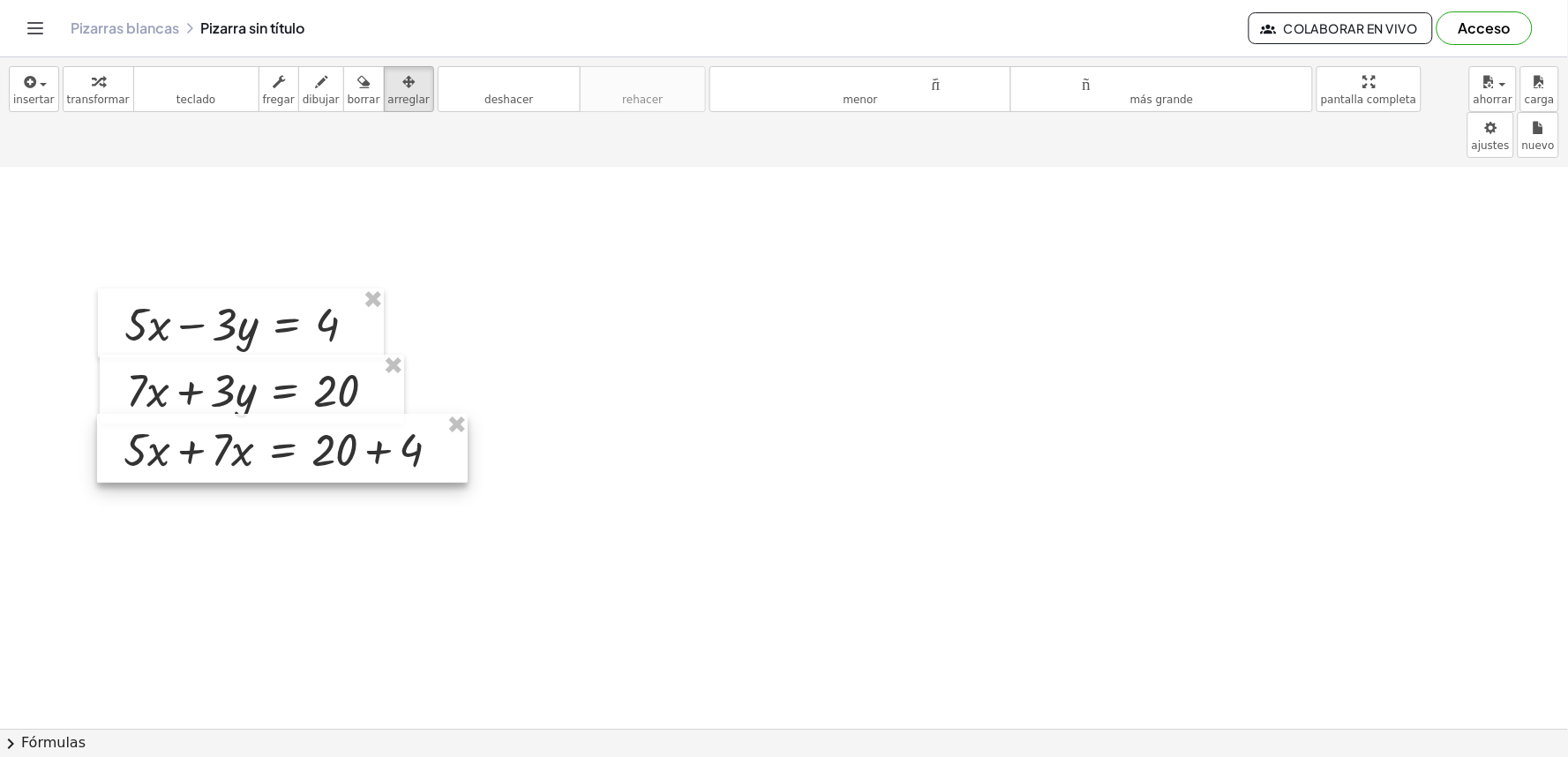
click at [287, 414] on div at bounding box center [282, 449] width 371 height 69
click at [62, 68] on button "transformar" at bounding box center [98, 88] width 72 height 46
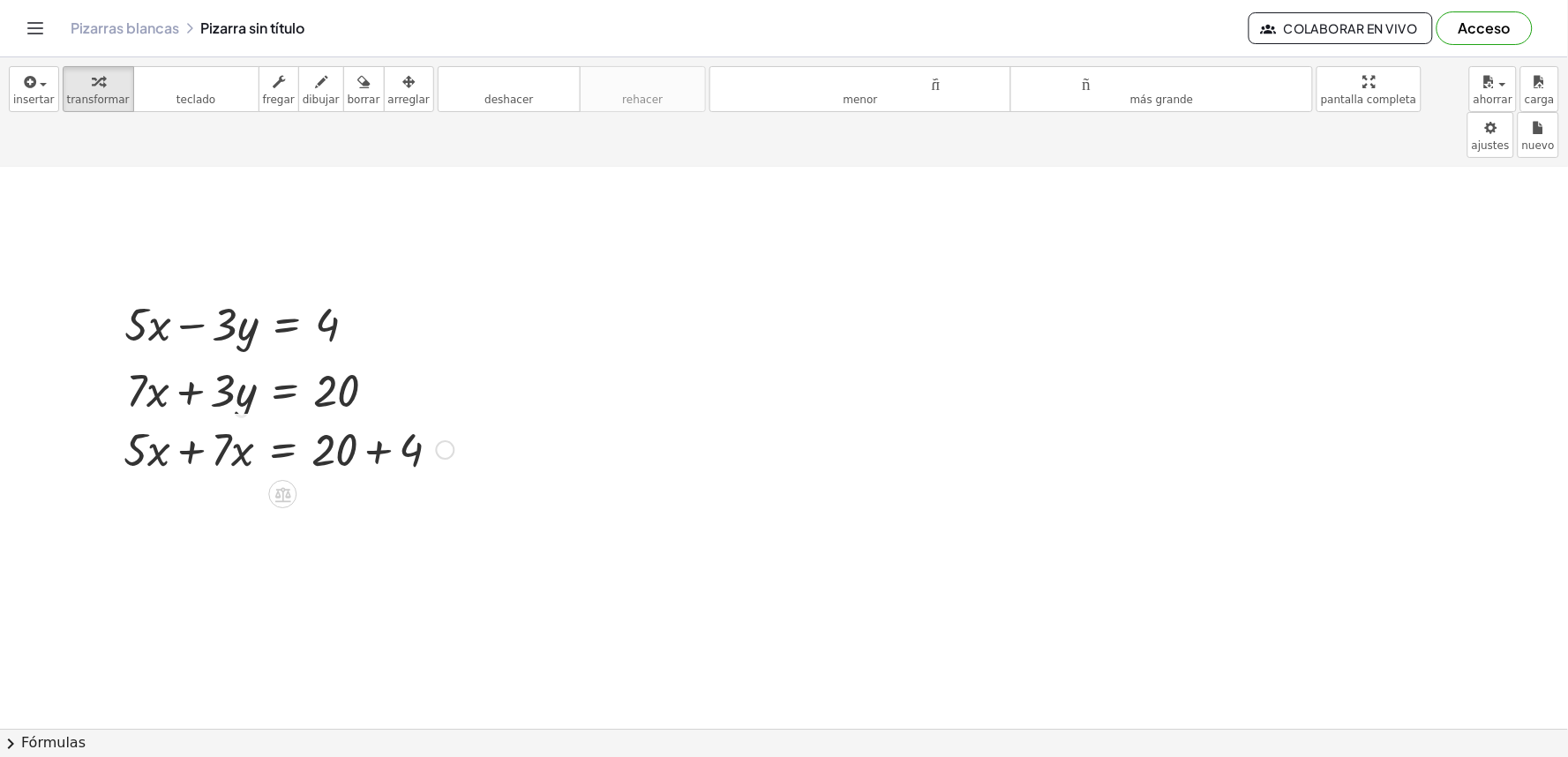
click at [372, 418] on div at bounding box center [289, 448] width 348 height 60
click at [246, 479] on div at bounding box center [289, 508] width 348 height 60
click at [296, 479] on div at bounding box center [289, 508] width 348 height 60
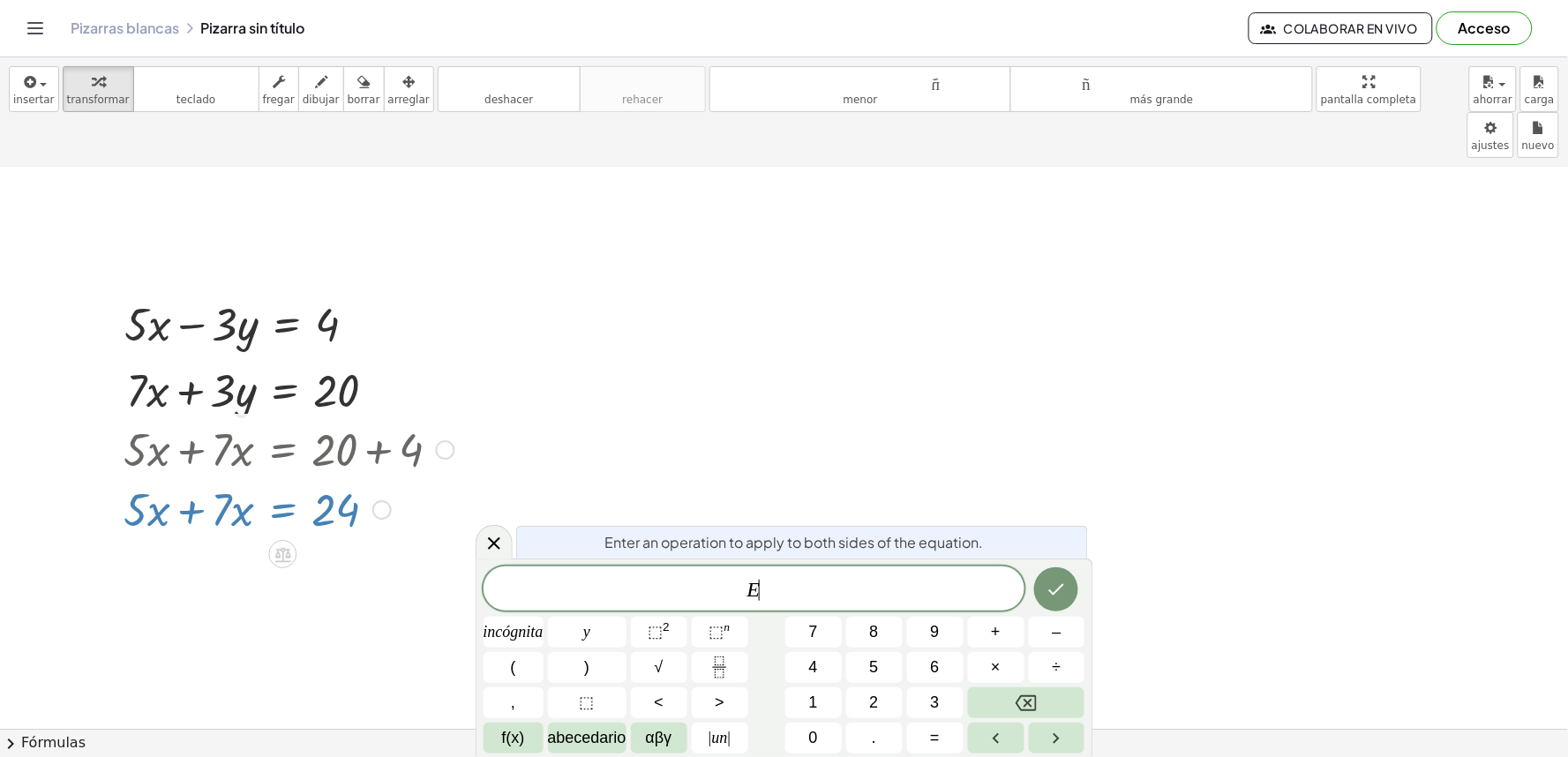
drag, startPoint x: 1485, startPoint y: 574, endPoint x: 1289, endPoint y: 593, distance: 196.9
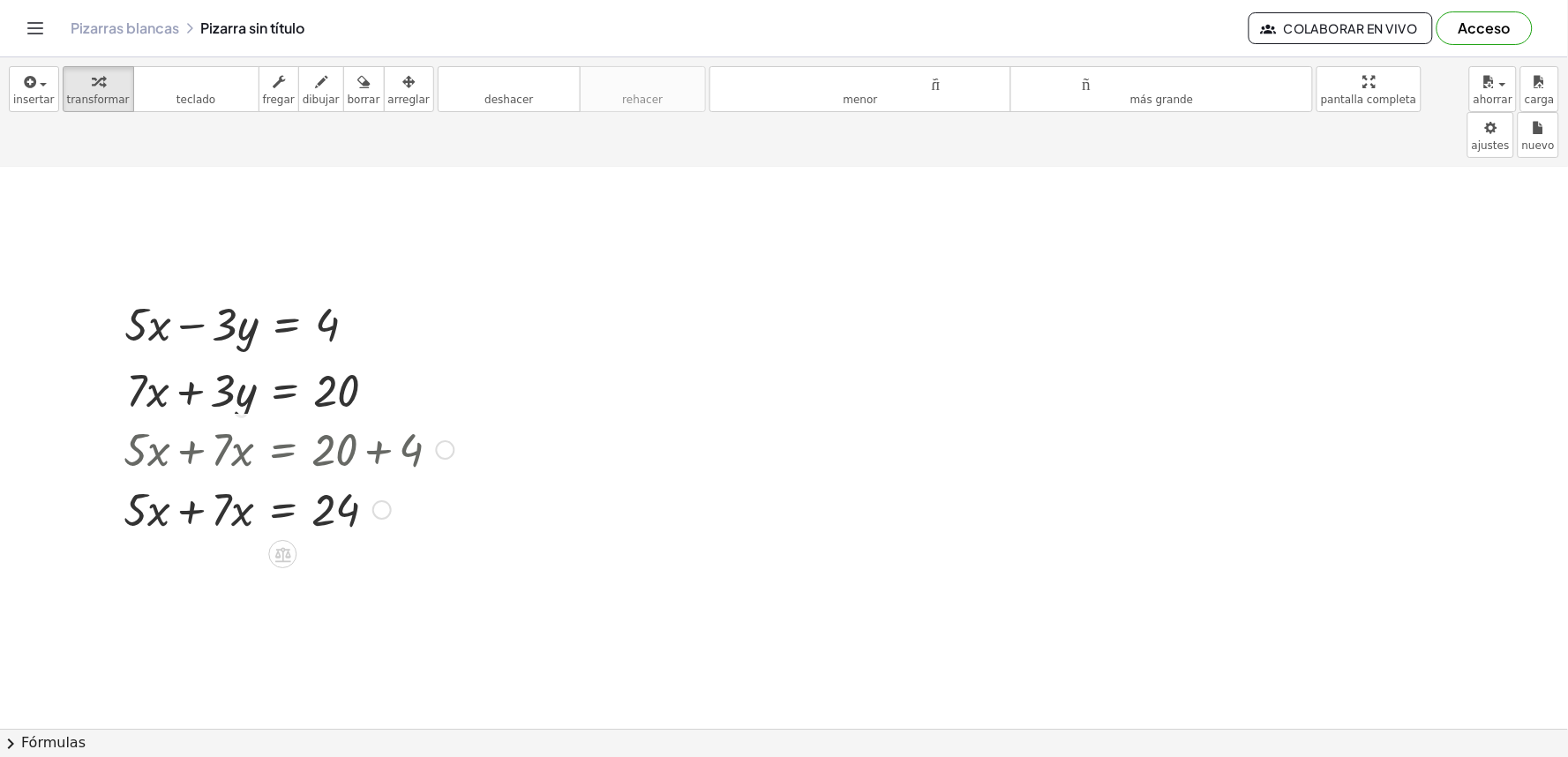
click at [345, 479] on div at bounding box center [289, 508] width 348 height 60
click at [157, 479] on div at bounding box center [289, 508] width 348 height 60
drag, startPoint x: 182, startPoint y: 460, endPoint x: 210, endPoint y: 480, distance: 34.4
click at [182, 479] on div at bounding box center [289, 508] width 348 height 60
drag, startPoint x: 204, startPoint y: 545, endPoint x: 422, endPoint y: 534, distance: 218.3
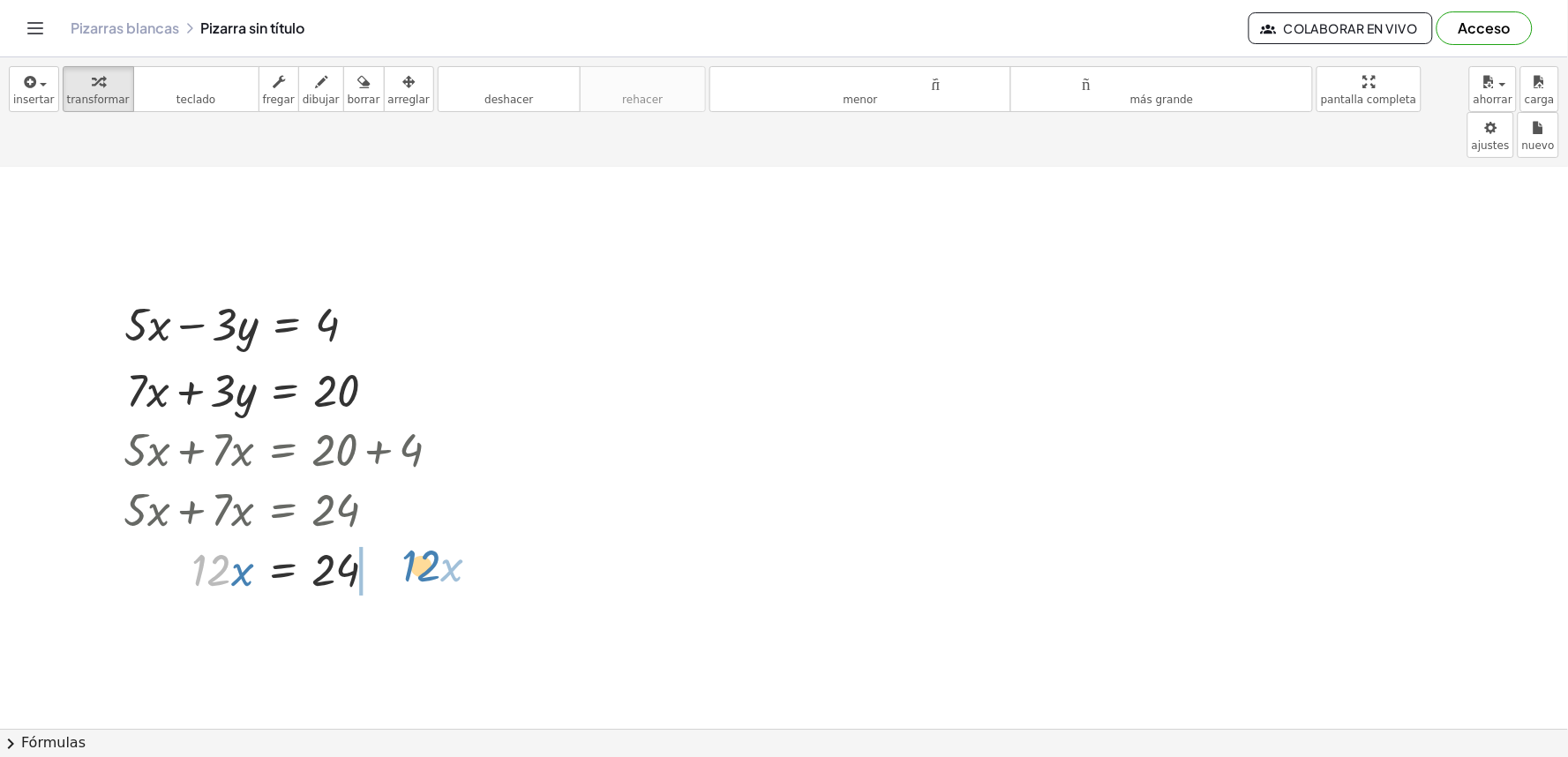
click at [418, 538] on div at bounding box center [289, 568] width 348 height 60
click at [384, 107] on button "arreglar" at bounding box center [409, 88] width 50 height 46
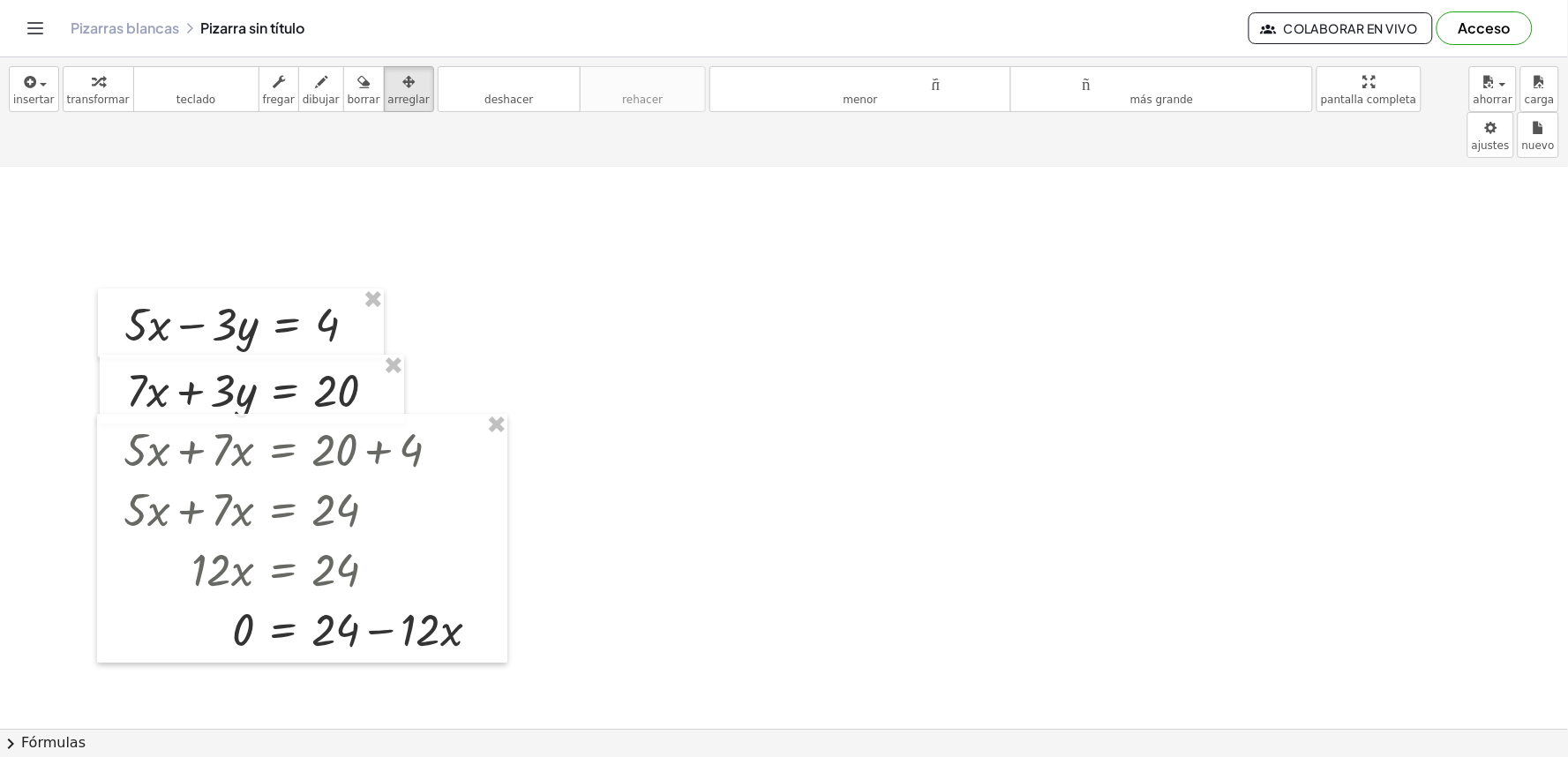
click at [92, 89] on icon "button" at bounding box center [98, 82] width 12 height 21
click at [522, 97] on button "deshacer deshacer" at bounding box center [509, 88] width 143 height 46
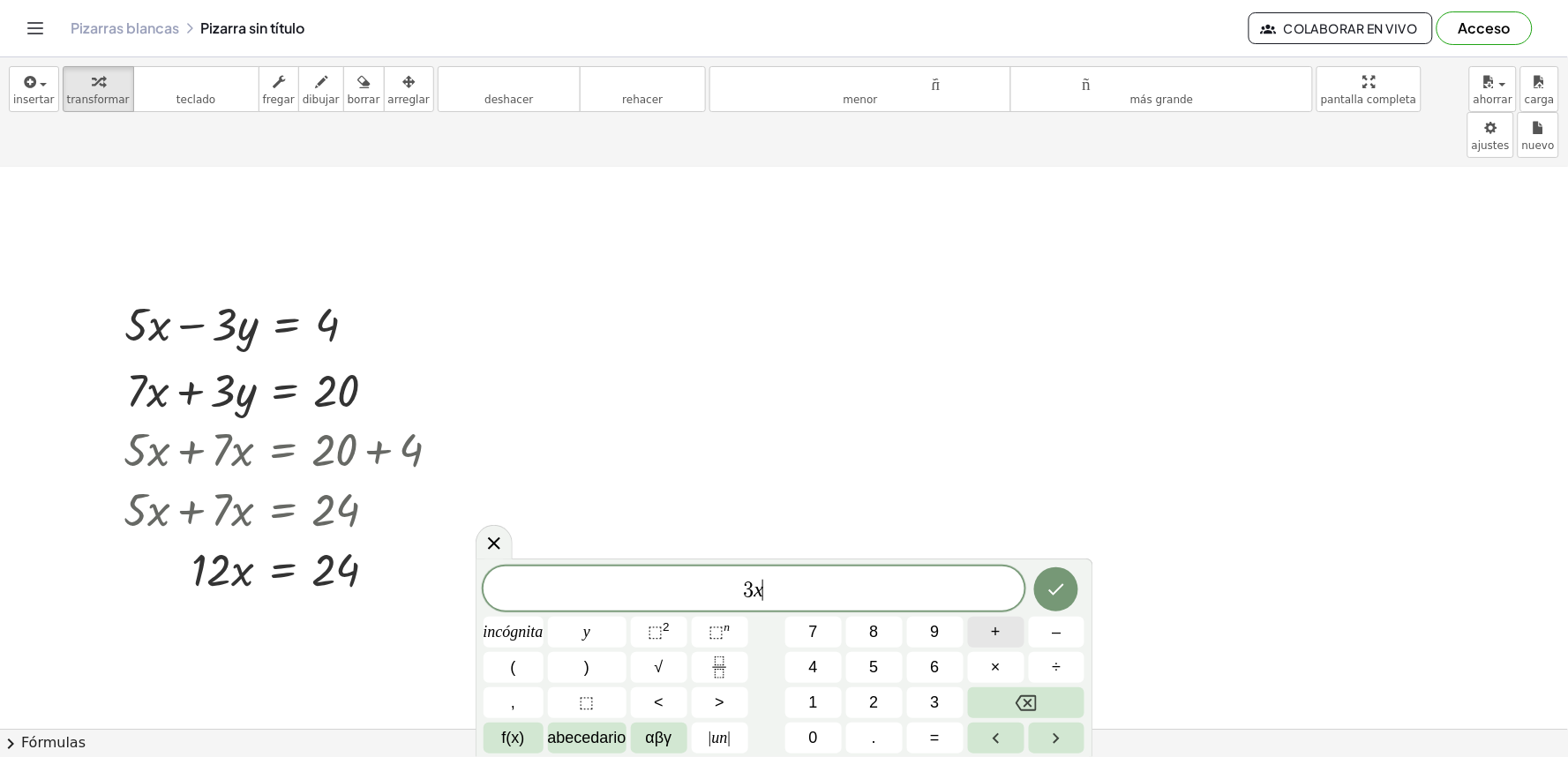
click at [1008, 634] on button "+" at bounding box center [996, 632] width 57 height 31
click at [863, 682] on button "5" at bounding box center [874, 667] width 57 height 31
click at [940, 742] on button "=" at bounding box center [935, 737] width 57 height 31
click at [821, 700] on button "1" at bounding box center [814, 702] width 57 height 31
click at [922, 662] on button "6" at bounding box center [935, 667] width 57 height 31
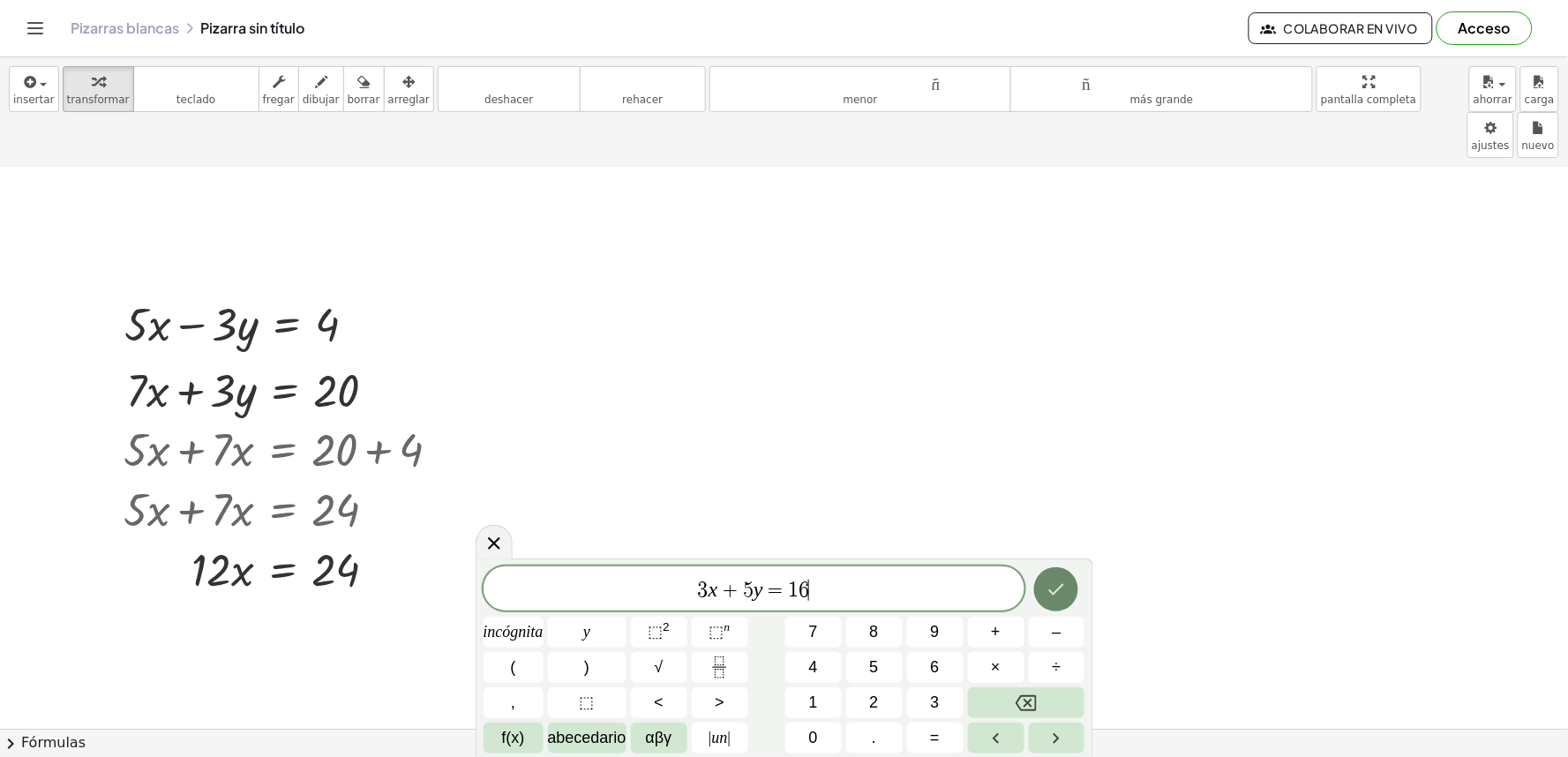
click at [1059, 595] on icon "Hecho" at bounding box center [1056, 589] width 21 height 21
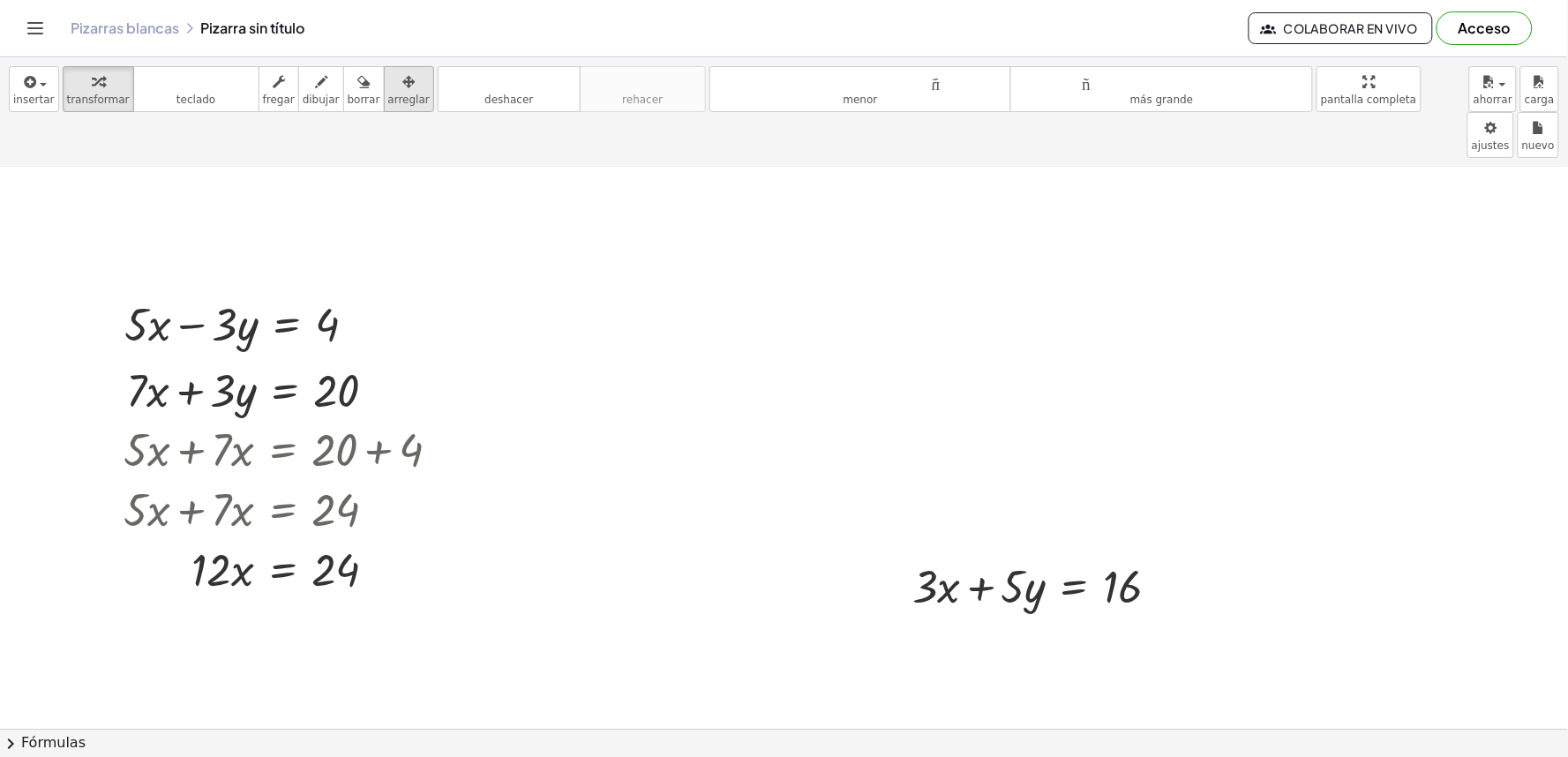
drag, startPoint x: 372, startPoint y: 76, endPoint x: 382, endPoint y: 94, distance: 20.6
click at [384, 94] on button "arreglar" at bounding box center [409, 88] width 50 height 46
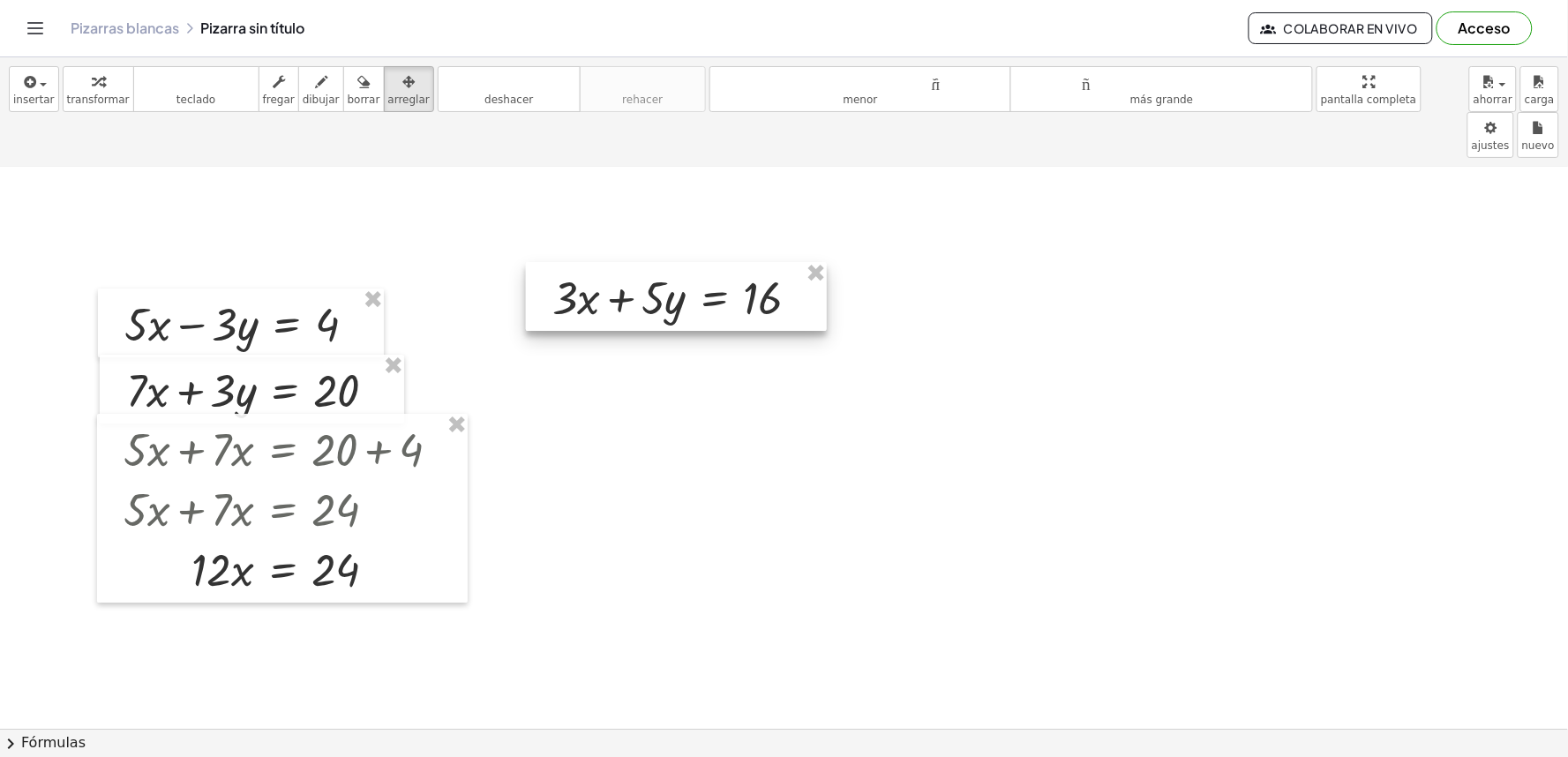
drag, startPoint x: 878, startPoint y: 491, endPoint x: 257, endPoint y: 201, distance: 685.4
click at [747, 263] on div at bounding box center [676, 297] width 301 height 69
click at [102, 118] on div "insertar Seleccione uno: Expresión matemática Función Texto Vídeo de YouTube Gr…" at bounding box center [784, 113] width 1568 height 110
click at [100, 101] on font "transformar" at bounding box center [98, 99] width 62 height 12
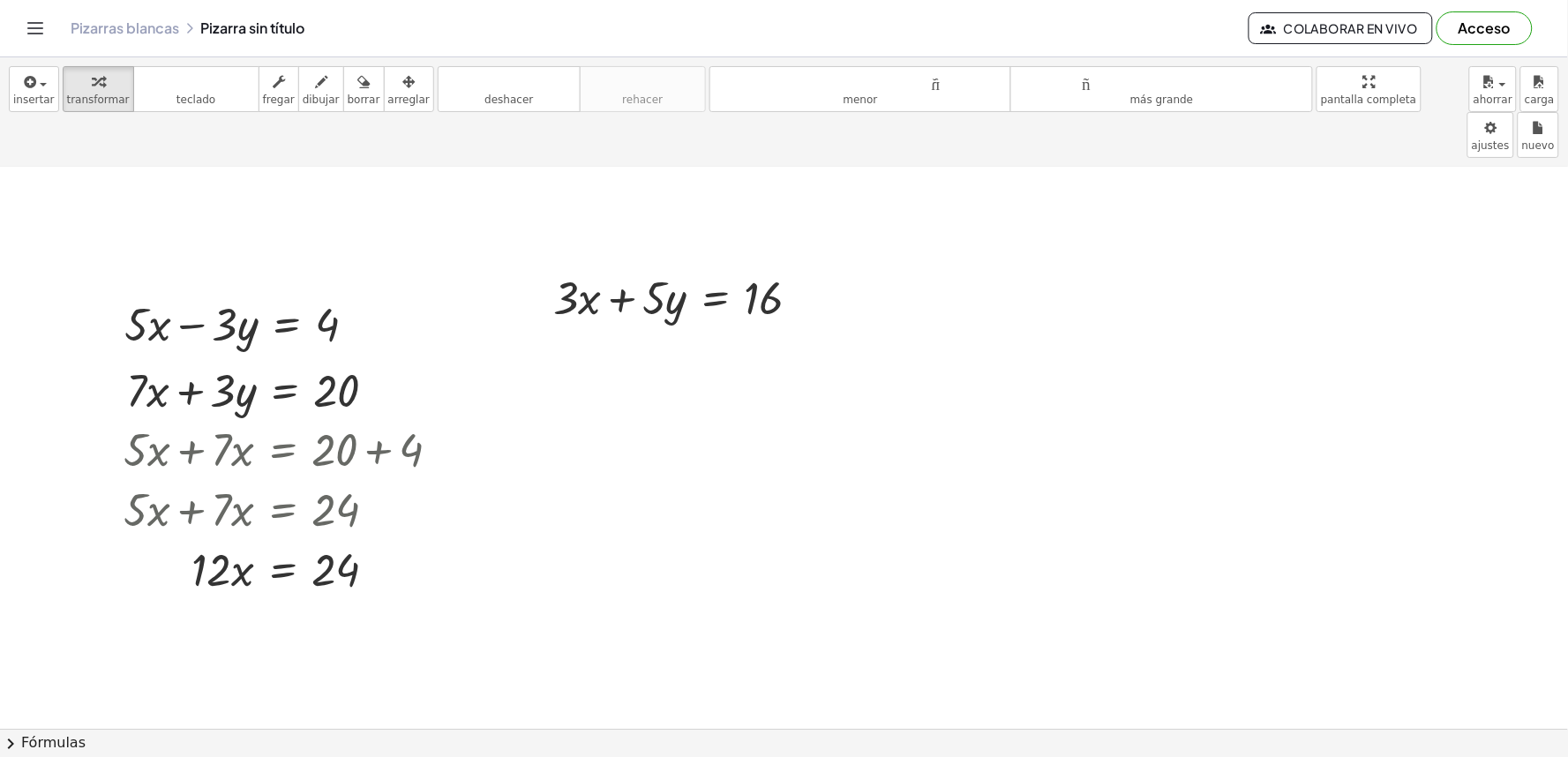
drag, startPoint x: 701, startPoint y: 467, endPoint x: 693, endPoint y: 474, distance: 10.6
drag, startPoint x: 773, startPoint y: 374, endPoint x: 765, endPoint y: 383, distance: 12.0
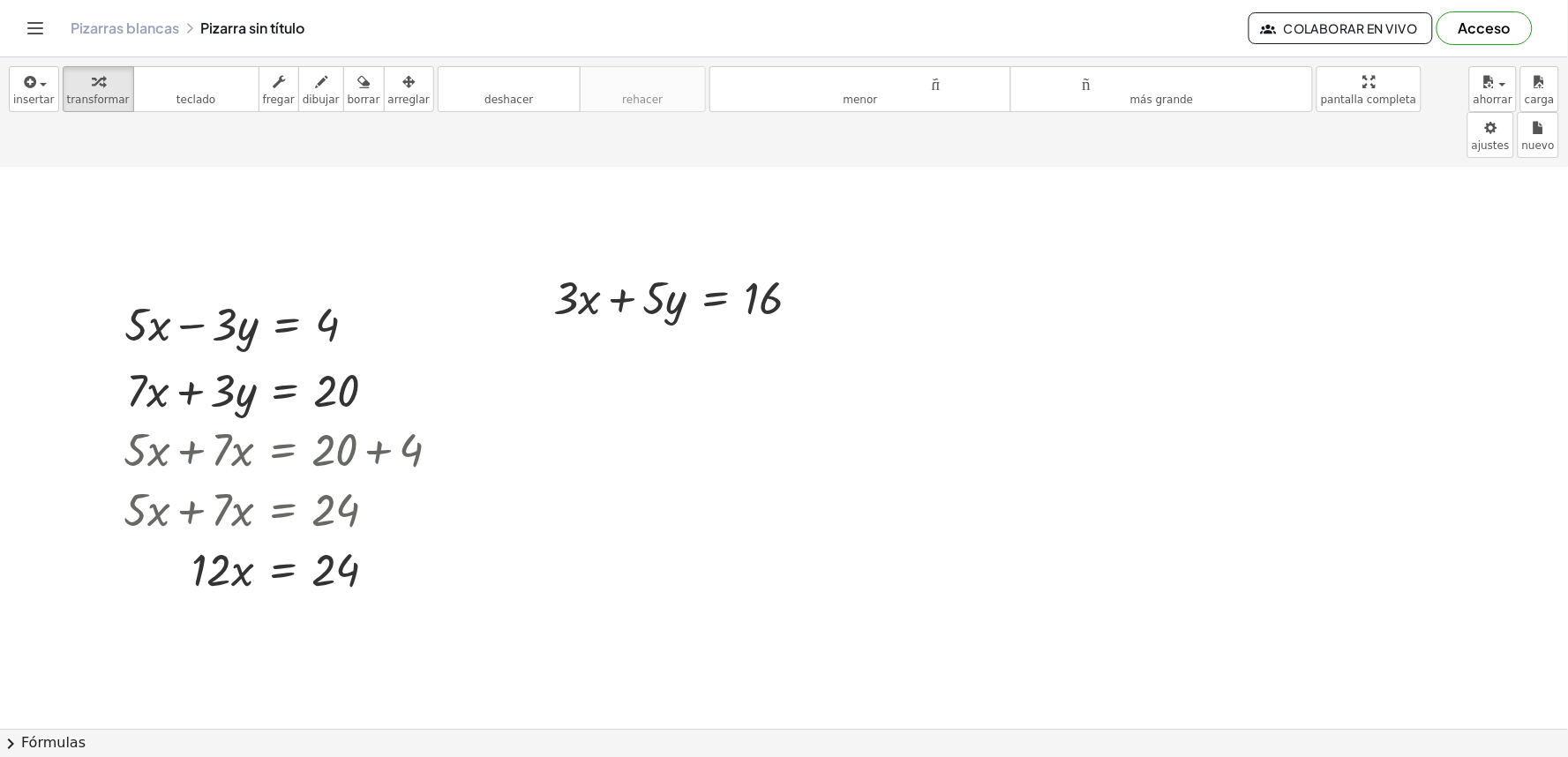
drag, startPoint x: 934, startPoint y: 497, endPoint x: 945, endPoint y: 460, distance: 38.6
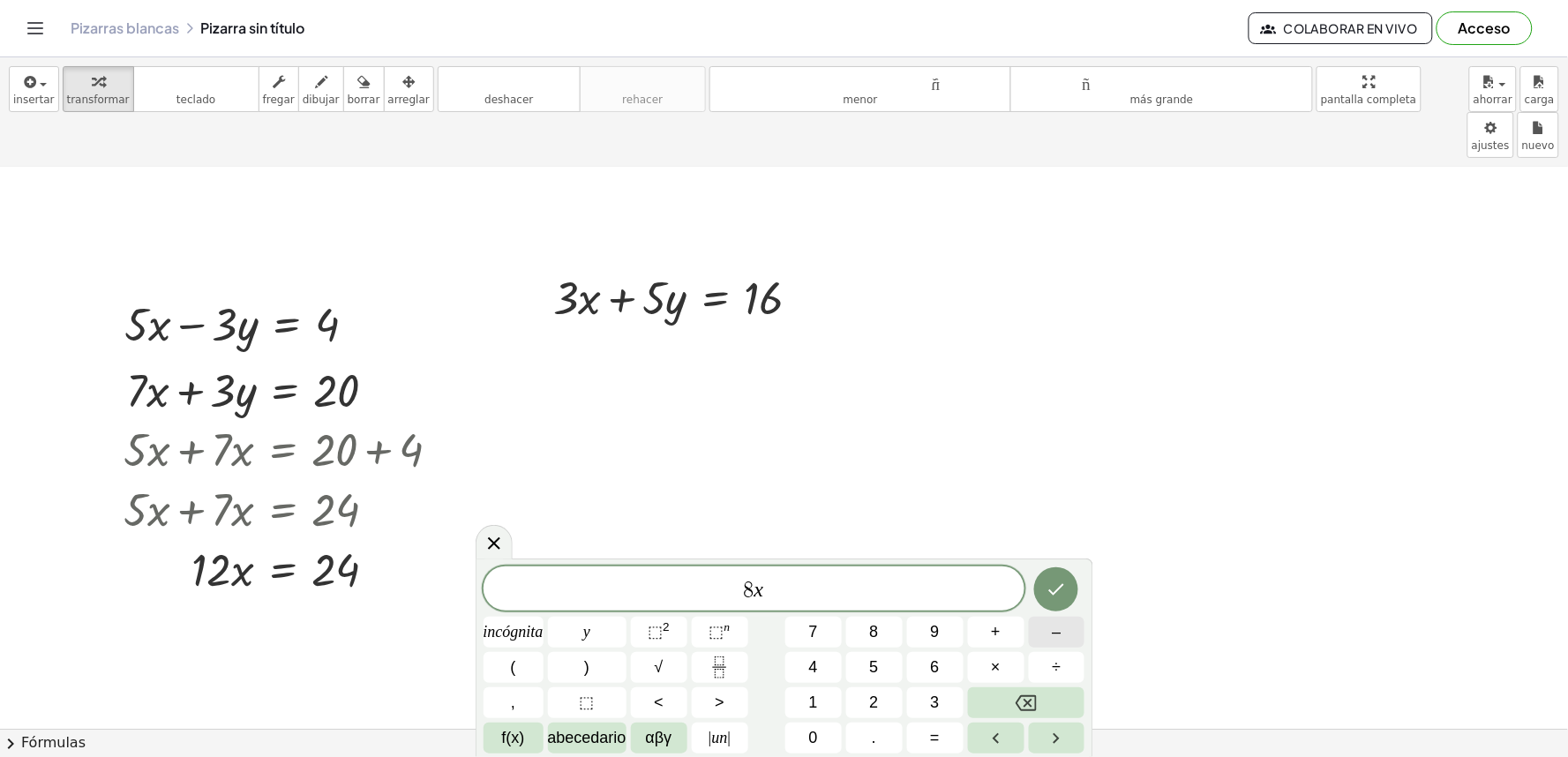
click at [1050, 625] on button "–" at bounding box center [1057, 632] width 57 height 31
click at [857, 670] on button "5" at bounding box center [874, 667] width 57 height 31
click at [913, 727] on button "=" at bounding box center [935, 737] width 57 height 31
click at [844, 694] on div "8 x − 5 y = ​ incógnita y ⬚ 2 ⬚ n 7 8 9 + – ( ) √ 4 5 6 × ÷ , ⬚ < > 1 2 3 f(x) …" at bounding box center [784, 660] width 602 height 187
click at [1046, 584] on button "Hecho" at bounding box center [1056, 588] width 44 height 44
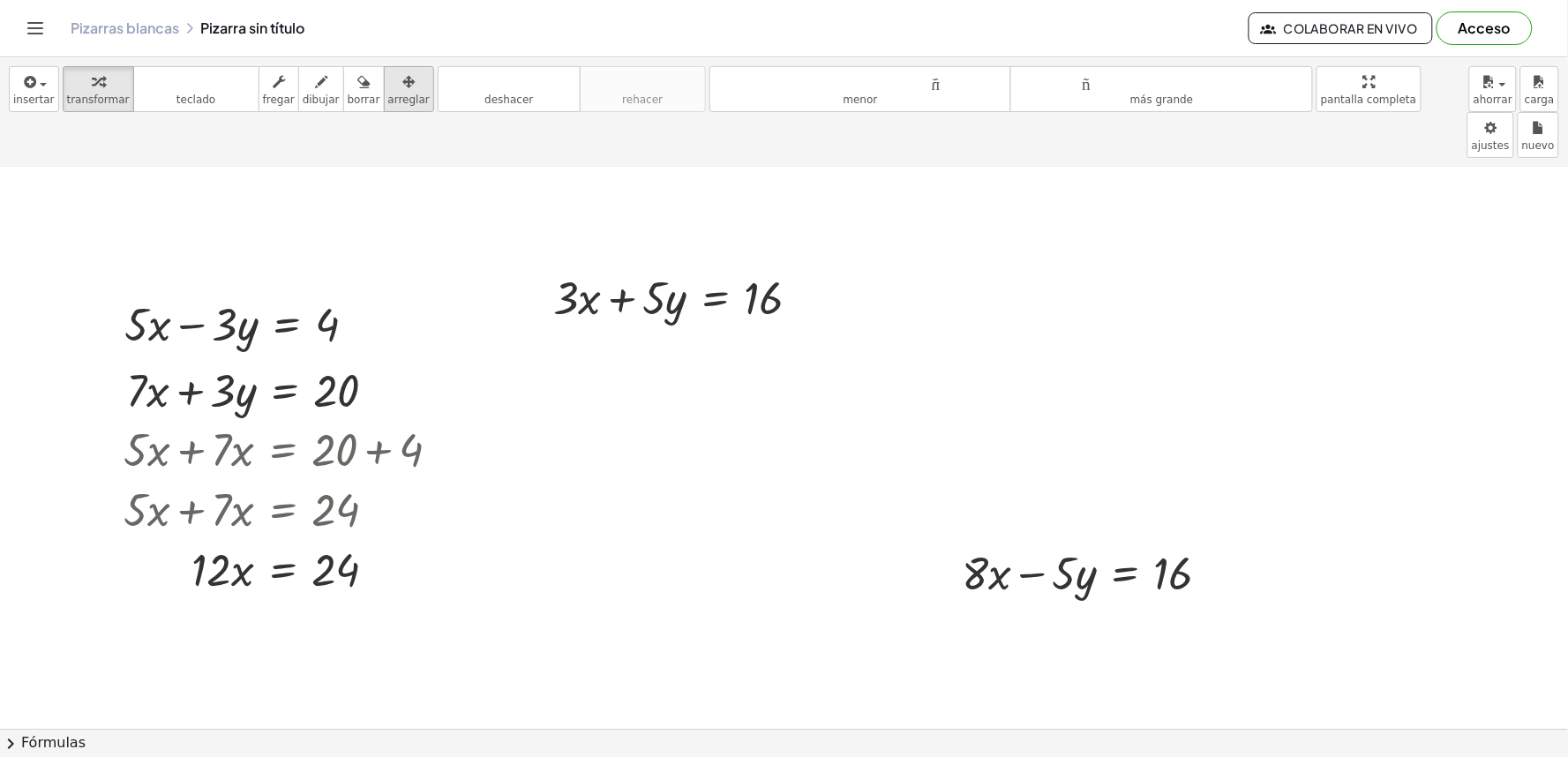
click at [388, 73] on div "button" at bounding box center [409, 81] width 42 height 21
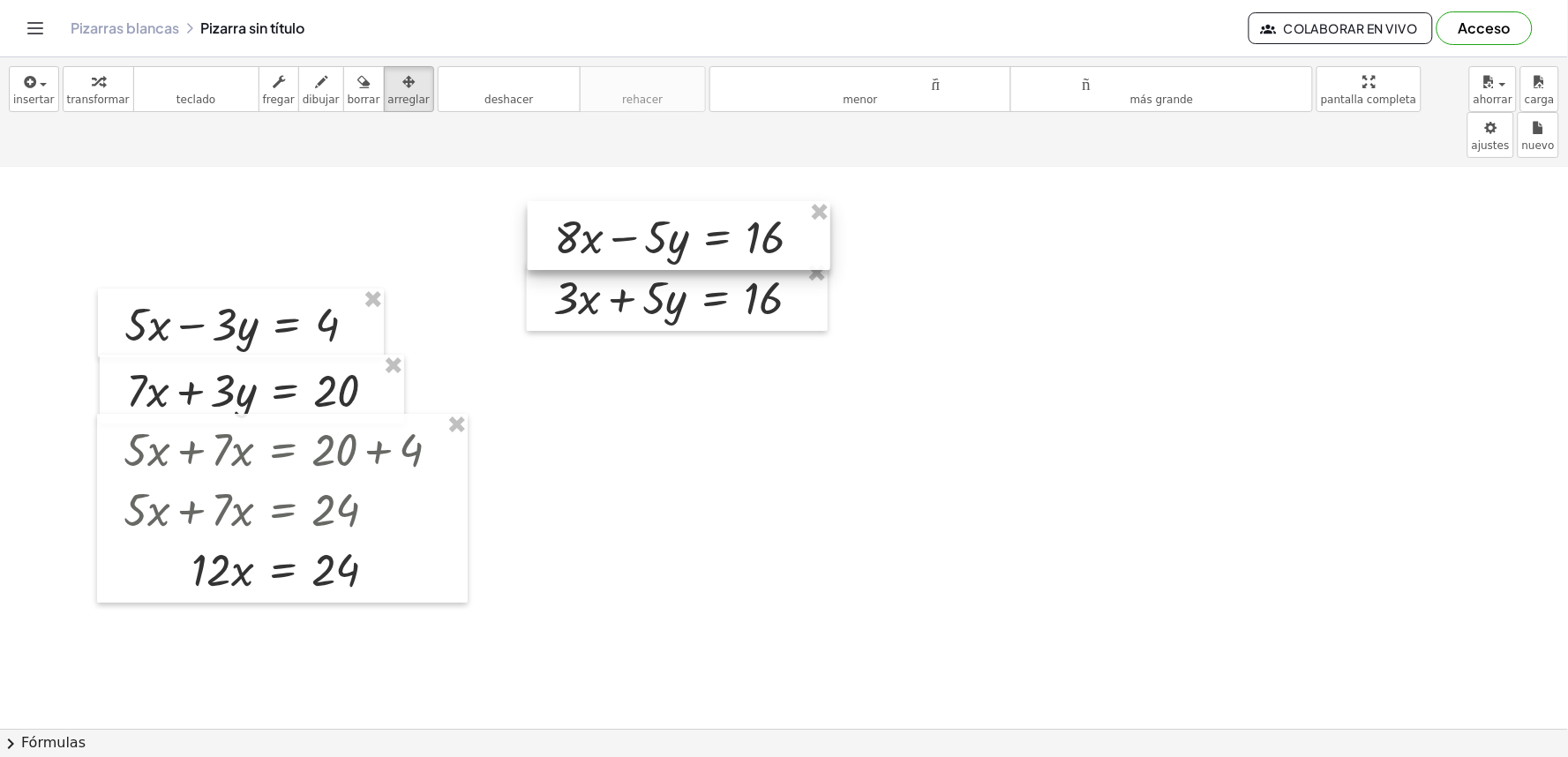
drag, startPoint x: 1153, startPoint y: 534, endPoint x: 746, endPoint y: 196, distance: 529.0
click at [746, 201] on div at bounding box center [679, 236] width 303 height 69
click at [92, 80] on icon "button" at bounding box center [98, 82] width 12 height 21
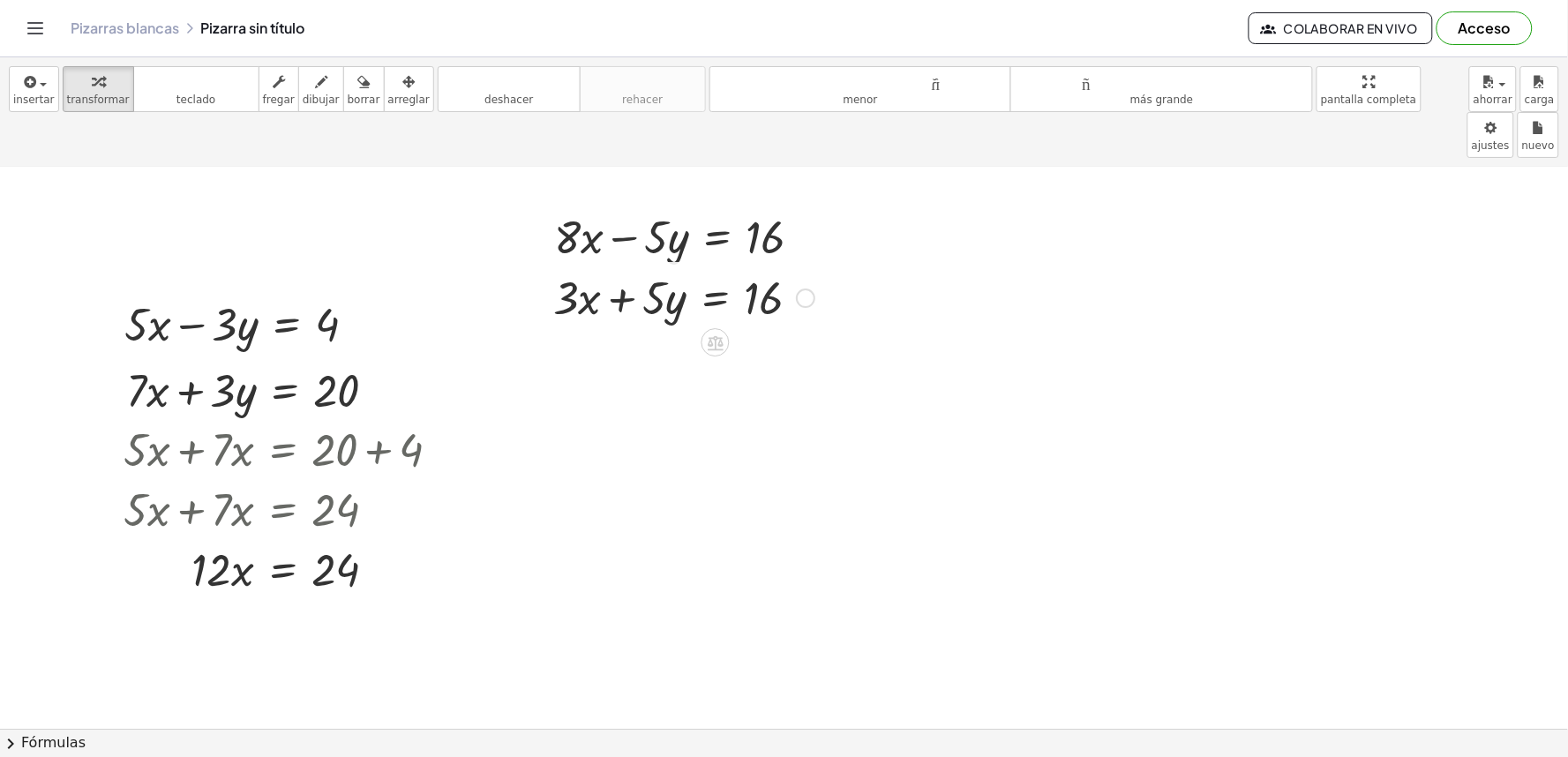
click at [729, 266] on div at bounding box center [684, 296] width 279 height 60
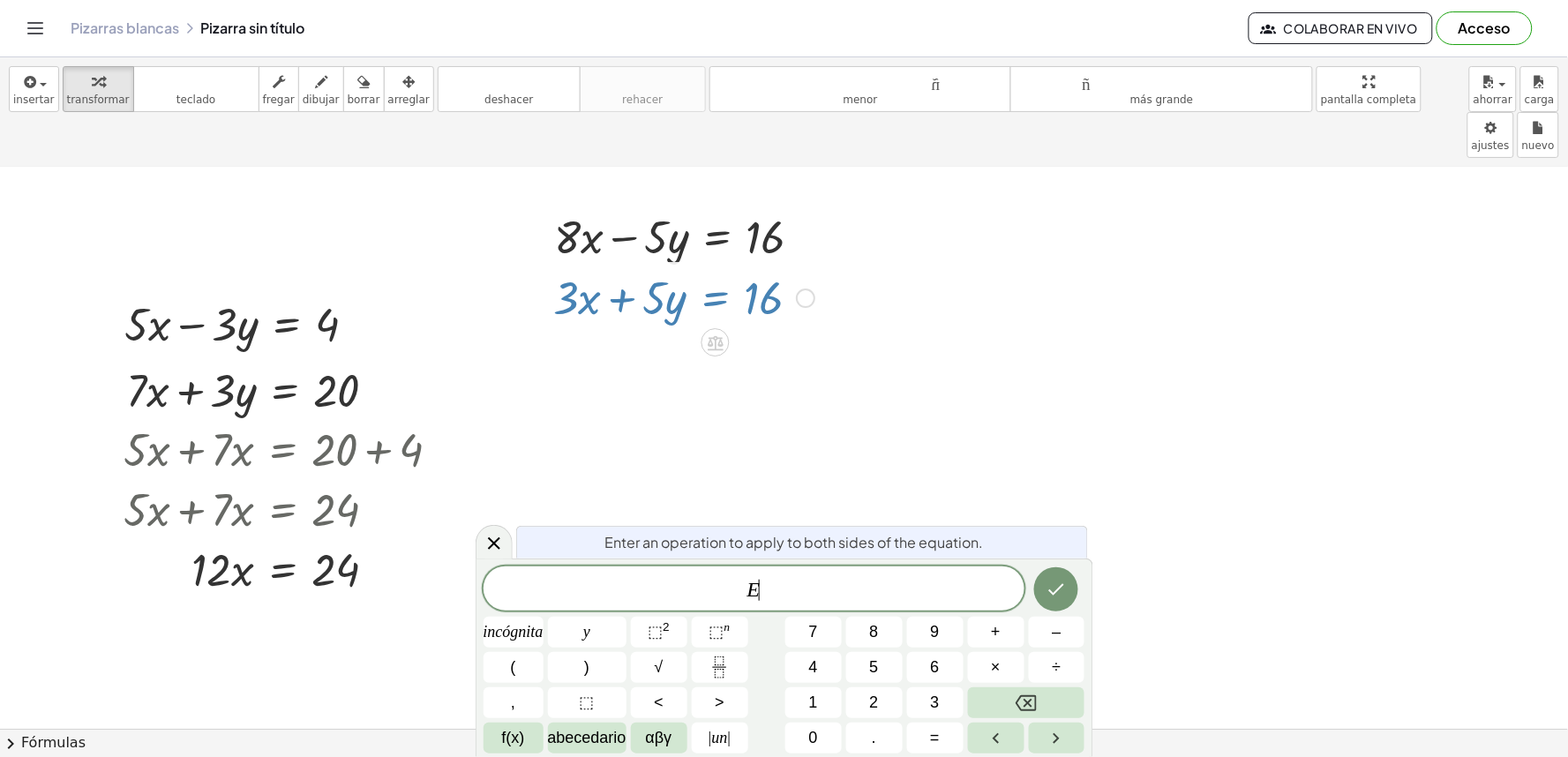
click at [720, 266] on div at bounding box center [684, 296] width 279 height 60
drag, startPoint x: 473, startPoint y: 531, endPoint x: 576, endPoint y: 470, distance: 119.7
drag, startPoint x: 493, startPoint y: 541, endPoint x: 845, endPoint y: 250, distance: 456.7
click at [494, 536] on icon at bounding box center [493, 544] width 21 height 21
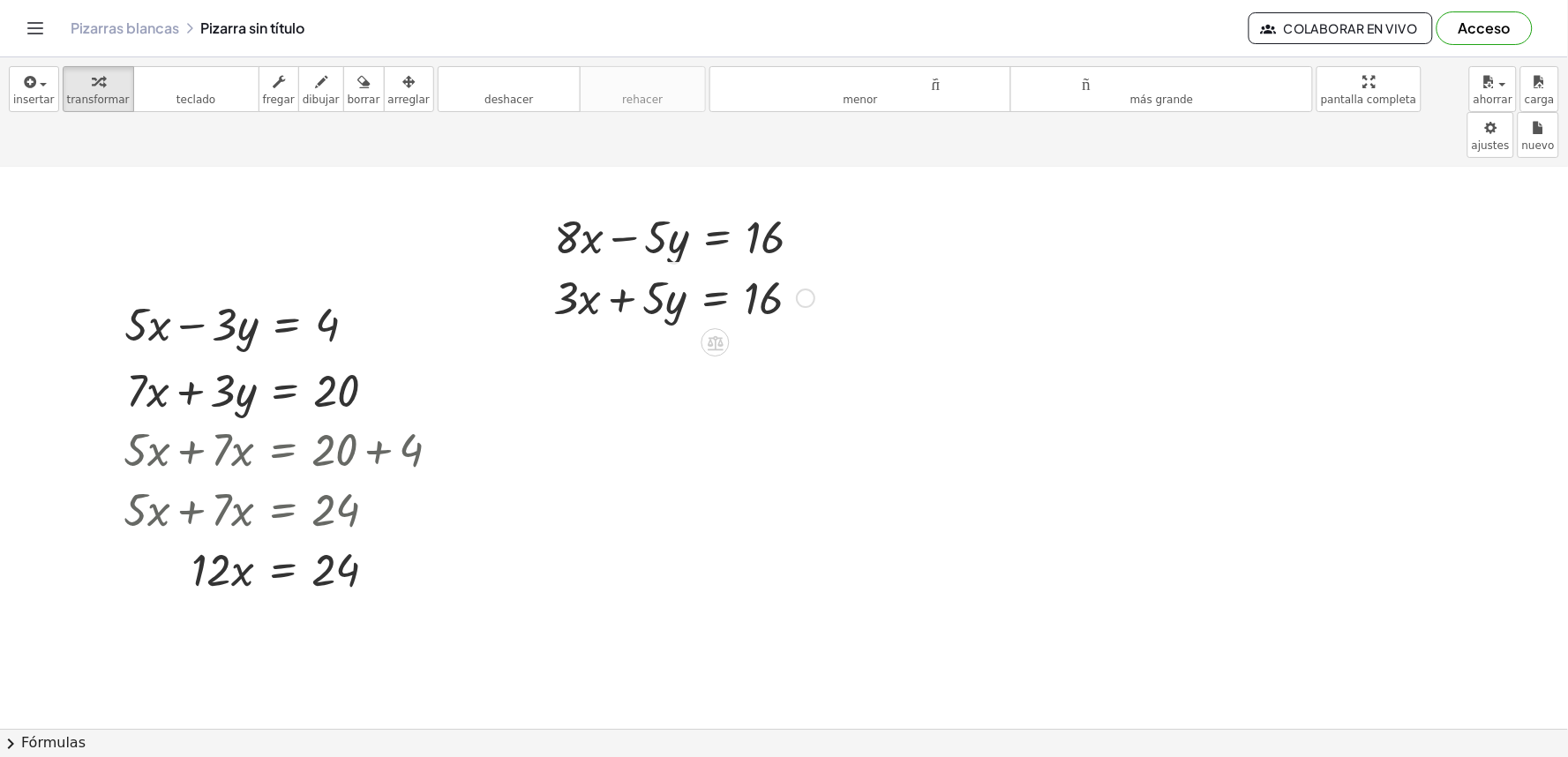
click at [725, 266] on div at bounding box center [684, 296] width 279 height 60
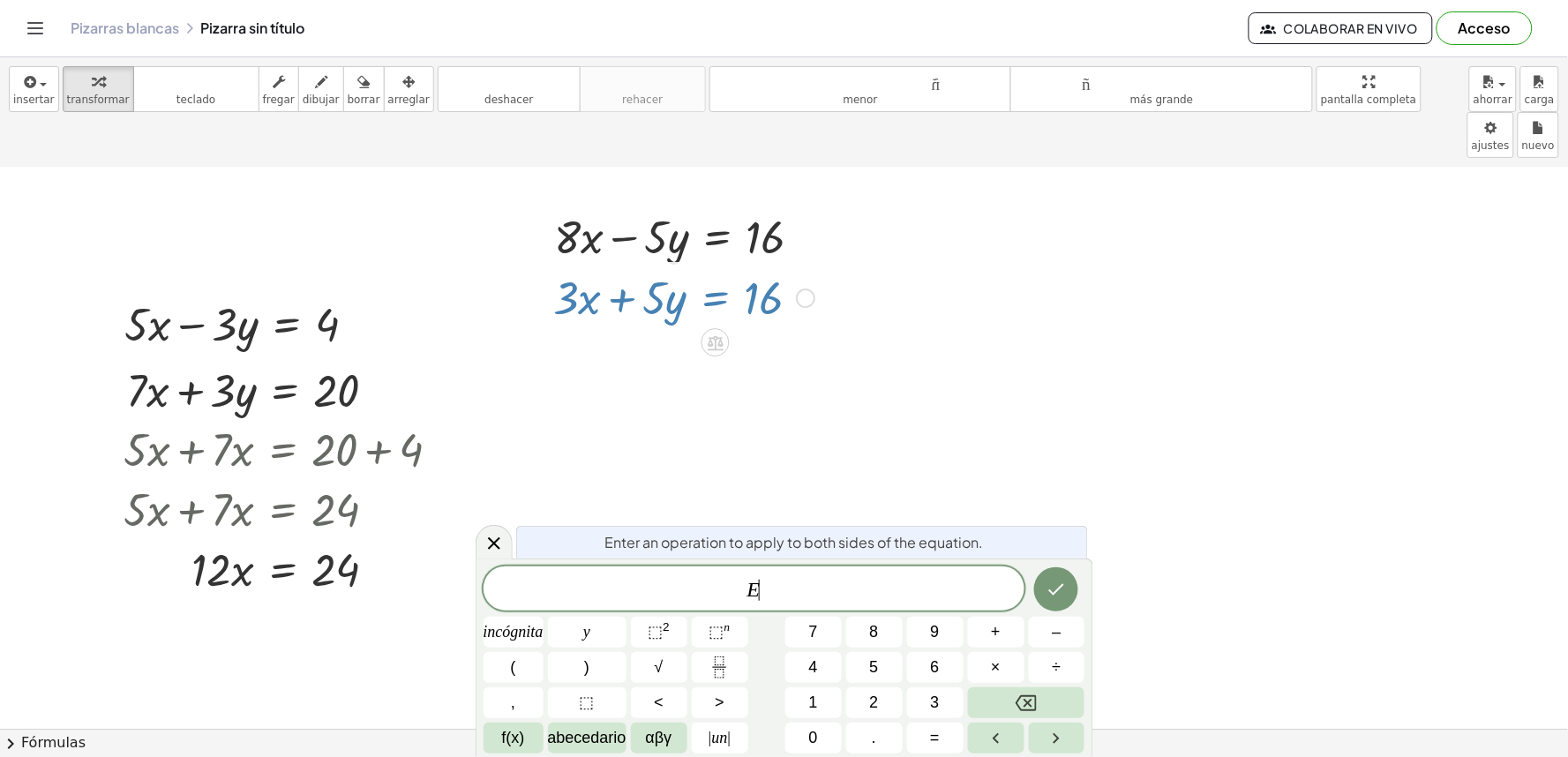
drag, startPoint x: 506, startPoint y: 540, endPoint x: 951, endPoint y: 179, distance: 573.0
click at [535, 498] on body "Actividades matemáticas fáciles de comprender Empezar Banco de actividades Trab…" at bounding box center [784, 378] width 1568 height 757
click at [490, 539] on icon at bounding box center [493, 544] width 21 height 21
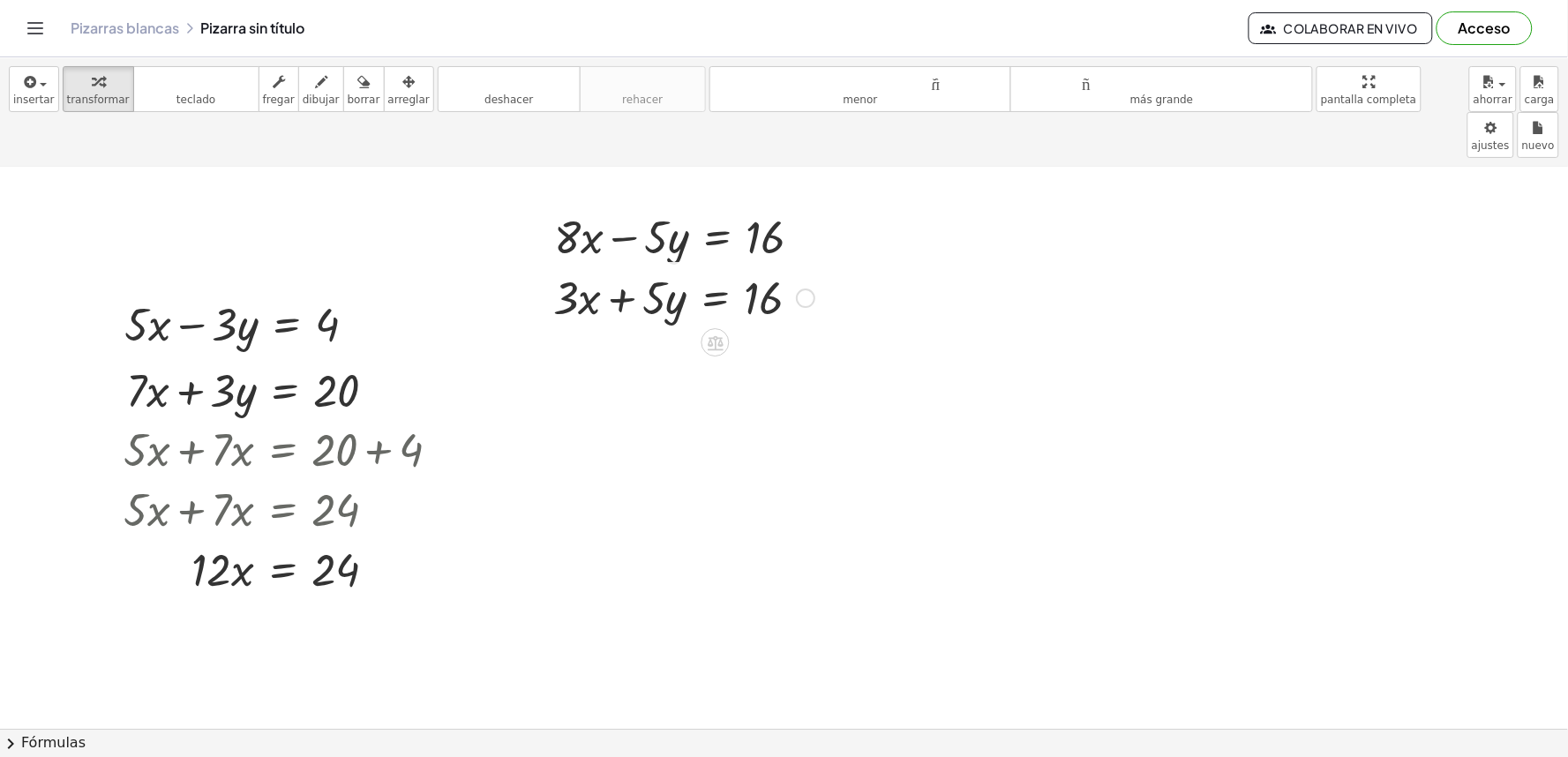
click at [759, 266] on div at bounding box center [684, 296] width 279 height 60
click at [633, 266] on div at bounding box center [684, 296] width 279 height 60
click at [619, 266] on div at bounding box center [684, 296] width 279 height 60
click at [760, 206] on div at bounding box center [685, 236] width 280 height 60
click at [631, 206] on div at bounding box center [685, 236] width 280 height 60
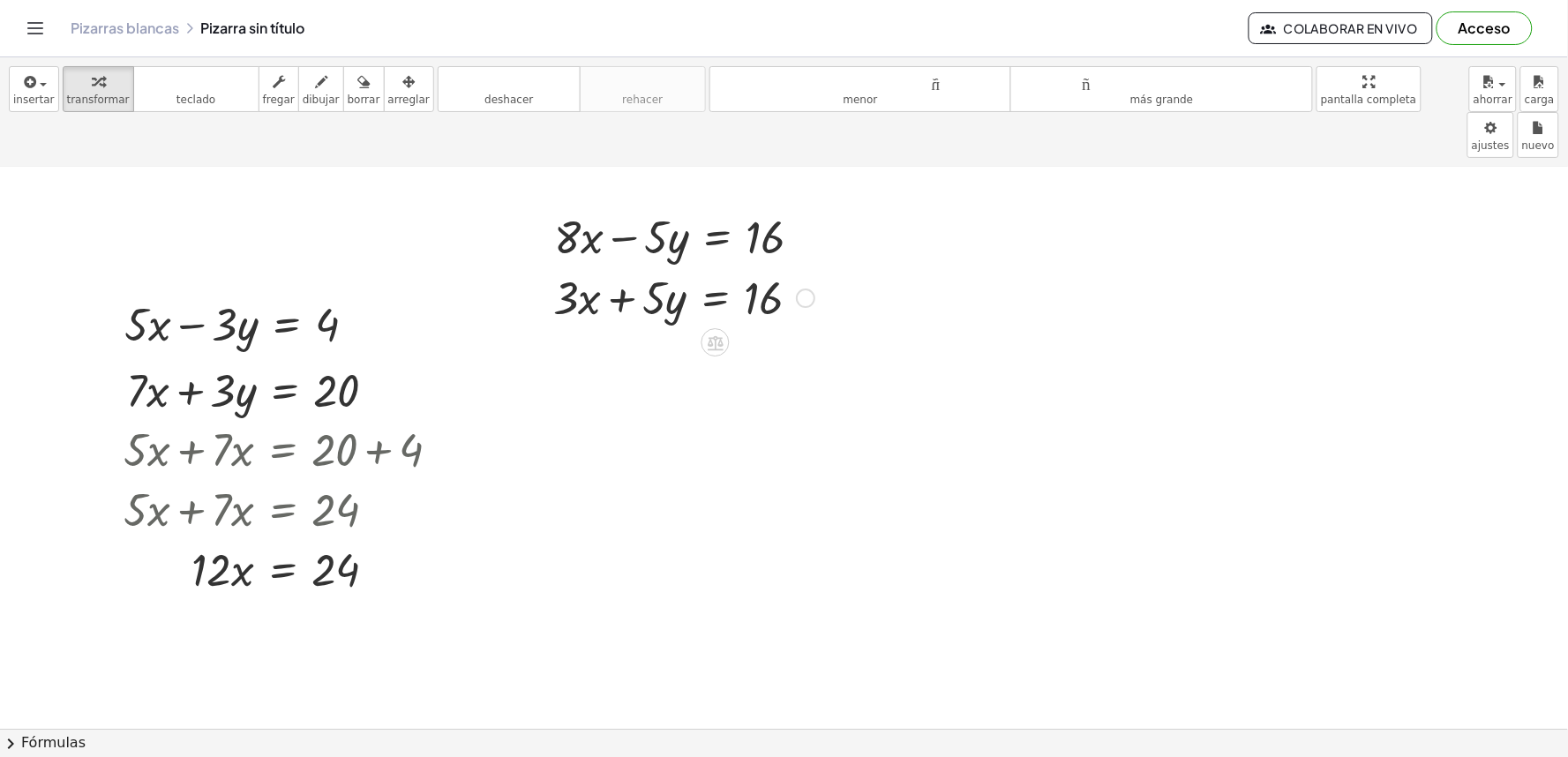
drag, startPoint x: 720, startPoint y: 249, endPoint x: 720, endPoint y: 263, distance: 14.0
click at [610, 266] on div at bounding box center [684, 296] width 279 height 60
click at [778, 272] on div at bounding box center [684, 296] width 279 height 60
drag, startPoint x: 716, startPoint y: 321, endPoint x: 1109, endPoint y: 372, distance: 396.3
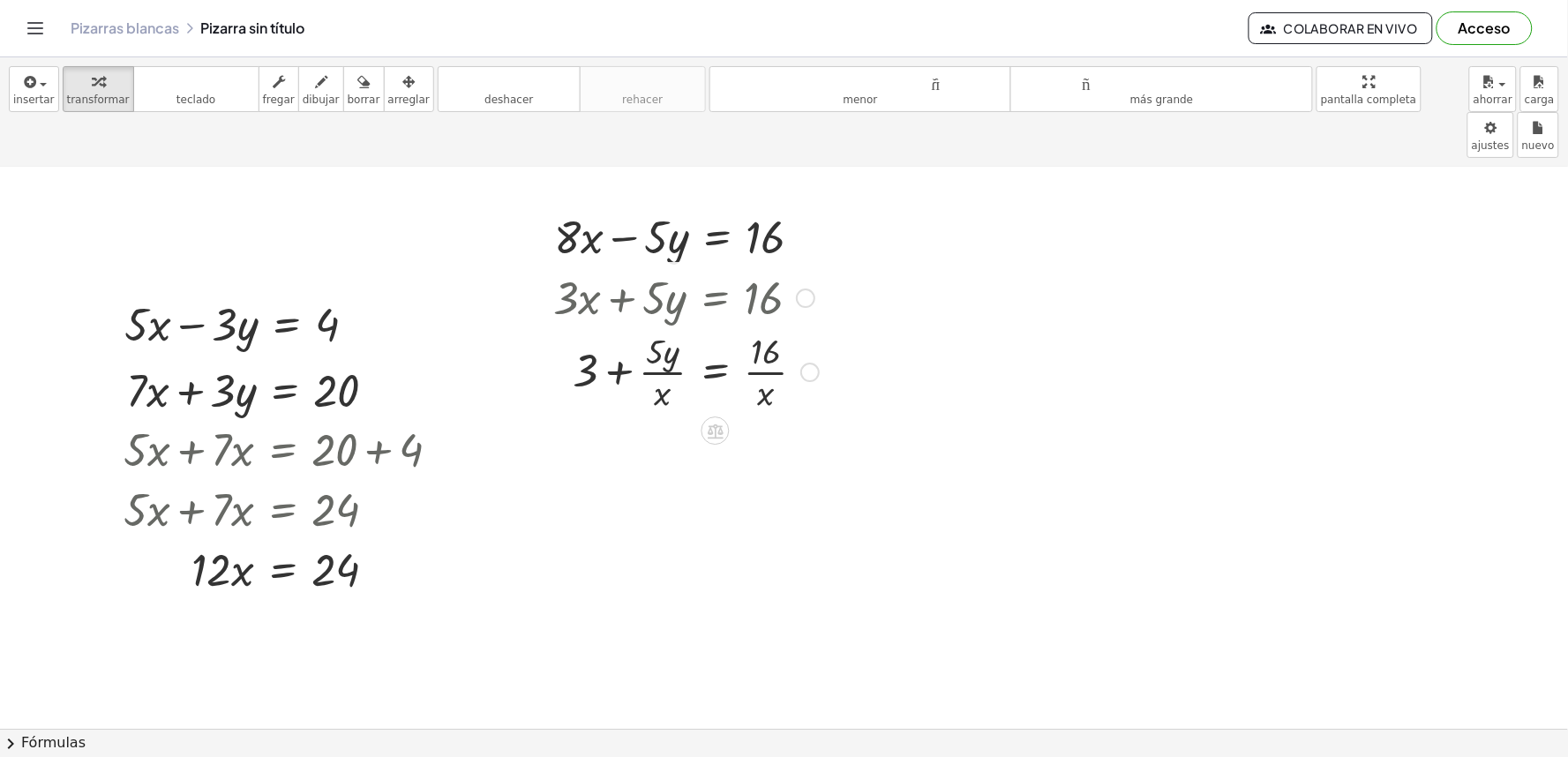
click at [737, 327] on div at bounding box center [686, 371] width 283 height 88
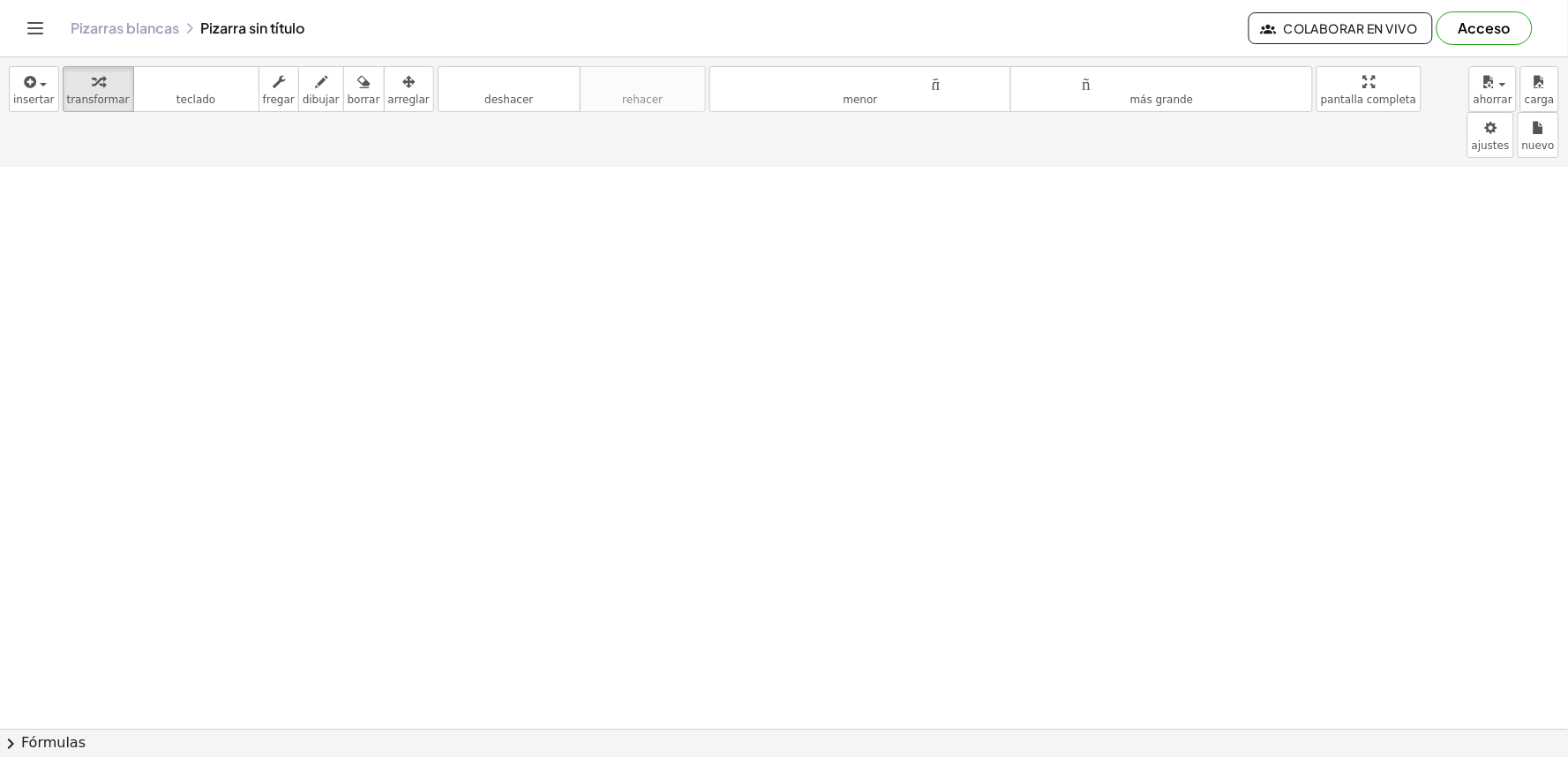
scroll to position [2261, 0]
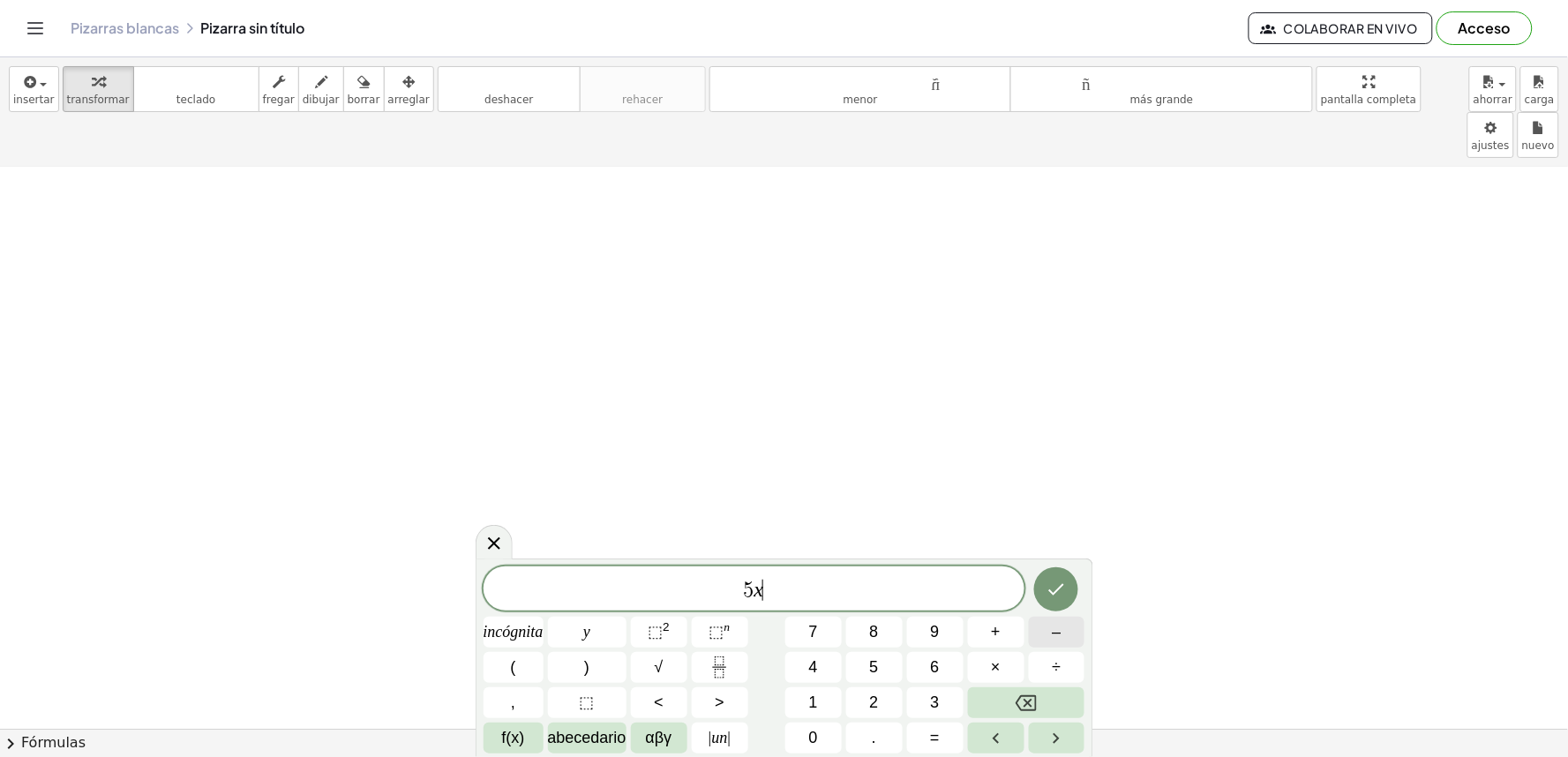
click at [1053, 635] on font "–" at bounding box center [1056, 631] width 8 height 18
click at [938, 750] on span "=" at bounding box center [935, 738] width 9 height 24
click at [1053, 641] on font "–" at bounding box center [1056, 631] width 8 height 18
click at [921, 669] on button "6" at bounding box center [935, 667] width 57 height 31
click at [1057, 594] on icon "Hecho" at bounding box center [1056, 589] width 21 height 21
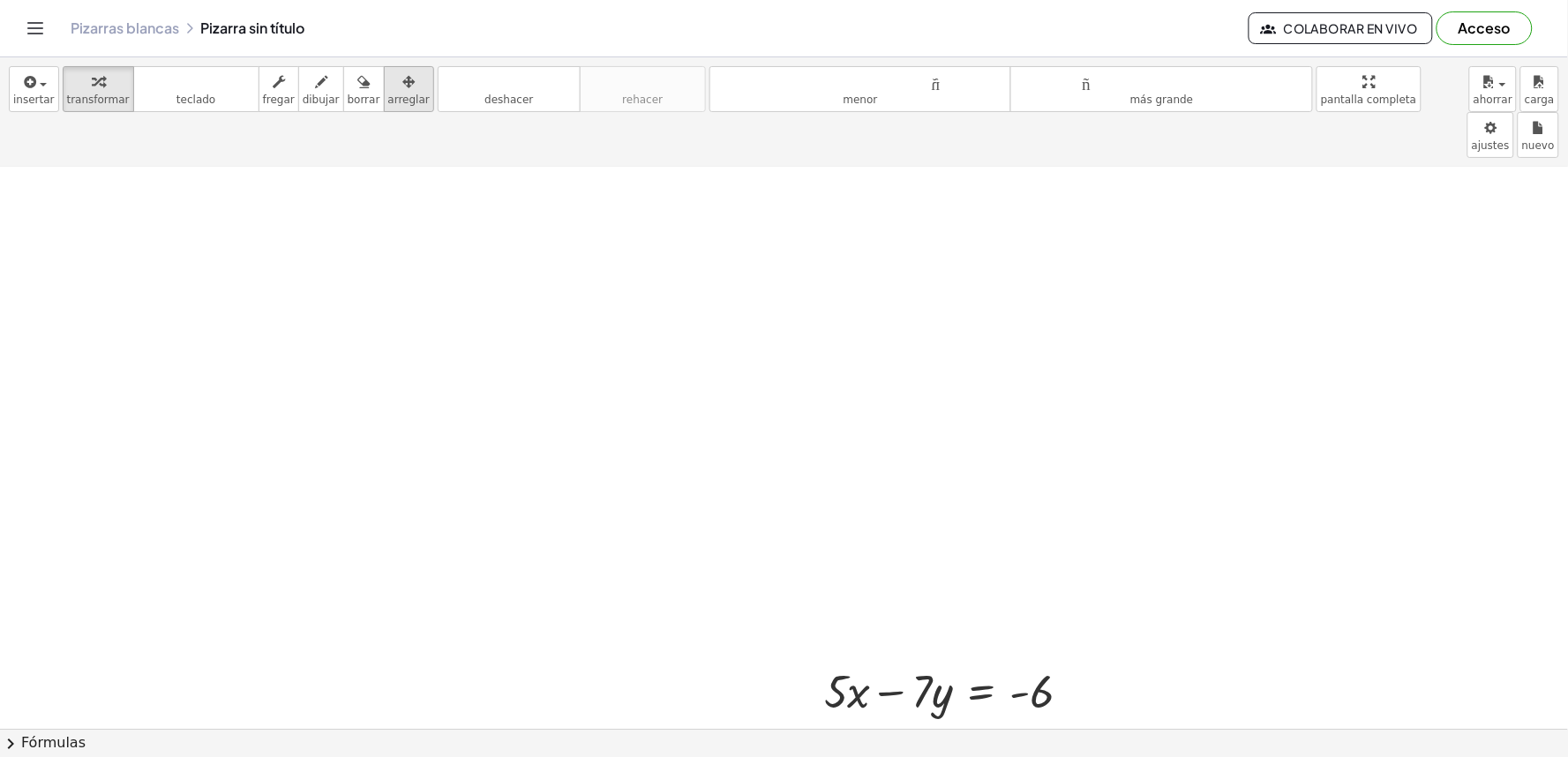
click at [384, 77] on button "arreglar" at bounding box center [409, 88] width 50 height 46
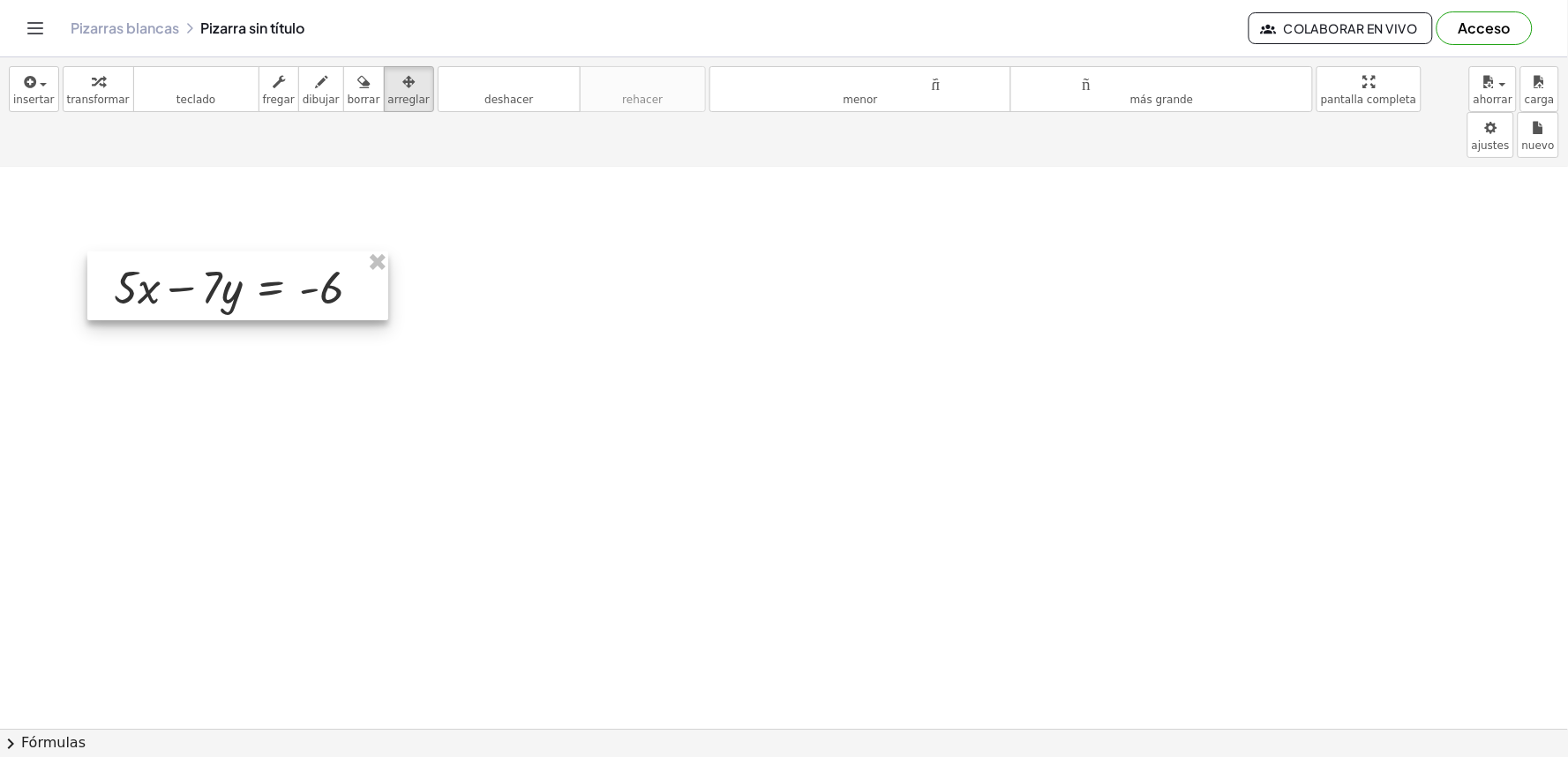
drag, startPoint x: 919, startPoint y: 658, endPoint x: 208, endPoint y: 254, distance: 817.8
click at [208, 254] on div at bounding box center [237, 286] width 301 height 69
click at [67, 95] on font "transformar" at bounding box center [98, 99] width 62 height 12
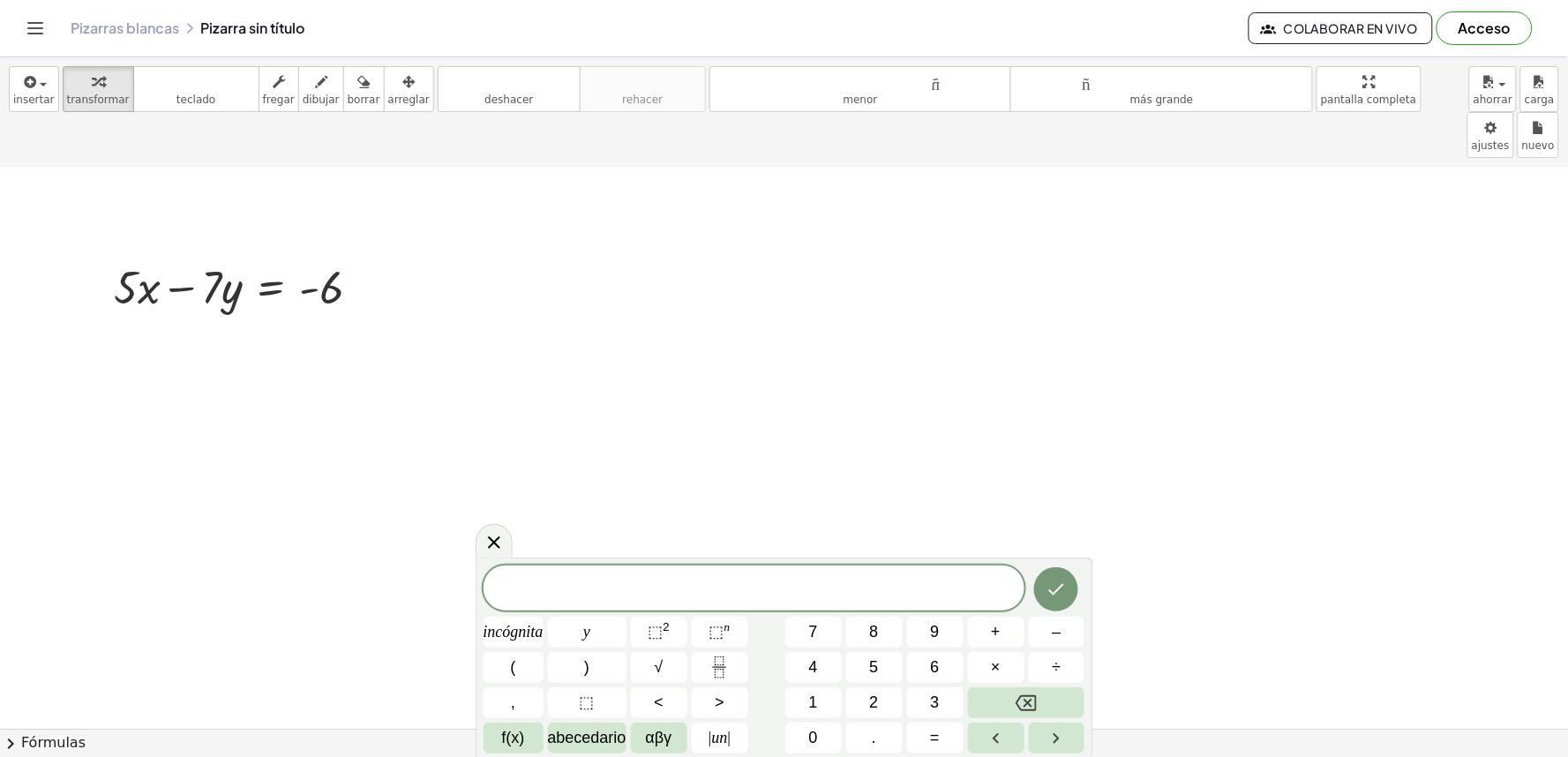
click at [1031, 633] on button "–" at bounding box center [1057, 632] width 57 height 31
click at [1071, 635] on button "–" at bounding box center [1057, 632] width 57 height 31
click at [946, 730] on button "=" at bounding box center [935, 737] width 57 height 31
click at [1060, 628] on font "–" at bounding box center [1056, 631] width 8 height 18
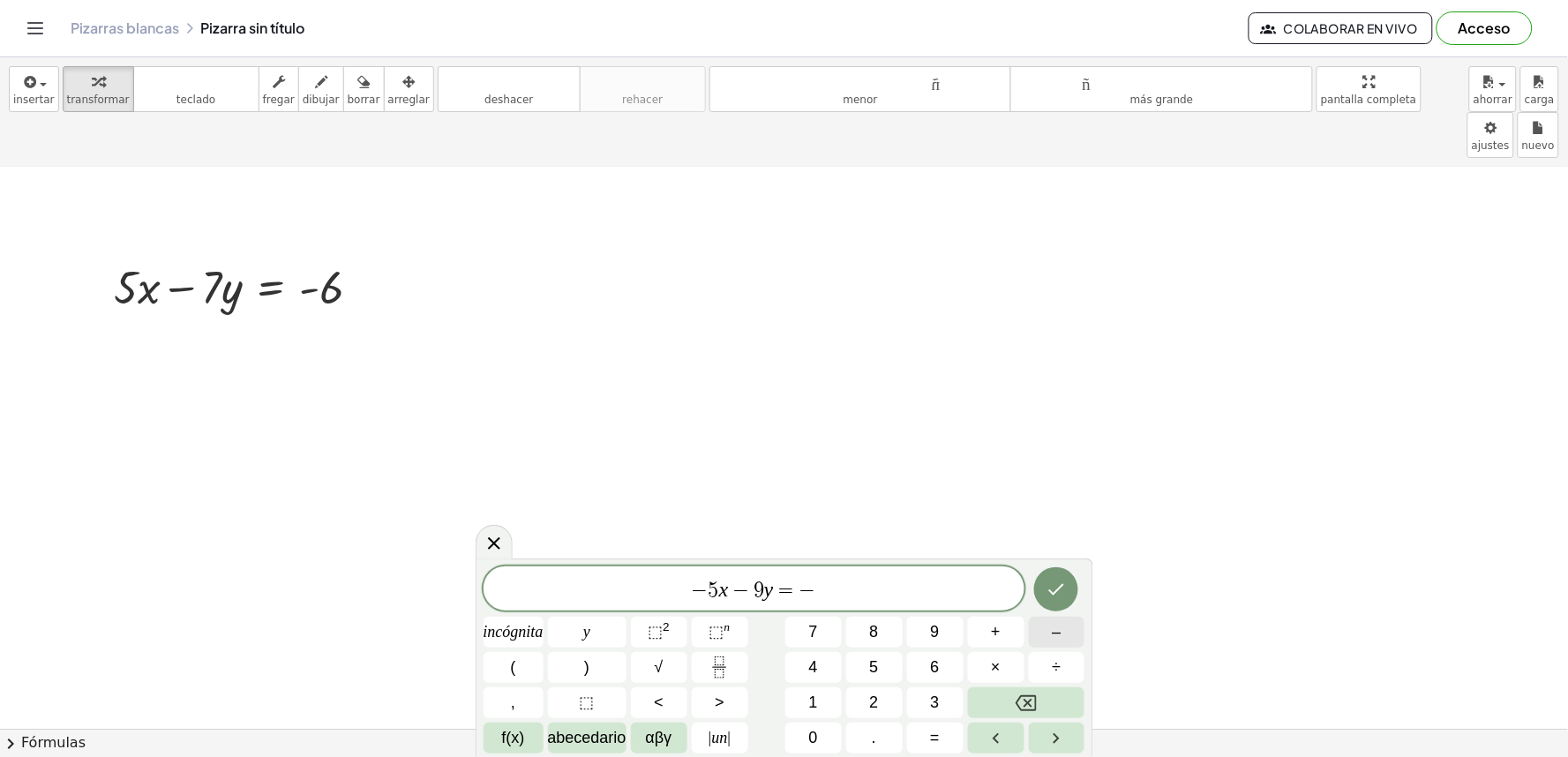
click at [1048, 617] on button "–" at bounding box center [1057, 632] width 57 height 31
click at [1008, 694] on button "Retroceso" at bounding box center [1027, 702] width 117 height 31
click at [796, 656] on button "4" at bounding box center [814, 667] width 57 height 31
click at [893, 697] on button "2" at bounding box center [874, 702] width 57 height 31
click at [1077, 598] on button "Hecho" at bounding box center [1056, 588] width 44 height 44
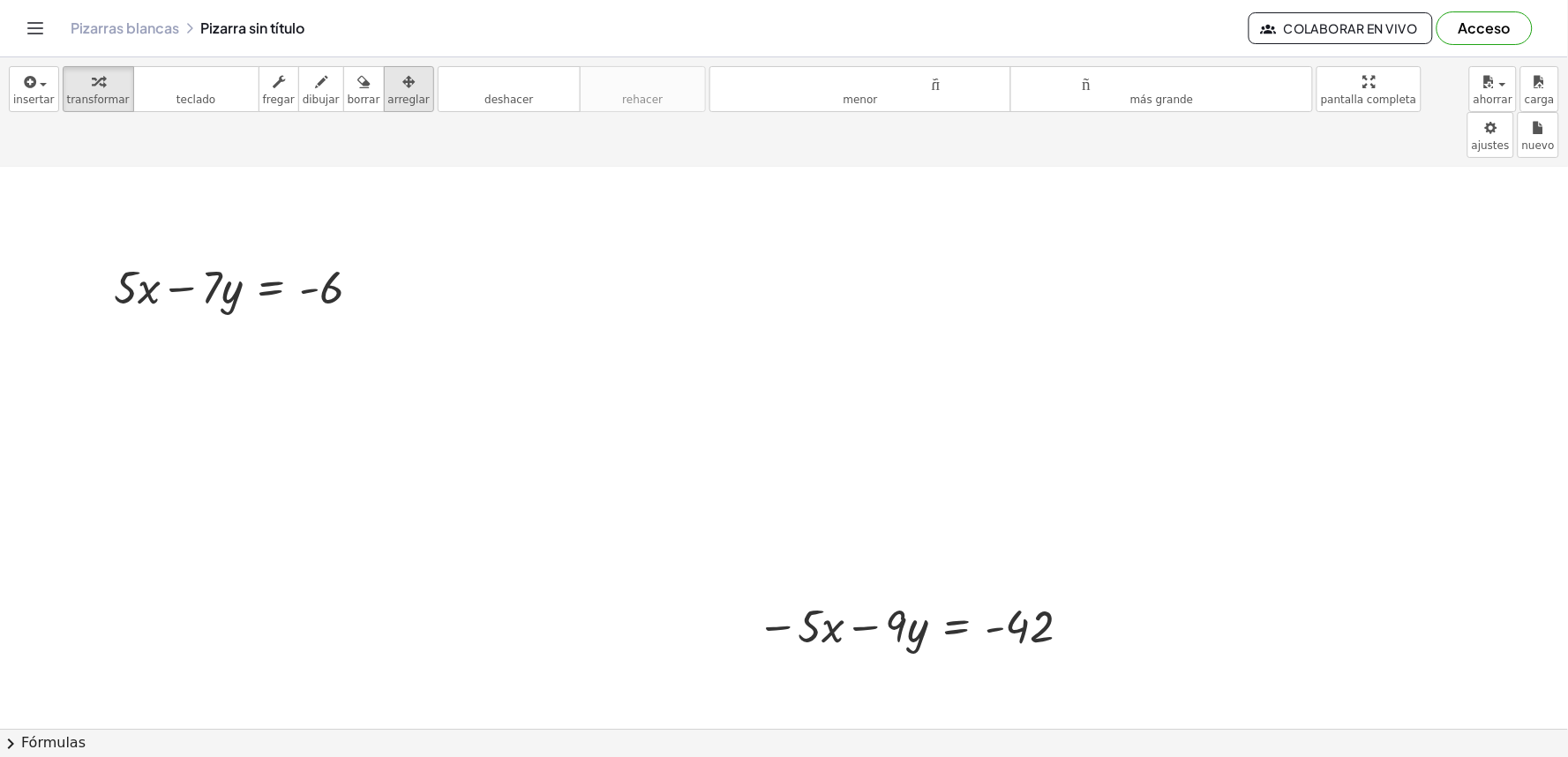
click at [384, 110] on button "arreglar" at bounding box center [409, 88] width 50 height 46
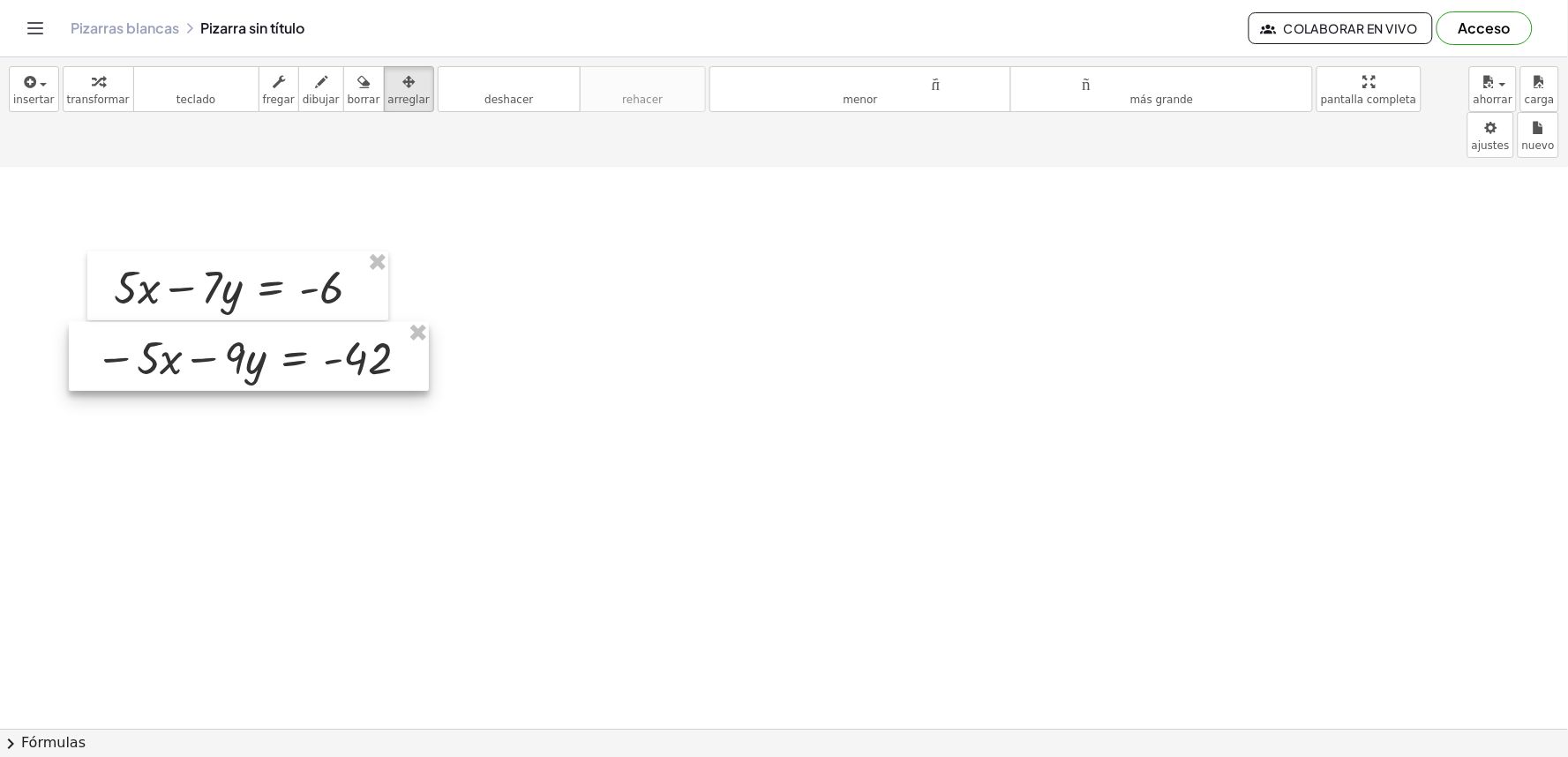
drag, startPoint x: 850, startPoint y: 595, endPoint x: 188, endPoint y: 327, distance: 714.2
click at [188, 327] on div at bounding box center [249, 357] width 360 height 69
click at [88, 95] on font "transformar" at bounding box center [98, 99] width 62 height 12
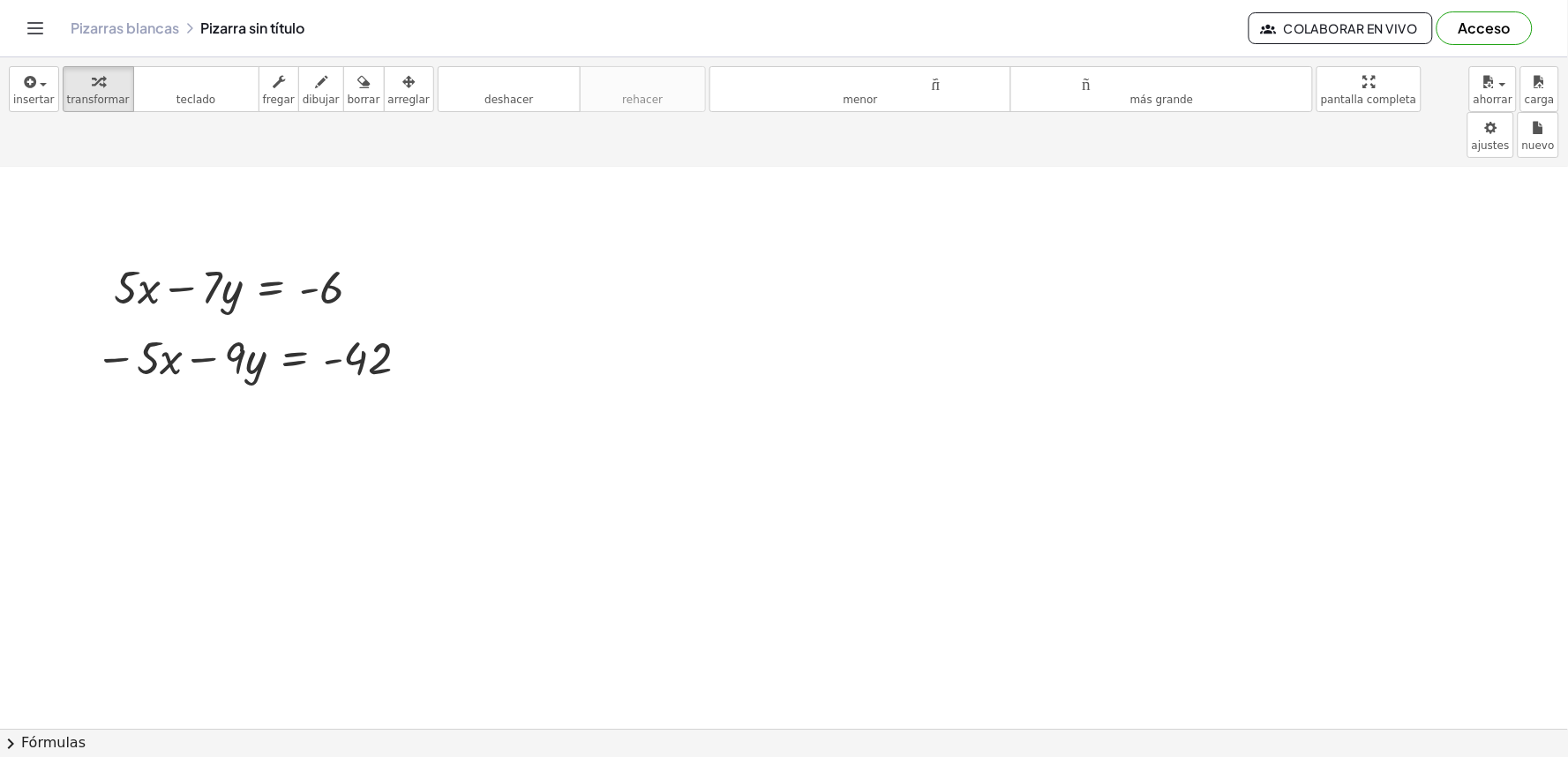
drag, startPoint x: 583, startPoint y: 534, endPoint x: 591, endPoint y: 531, distance: 8.5
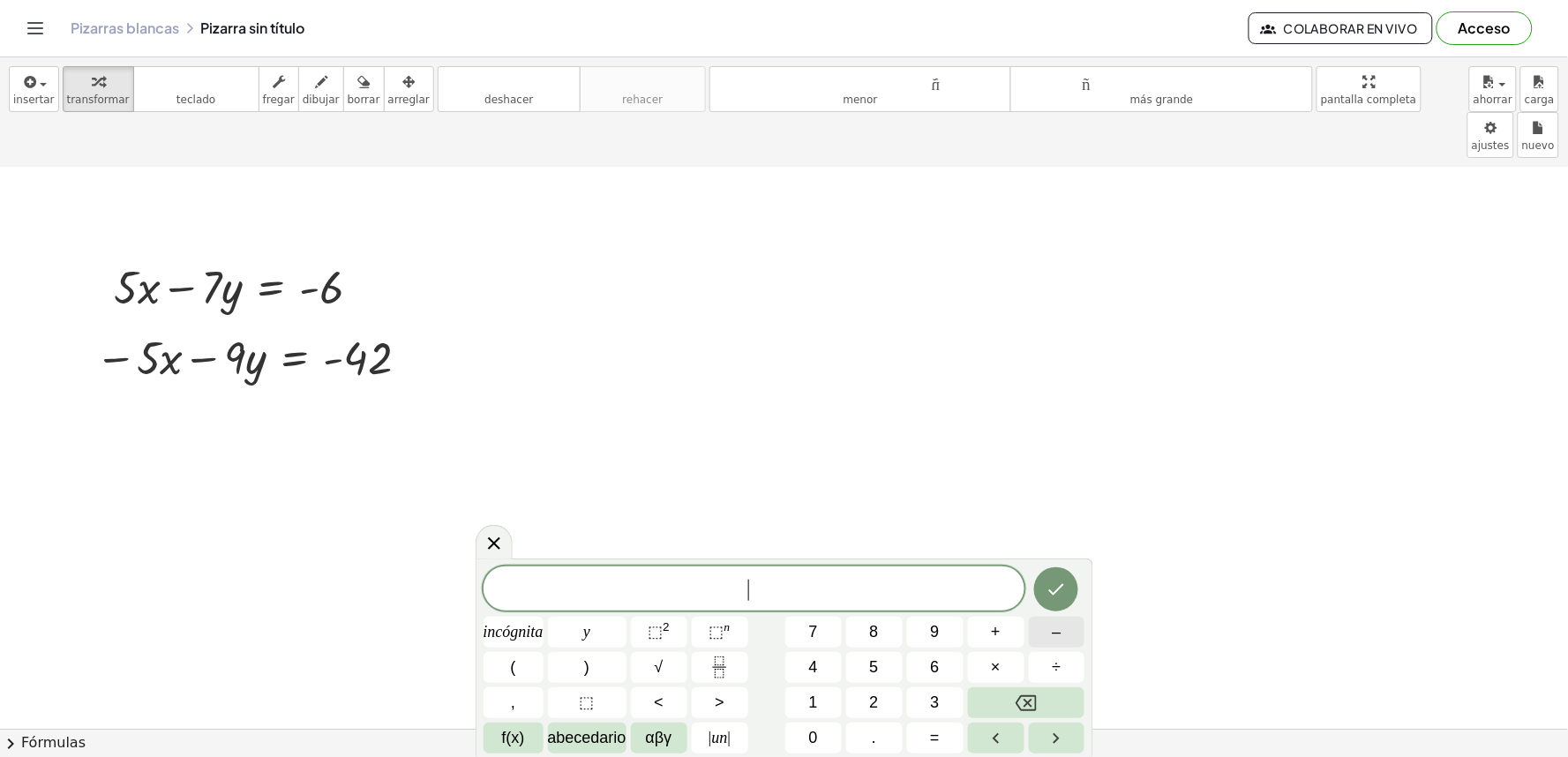
click at [1061, 634] on font "–" at bounding box center [1056, 631] width 8 height 18
click at [938, 739] on font "=" at bounding box center [935, 737] width 9 height 18
click at [1056, 633] on font "–" at bounding box center [1056, 631] width 8 height 18
click at [806, 669] on button "4" at bounding box center [814, 667] width 57 height 31
click at [885, 637] on button "8" at bounding box center [874, 632] width 57 height 31
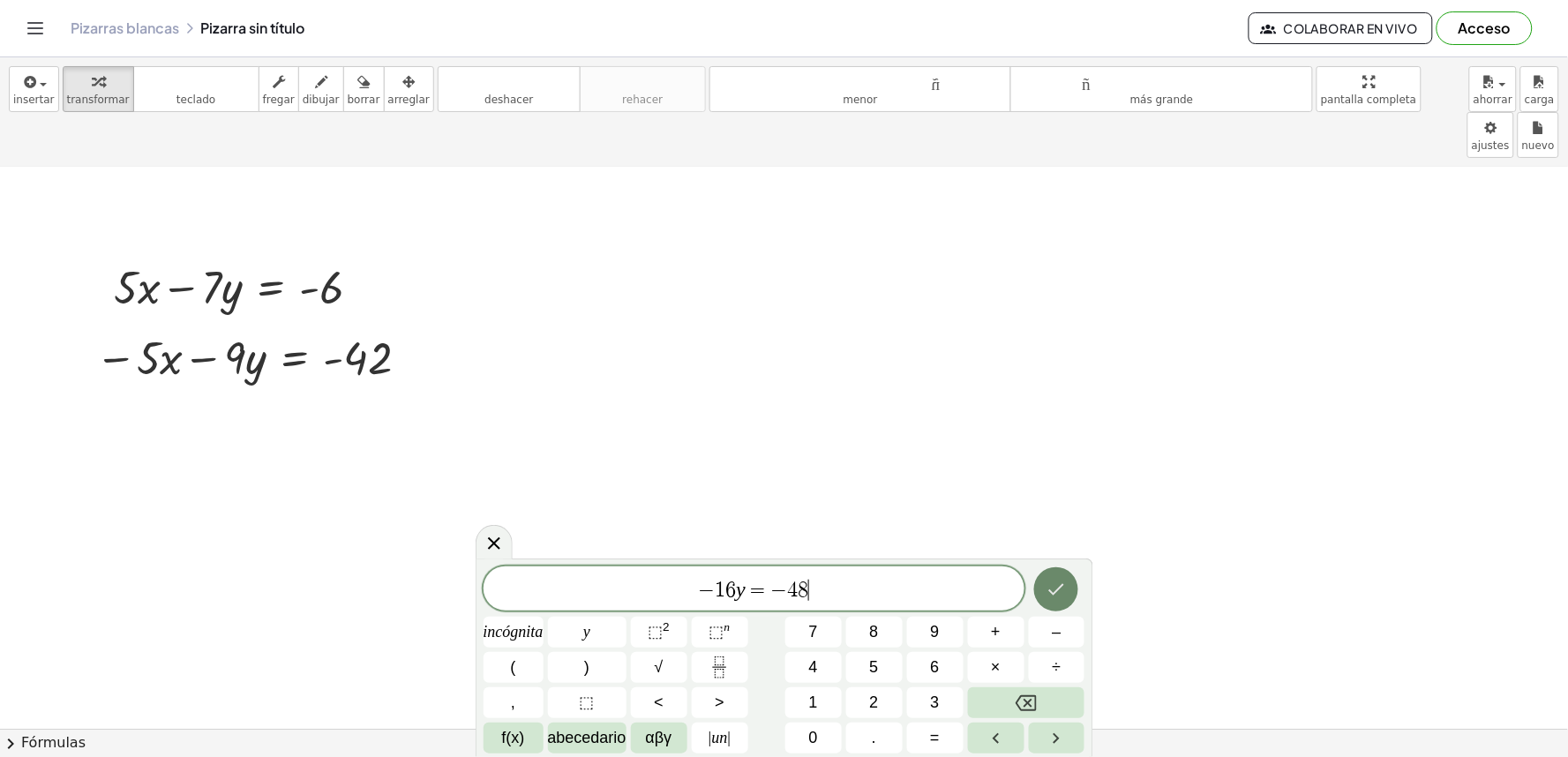
click at [1054, 575] on button "Hecho" at bounding box center [1056, 588] width 44 height 44
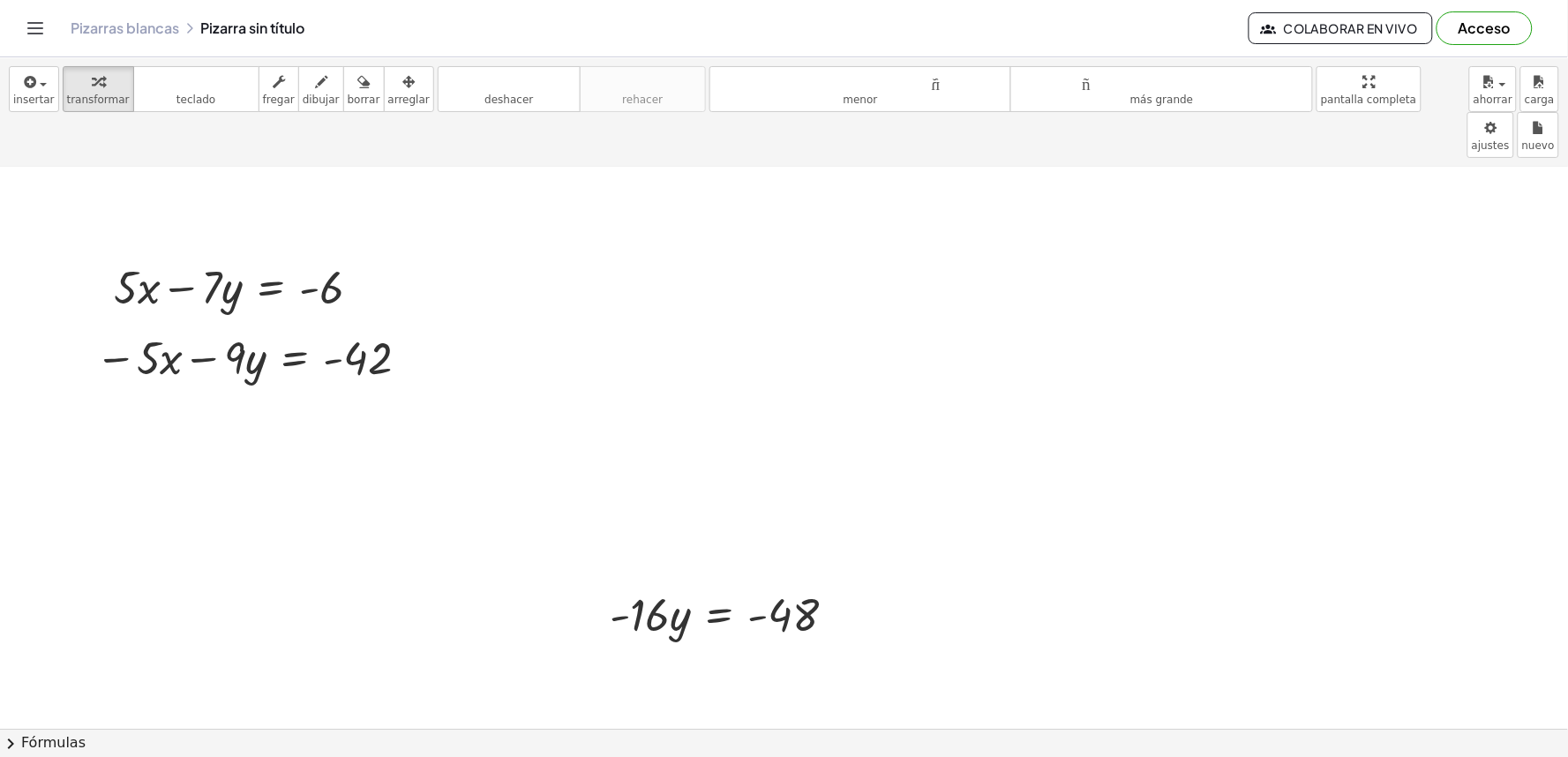
click at [381, 113] on div "insertar Seleccione uno: Expresión matemática Función Texto Vídeo de YouTube Gr…" at bounding box center [784, 113] width 1568 height 110
drag, startPoint x: 393, startPoint y: 101, endPoint x: 672, endPoint y: 347, distance: 372.0
click at [394, 101] on font "arreglar" at bounding box center [409, 99] width 42 height 12
drag, startPoint x: 764, startPoint y: 614, endPoint x: 649, endPoint y: 576, distance: 121.1
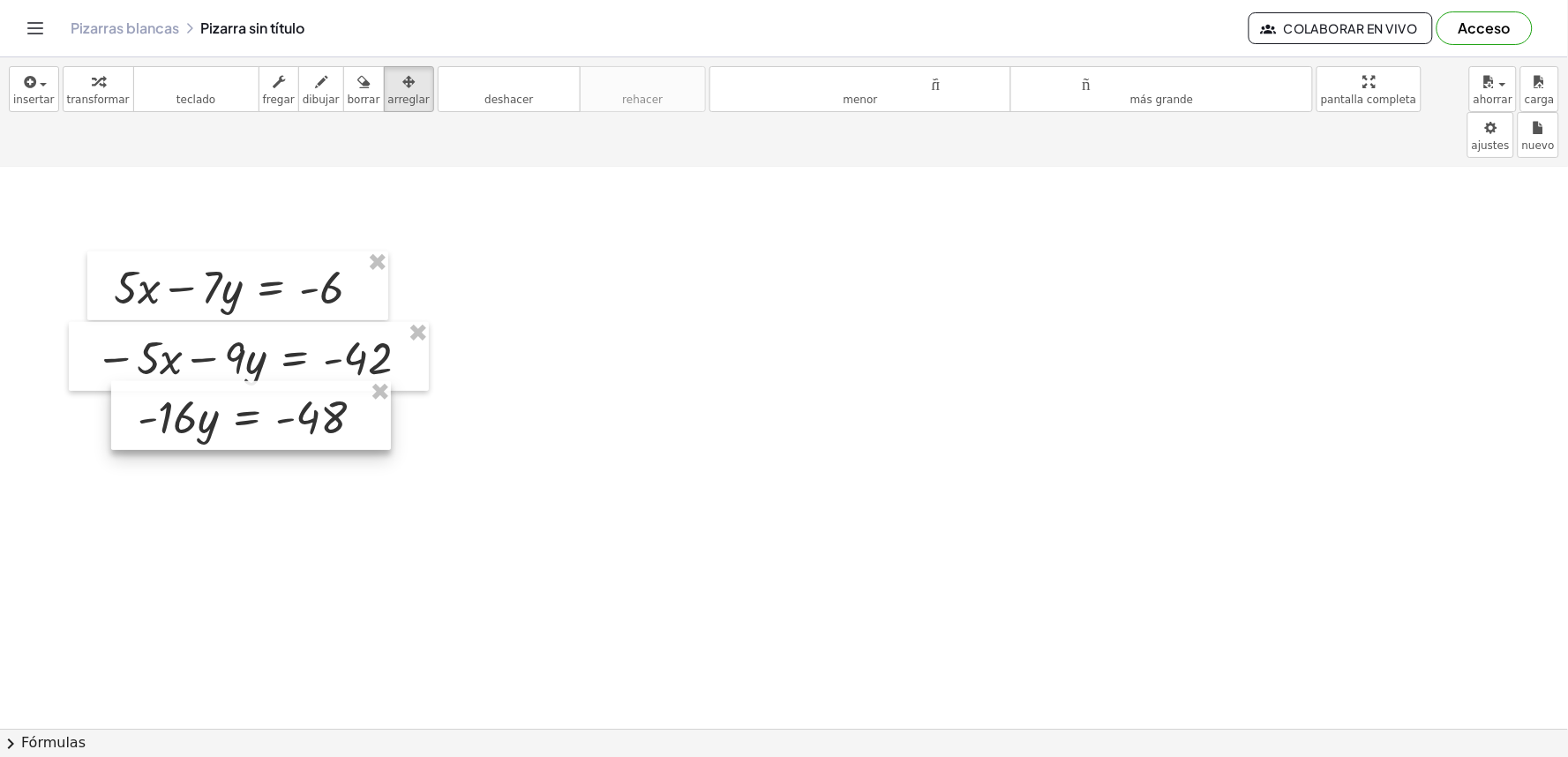
drag, startPoint x: 686, startPoint y: 593, endPoint x: 214, endPoint y: 396, distance: 511.5
click at [214, 396] on div at bounding box center [250, 415] width 279 height 69
click at [80, 73] on div "button" at bounding box center [98, 81] width 62 height 21
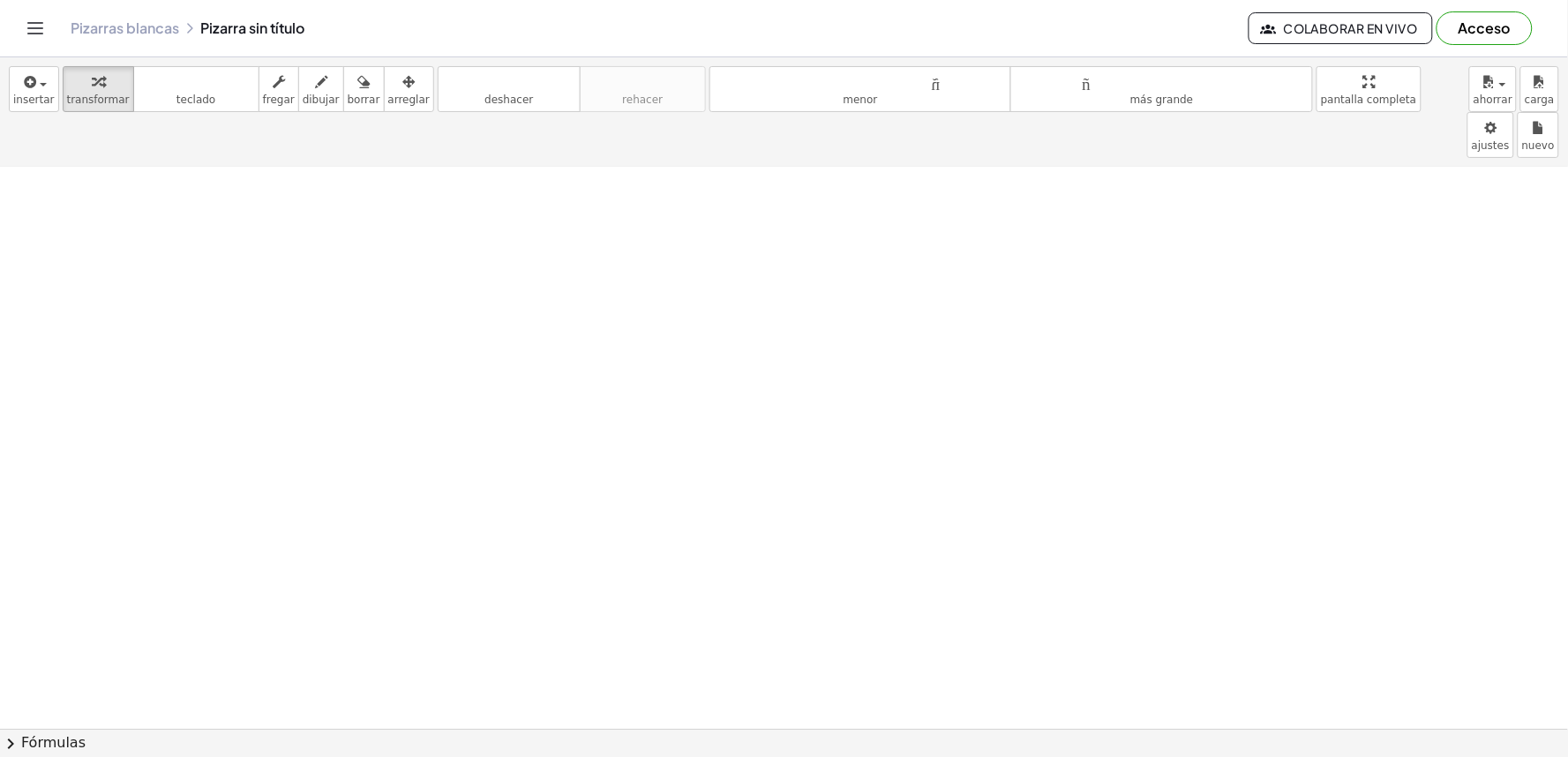
scroll to position [3038, 0]
drag, startPoint x: 865, startPoint y: 466, endPoint x: 863, endPoint y: 479, distance: 13.2
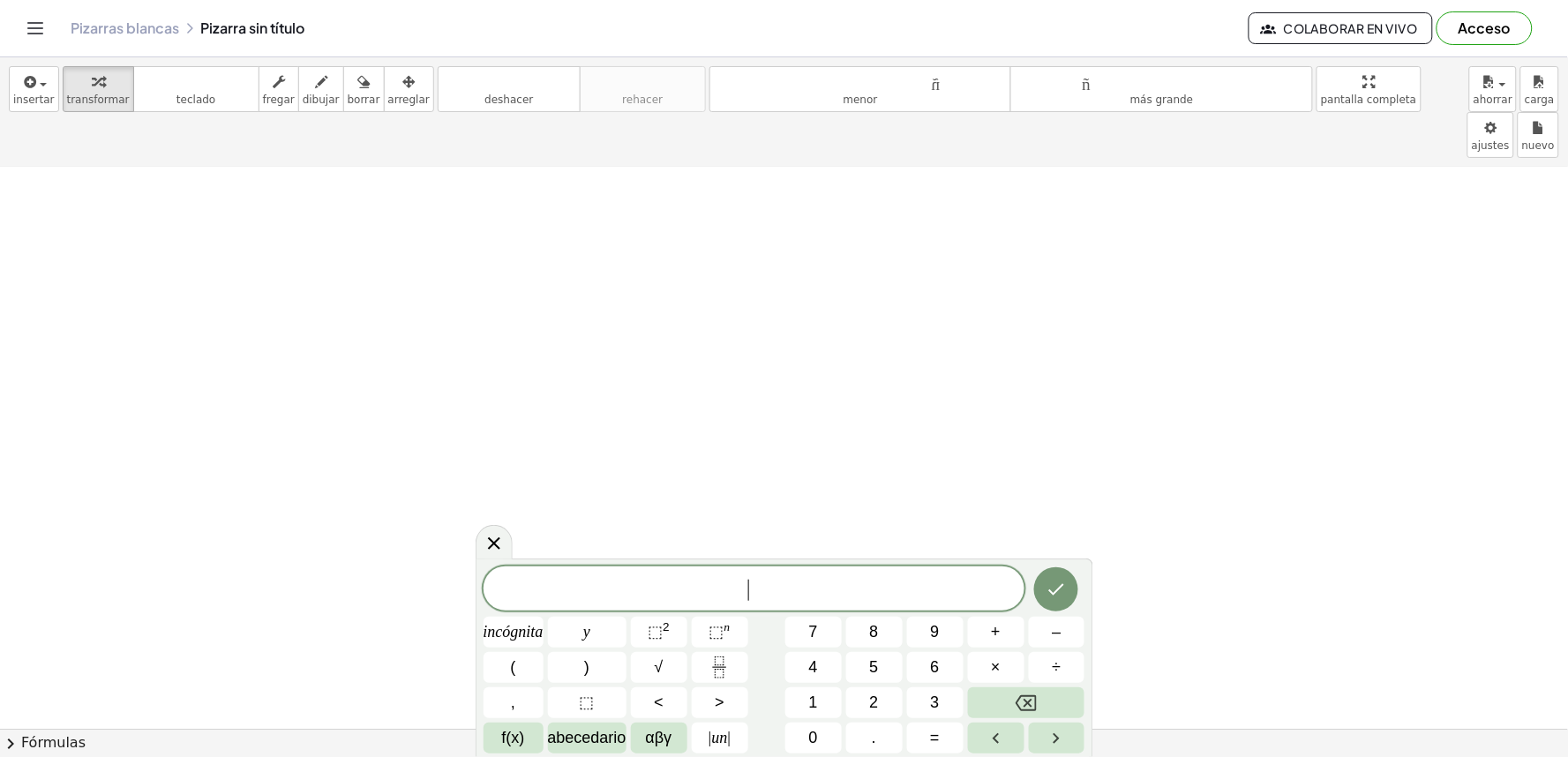
click at [832, 623] on button "7" at bounding box center [814, 632] width 57 height 31
click at [998, 658] on font "×" at bounding box center [995, 667] width 9 height 18
click at [1007, 629] on button "+" at bounding box center [996, 632] width 57 height 31
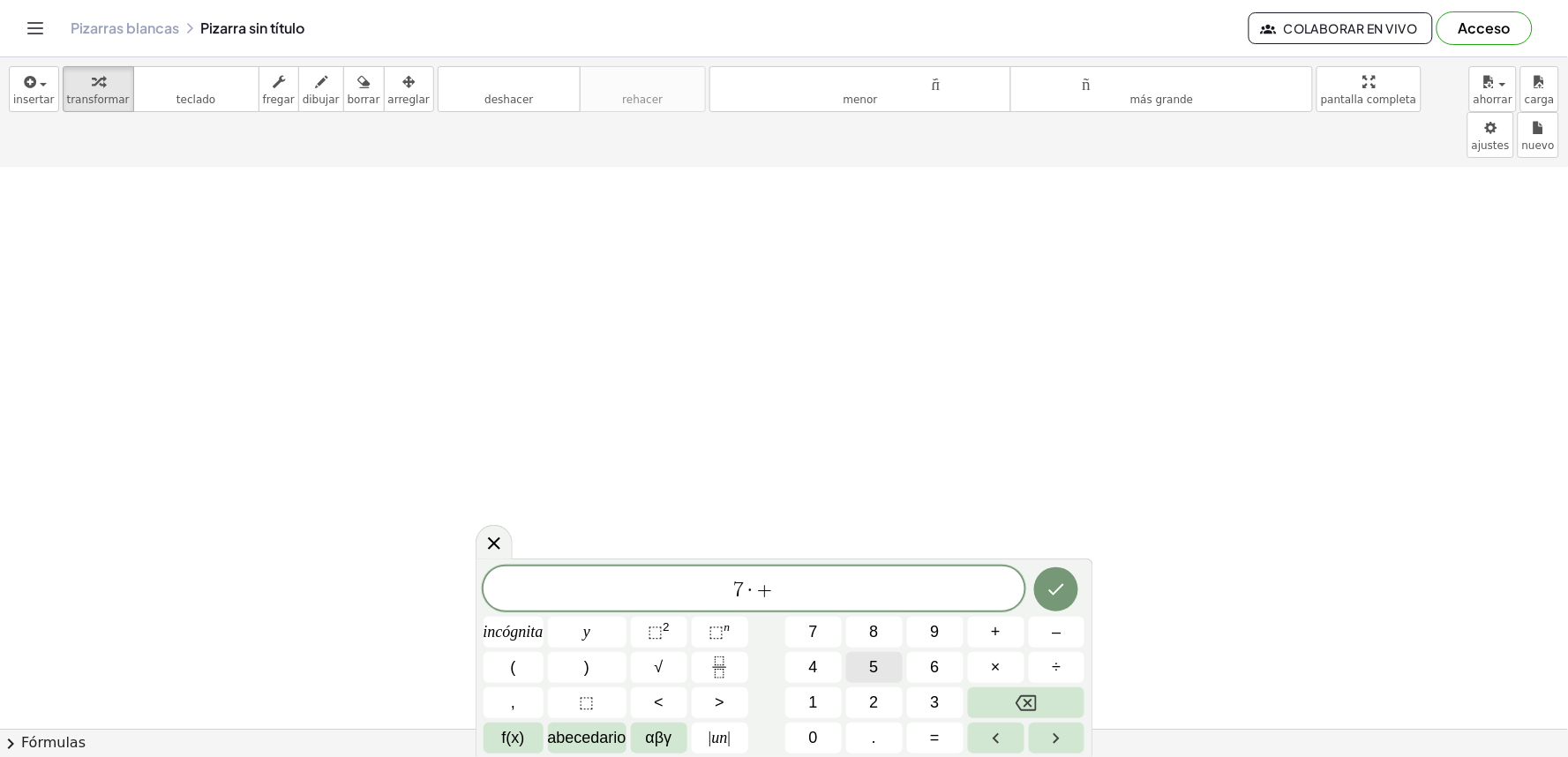
click at [861, 656] on button "5" at bounding box center [874, 667] width 57 height 31
click at [609, 629] on button "y" at bounding box center [588, 632] width 78 height 31
click at [958, 733] on button "=" at bounding box center [935, 737] width 57 height 31
click at [1072, 584] on button "Hecho" at bounding box center [1056, 588] width 44 height 44
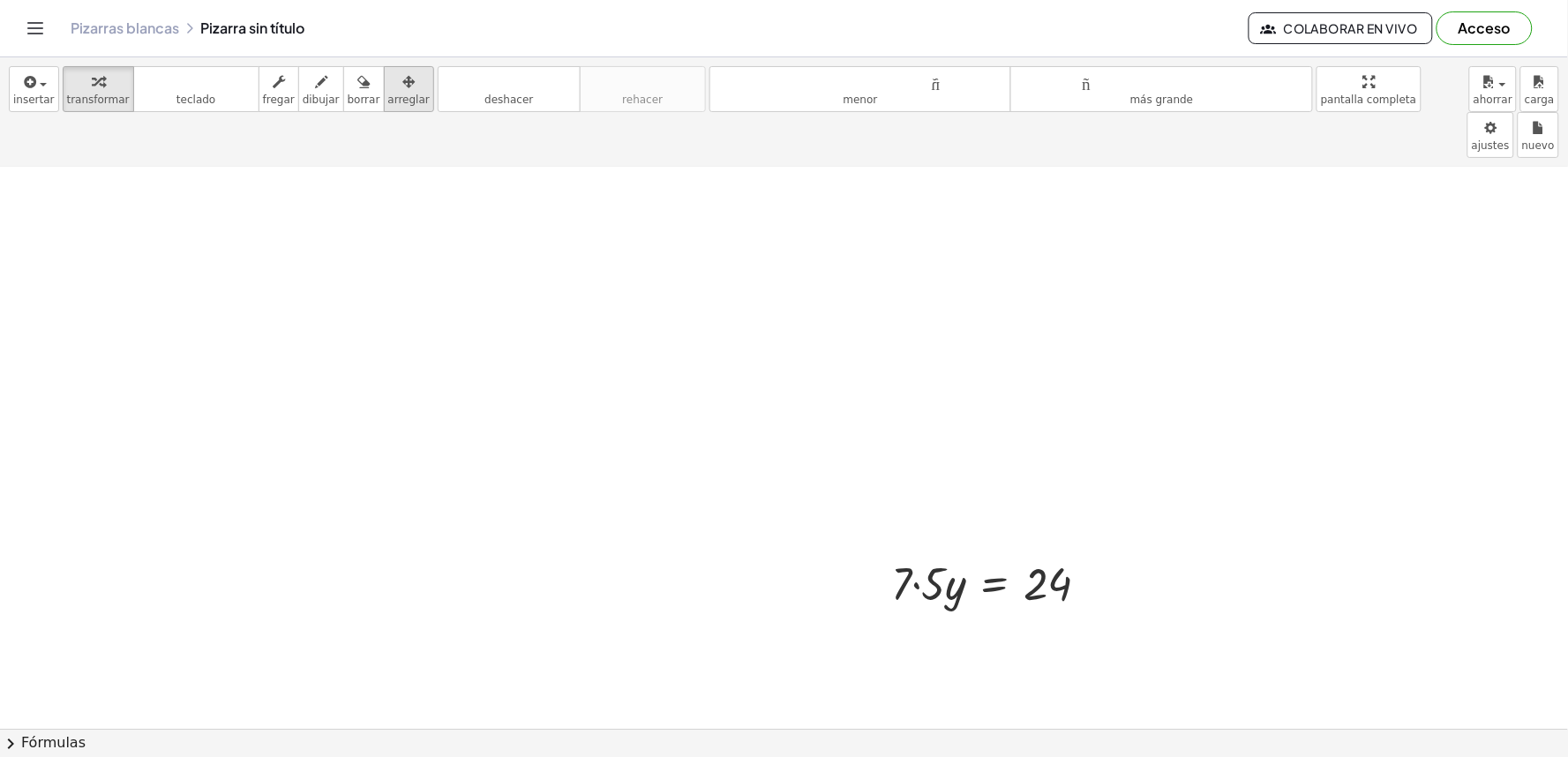
click at [388, 101] on font "arreglar" at bounding box center [409, 99] width 42 height 12
drag, startPoint x: 385, startPoint y: 85, endPoint x: 388, endPoint y: 103, distance: 18.2
click at [388, 103] on button "arreglar" at bounding box center [409, 88] width 50 height 46
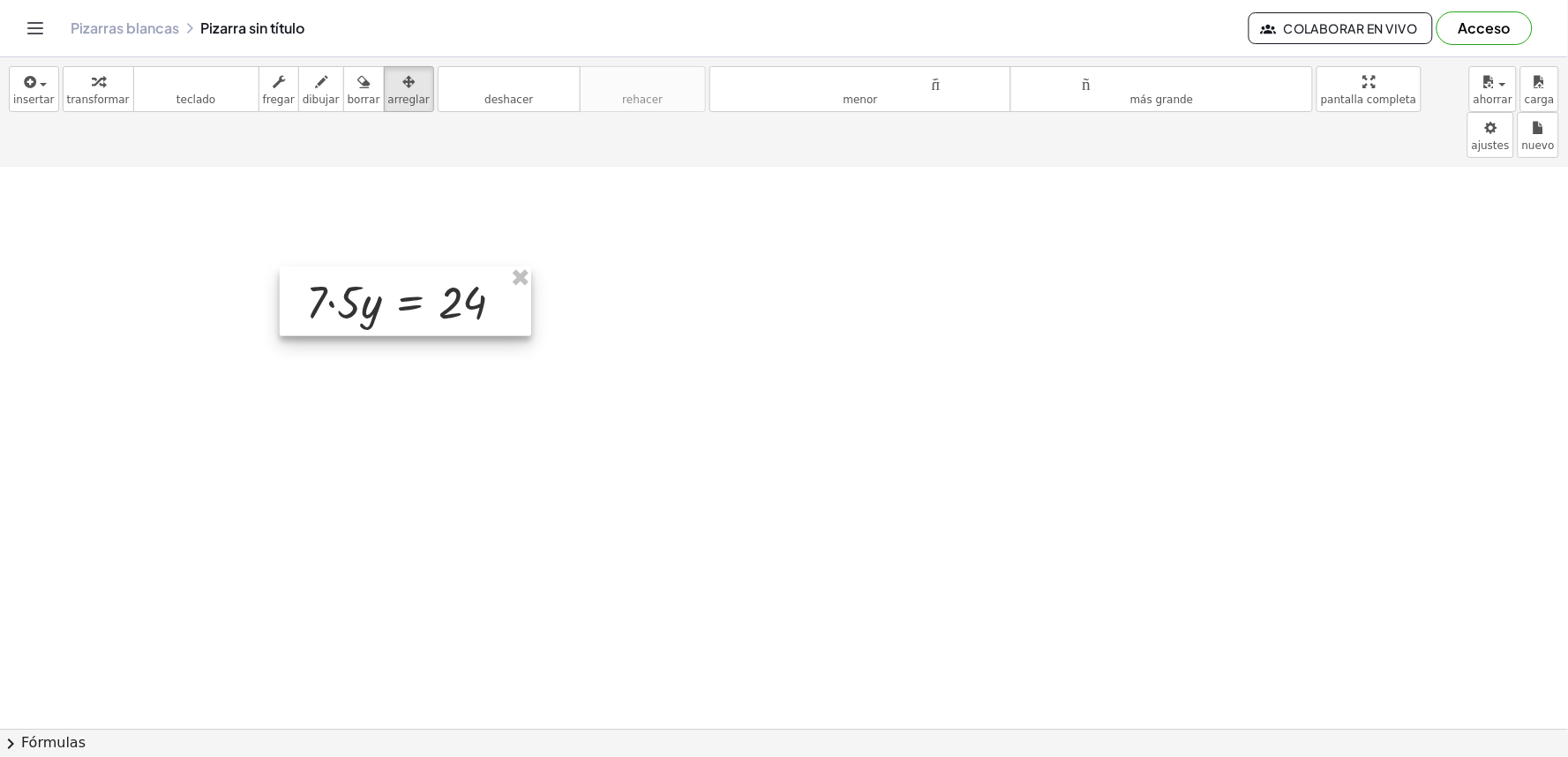
drag, startPoint x: 904, startPoint y: 561, endPoint x: 248, endPoint y: 181, distance: 758.1
click at [314, 279] on div at bounding box center [405, 302] width 251 height 69
click at [73, 86] on div "button" at bounding box center [98, 81] width 62 height 21
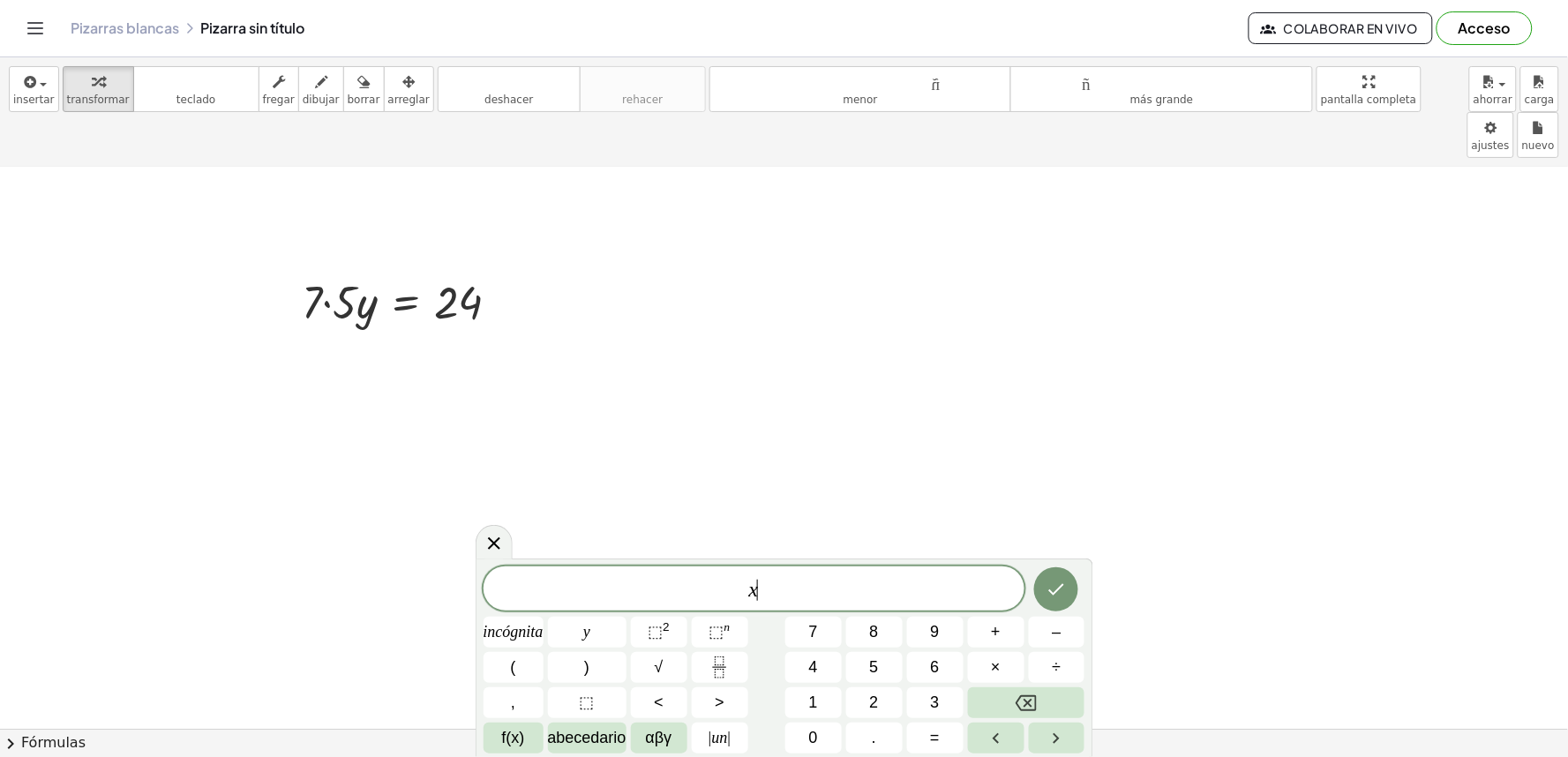
click at [931, 721] on div "x ​ incógnita y ⬚ 2 ⬚ n 7 8 9 + – ( ) √ 4 5 6 × ÷ , ⬚ < > 1 2 3 f(x) abecedario…" at bounding box center [784, 660] width 602 height 187
click at [932, 729] on font "=" at bounding box center [935, 737] width 9 height 18
click at [894, 703] on button "2" at bounding box center [874, 702] width 57 height 31
click at [1068, 596] on button "Hecho" at bounding box center [1056, 588] width 44 height 44
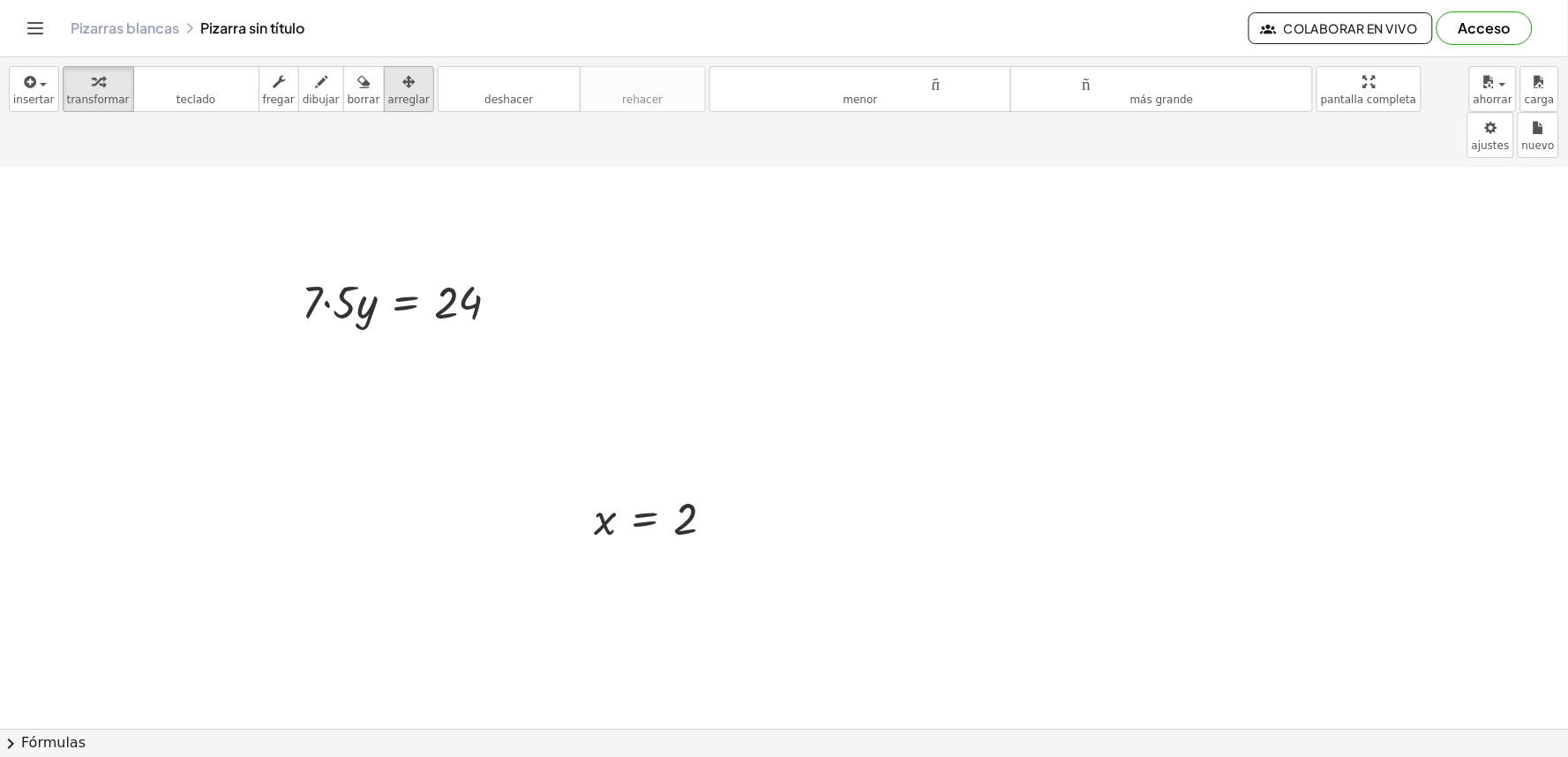
click at [402, 73] on icon "button" at bounding box center [408, 82] width 12 height 21
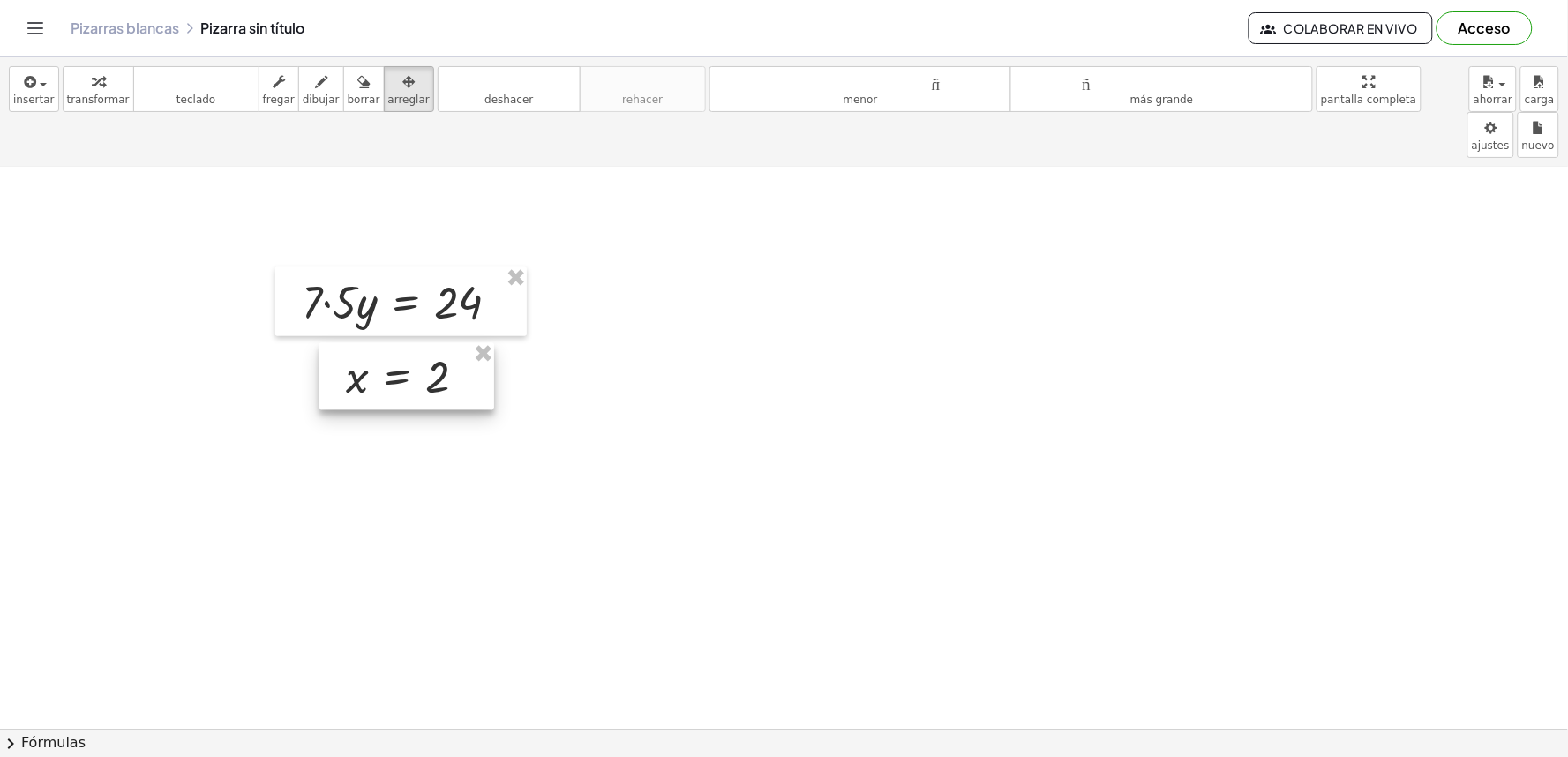
drag, startPoint x: 641, startPoint y: 490, endPoint x: 392, endPoint y: 348, distance: 286.6
click at [392, 348] on div at bounding box center [407, 377] width 175 height 67
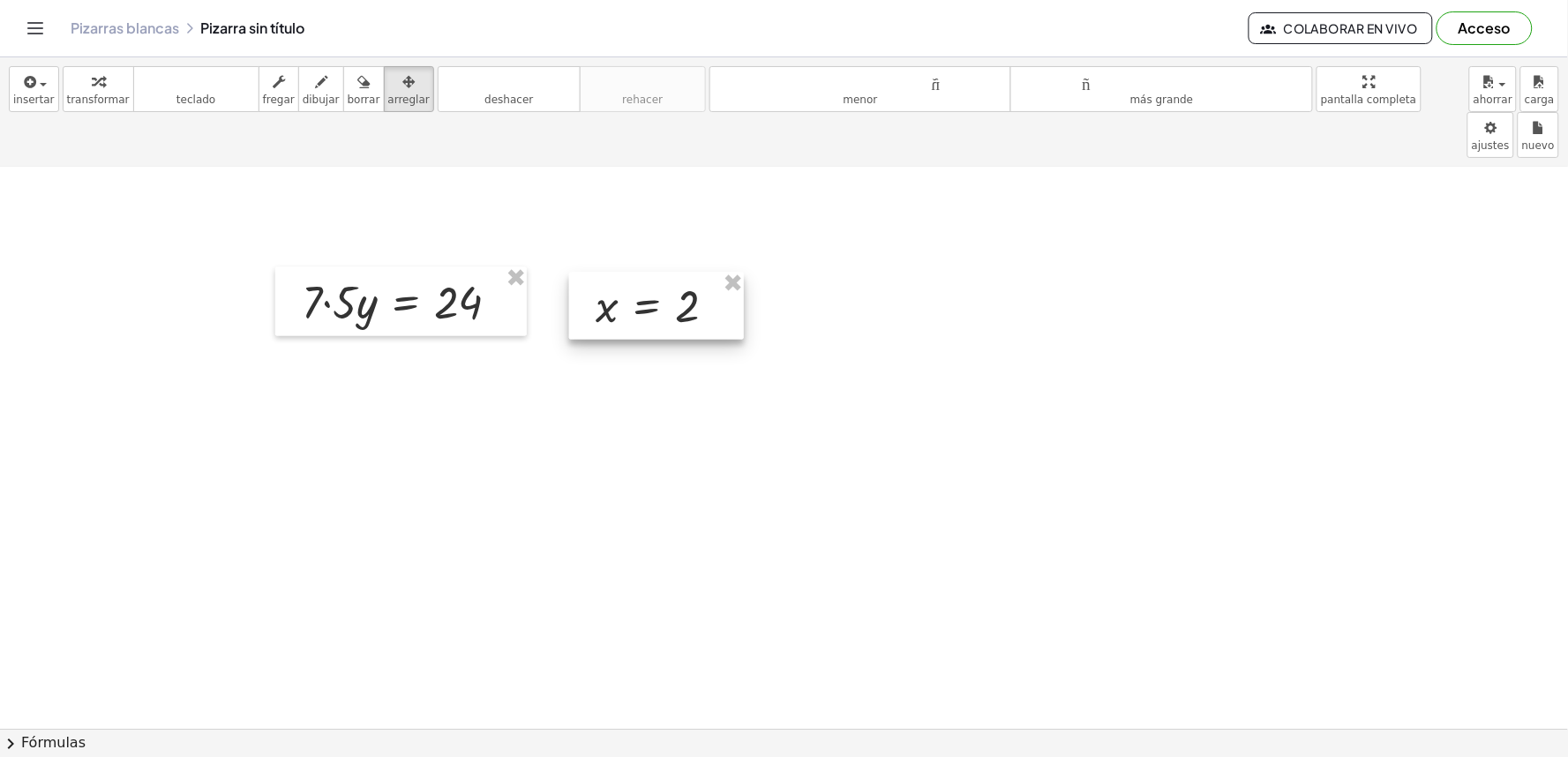
drag, startPoint x: 452, startPoint y: 339, endPoint x: 702, endPoint y: 267, distance: 260.2
click at [702, 273] on div at bounding box center [656, 306] width 175 height 67
click at [116, 88] on button "transformar" at bounding box center [98, 88] width 72 height 46
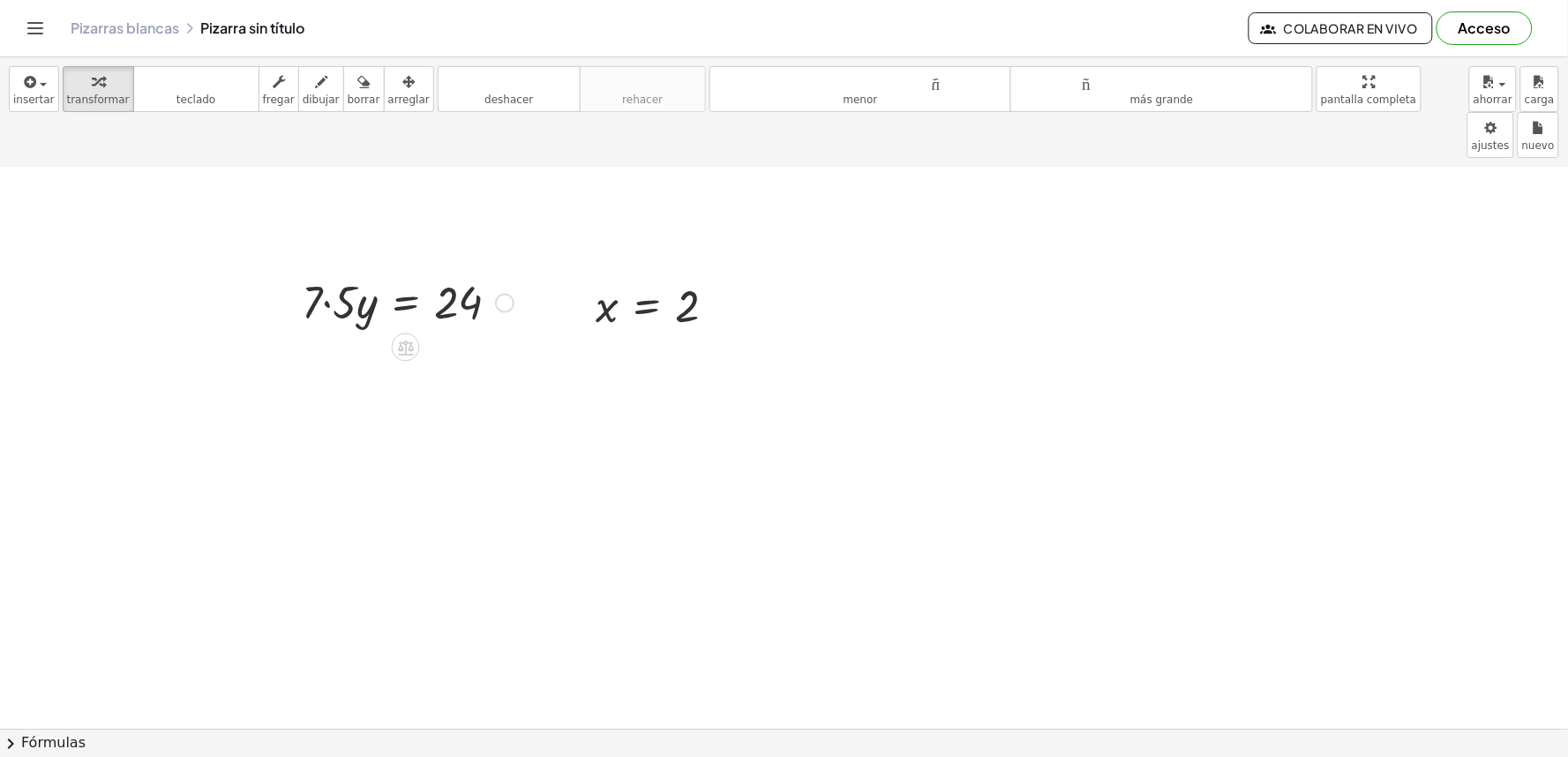
click at [319, 272] on div at bounding box center [408, 302] width 229 height 60
click at [325, 272] on div at bounding box center [408, 302] width 229 height 60
click at [461, 272] on div at bounding box center [411, 302] width 224 height 60
click at [399, 331] on div at bounding box center [408, 361] width 229 height 60
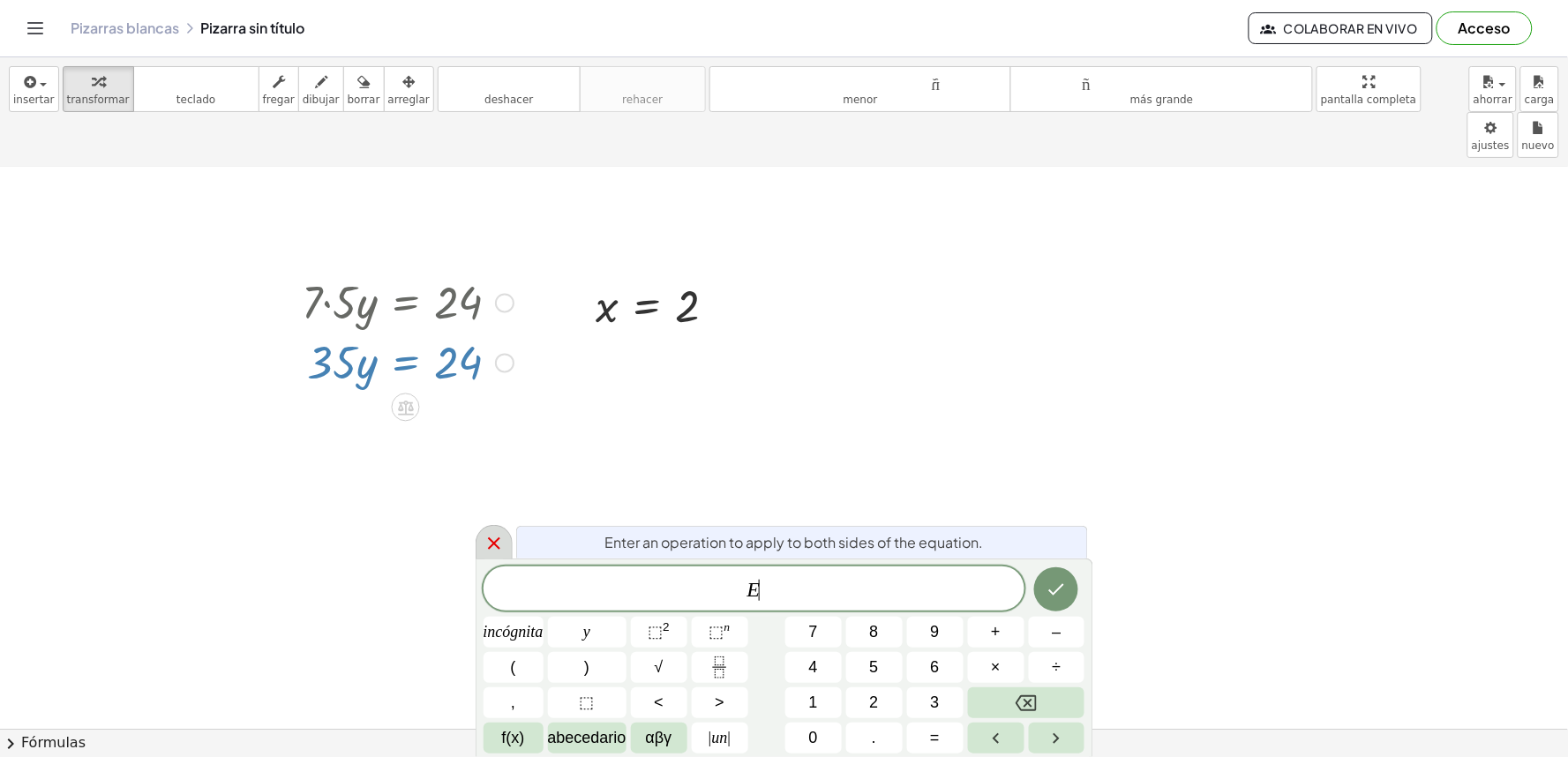
click at [481, 539] on div at bounding box center [494, 542] width 37 height 34
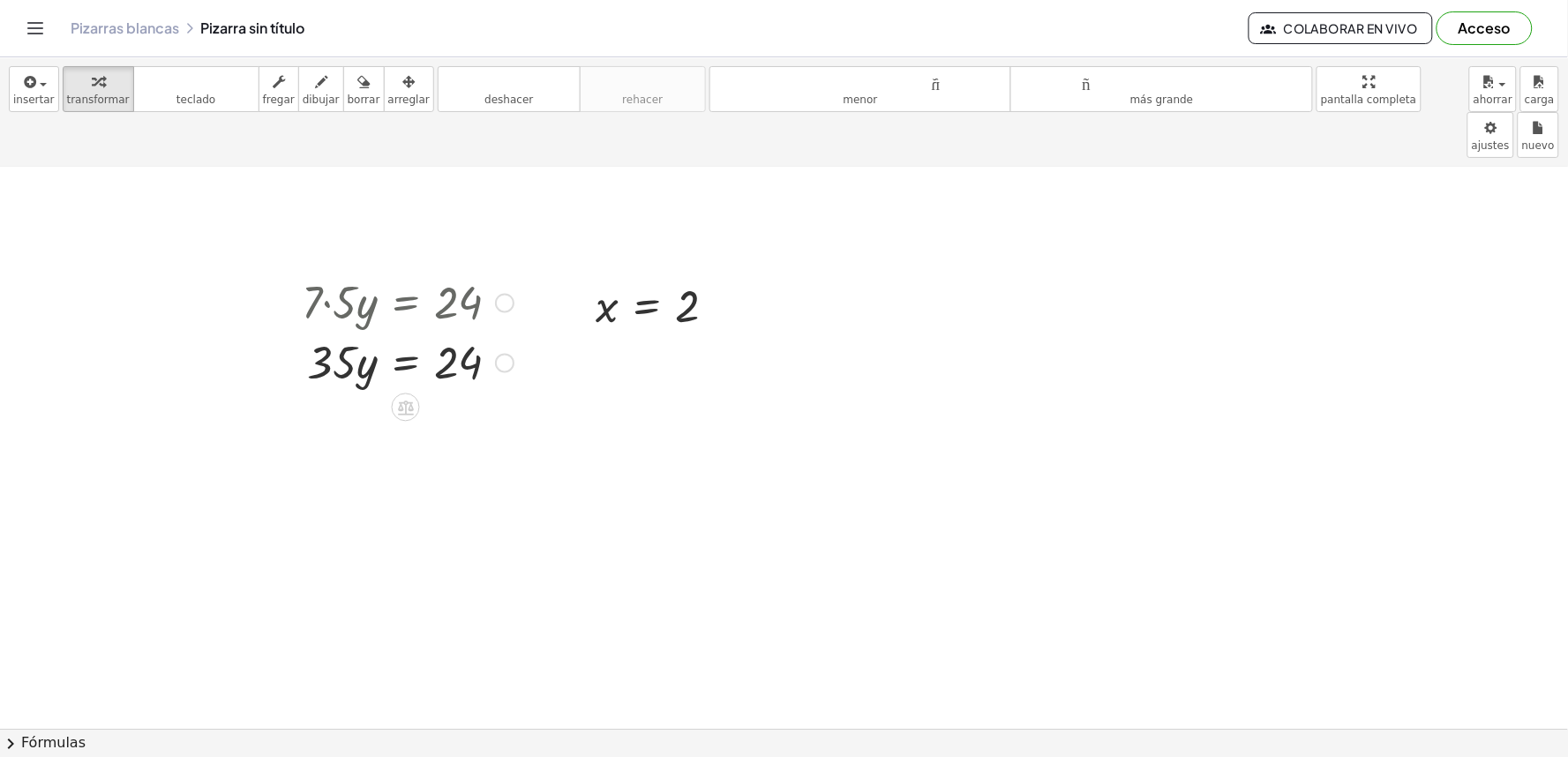
click at [347, 331] on div at bounding box center [408, 361] width 229 height 60
click at [422, 331] on div at bounding box center [408, 361] width 229 height 60
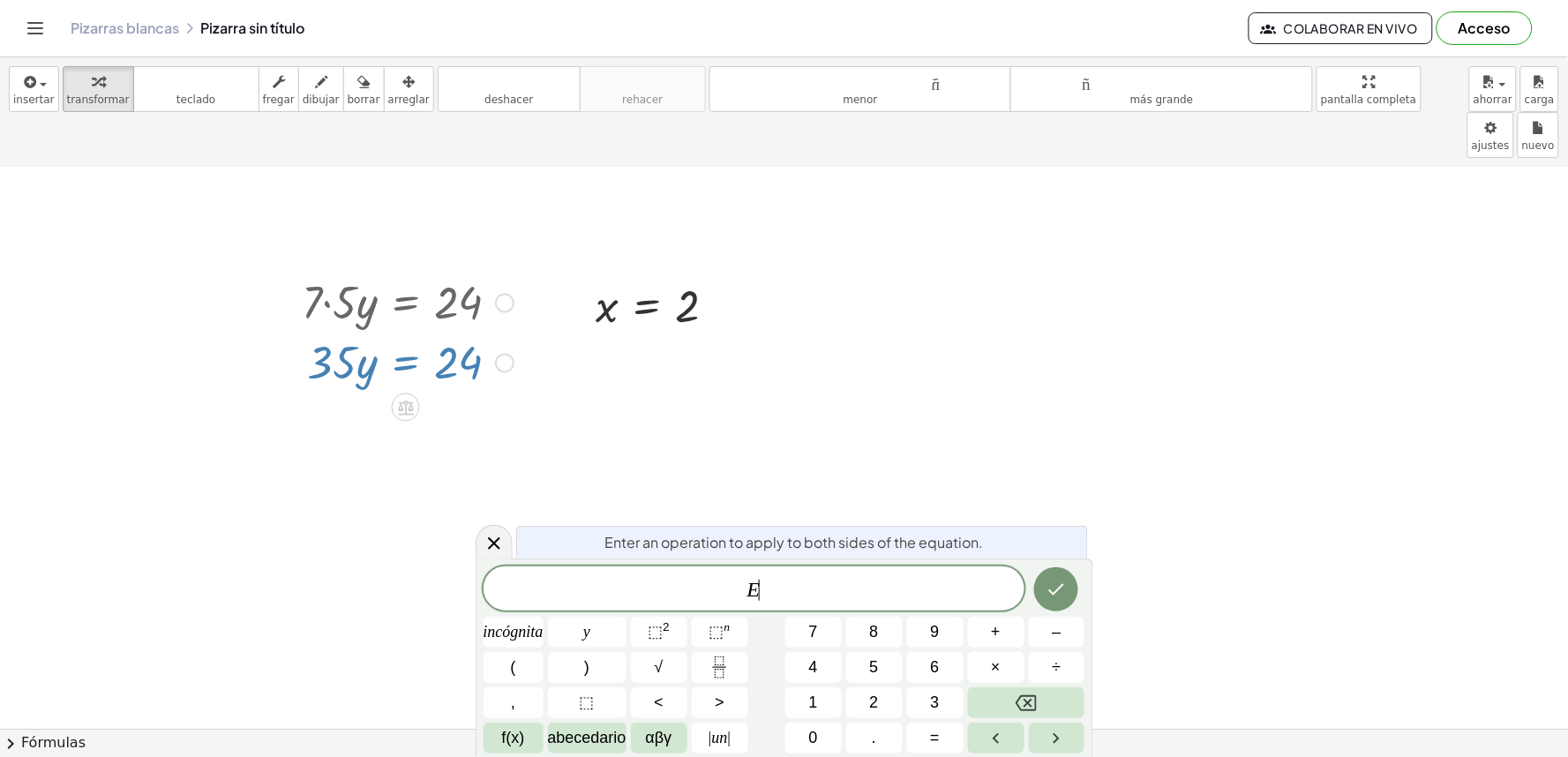
click at [482, 331] on div at bounding box center [408, 361] width 229 height 60
click at [503, 551] on icon at bounding box center [493, 544] width 21 height 21
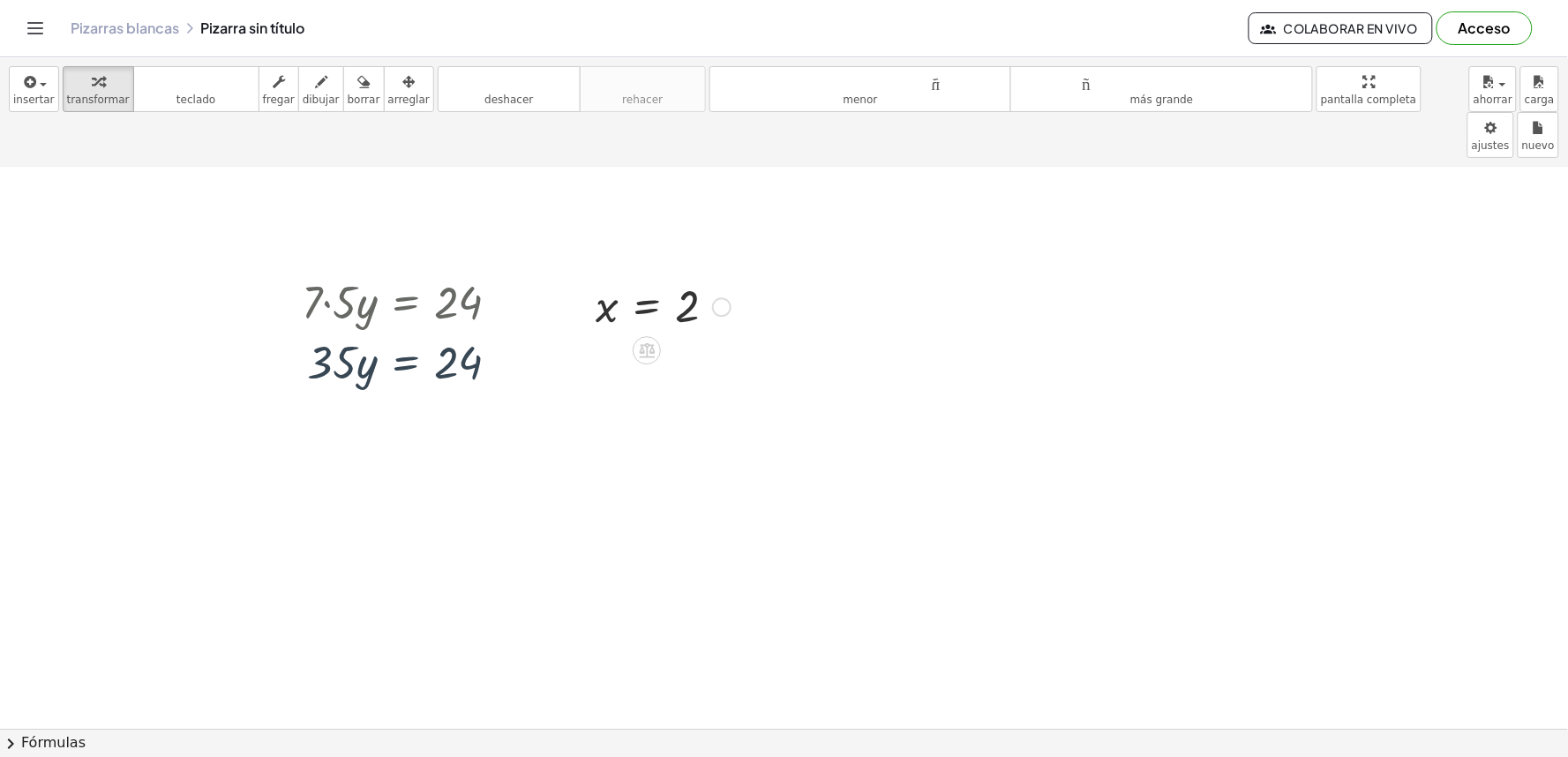
click at [698, 277] on div at bounding box center [663, 306] width 153 height 59
